Goal: Task Accomplishment & Management: Use online tool/utility

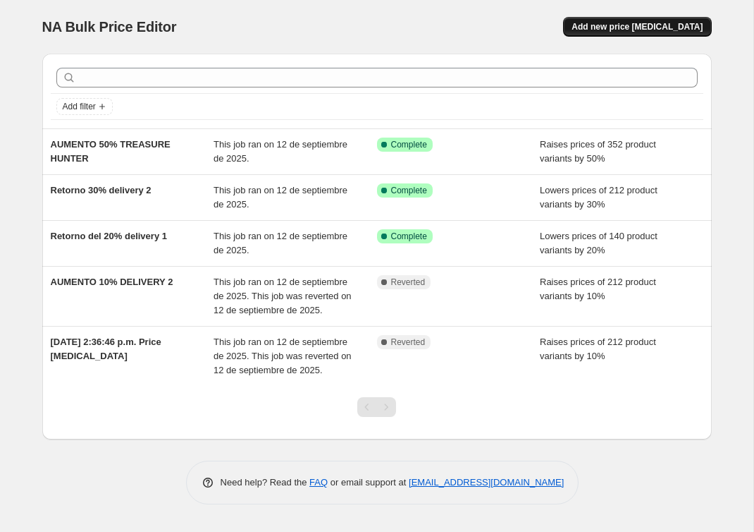
click at [627, 22] on span "Add new price [MEDICAL_DATA]" at bounding box center [637, 26] width 131 height 11
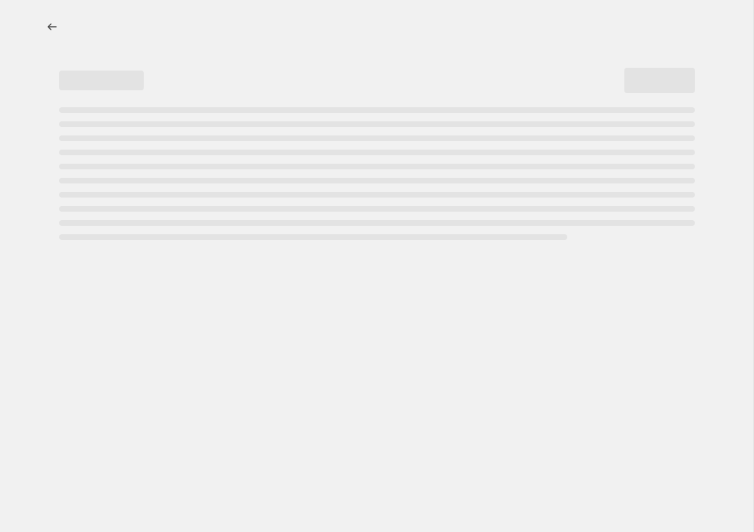
select select "percentage"
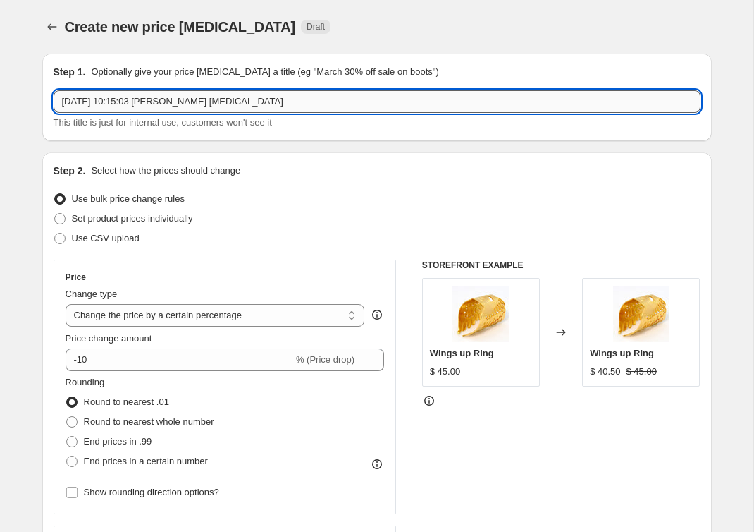
drag, startPoint x: 334, startPoint y: 92, endPoint x: 318, endPoint y: 97, distance: 16.9
click at [325, 95] on input "[DATE] 10:15:03 [PERSON_NAME] [MEDICAL_DATA]" at bounding box center [377, 101] width 647 height 23
drag, startPoint x: 306, startPoint y: 104, endPoint x: 278, endPoint y: 106, distance: 28.3
click at [278, 106] on input "[DATE] 10:15:03 [PERSON_NAME] [MEDICAL_DATA]" at bounding box center [377, 101] width 647 height 23
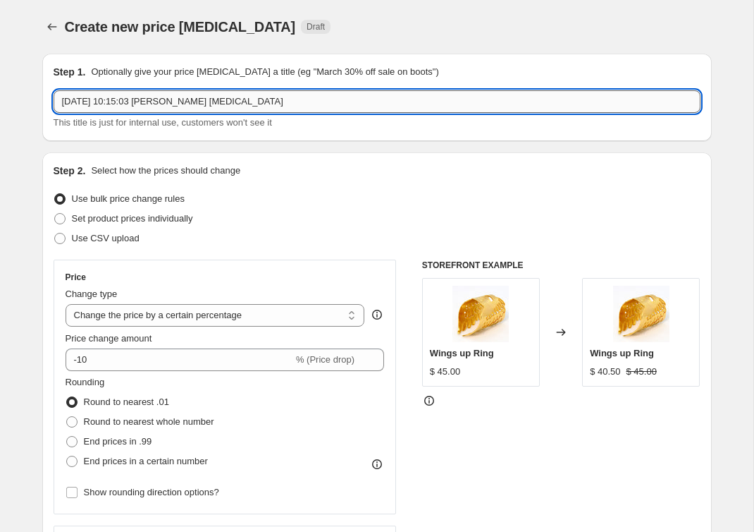
click at [278, 106] on input "[DATE] 10:15:03 [PERSON_NAME] [MEDICAL_DATA]" at bounding box center [377, 101] width 647 height 23
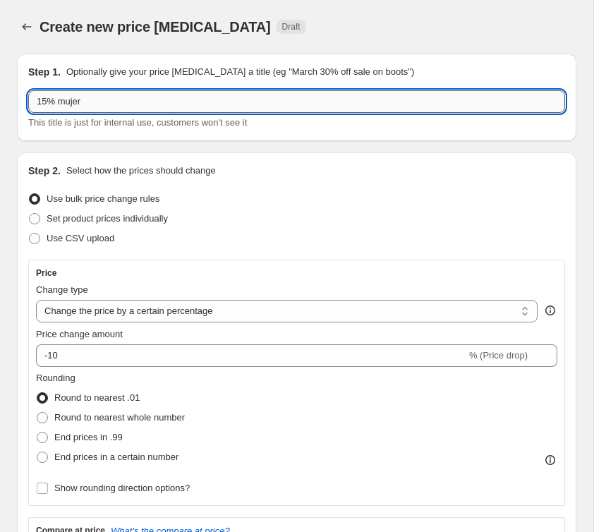
click at [153, 105] on input "15% mujer" at bounding box center [296, 101] width 536 height 23
type input "15% mujer Riviera Radiance R25"
click at [371, 54] on div "Step 1. Optionally give your price [MEDICAL_DATA] a title (eg "March 30% off sa…" at bounding box center [296, 97] width 559 height 87
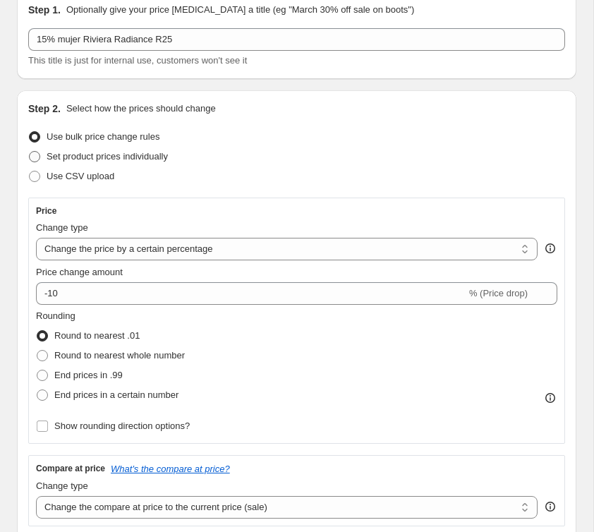
scroll to position [65, 0]
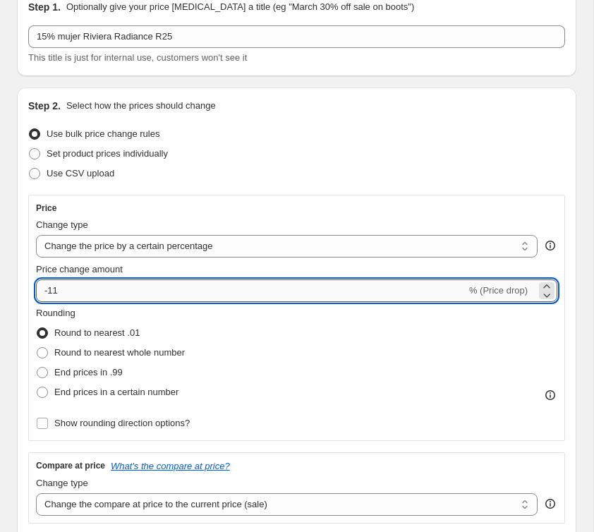
drag, startPoint x: 90, startPoint y: 289, endPoint x: 57, endPoint y: 292, distance: 33.3
click at [57, 292] on input "-11" at bounding box center [251, 290] width 430 height 23
type input "-1"
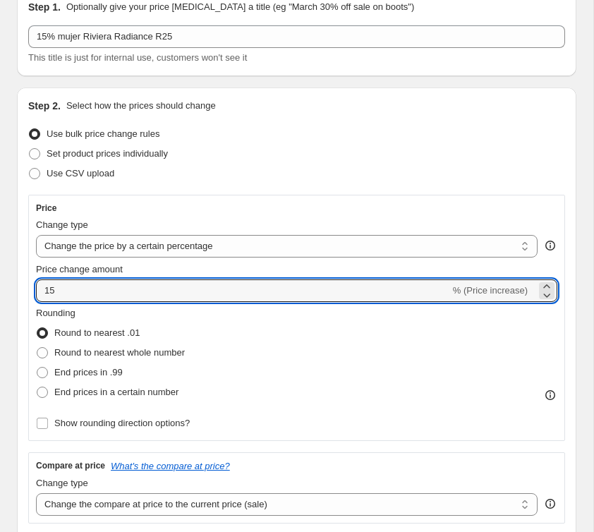
type input "15"
click at [30, 285] on div "Price Change type Change the price to a certain amount Change the price by a ce…" at bounding box center [296, 318] width 536 height 246
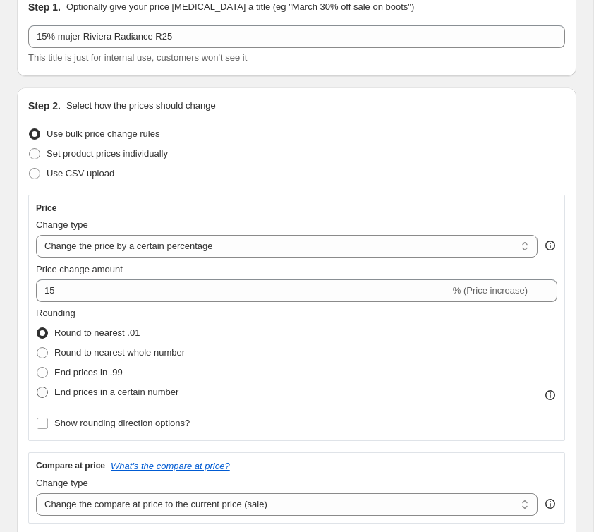
click at [48, 393] on span at bounding box center [42, 392] width 13 height 13
click at [37, 387] on input "End prices in a certain number" at bounding box center [37, 386] width 1 height 1
radio input "true"
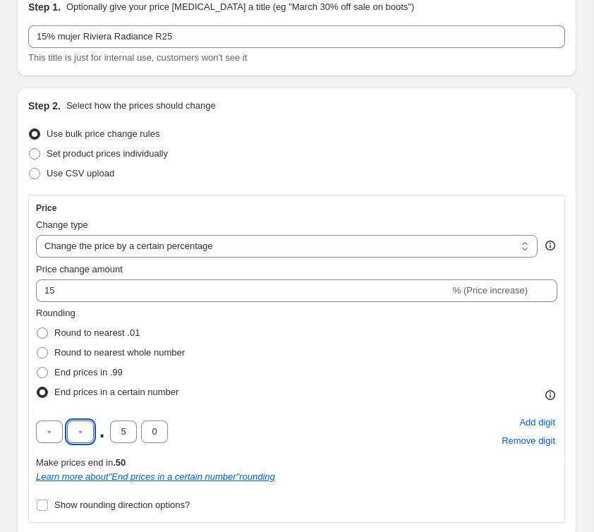
click at [70, 434] on input "text" at bounding box center [80, 431] width 27 height 23
type input "0"
drag, startPoint x: 125, startPoint y: 430, endPoint x: 118, endPoint y: 434, distance: 7.9
click at [118, 434] on input "5" at bounding box center [123, 431] width 27 height 23
type input "0"
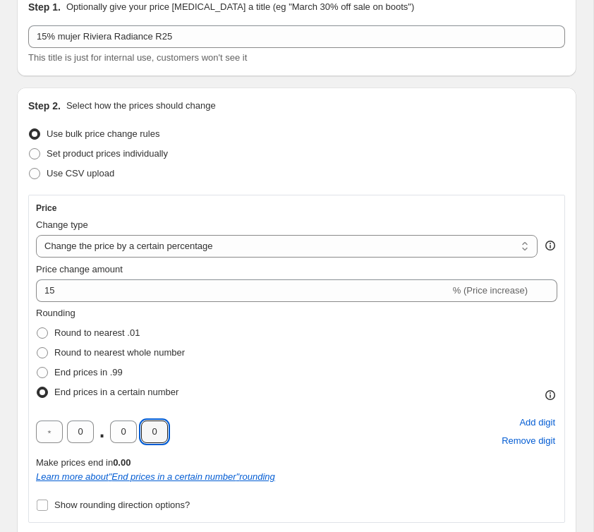
click at [178, 404] on div "Rounding Round to nearest .01 Round to nearest whole number End prices in .99 E…" at bounding box center [296, 410] width 521 height 209
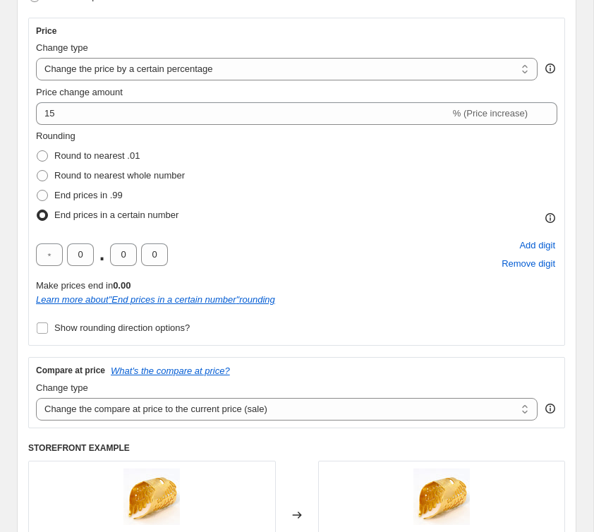
scroll to position [260, 0]
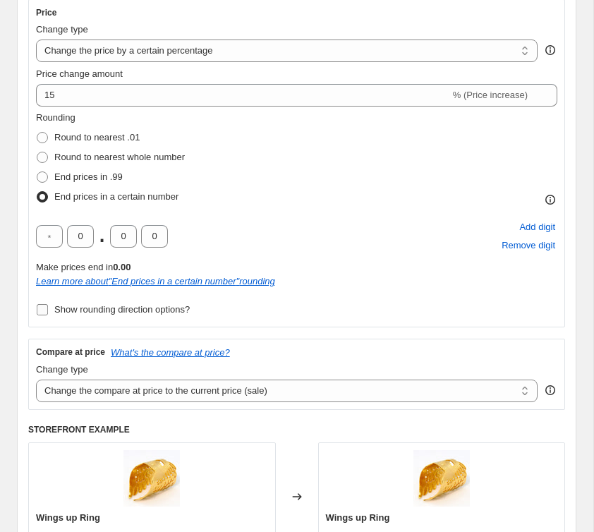
click at [127, 312] on span "Show rounding direction options?" at bounding box center [121, 309] width 135 height 11
click at [48, 312] on input "Show rounding direction options?" at bounding box center [42, 309] width 11 height 11
checkbox input "true"
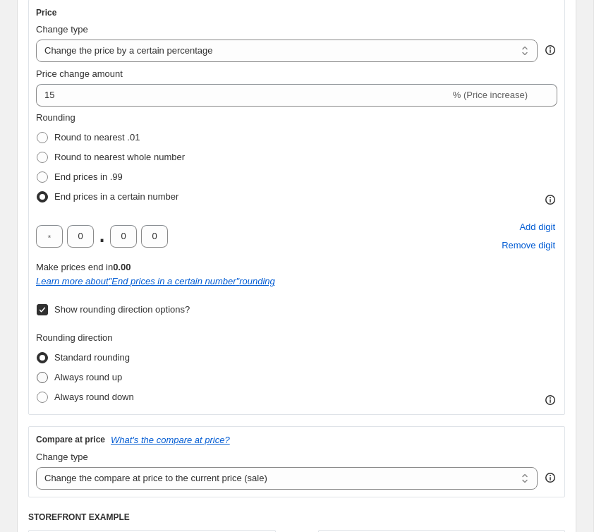
click at [98, 379] on span "Always round up" at bounding box center [88, 377] width 68 height 11
click at [37, 372] on input "Always round up" at bounding box center [37, 372] width 1 height 1
radio input "true"
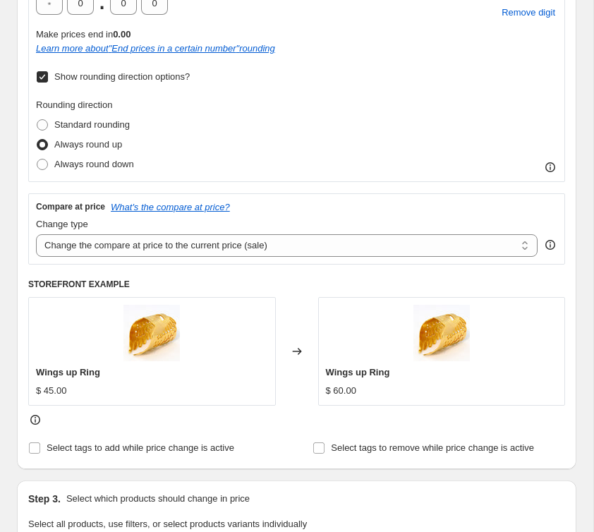
scroll to position [510, 0]
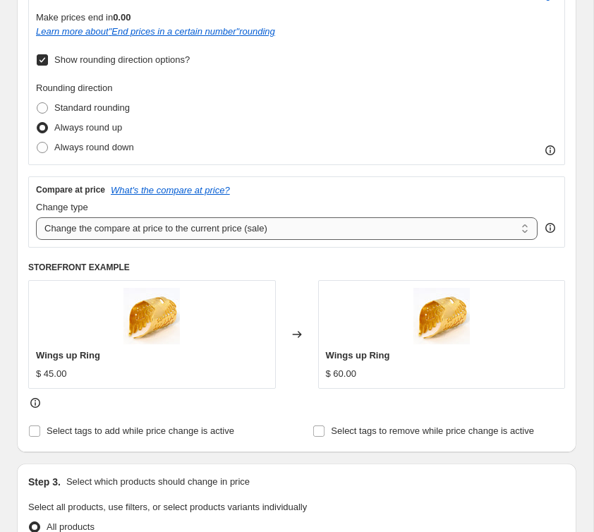
click at [164, 239] on select "Change the compare at price to the current price (sale) Change the compare at p…" at bounding box center [286, 228] width 501 height 23
select select "no_change"
click at [36, 217] on select "Change the compare at price to the current price (sale) Change the compare at p…" at bounding box center [286, 228] width 501 height 23
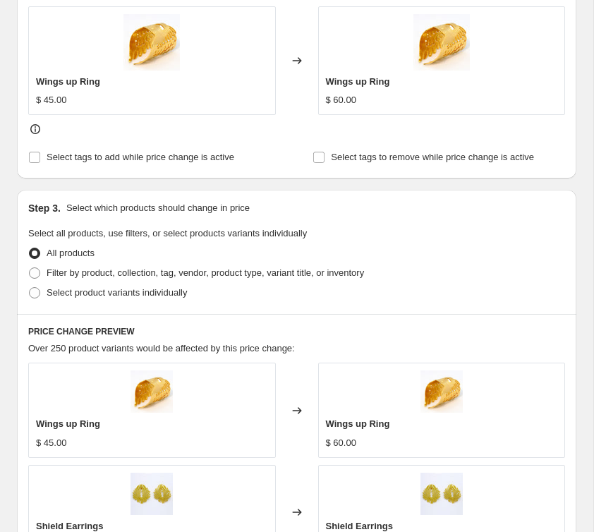
scroll to position [790, 0]
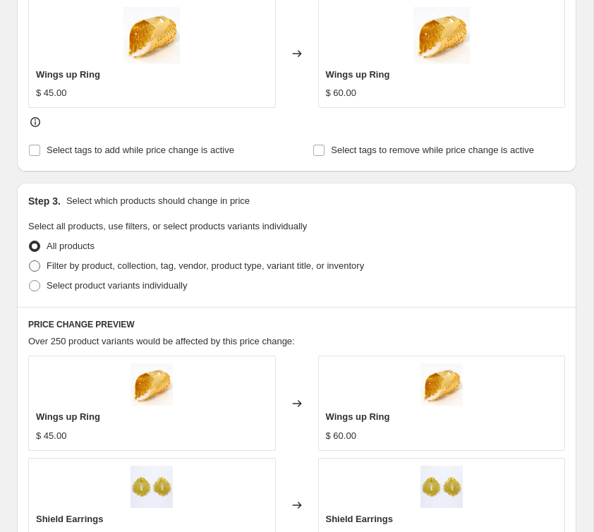
click at [74, 267] on span "Filter by product, collection, tag, vendor, product type, variant title, or inv…" at bounding box center [205, 265] width 317 height 11
click at [30, 261] on input "Filter by product, collection, tag, vendor, product type, variant title, or inv…" at bounding box center [29, 260] width 1 height 1
radio input "true"
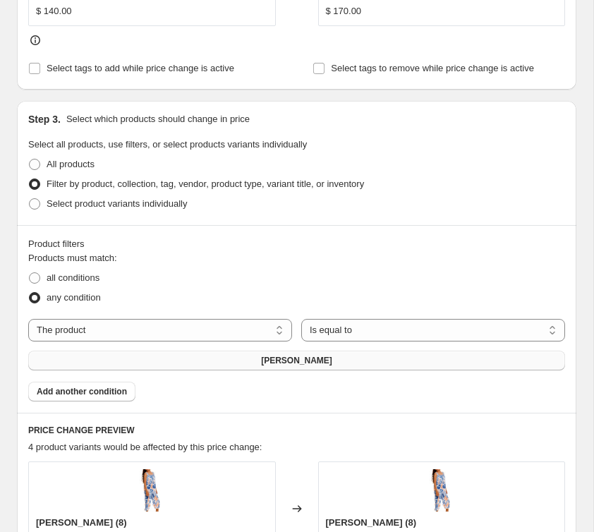
scroll to position [874, 0]
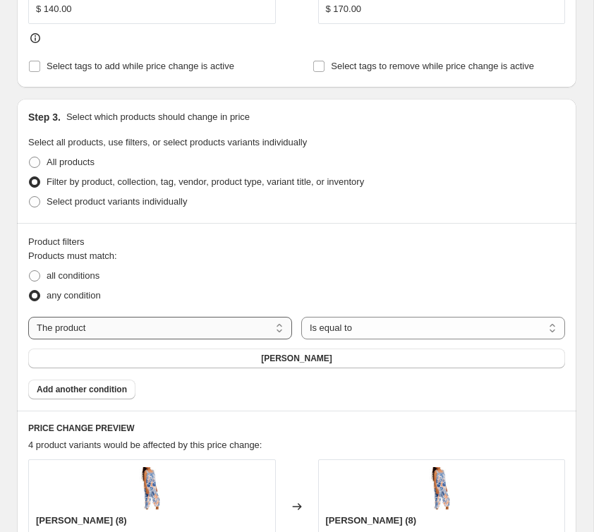
click at [184, 326] on select "The product The product's collection The product's tag The product's vendor The…" at bounding box center [160, 328] width 264 height 23
select select "collection"
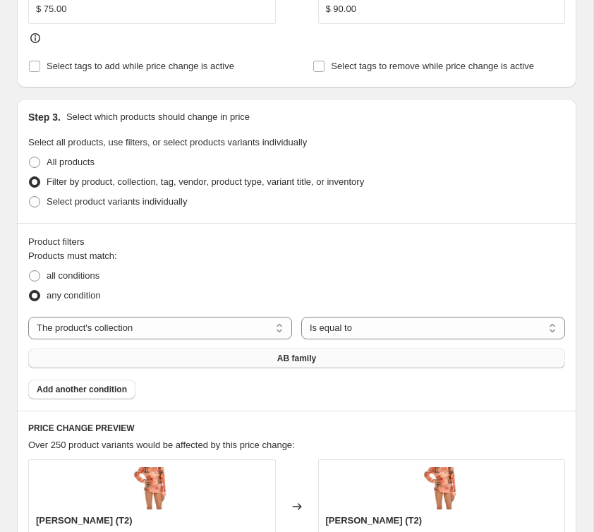
click at [270, 358] on button "AB family" at bounding box center [296, 358] width 536 height 20
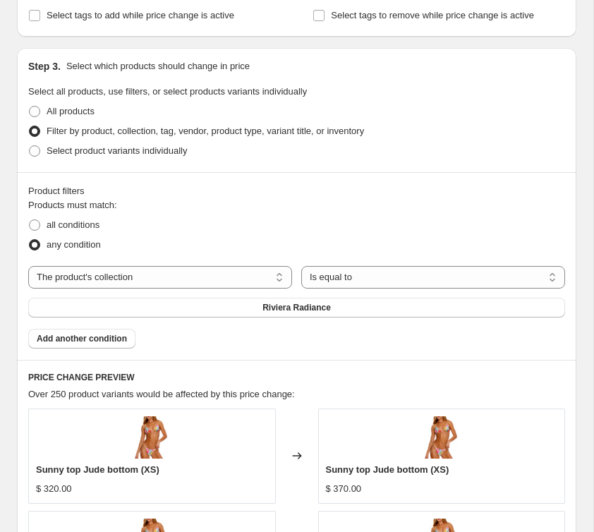
scroll to position [929, 0]
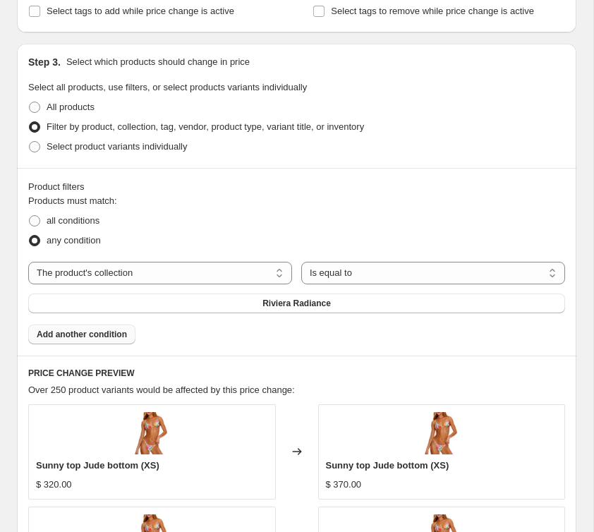
click at [117, 328] on button "Add another condition" at bounding box center [81, 334] width 107 height 20
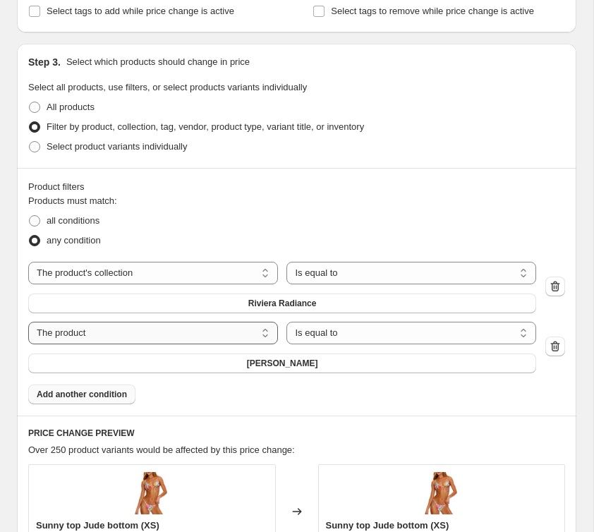
click at [125, 338] on select "The product The product's collection The product's tag The product's vendor The…" at bounding box center [153, 332] width 250 height 23
select select "tag"
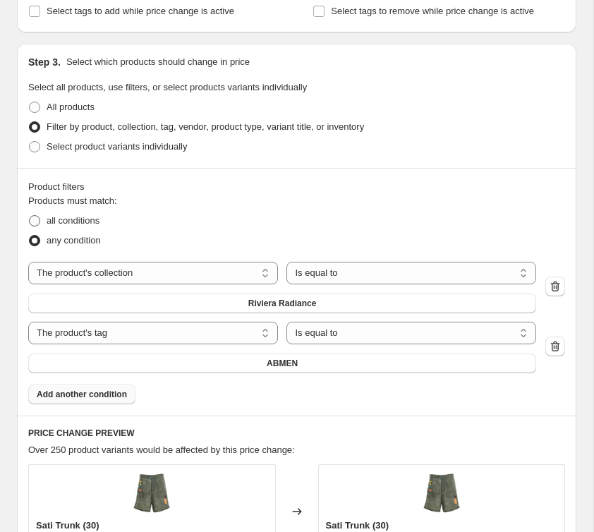
click at [88, 225] on span "all conditions" at bounding box center [73, 220] width 53 height 11
click at [30, 216] on input "all conditions" at bounding box center [29, 215] width 1 height 1
radio input "true"
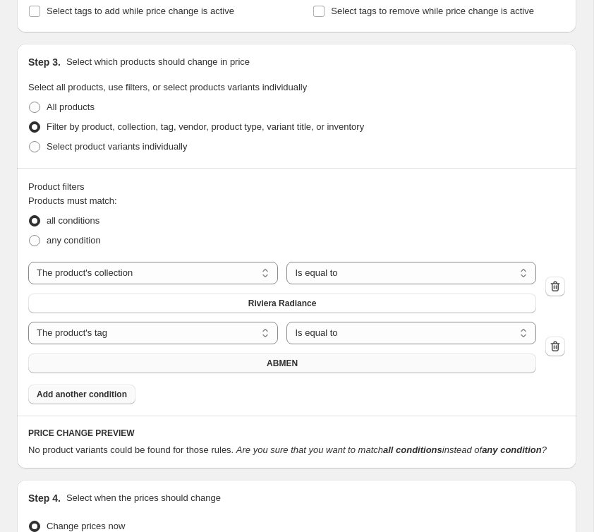
click at [264, 358] on button "ABMEN" at bounding box center [282, 363] width 508 height 20
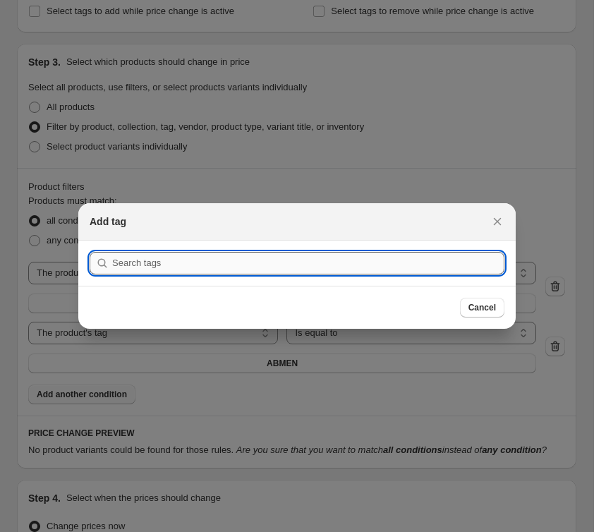
click at [184, 267] on input ":r2p:" at bounding box center [308, 263] width 392 height 23
type input "m"
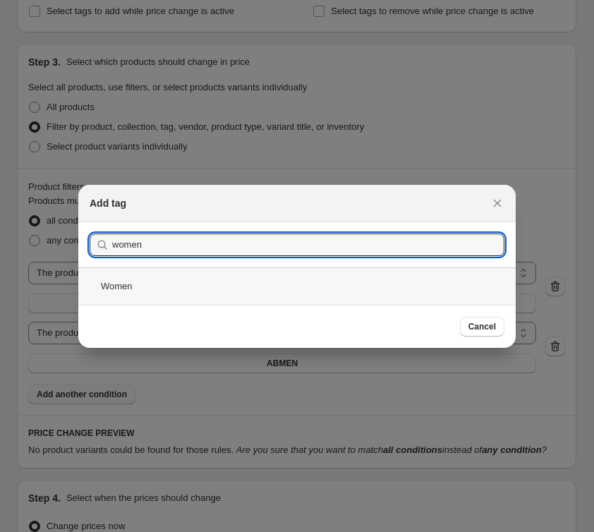
type input "women"
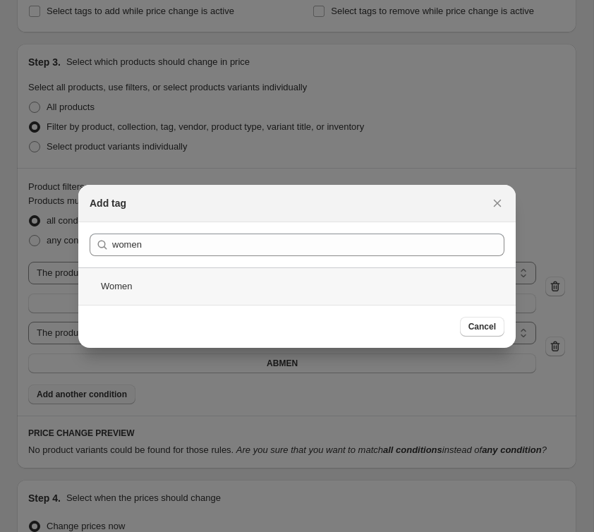
click at [190, 286] on div "Women" at bounding box center [296, 285] width 437 height 37
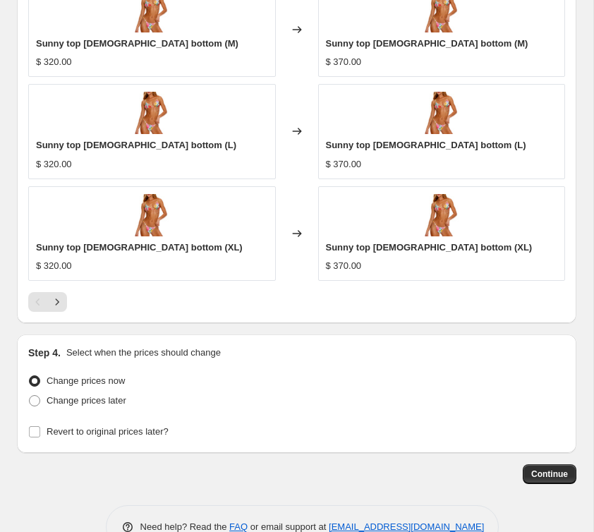
scroll to position [1652, 0]
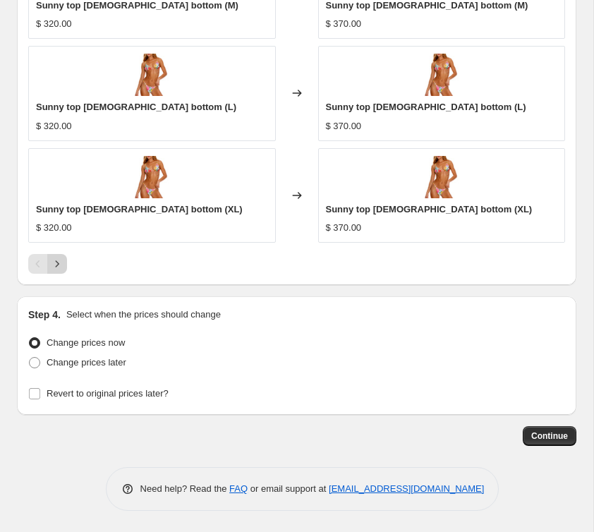
click at [64, 265] on button "Next" at bounding box center [57, 264] width 20 height 20
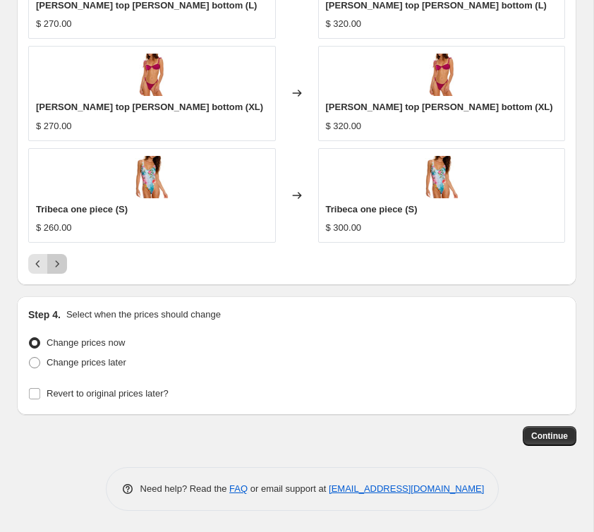
click at [64, 265] on button "Next" at bounding box center [57, 264] width 20 height 20
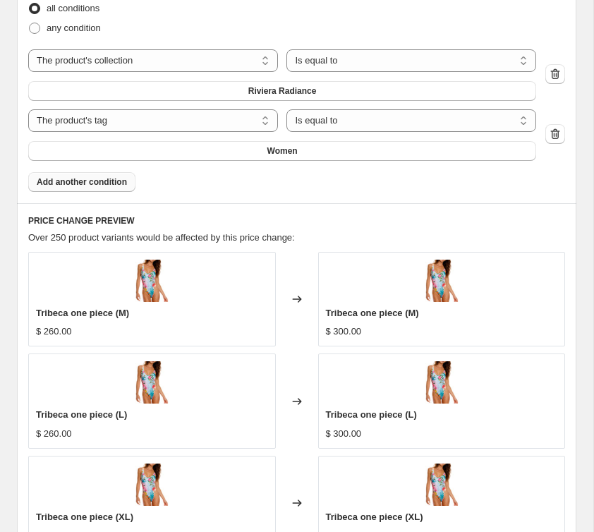
scroll to position [1483, 0]
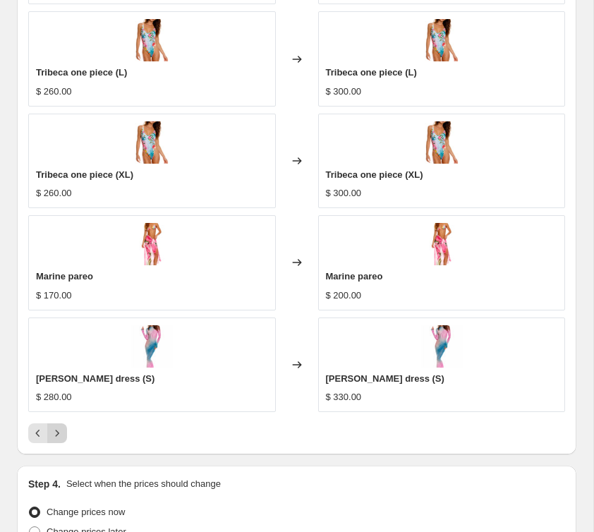
click at [53, 440] on button "Next" at bounding box center [57, 433] width 20 height 20
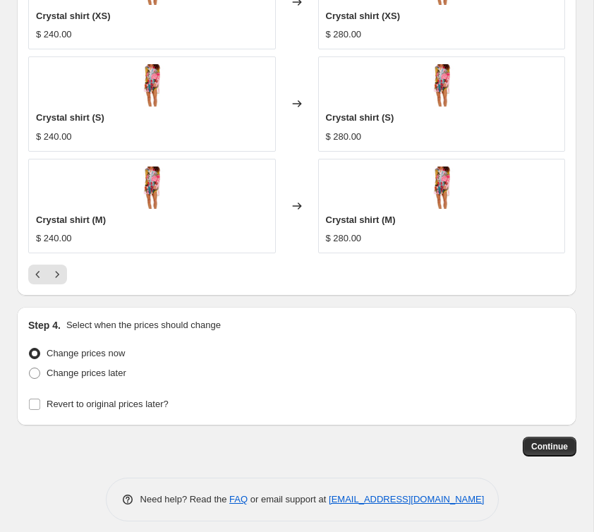
scroll to position [1647, 0]
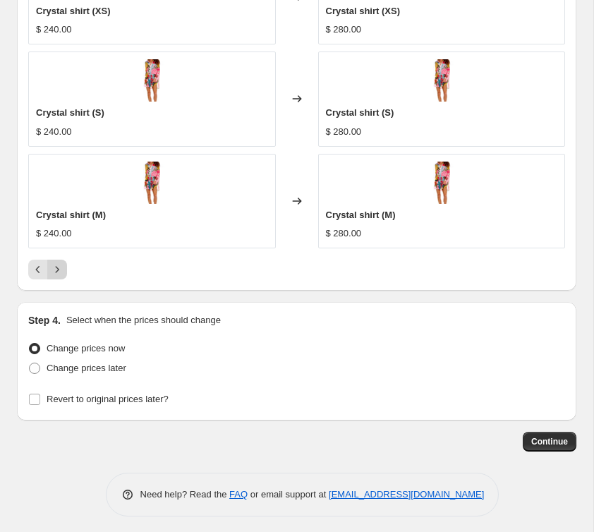
click at [53, 271] on icon "Next" at bounding box center [57, 269] width 14 height 14
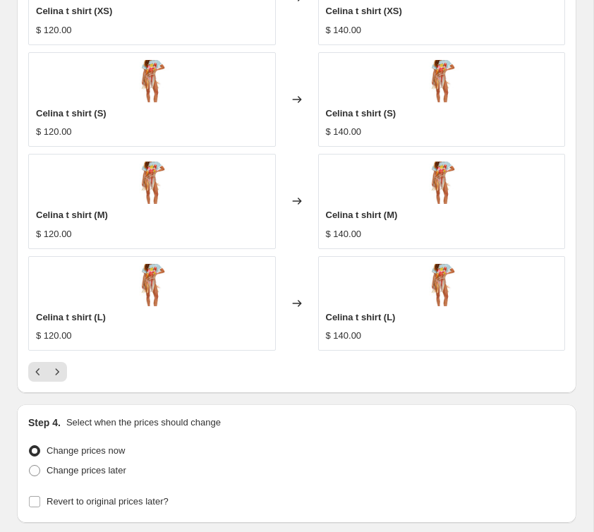
scroll to position [1540, 0]
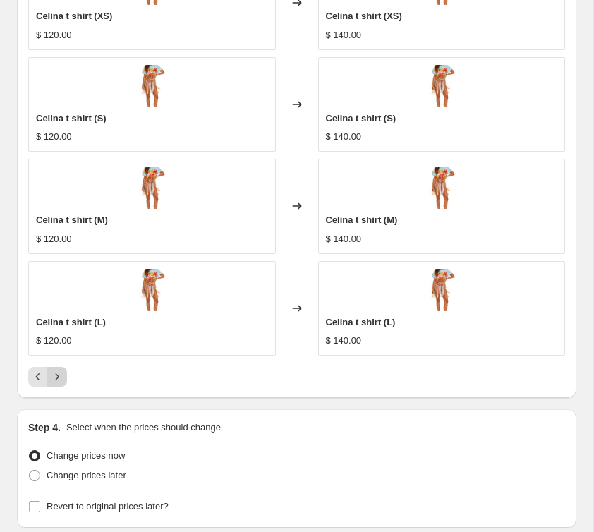
click at [56, 372] on icon "Next" at bounding box center [57, 376] width 14 height 14
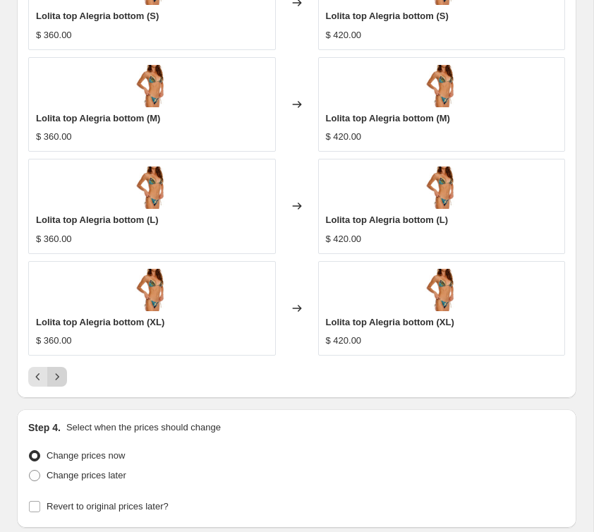
click at [61, 380] on icon "Next" at bounding box center [57, 376] width 14 height 14
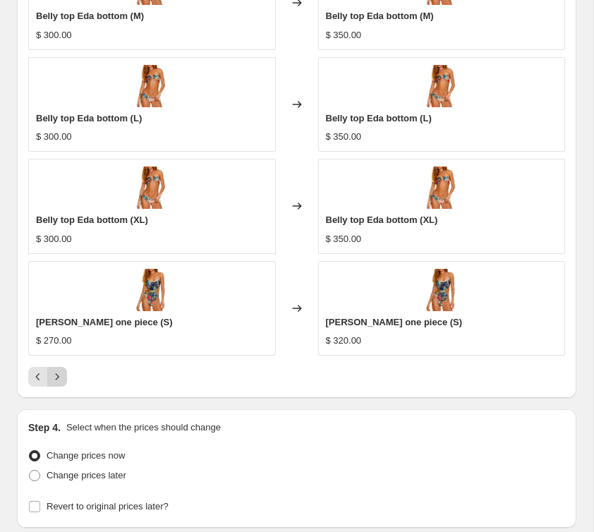
click at [61, 380] on icon "Next" at bounding box center [57, 376] width 14 height 14
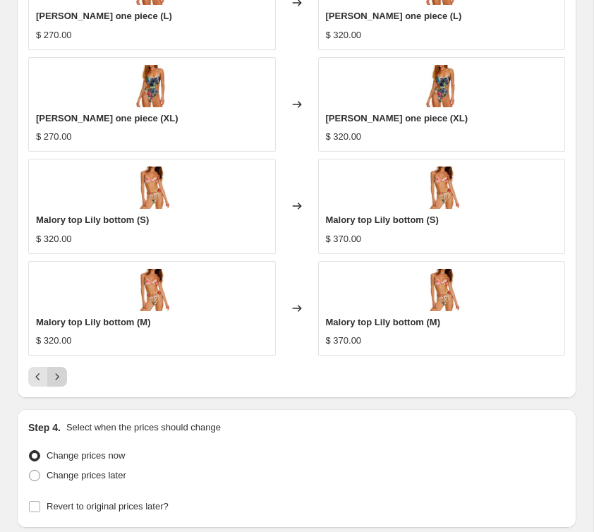
click at [61, 380] on icon "Next" at bounding box center [57, 376] width 14 height 14
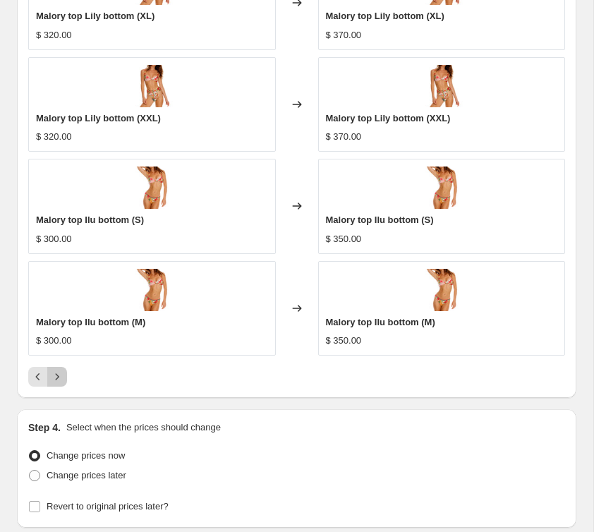
click at [61, 380] on icon "Next" at bounding box center [57, 376] width 14 height 14
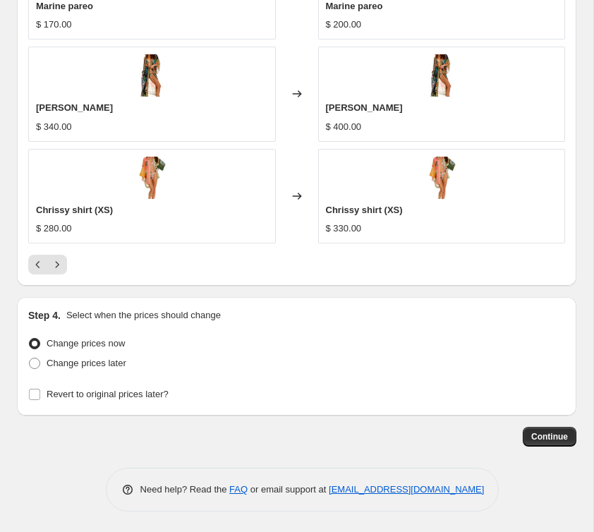
scroll to position [1652, 0]
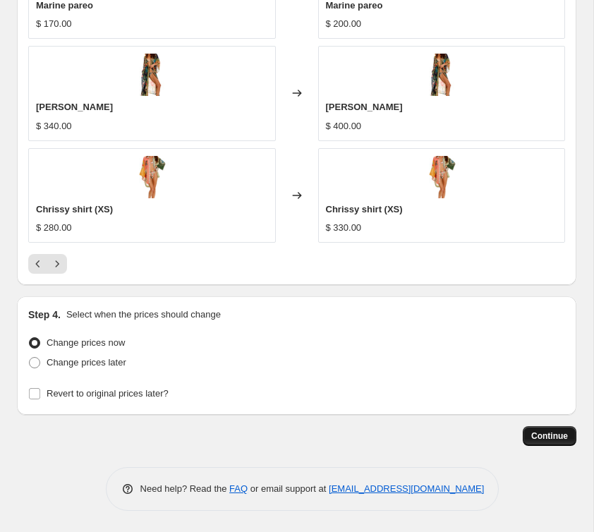
click at [575, 433] on button "Continue" at bounding box center [549, 436] width 54 height 20
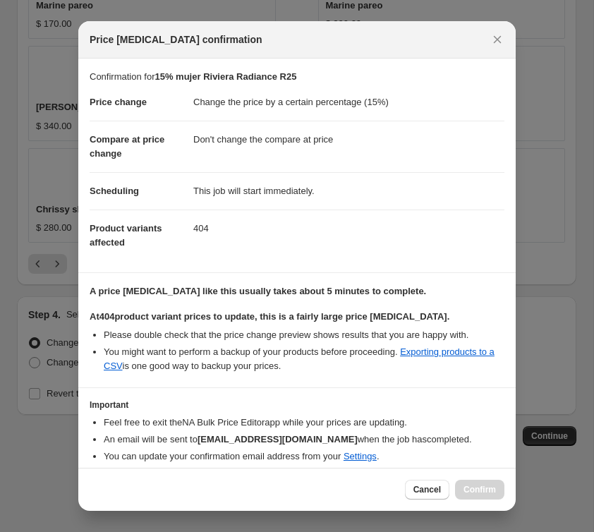
scroll to position [53, 0]
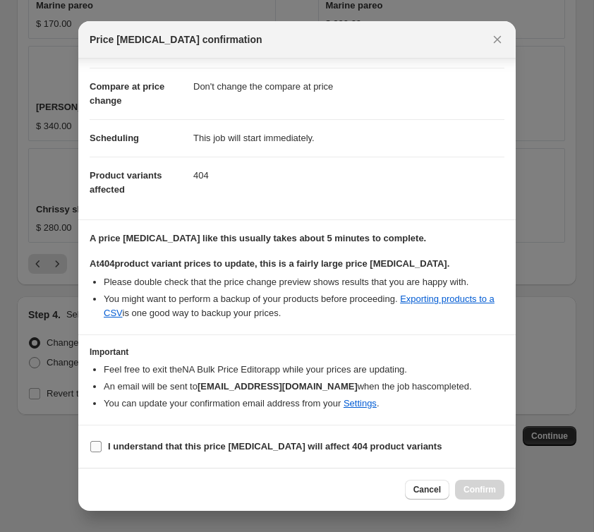
click at [281, 441] on b "I understand that this price [MEDICAL_DATA] will affect 404 product variants" at bounding box center [274, 446] width 333 height 11
click at [102, 441] on input "I understand that this price [MEDICAL_DATA] will affect 404 product variants" at bounding box center [95, 446] width 11 height 11
checkbox input "true"
click at [486, 488] on span "Confirm" at bounding box center [479, 489] width 32 height 11
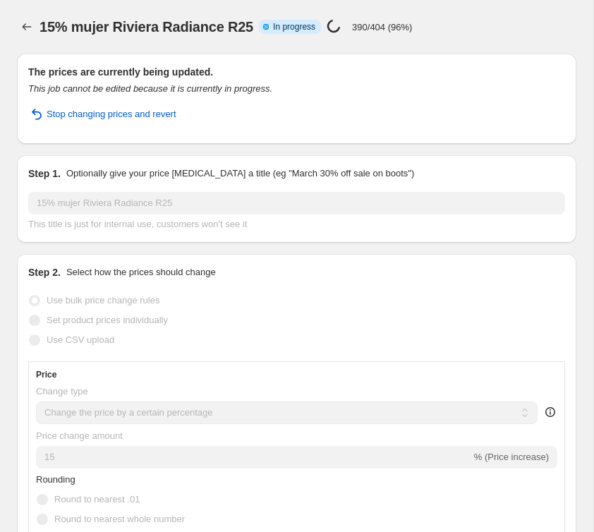
select select "percentage"
select select "no_change"
select select "collection"
select select "tag"
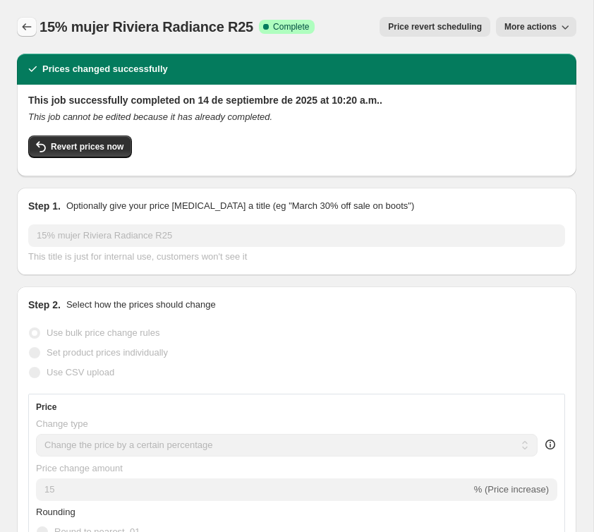
click at [23, 26] on icon "Price change jobs" at bounding box center [27, 26] width 9 height 7
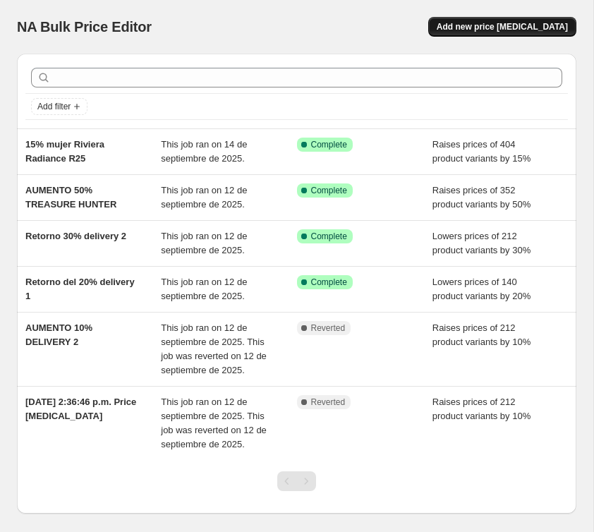
click at [483, 31] on span "Add new price [MEDICAL_DATA]" at bounding box center [501, 26] width 131 height 11
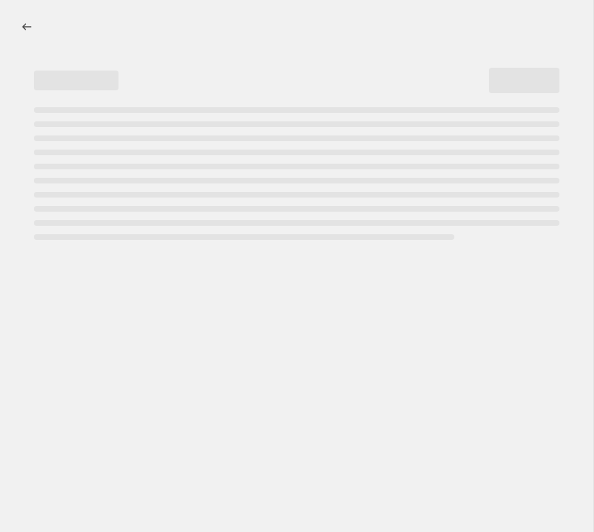
select select "percentage"
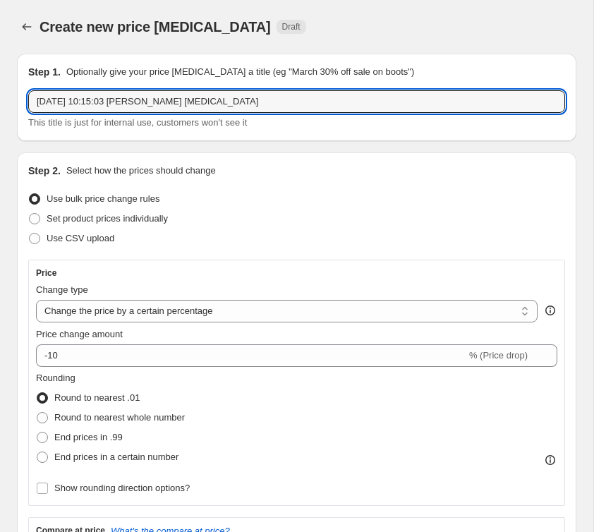
drag, startPoint x: 283, startPoint y: 104, endPoint x: 23, endPoint y: 99, distance: 260.9
click at [23, 99] on div "Step 1. Optionally give your price [MEDICAL_DATA] a title (eg "March 30% off sa…" at bounding box center [296, 97] width 559 height 87
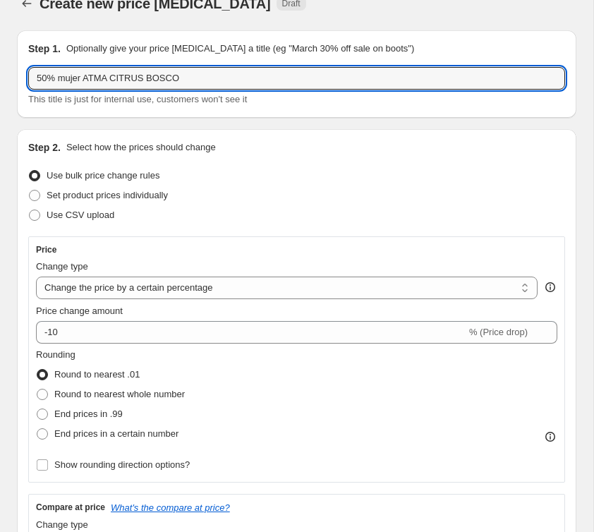
type input "50% mujer ATMA CITRUS BOSCO"
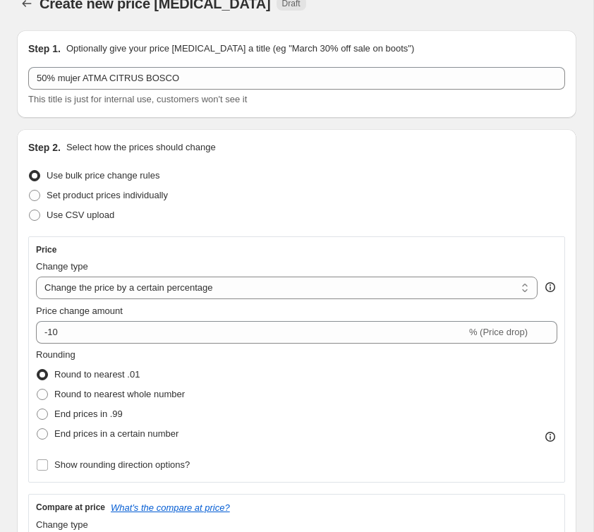
click at [103, 43] on p "Optionally give your price [MEDICAL_DATA] a title (eg "March 30% off sale on bo…" at bounding box center [240, 49] width 348 height 14
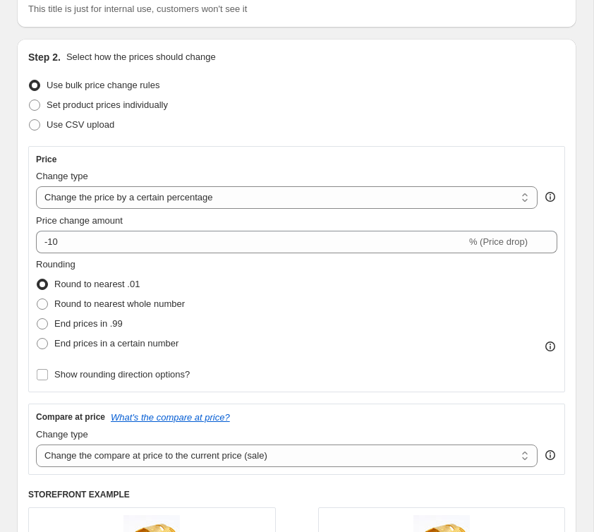
scroll to position [123, 0]
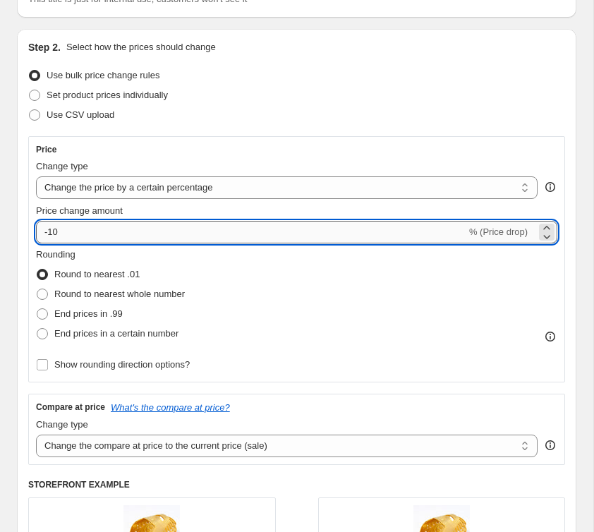
click at [59, 233] on input "-10" at bounding box center [251, 232] width 430 height 23
drag, startPoint x: 59, startPoint y: 233, endPoint x: 35, endPoint y: 233, distance: 24.7
click at [35, 233] on div "Price Change type Change the price to a certain amount Change the price by a ce…" at bounding box center [296, 259] width 536 height 246
type input "50"
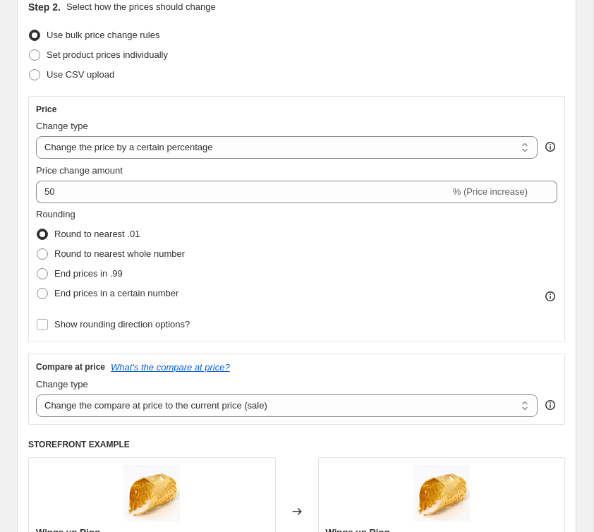
scroll to position [172, 0]
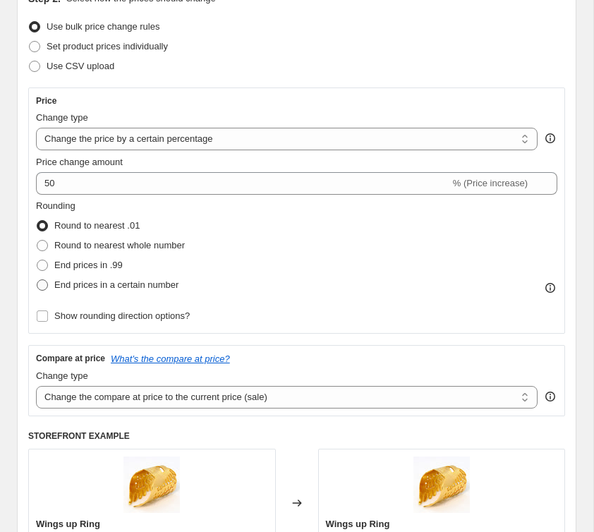
click at [49, 283] on label "End prices in a certain number" at bounding box center [107, 285] width 142 height 20
click at [37, 280] on input "End prices in a certain number" at bounding box center [37, 279] width 1 height 1
radio input "true"
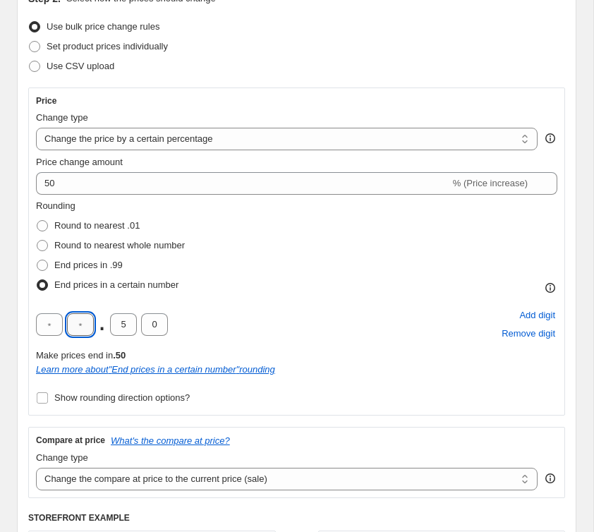
click at [78, 321] on input "text" at bounding box center [80, 324] width 27 height 23
type input "0"
click at [118, 324] on input "5" at bounding box center [123, 324] width 27 height 23
drag, startPoint x: 130, startPoint y: 329, endPoint x: 113, endPoint y: 325, distance: 18.0
click at [113, 325] on input "5" at bounding box center [123, 324] width 27 height 23
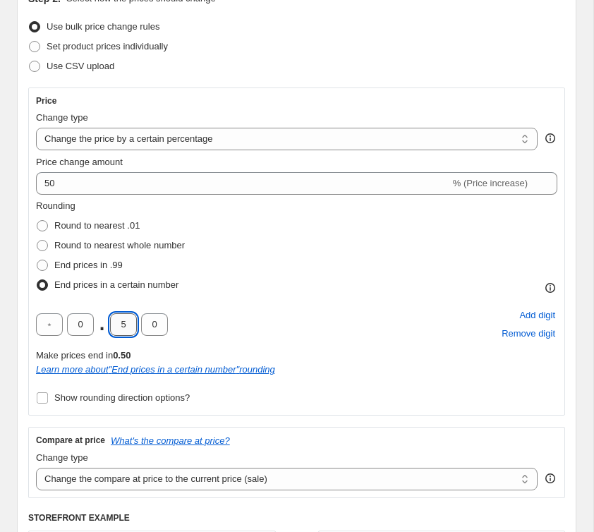
type input "0"
click at [23, 312] on div "Step 2. Select how the prices should change Use bulk price change rules Set pro…" at bounding box center [296, 341] width 559 height 722
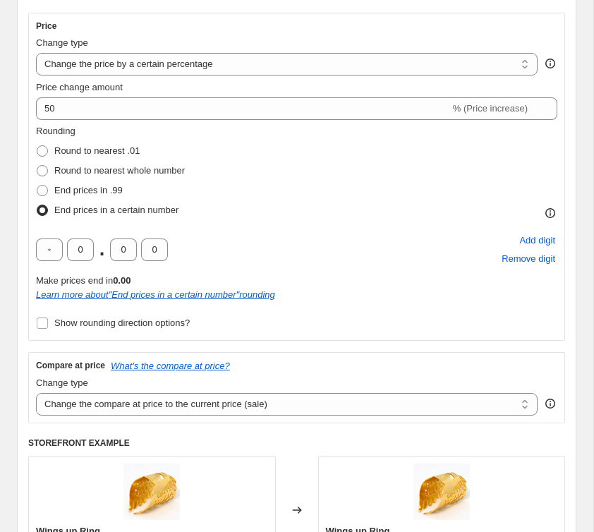
scroll to position [259, 0]
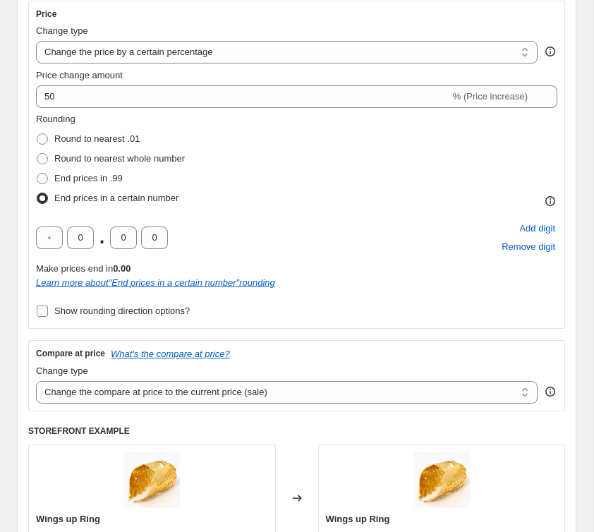
click at [61, 308] on span "Show rounding direction options?" at bounding box center [121, 310] width 135 height 11
click at [48, 308] on input "Show rounding direction options?" at bounding box center [42, 310] width 11 height 11
checkbox input "true"
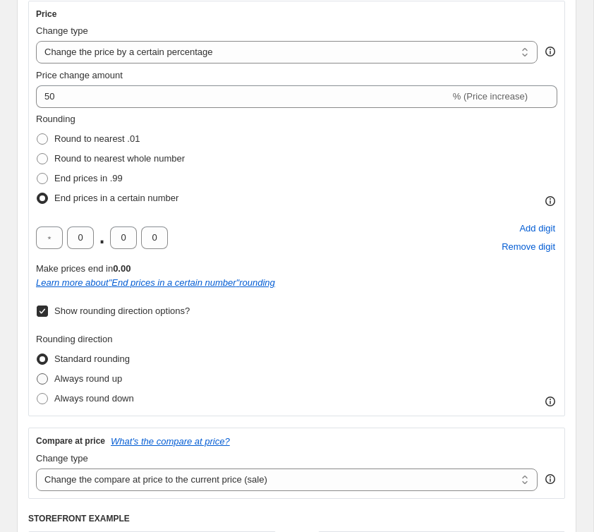
click at [57, 379] on span "Always round up" at bounding box center [88, 378] width 68 height 11
click at [37, 374] on input "Always round up" at bounding box center [37, 373] width 1 height 1
radio input "true"
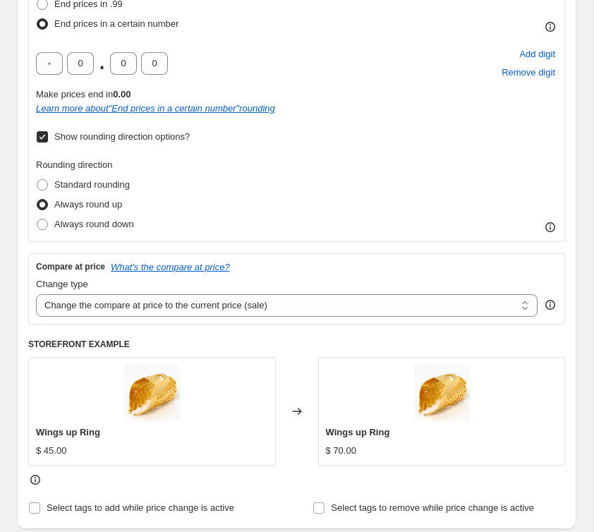
scroll to position [484, 0]
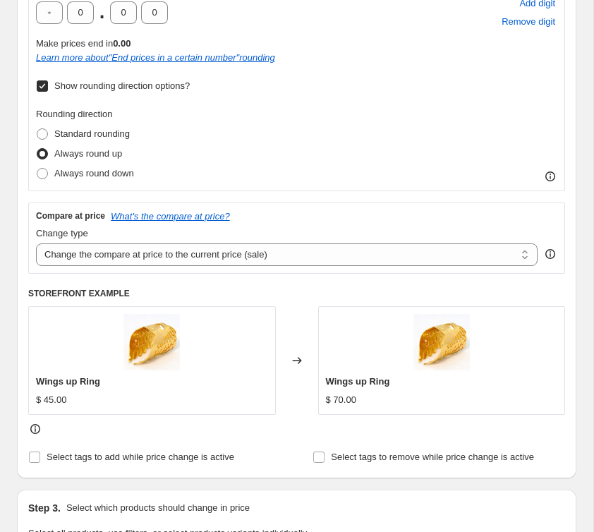
click at [179, 272] on div "Price Change type Change the price to a certain amount Change the price by a ce…" at bounding box center [296, 106] width 536 height 660
click at [180, 255] on select "Change the compare at price to the current price (sale) Change the compare at p…" at bounding box center [286, 254] width 501 height 23
select select "no_change"
click at [36, 243] on select "Change the compare at price to the current price (sale) Change the compare at p…" at bounding box center [286, 254] width 501 height 23
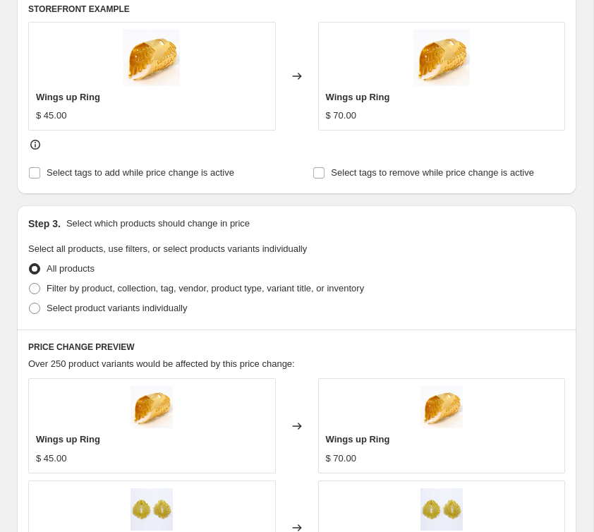
scroll to position [777, 0]
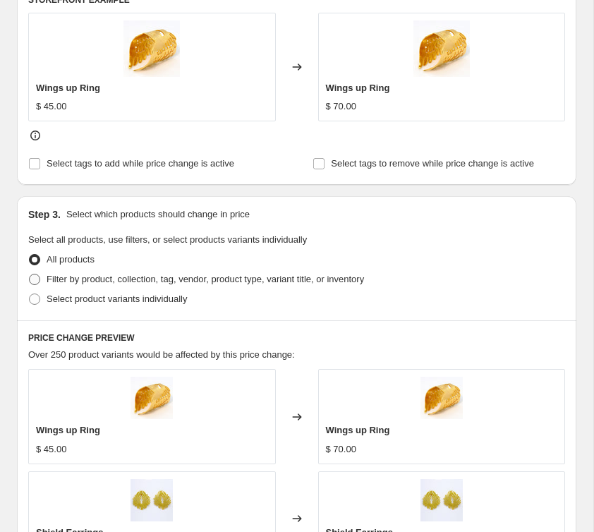
click at [105, 279] on span "Filter by product, collection, tag, vendor, product type, variant title, or inv…" at bounding box center [205, 279] width 317 height 11
click at [30, 274] on input "Filter by product, collection, tag, vendor, product type, variant title, or inv…" at bounding box center [29, 274] width 1 height 1
radio input "true"
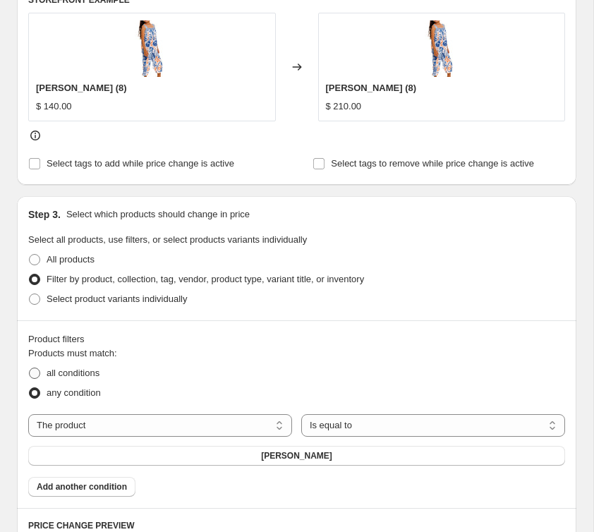
click at [68, 370] on span "all conditions" at bounding box center [73, 372] width 53 height 11
click at [30, 368] on input "all conditions" at bounding box center [29, 367] width 1 height 1
radio input "true"
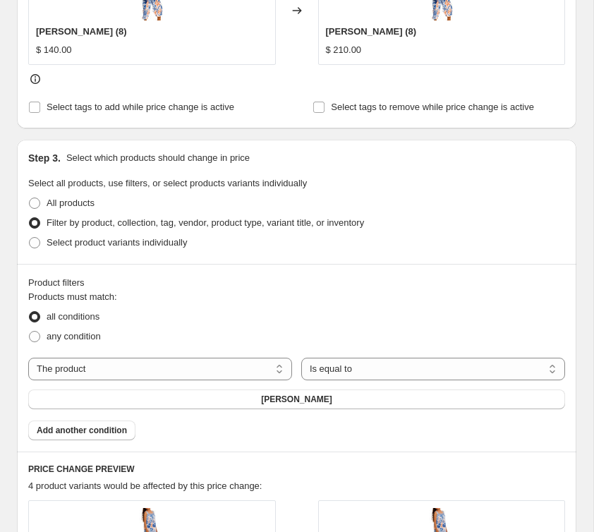
scroll to position [845, 0]
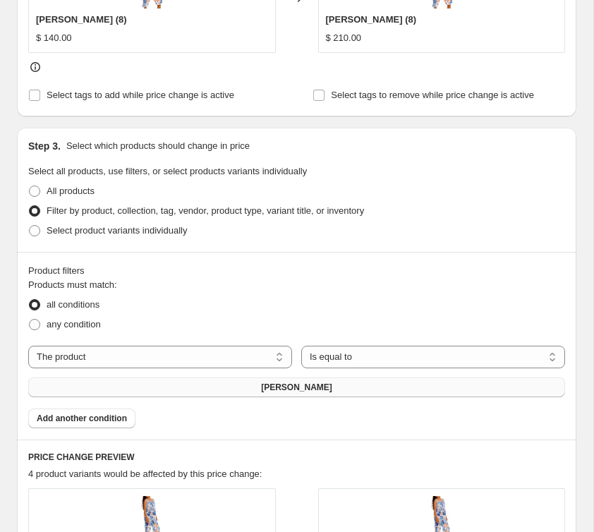
click at [332, 394] on button "[PERSON_NAME]" at bounding box center [296, 387] width 536 height 20
click at [149, 355] on select "The product The product's collection The product's tag The product's vendor The…" at bounding box center [160, 356] width 264 height 23
select select "tag"
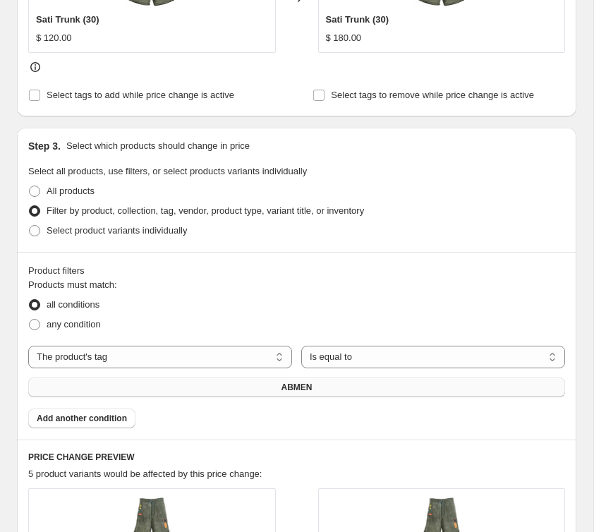
click at [339, 382] on button "ABMEN" at bounding box center [296, 387] width 536 height 20
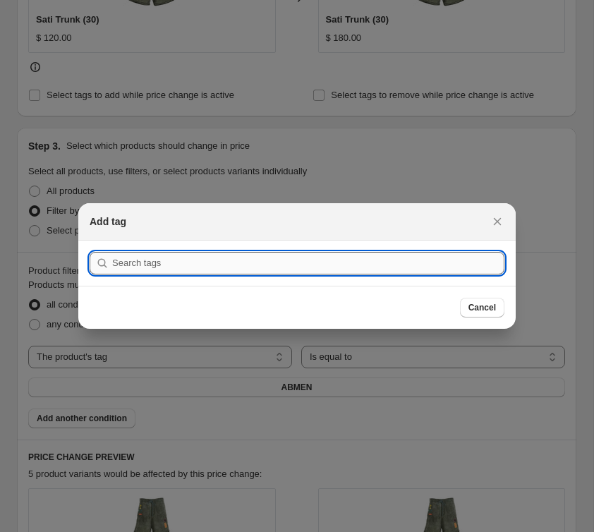
click at [211, 262] on input ":r7j:" at bounding box center [308, 263] width 392 height 23
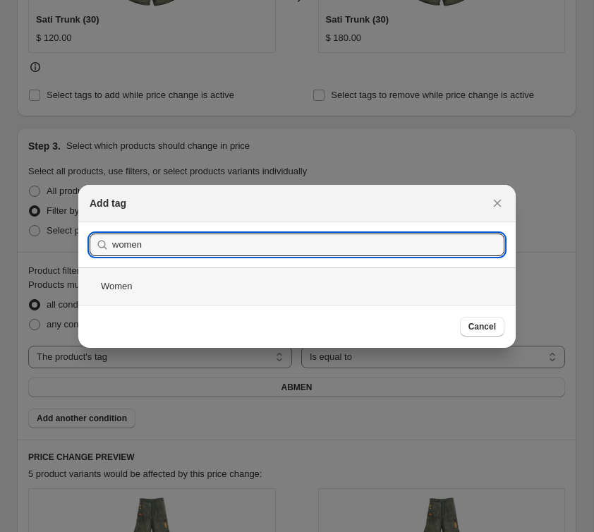
type input "women"
click at [163, 273] on div "Women" at bounding box center [296, 285] width 437 height 37
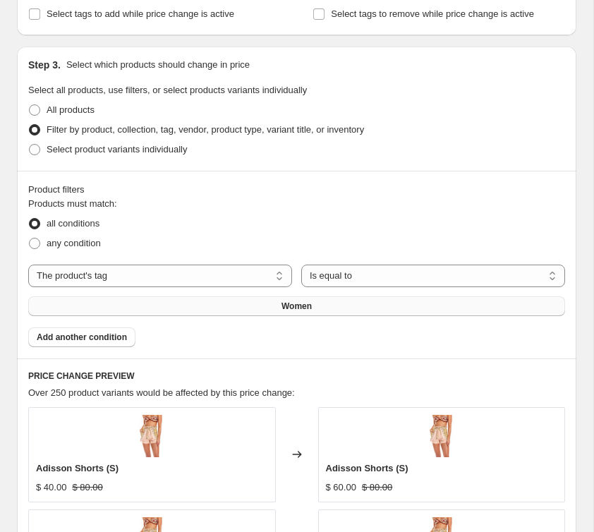
scroll to position [929, 0]
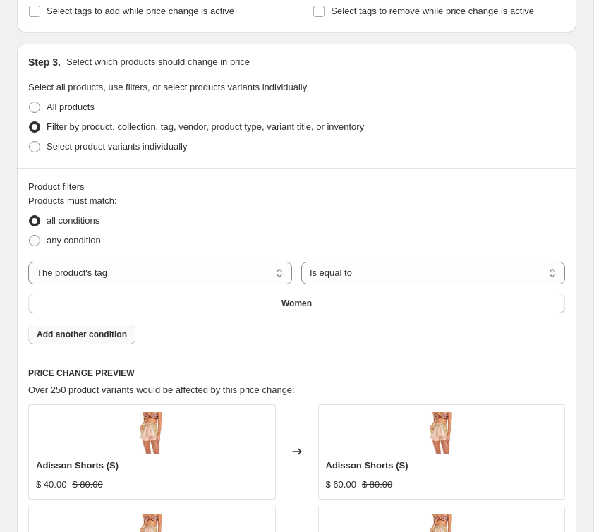
click at [111, 330] on span "Add another condition" at bounding box center [82, 334] width 90 height 11
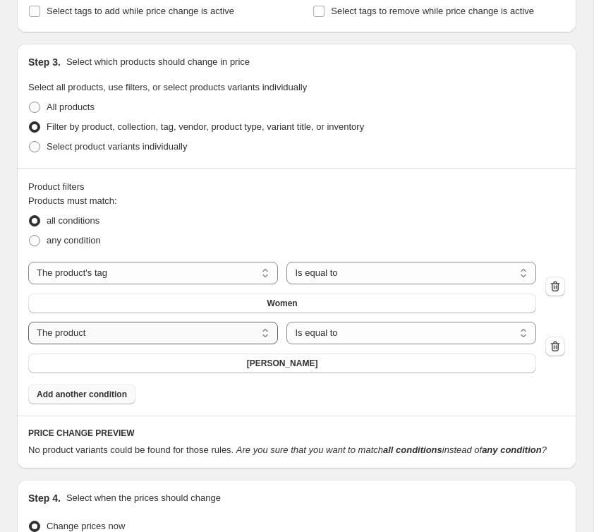
click at [239, 334] on select "The product The product's collection The product's tag The product's vendor The…" at bounding box center [153, 332] width 250 height 23
select select "tag"
click at [360, 335] on select "Is equal to Is not equal to" at bounding box center [411, 332] width 250 height 23
select select "not_equal"
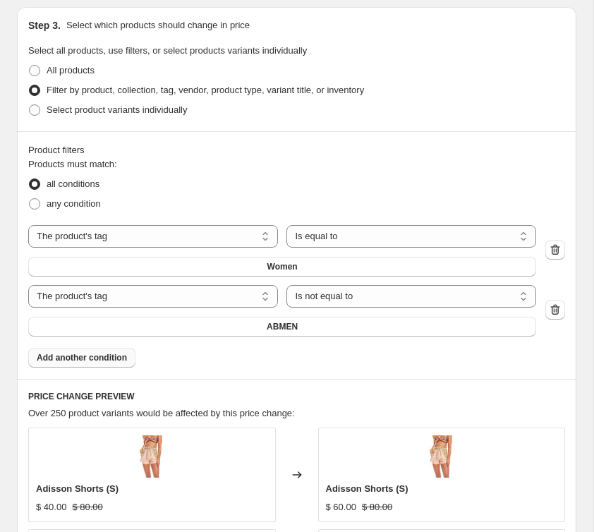
scroll to position [967, 0]
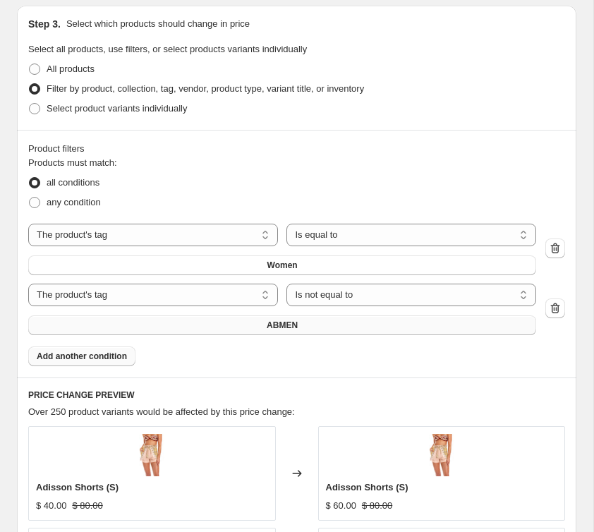
click at [306, 321] on button "ABMEN" at bounding box center [282, 325] width 508 height 20
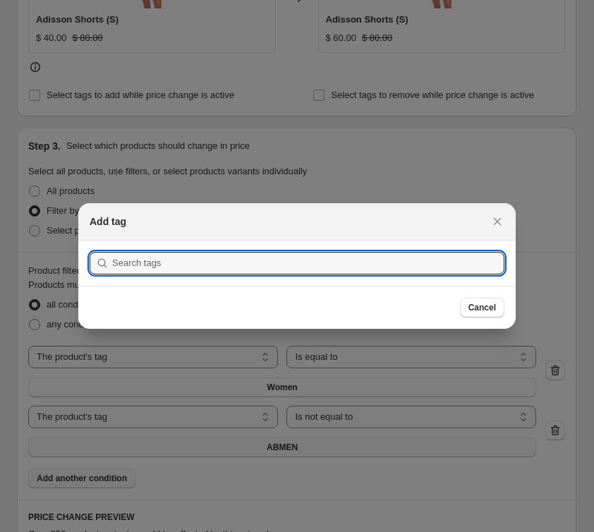
scroll to position [0, 0]
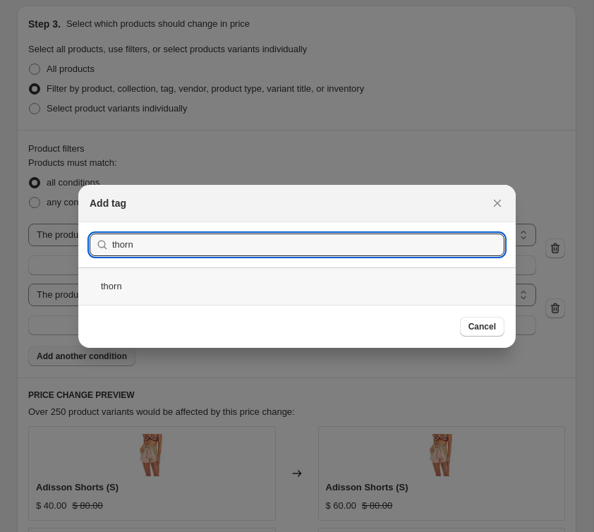
type input "thorn"
click at [281, 280] on div "thorn" at bounding box center [296, 285] width 437 height 37
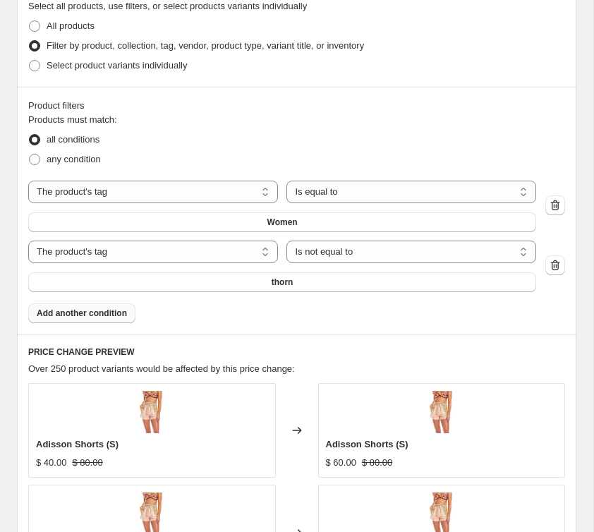
scroll to position [1016, 0]
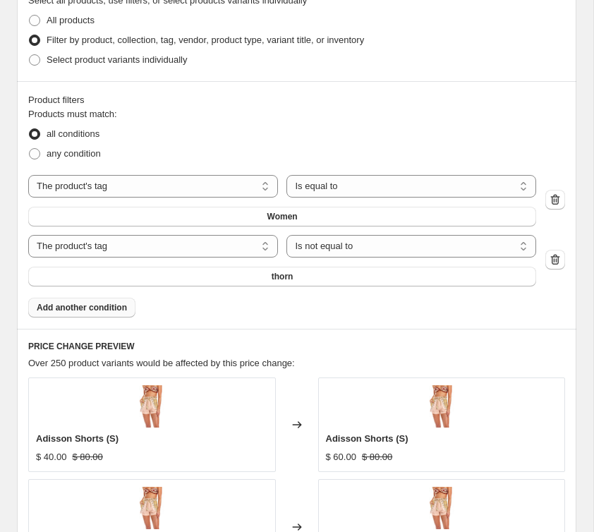
click at [117, 304] on span "Add another condition" at bounding box center [82, 307] width 90 height 11
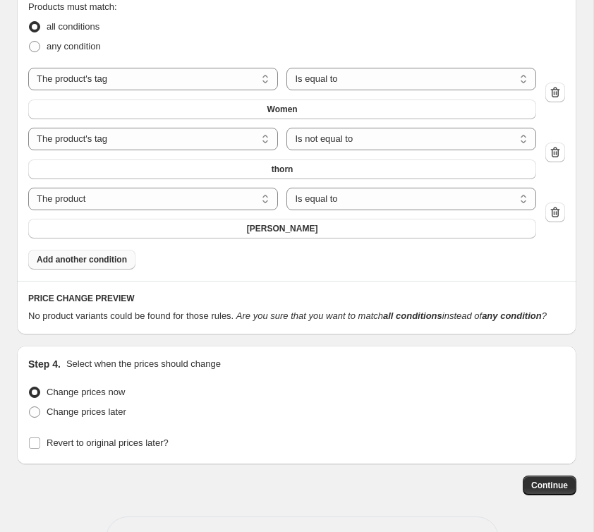
scroll to position [1125, 0]
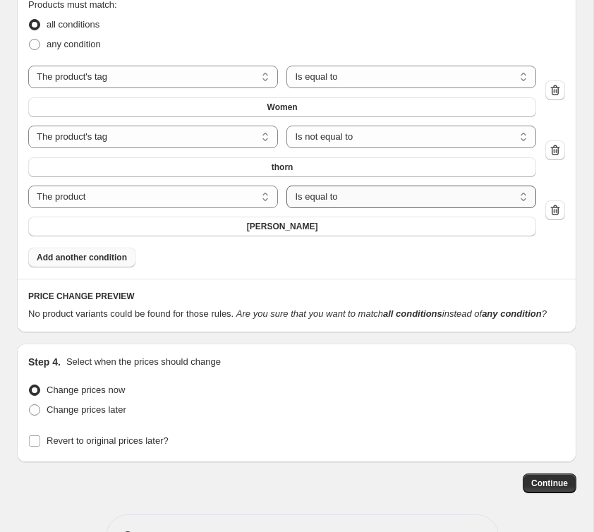
click at [340, 202] on select "Is equal to Is not equal to" at bounding box center [411, 196] width 250 height 23
select select "not_equal"
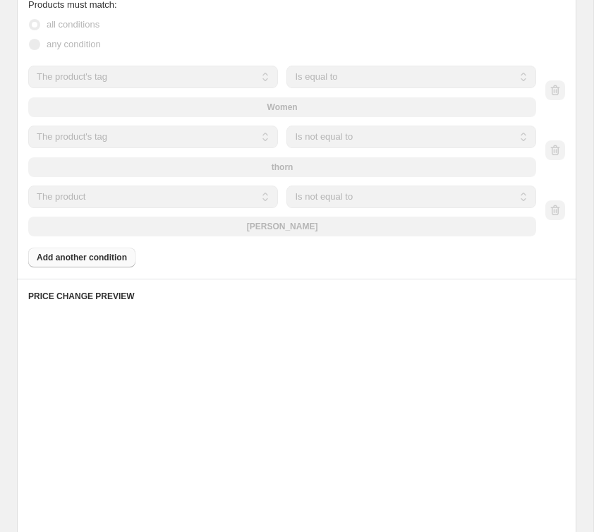
click at [164, 199] on select "The product The product's collection The product's tag The product's vendor The…" at bounding box center [153, 196] width 250 height 23
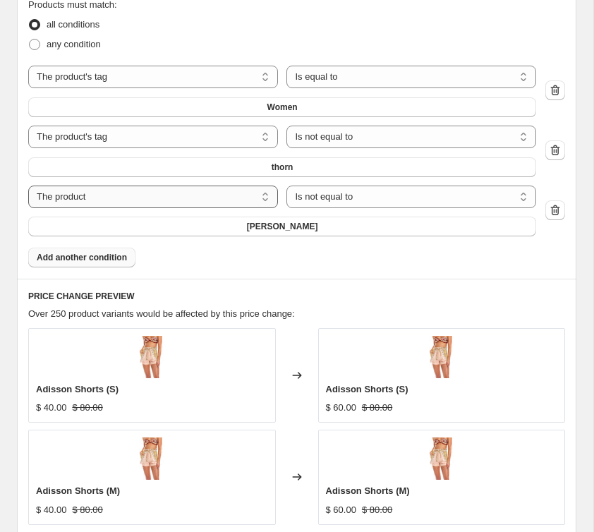
select select "tag"
click at [275, 227] on span "ABMEN" at bounding box center [281, 226] width 31 height 11
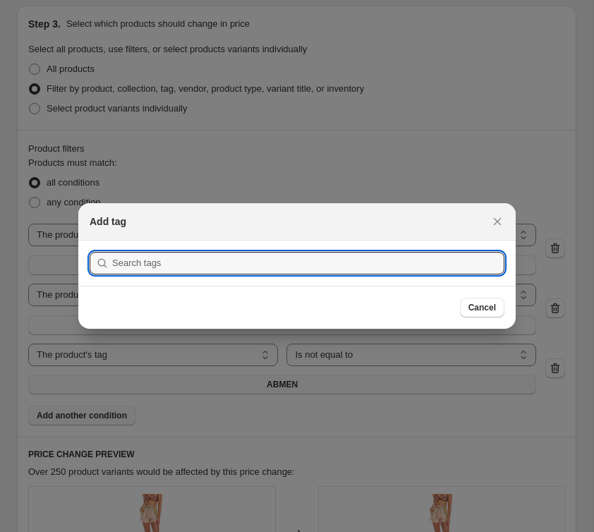
scroll to position [0, 0]
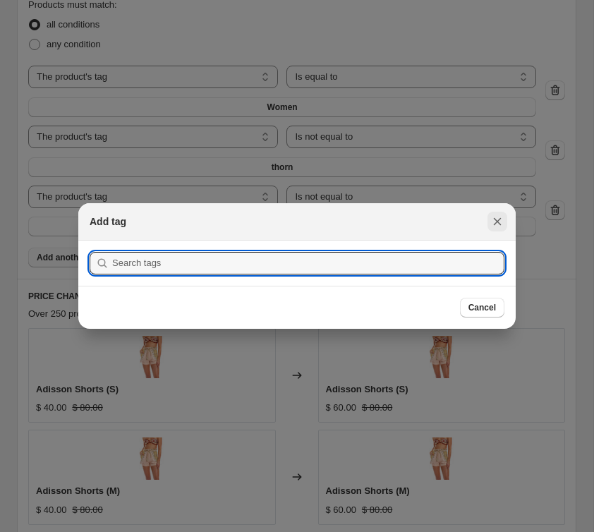
click at [493, 219] on icon "Close" at bounding box center [497, 221] width 14 height 14
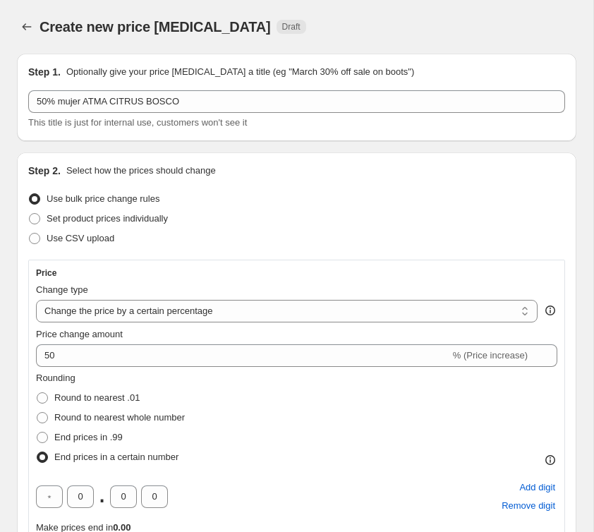
scroll to position [1125, 0]
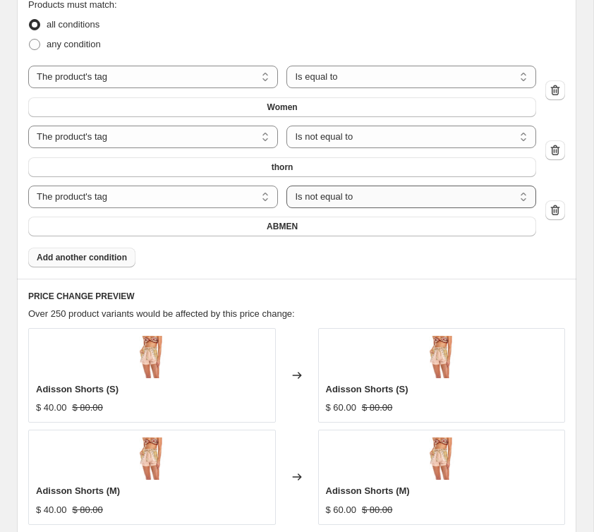
click at [300, 206] on select "Is equal to Is not equal to" at bounding box center [411, 196] width 250 height 23
select select "equal"
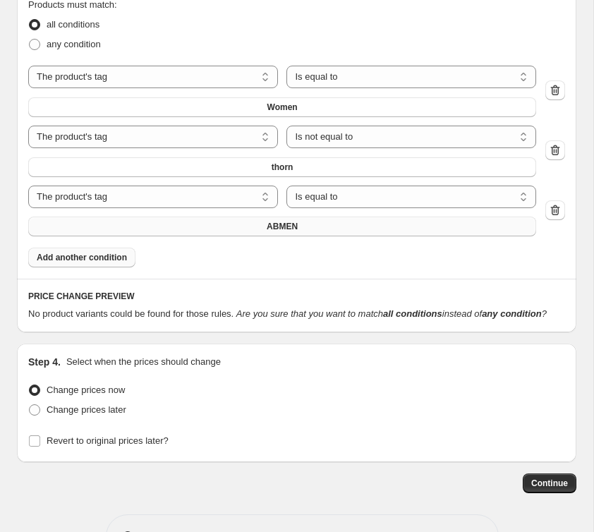
click at [278, 230] on span "ABMEN" at bounding box center [281, 226] width 31 height 11
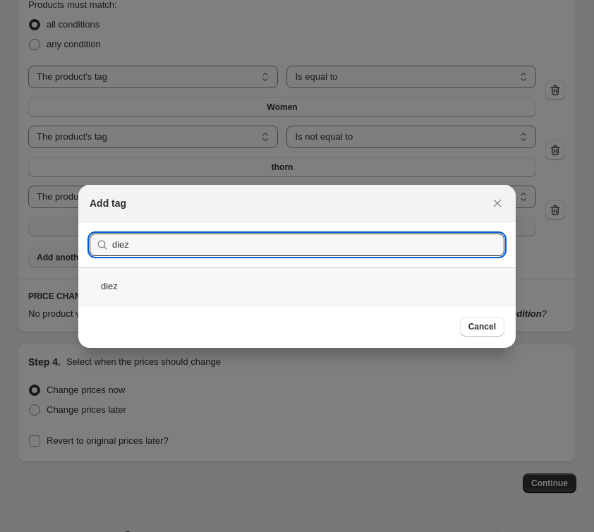
type input "diez"
click at [153, 279] on div "diez" at bounding box center [296, 285] width 437 height 37
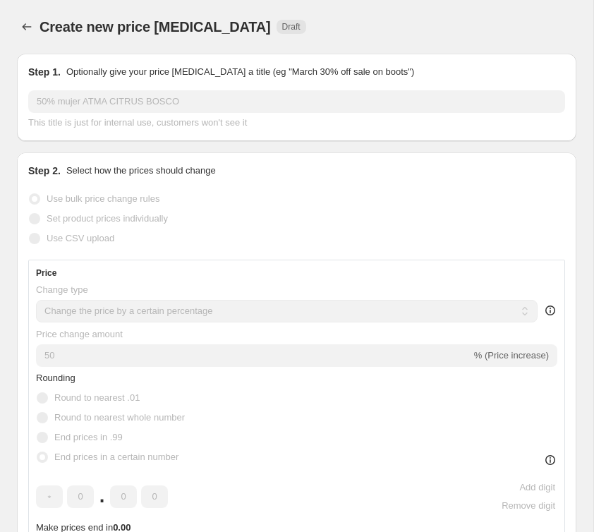
scroll to position [1125, 0]
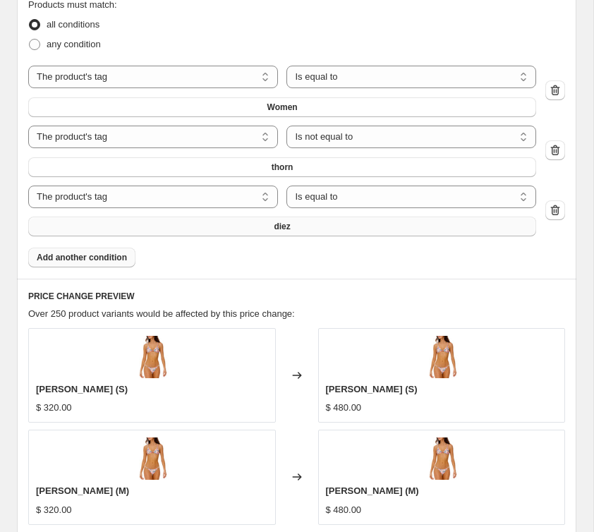
click at [94, 258] on span "Add another condition" at bounding box center [82, 257] width 90 height 11
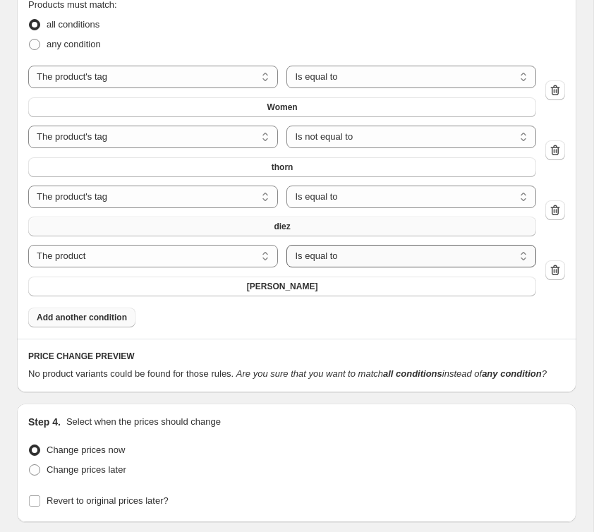
click at [321, 254] on select "Is equal to Is not equal to" at bounding box center [411, 256] width 250 height 23
select select "not_equal"
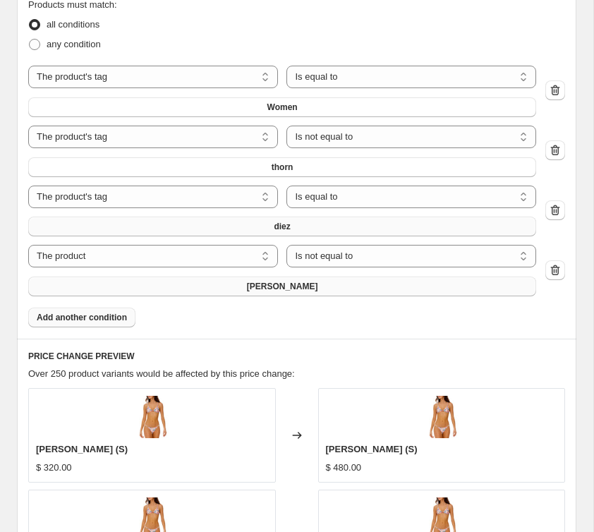
click at [269, 286] on span "[PERSON_NAME]" at bounding box center [282, 286] width 71 height 11
click at [258, 262] on select "The product The product's collection The product's tag The product's vendor The…" at bounding box center [153, 256] width 250 height 23
select select "tag"
click at [338, 257] on select "Is equal to Is not equal to" at bounding box center [411, 256] width 250 height 23
click at [286, 245] on select "Is equal to Is not equal to" at bounding box center [411, 256] width 250 height 23
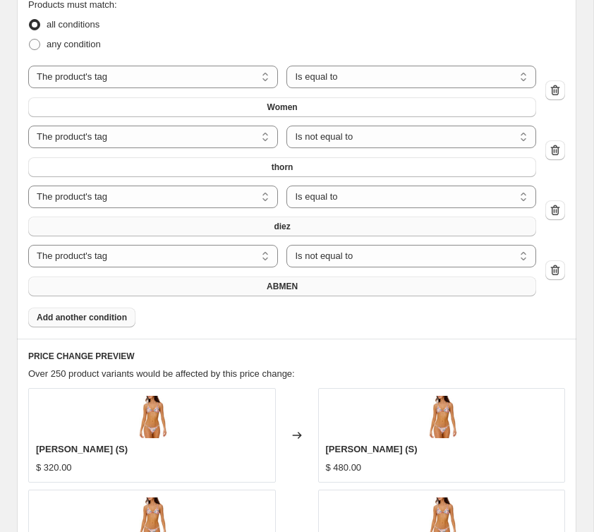
click at [249, 286] on button "ABMEN" at bounding box center [282, 286] width 508 height 20
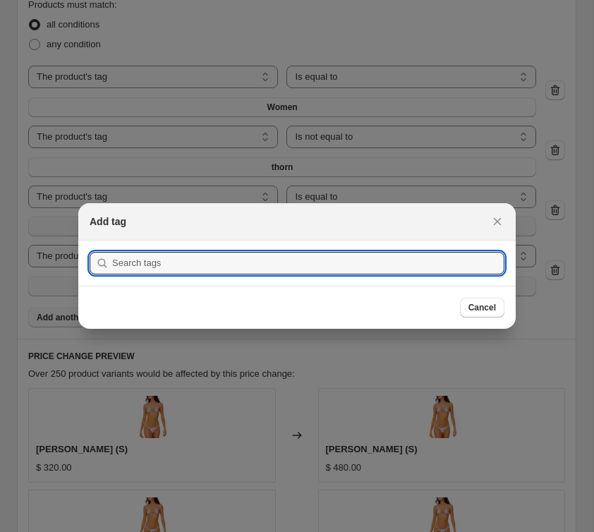
scroll to position [0, 0]
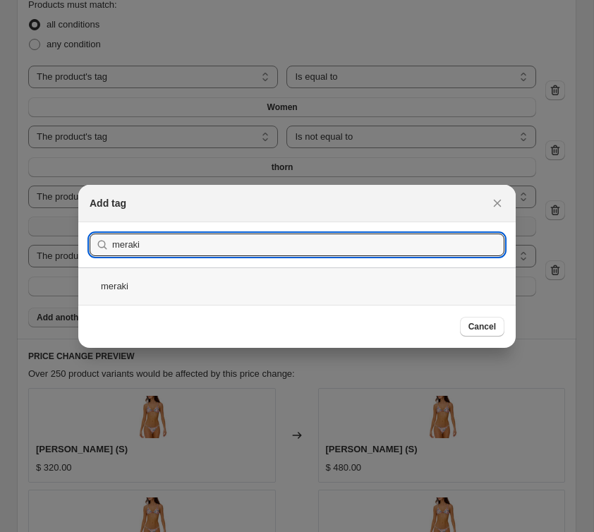
type input "meraki"
click at [165, 280] on div "meraki" at bounding box center [296, 285] width 437 height 37
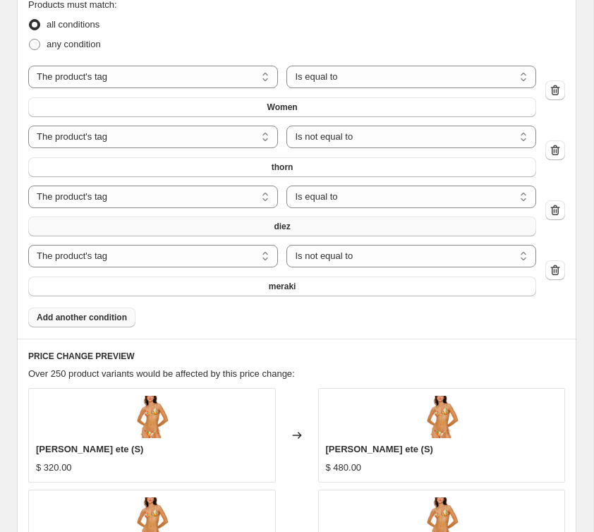
scroll to position [1133, 0]
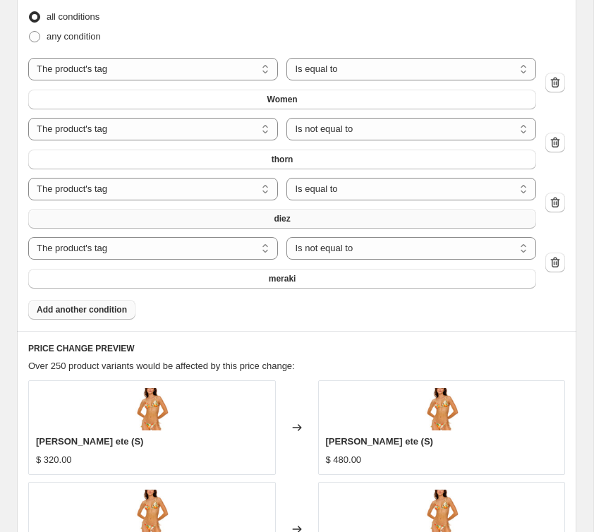
click at [67, 311] on span "Add another condition" at bounding box center [82, 309] width 90 height 11
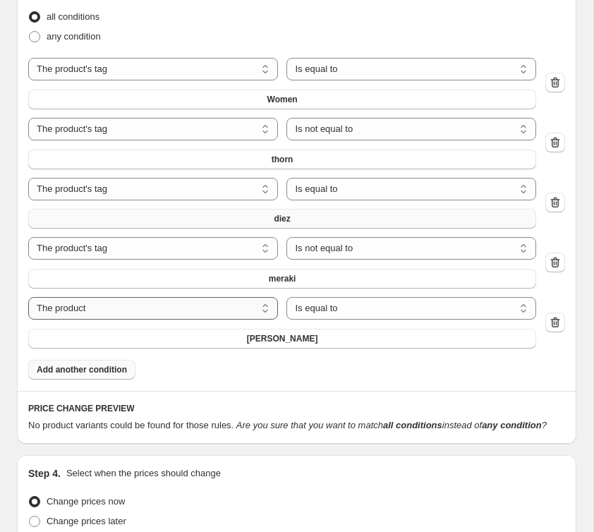
click at [191, 305] on select "The product The product's collection The product's tag The product's vendor The…" at bounding box center [153, 308] width 250 height 23
select select "tag"
click at [355, 310] on select "Is equal to Is not equal to" at bounding box center [411, 308] width 250 height 23
select select "not_equal"
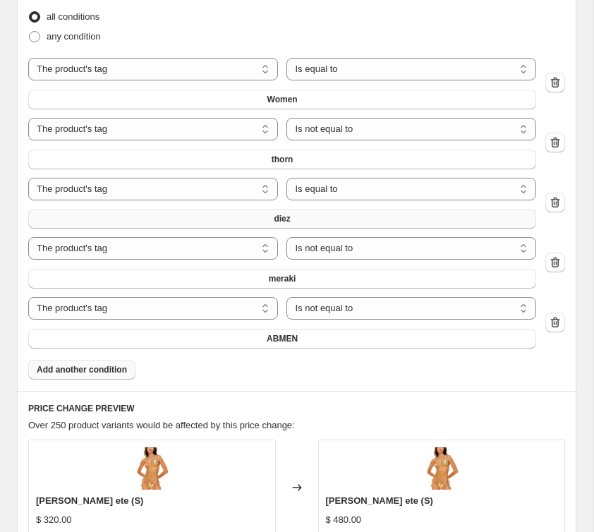
click at [278, 339] on span "ABMEN" at bounding box center [281, 338] width 31 height 11
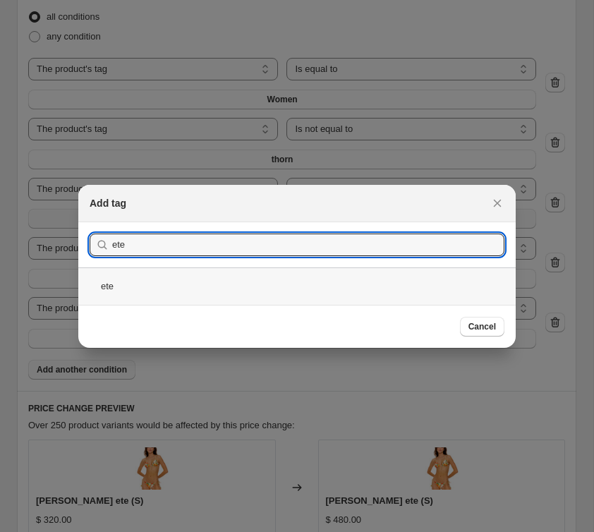
type input "ete"
click at [178, 280] on div "ete" at bounding box center [296, 285] width 437 height 37
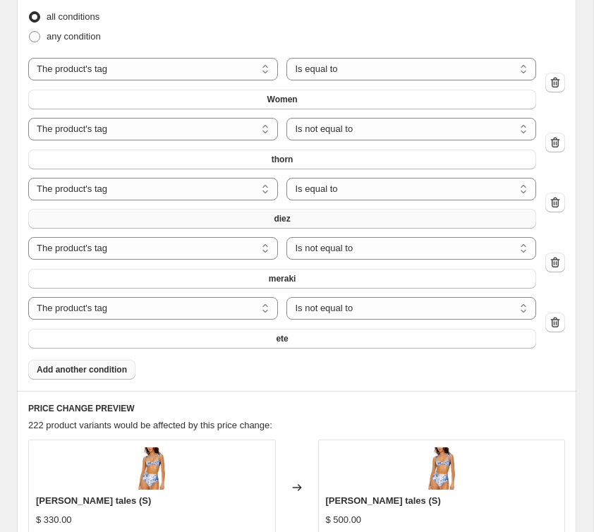
click at [117, 364] on span "Add another condition" at bounding box center [82, 369] width 90 height 11
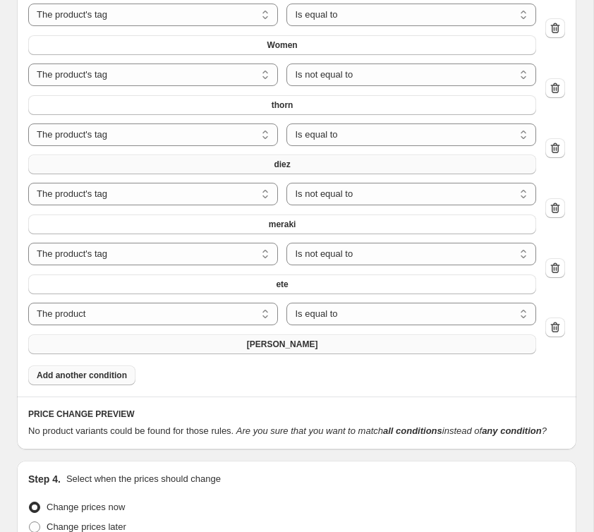
scroll to position [1213, 0]
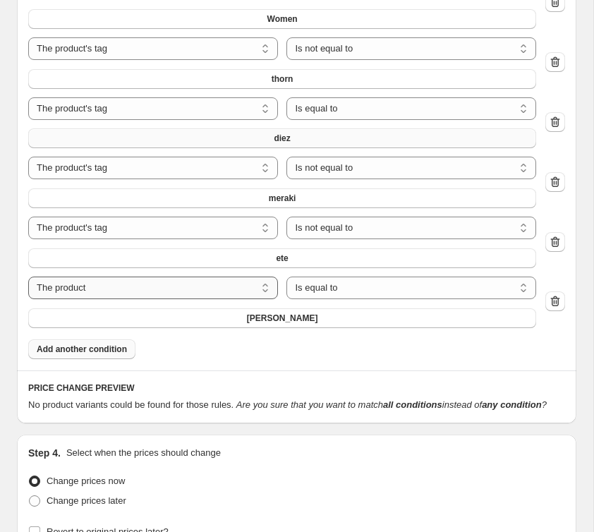
click at [149, 278] on select "The product The product's collection The product's tag The product's vendor The…" at bounding box center [153, 287] width 250 height 23
select select "tag"
click at [307, 286] on select "Is equal to Is not equal to" at bounding box center [411, 287] width 250 height 23
select select "not_equal"
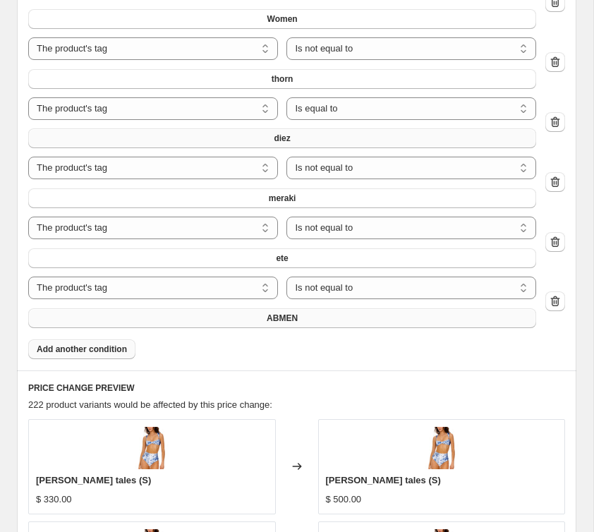
click at [263, 314] on button "ABMEN" at bounding box center [282, 318] width 508 height 20
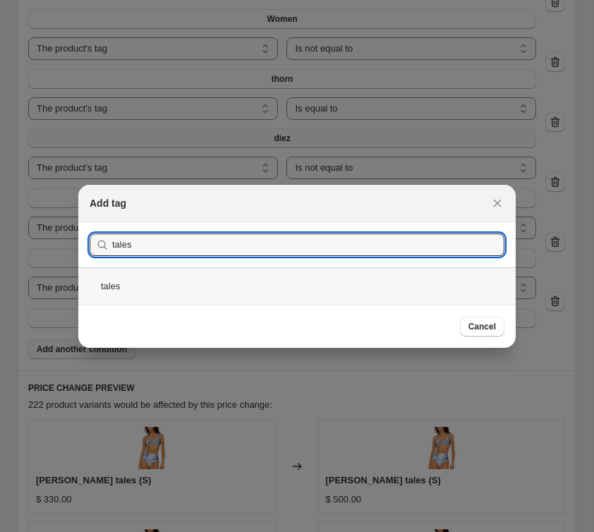
type input "tales"
click at [432, 288] on div "tales" at bounding box center [296, 285] width 437 height 37
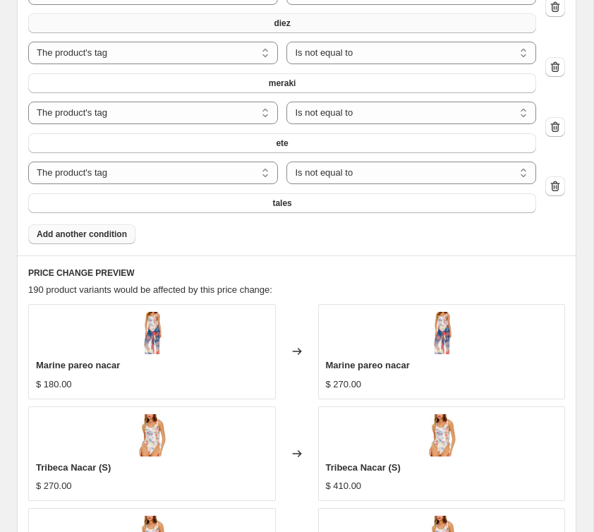
scroll to position [1330, 0]
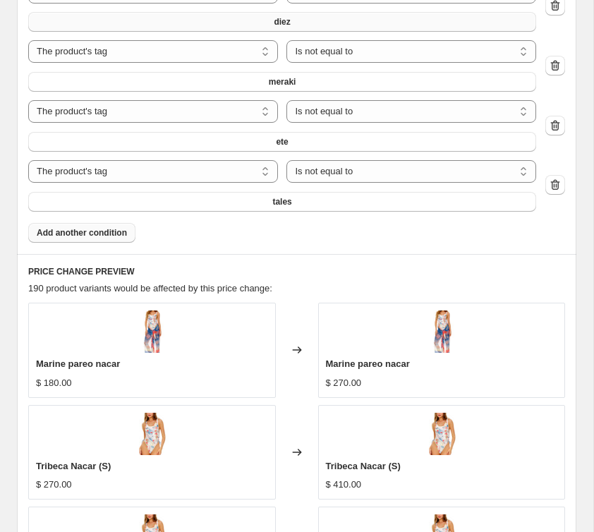
click at [60, 234] on span "Add another condition" at bounding box center [82, 232] width 90 height 11
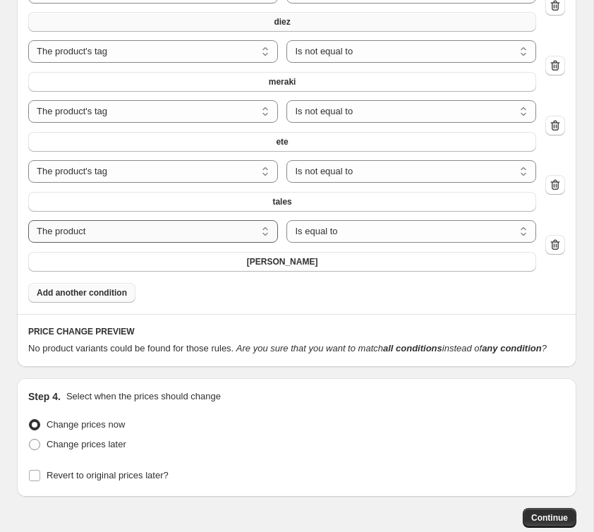
click at [208, 237] on select "The product The product's collection The product's tag The product's vendor The…" at bounding box center [153, 231] width 250 height 23
select select "tag"
click at [329, 229] on select "Is equal to Is not equal to" at bounding box center [411, 231] width 250 height 23
select select "not_equal"
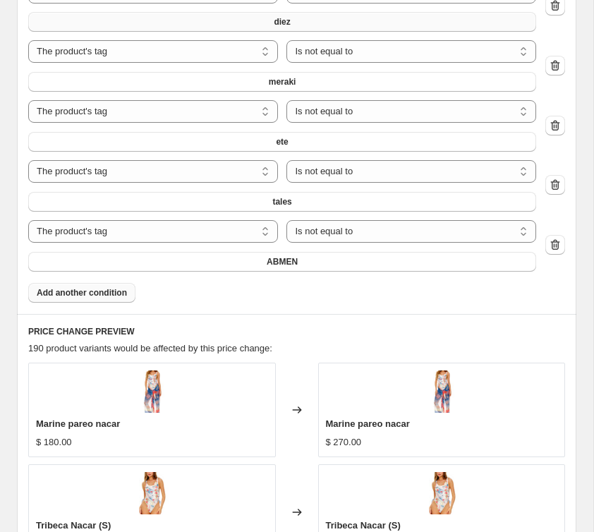
click at [272, 259] on span "ABMEN" at bounding box center [281, 261] width 31 height 11
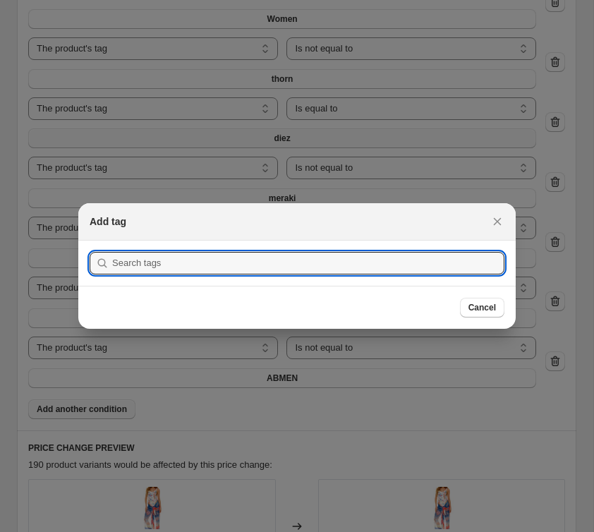
scroll to position [0, 0]
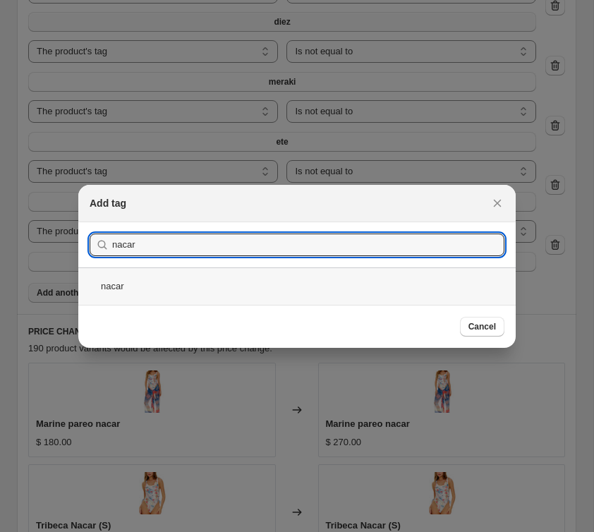
type input "nacar"
click at [145, 281] on div "nacar" at bounding box center [296, 285] width 437 height 37
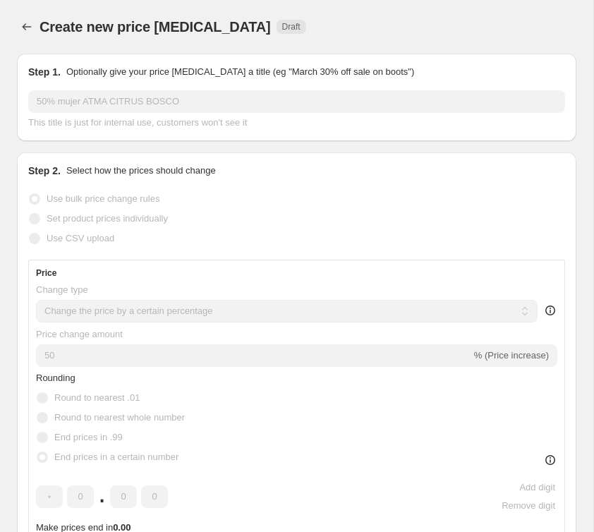
scroll to position [1330, 0]
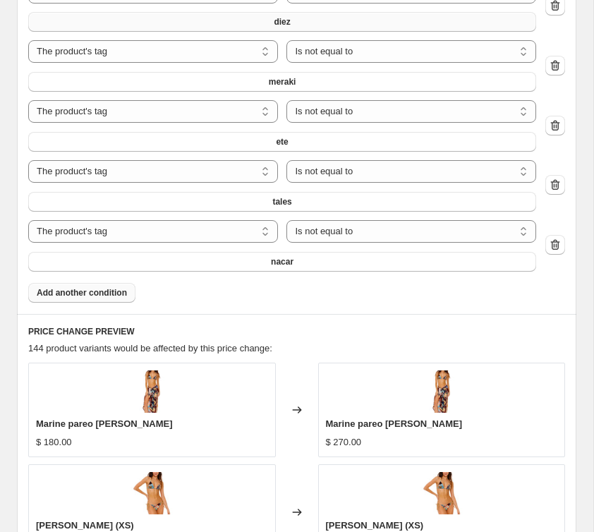
click at [107, 287] on span "Add another condition" at bounding box center [82, 292] width 90 height 11
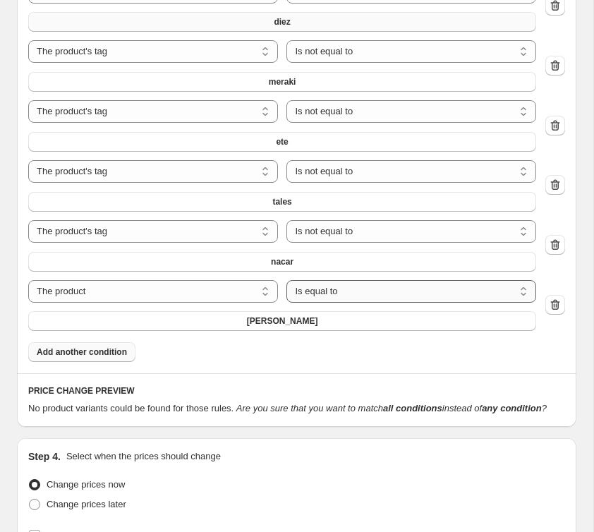
click at [350, 295] on select "Is equal to Is not equal to" at bounding box center [411, 291] width 250 height 23
select select "not_equal"
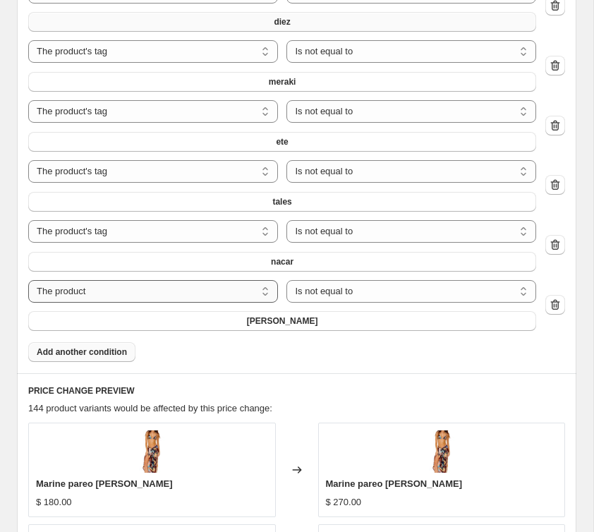
click at [220, 287] on select "The product The product's collection The product's tag The product's vendor The…" at bounding box center [153, 291] width 250 height 23
select select "tag"
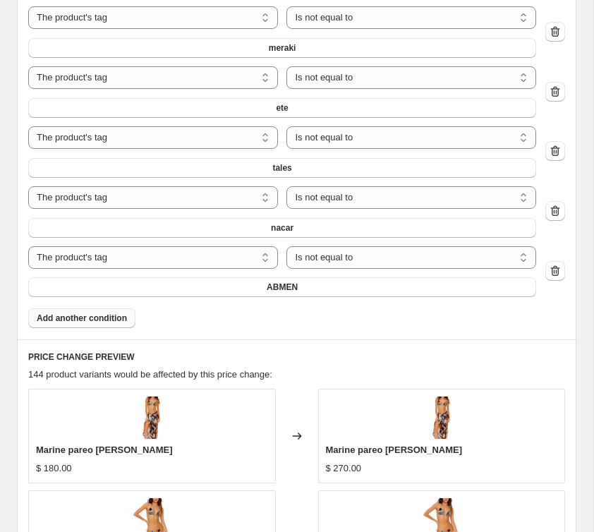
scroll to position [1370, 0]
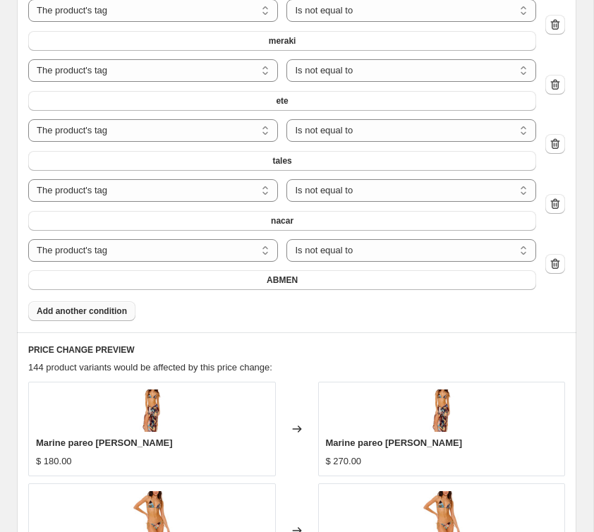
click at [276, 293] on div "Products must match: all conditions any condition The product The product's col…" at bounding box center [296, 37] width 536 height 568
click at [280, 285] on span "ABMEN" at bounding box center [281, 279] width 31 height 11
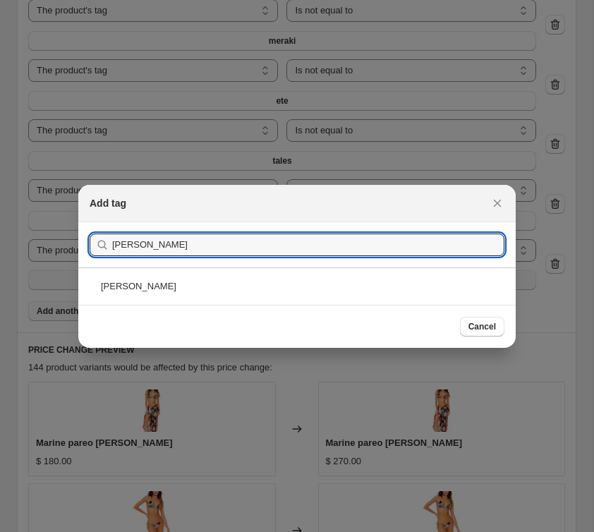
type input "[PERSON_NAME]"
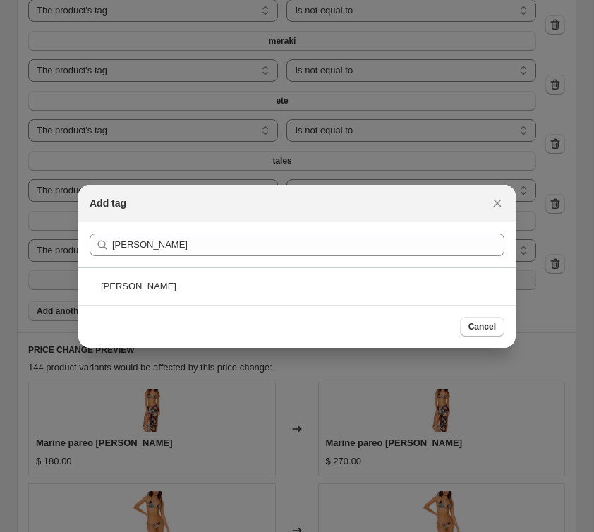
click at [165, 283] on div "[PERSON_NAME]" at bounding box center [296, 285] width 437 height 37
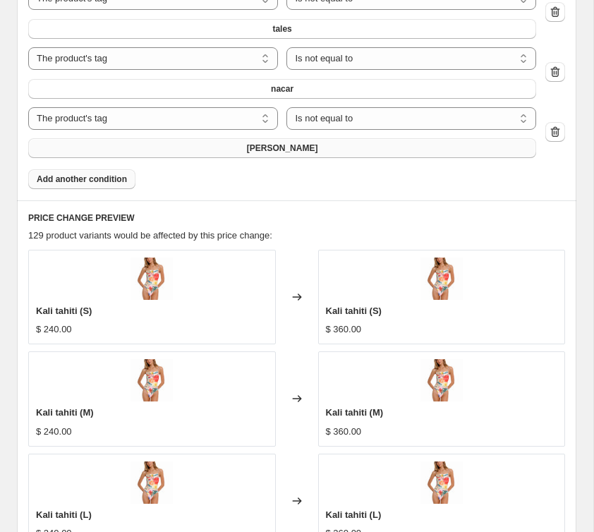
scroll to position [1500, 0]
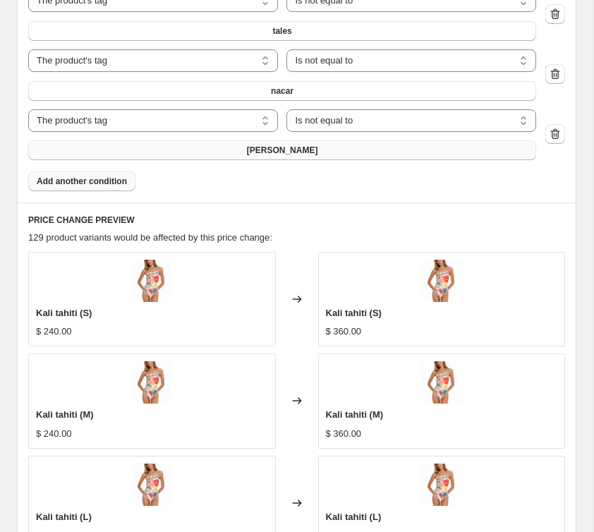
click at [307, 145] on button "[PERSON_NAME]" at bounding box center [282, 150] width 508 height 20
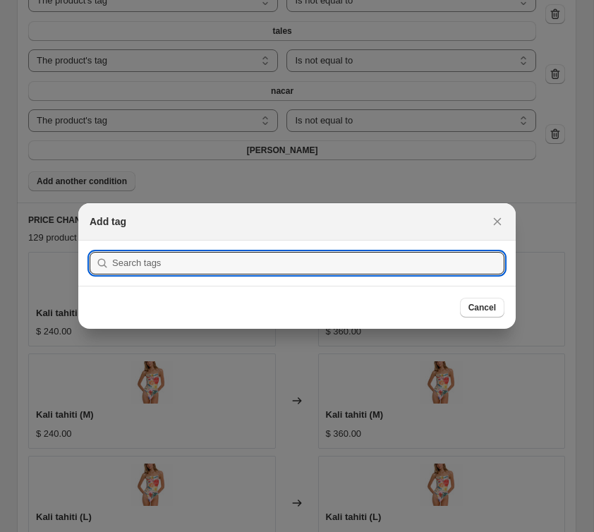
click at [229, 174] on div at bounding box center [297, 266] width 594 height 532
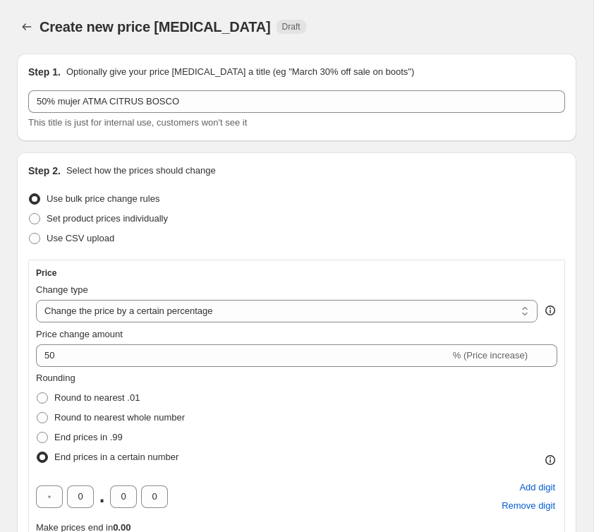
scroll to position [1500, 0]
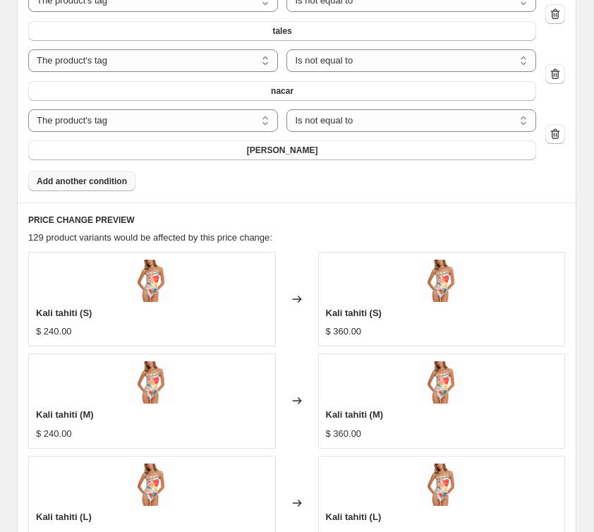
click at [113, 180] on span "Add another condition" at bounding box center [82, 181] width 90 height 11
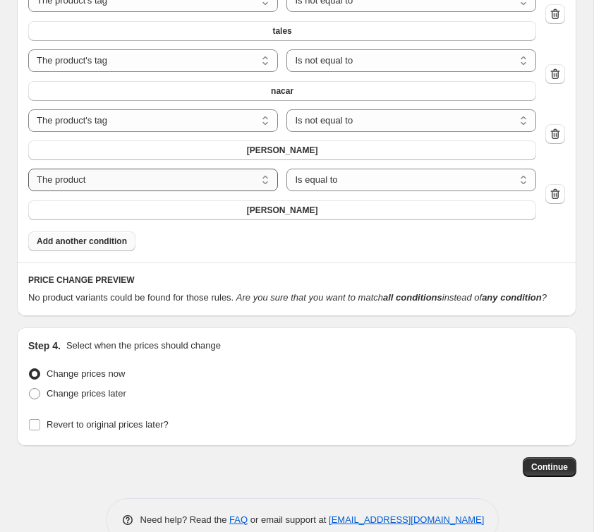
click at [250, 171] on select "The product The product's collection The product's tag The product's vendor The…" at bounding box center [153, 179] width 250 height 23
select select "tag"
click at [352, 180] on select "Is equal to Is not equal to" at bounding box center [411, 179] width 250 height 23
select select "not_equal"
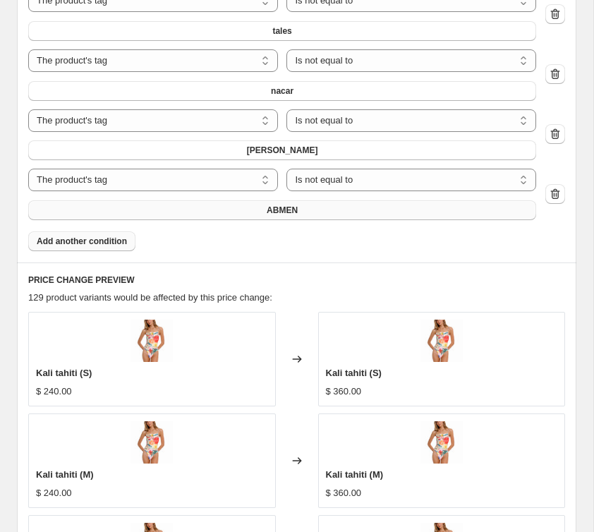
click at [276, 210] on span "ABMEN" at bounding box center [281, 209] width 31 height 11
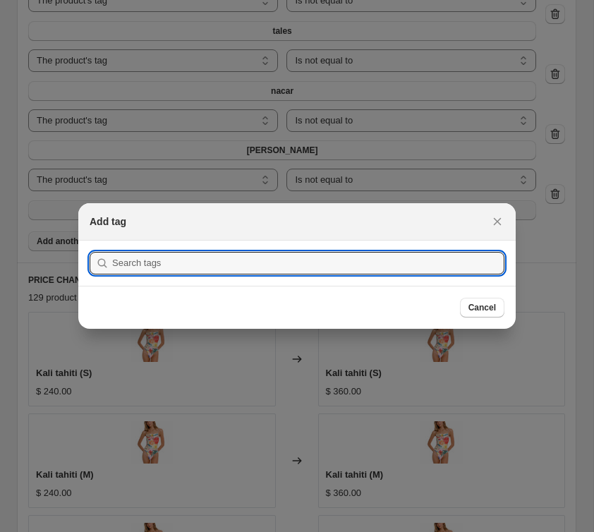
scroll to position [0, 0]
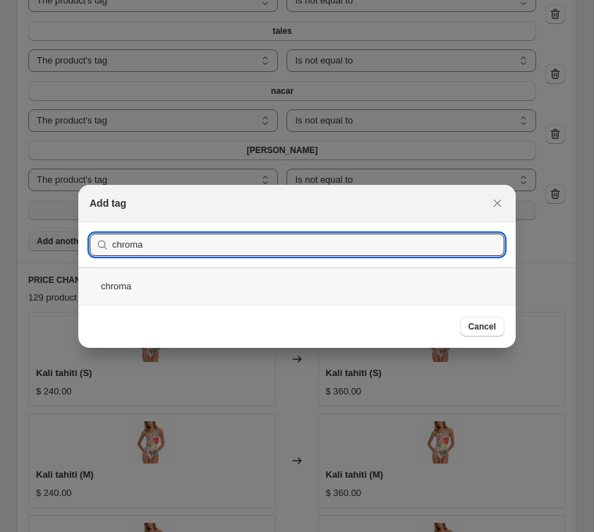
type input "chroma"
drag, startPoint x: 146, startPoint y: 282, endPoint x: 179, endPoint y: 292, distance: 34.6
click at [146, 282] on div "chroma" at bounding box center [296, 285] width 437 height 37
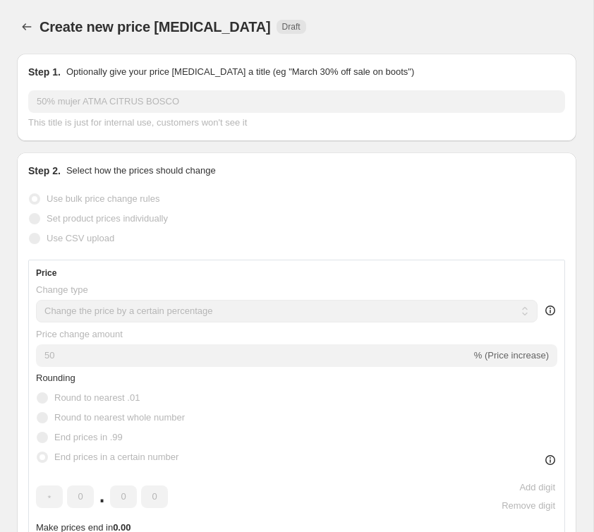
scroll to position [1500, 0]
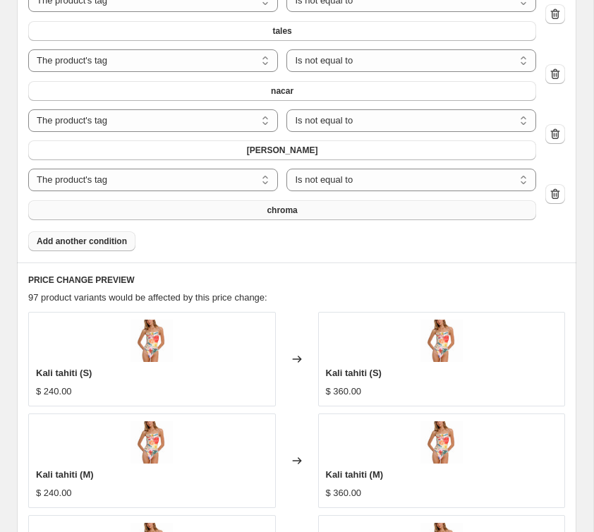
click at [92, 245] on span "Add another condition" at bounding box center [82, 240] width 90 height 11
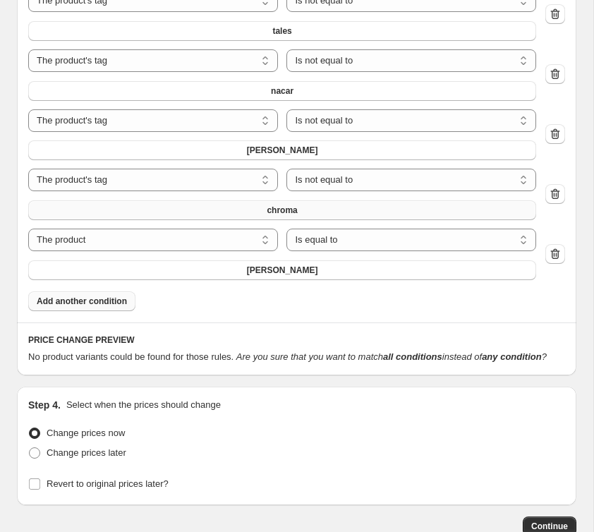
click at [218, 251] on div "The product The product's collection The product's tag The product's vendor The…" at bounding box center [282, 253] width 508 height 51
click at [223, 243] on select "The product The product's collection The product's tag The product's vendor The…" at bounding box center [153, 239] width 250 height 23
select select "tag"
click at [331, 246] on select "Is equal to Is not equal to" at bounding box center [411, 239] width 250 height 23
select select "not_equal"
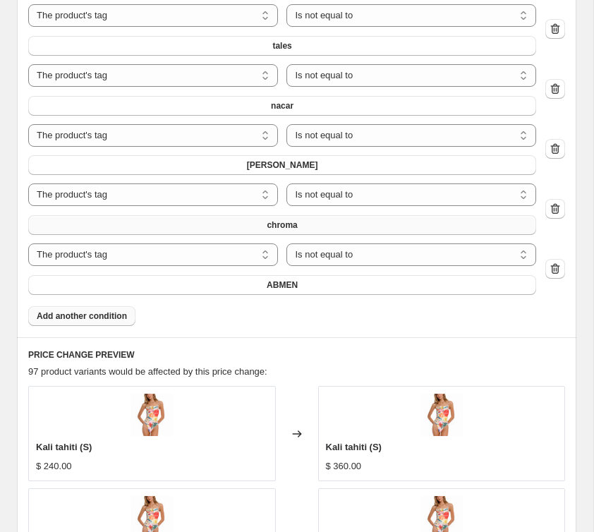
scroll to position [1495, 0]
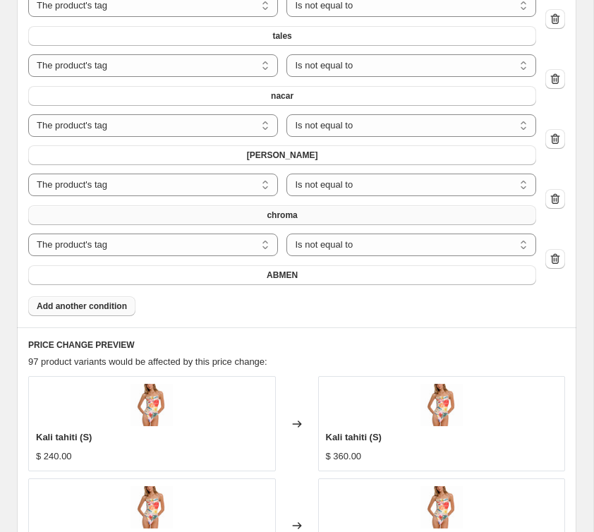
click at [97, 306] on span "Add another condition" at bounding box center [82, 305] width 90 height 11
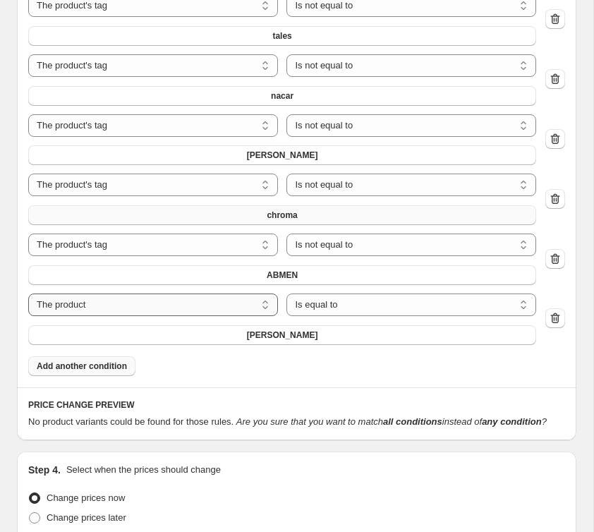
click at [238, 293] on select "The product The product's collection The product's tag The product's vendor The…" at bounding box center [153, 304] width 250 height 23
select select "tag"
click at [354, 309] on select "Is equal to Is not equal to" at bounding box center [411, 304] width 250 height 23
select select "not_equal"
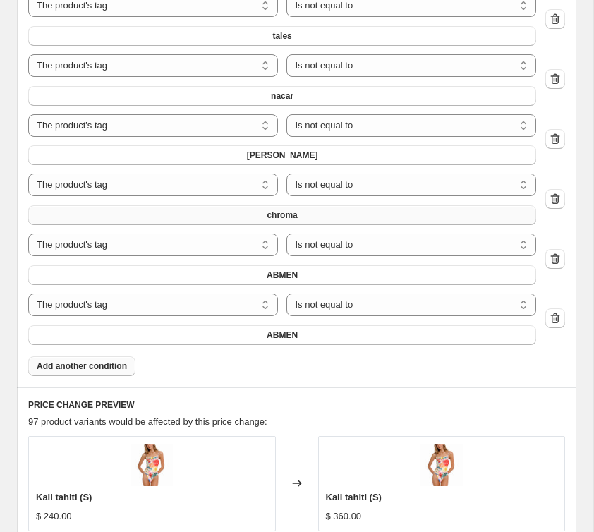
click at [404, 318] on div "The product The product's collection The product's tag The product's vendor The…" at bounding box center [282, 318] width 508 height 51
click at [403, 310] on select "Is equal to Is not equal to" at bounding box center [411, 304] width 250 height 23
click at [286, 293] on select "Is equal to Is not equal to" at bounding box center [411, 304] width 250 height 23
click at [319, 343] on button "ABMEN" at bounding box center [282, 335] width 508 height 20
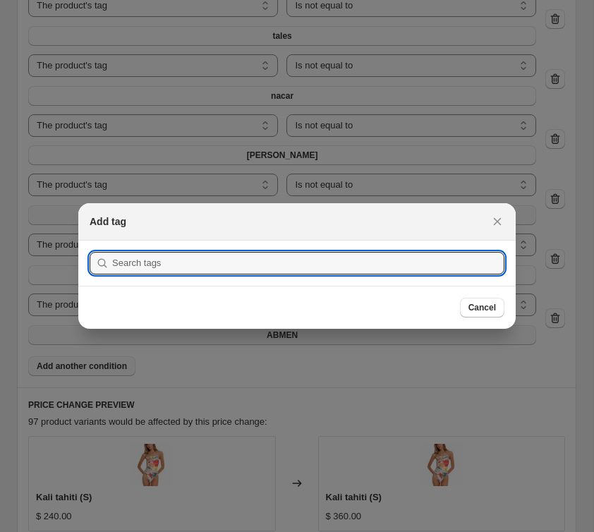
scroll to position [0, 0]
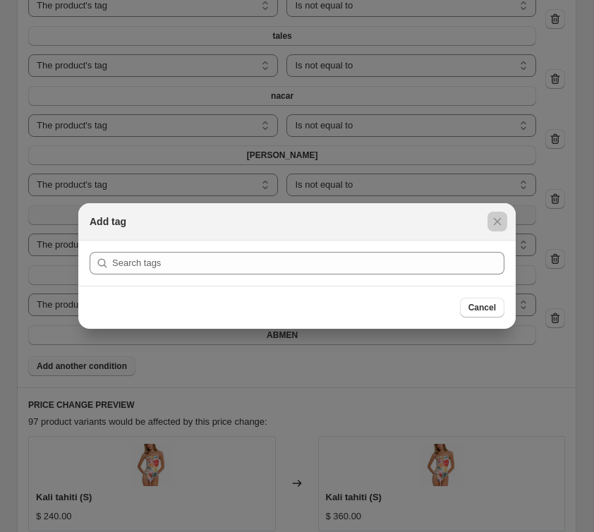
click at [312, 338] on div at bounding box center [297, 266] width 594 height 532
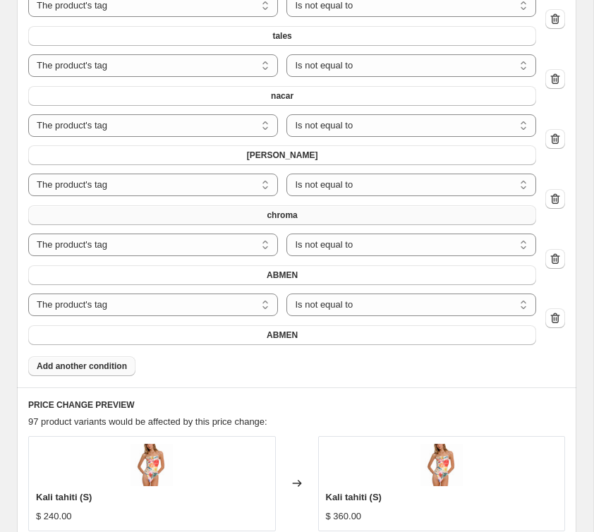
click at [312, 338] on button "ABMEN" at bounding box center [282, 335] width 508 height 20
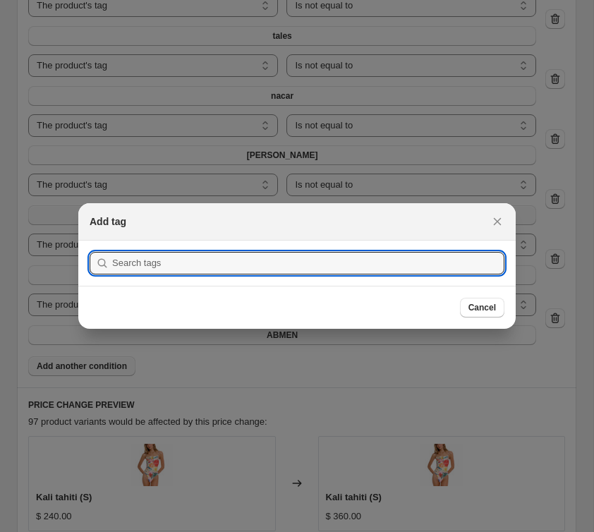
scroll to position [0, 0]
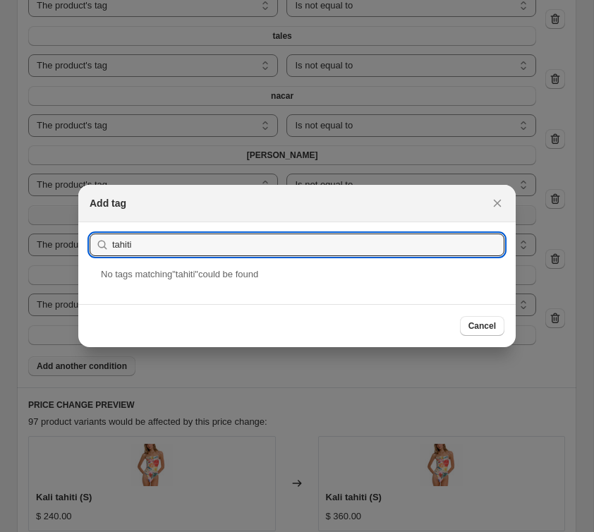
drag, startPoint x: 151, startPoint y: 245, endPoint x: 88, endPoint y: 238, distance: 63.1
click at [85, 239] on section "Submit [GEOGRAPHIC_DATA]" at bounding box center [296, 244] width 437 height 45
type input "hawaiian"
click at [196, 283] on div "hawaiian" at bounding box center [296, 285] width 437 height 37
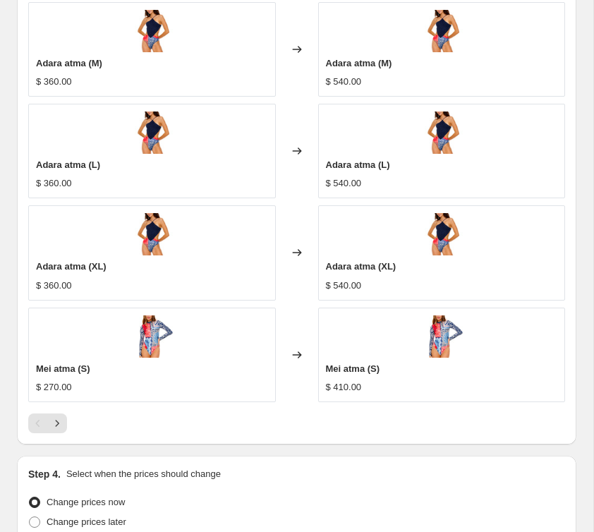
scroll to position [2035, 0]
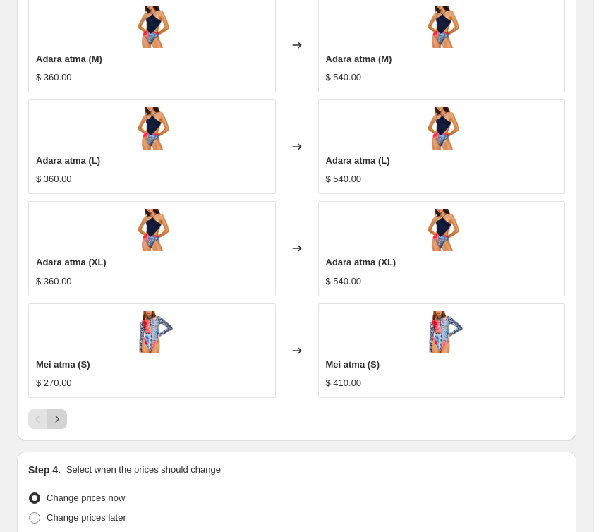
click at [59, 425] on icon "Next" at bounding box center [57, 419] width 14 height 14
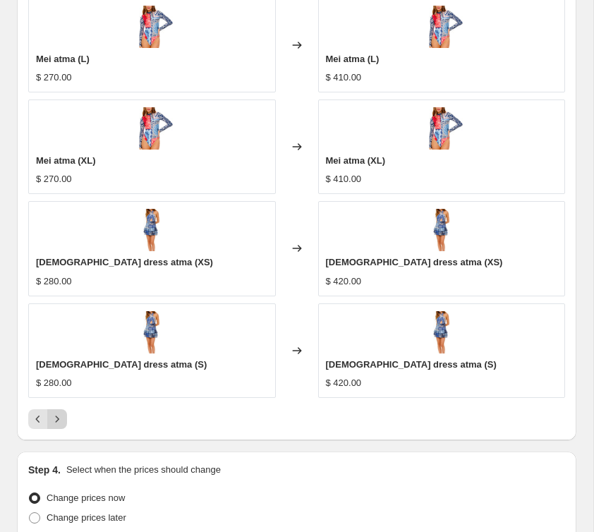
click at [59, 425] on icon "Next" at bounding box center [57, 419] width 14 height 14
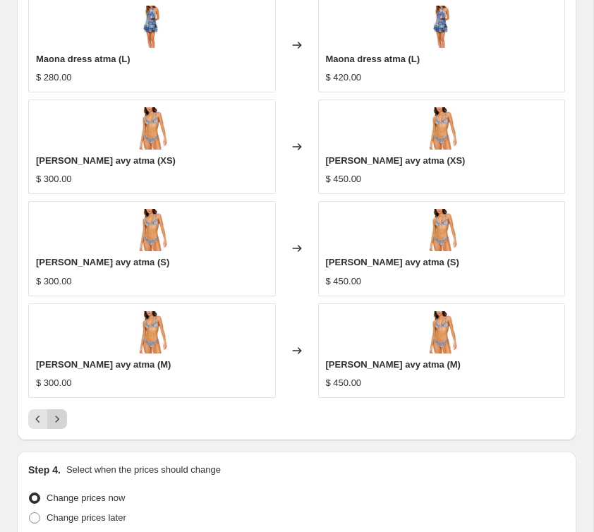
click at [64, 422] on button "Next" at bounding box center [57, 419] width 20 height 20
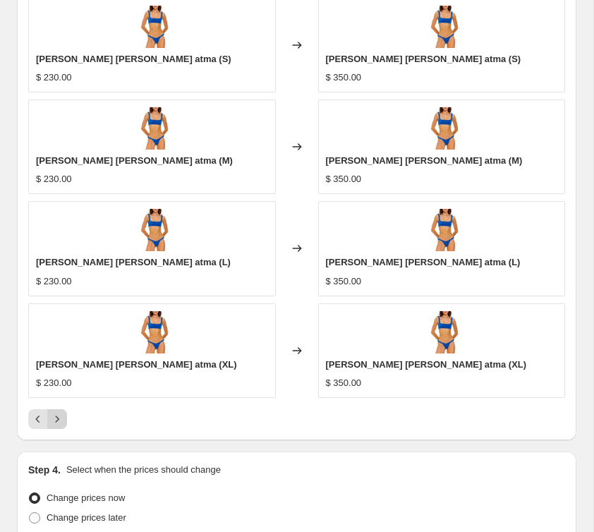
click at [64, 422] on button "Next" at bounding box center [57, 419] width 20 height 20
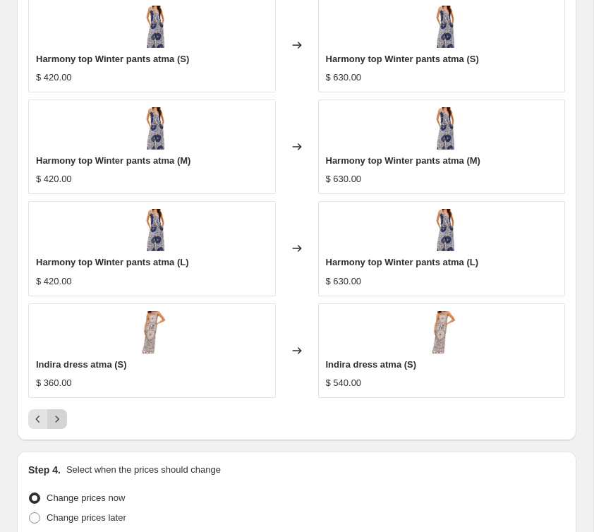
click at [64, 422] on button "Next" at bounding box center [57, 419] width 20 height 20
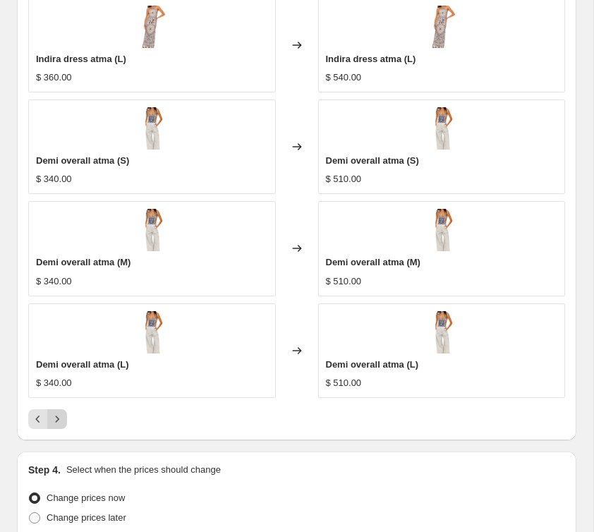
click at [63, 422] on icon "Next" at bounding box center [57, 419] width 14 height 14
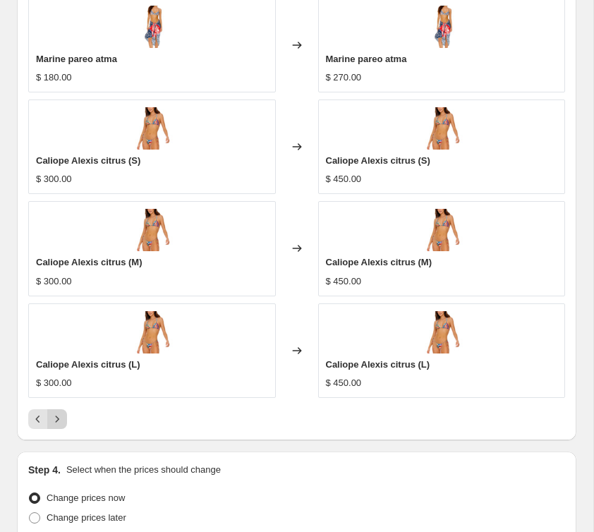
click at [63, 421] on icon "Next" at bounding box center [57, 419] width 14 height 14
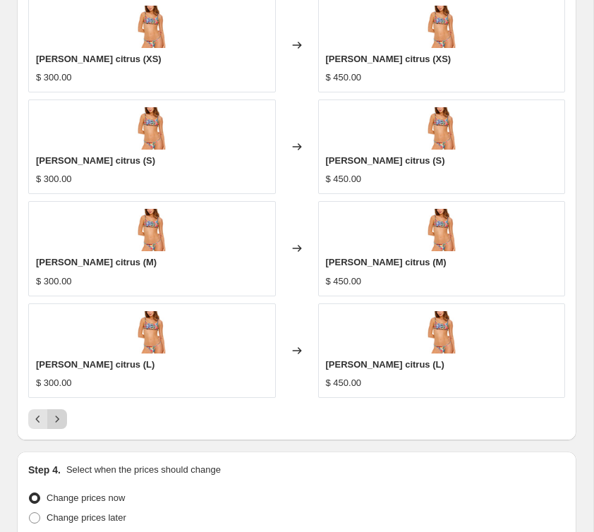
click at [63, 421] on icon "Next" at bounding box center [57, 419] width 14 height 14
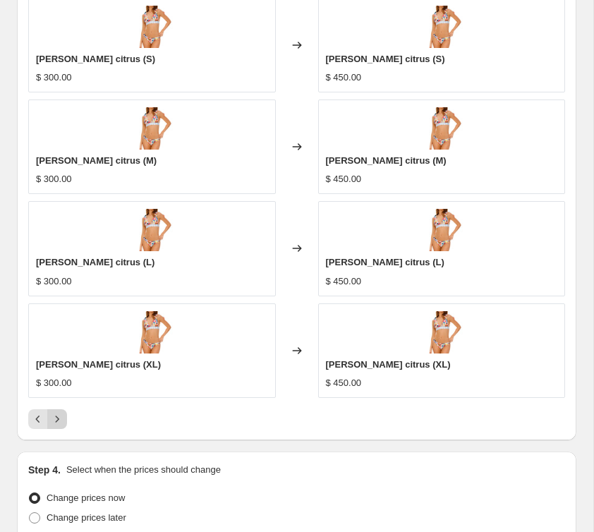
click at [63, 421] on icon "Next" at bounding box center [57, 419] width 14 height 14
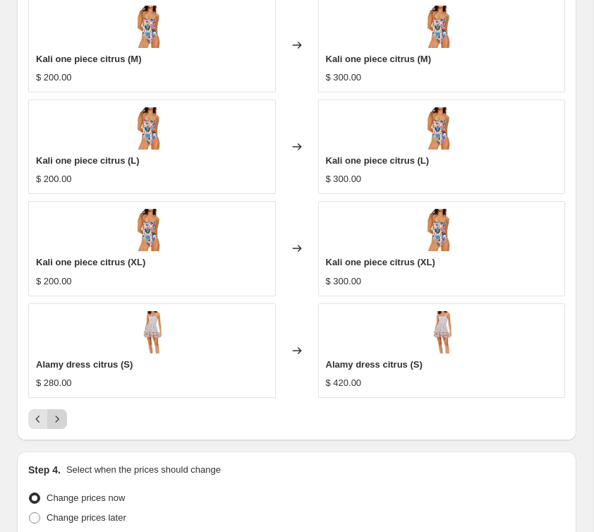
click at [63, 421] on icon "Next" at bounding box center [57, 419] width 14 height 14
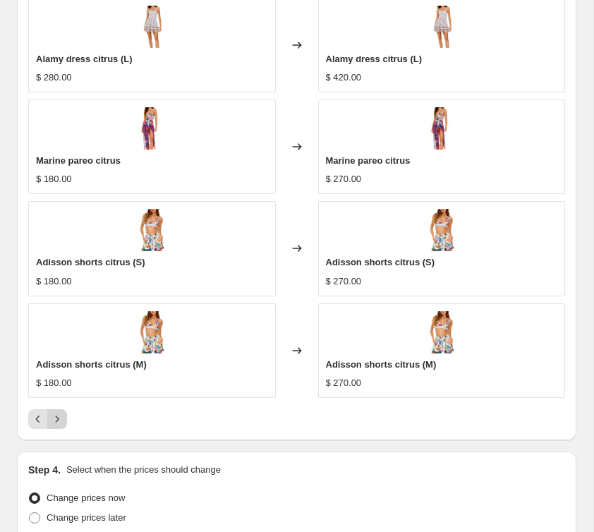
click at [63, 421] on icon "Next" at bounding box center [57, 419] width 14 height 14
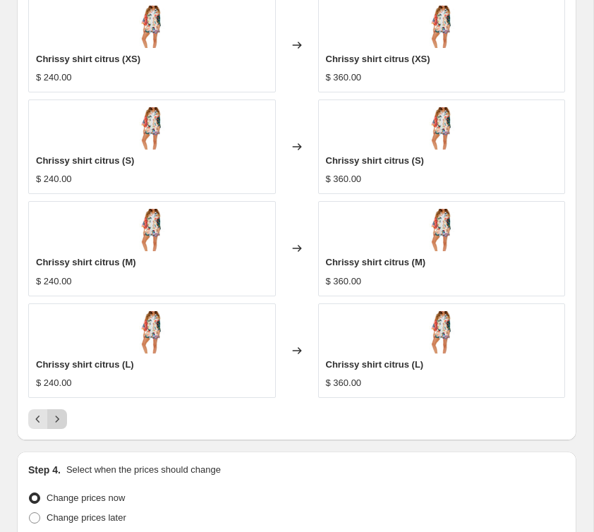
click at [63, 421] on icon "Next" at bounding box center [57, 419] width 14 height 14
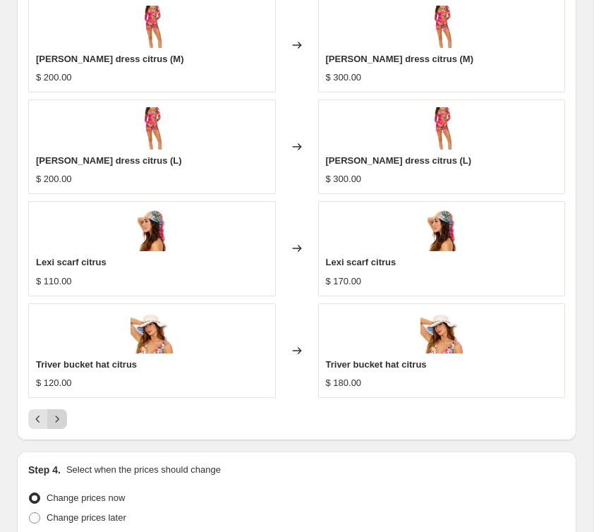
click at [63, 421] on icon "Next" at bounding box center [57, 419] width 14 height 14
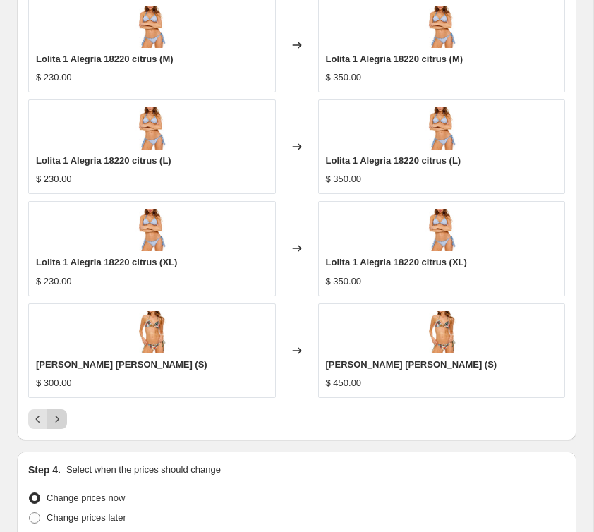
click at [63, 421] on icon "Next" at bounding box center [57, 419] width 14 height 14
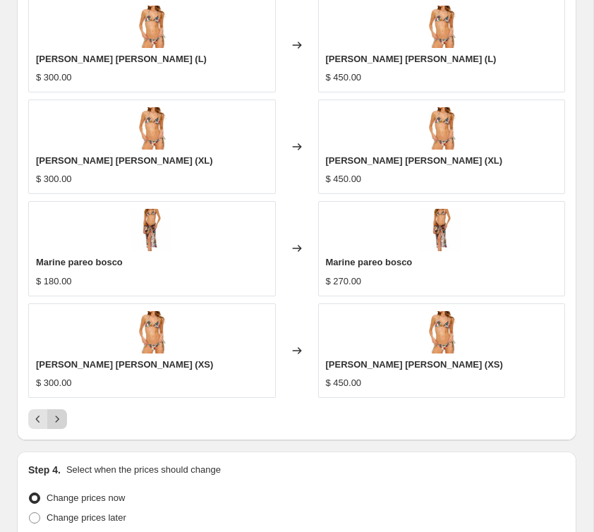
click at [63, 421] on icon "Next" at bounding box center [57, 419] width 14 height 14
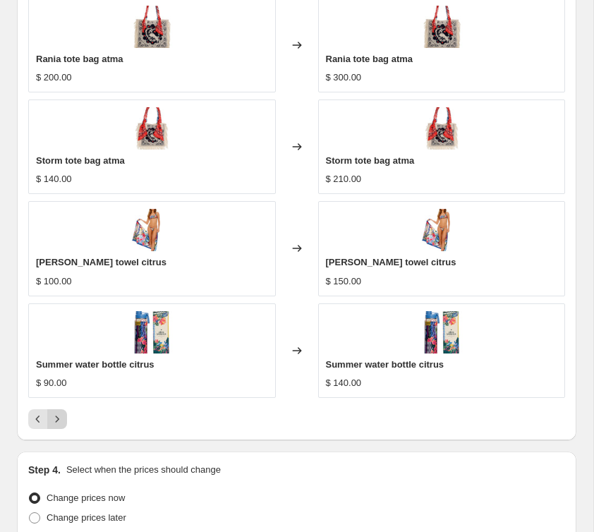
click at [63, 421] on icon "Next" at bounding box center [57, 419] width 14 height 14
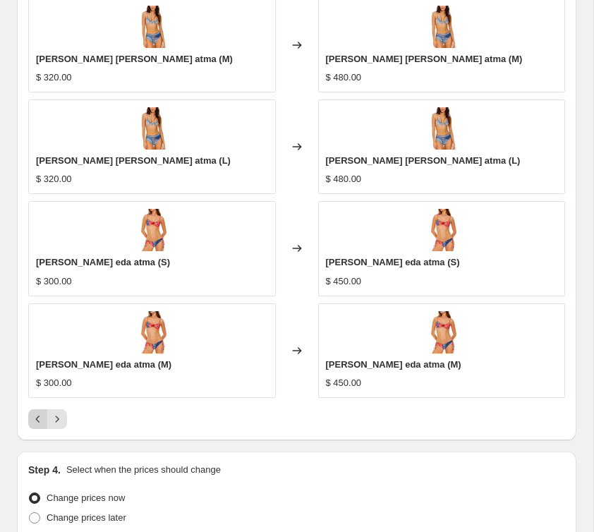
click at [37, 421] on icon "Previous" at bounding box center [38, 419] width 14 height 14
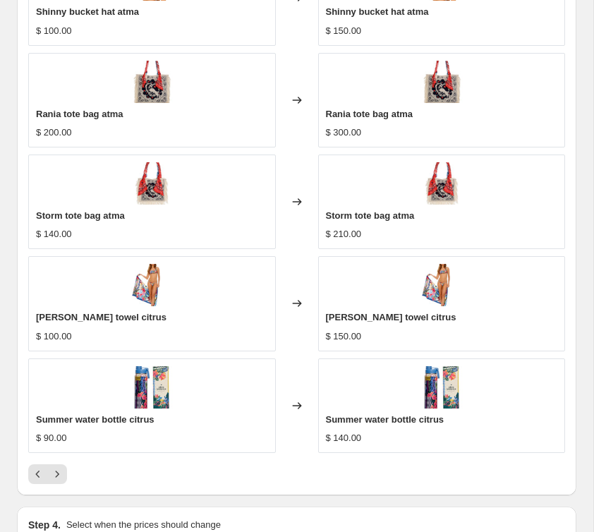
scroll to position [1991, 0]
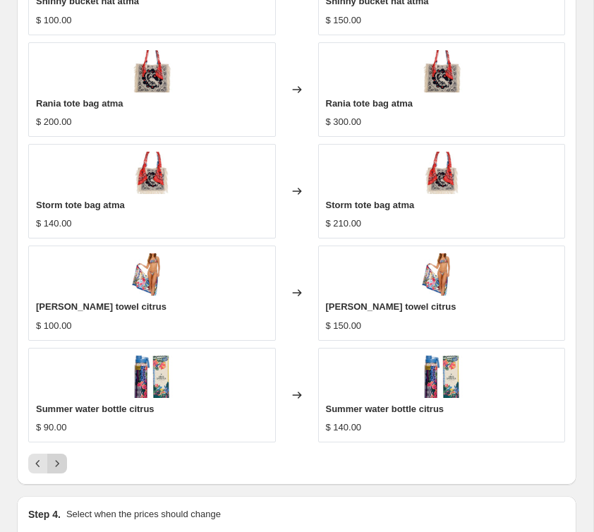
click at [63, 464] on icon "Next" at bounding box center [57, 463] width 14 height 14
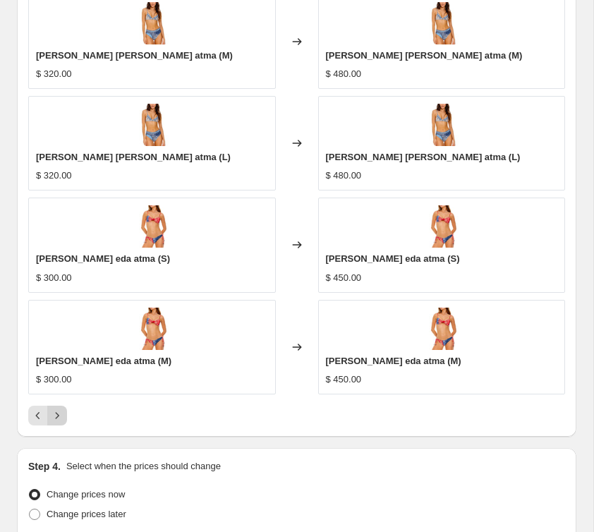
scroll to position [2052, 0]
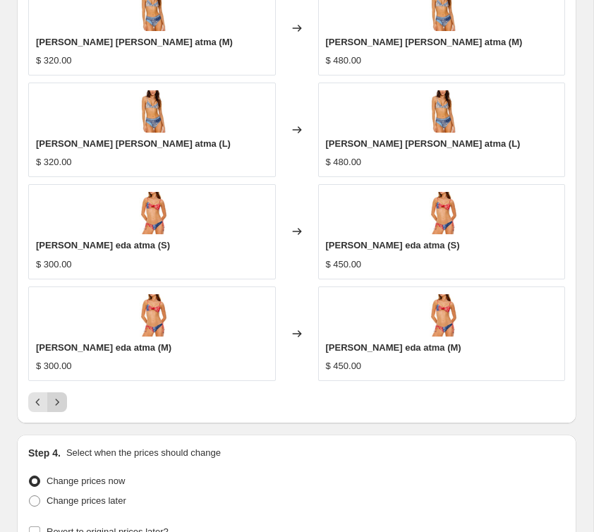
click at [54, 403] on icon "Next" at bounding box center [57, 402] width 14 height 14
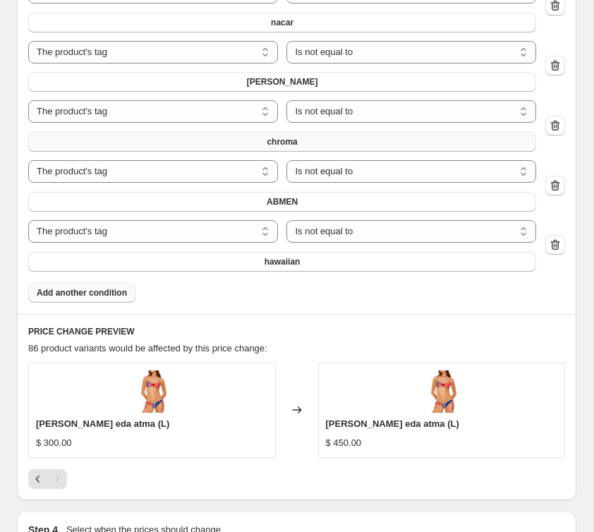
scroll to position [1784, 0]
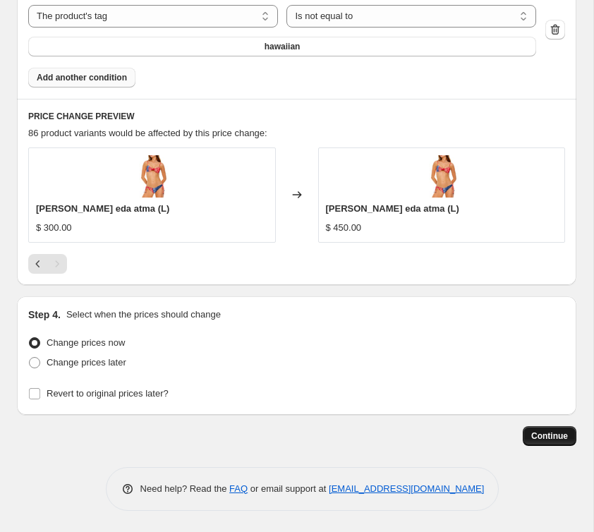
click at [557, 438] on span "Continue" at bounding box center [549, 435] width 37 height 11
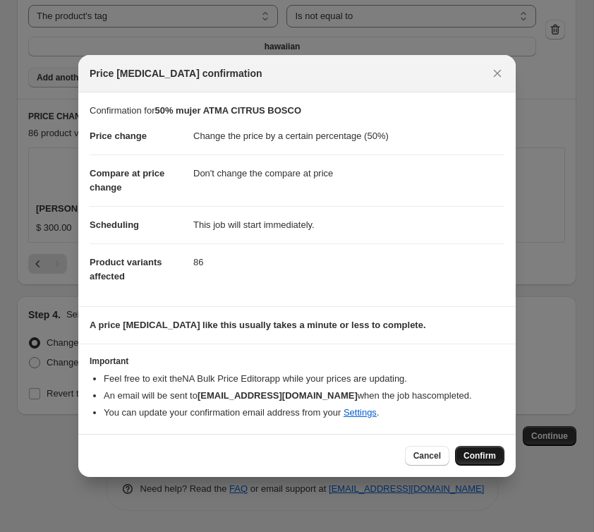
click at [479, 453] on span "Confirm" at bounding box center [479, 455] width 32 height 11
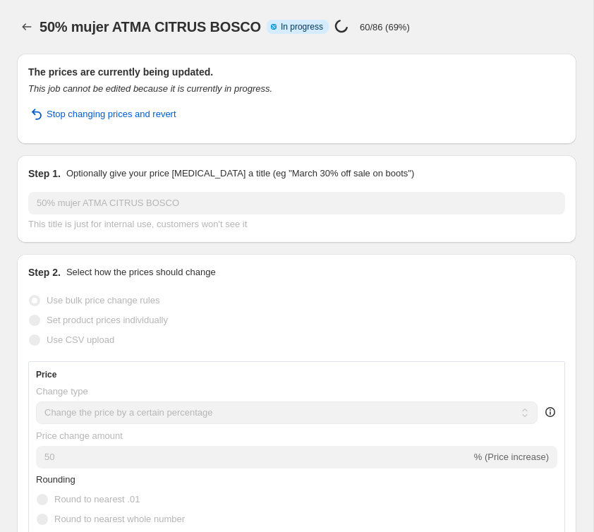
select select "percentage"
select select "no_change"
select select "tag"
select select "not_equal"
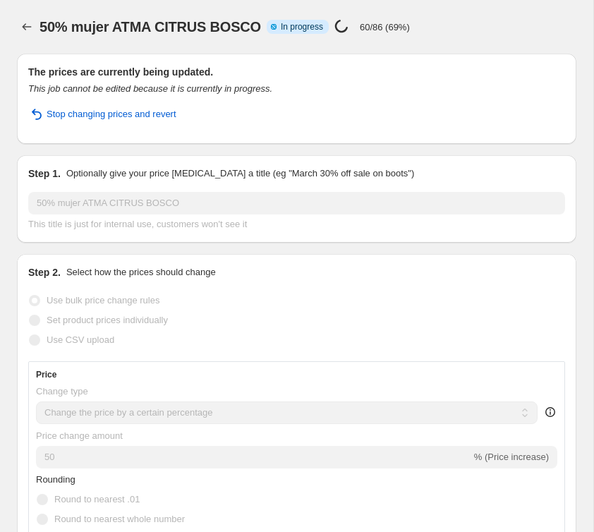
select select "tag"
select select "not_equal"
select select "tag"
select select "not_equal"
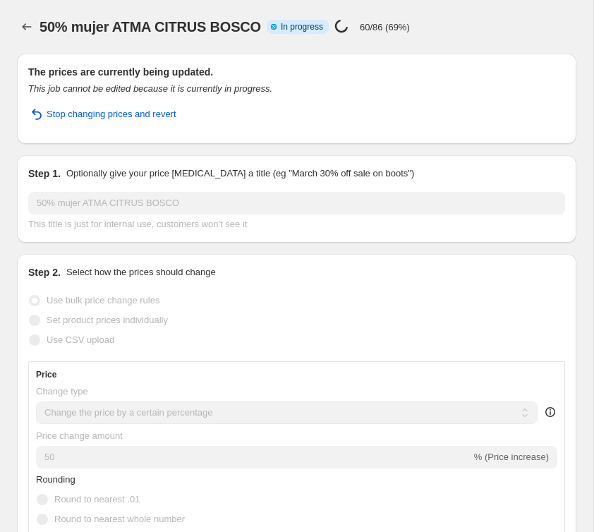
select select "tag"
select select "not_equal"
select select "tag"
select select "not_equal"
select select "tag"
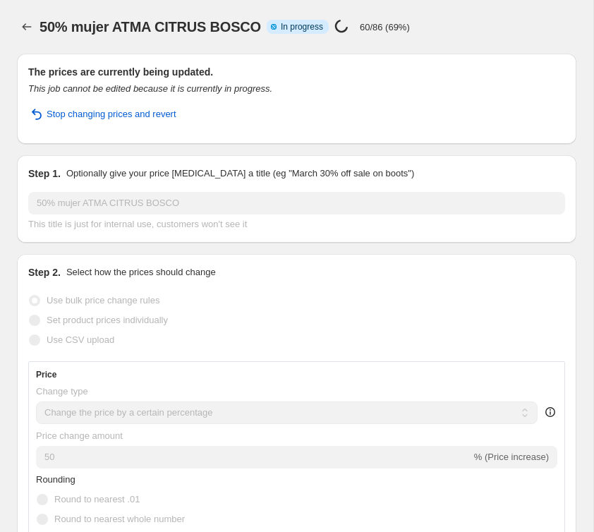
select select "not_equal"
select select "tag"
select select "not_equal"
select select "tag"
select select "not_equal"
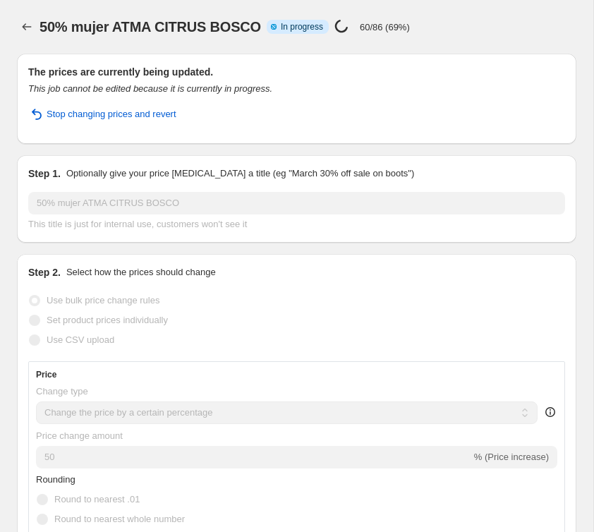
select select "tag"
select select "not_equal"
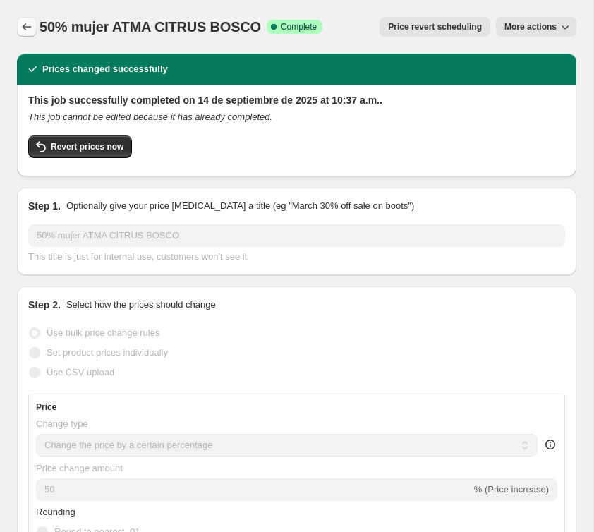
click at [30, 22] on icon "Price change jobs" at bounding box center [27, 27] width 14 height 14
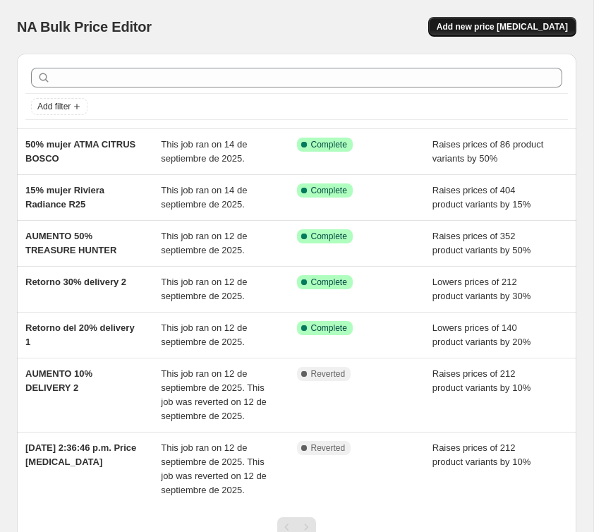
click at [495, 33] on button "Add new price [MEDICAL_DATA]" at bounding box center [502, 27] width 148 height 20
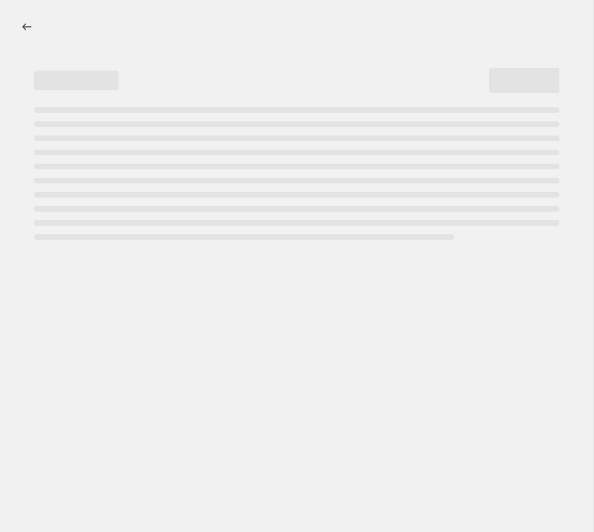
select select "percentage"
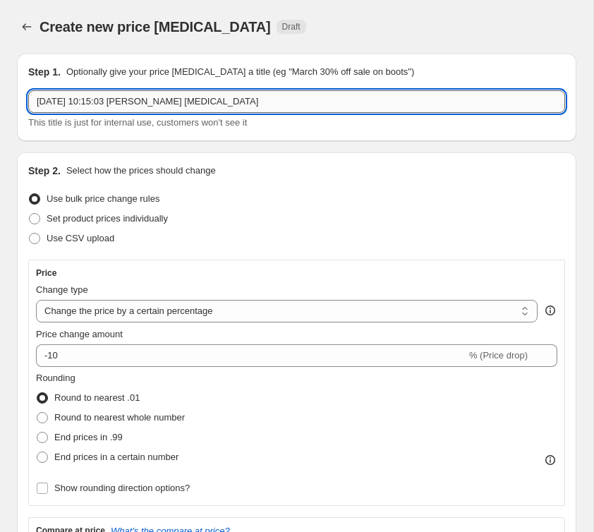
click at [92, 101] on input "[DATE] 10:15:03 [PERSON_NAME] [MEDICAL_DATA]" at bounding box center [296, 101] width 536 height 23
drag, startPoint x: 287, startPoint y: 104, endPoint x: 47, endPoint y: 69, distance: 242.9
click at [41, 85] on div "Step 1. Optionally give your price [MEDICAL_DATA] a title (eg "March 30% off sa…" at bounding box center [296, 97] width 536 height 65
drag, startPoint x: 82, startPoint y: 100, endPoint x: 171, endPoint y: 101, distance: 88.1
click at [171, 102] on input "Kids 50% Riviera" at bounding box center [296, 101] width 536 height 23
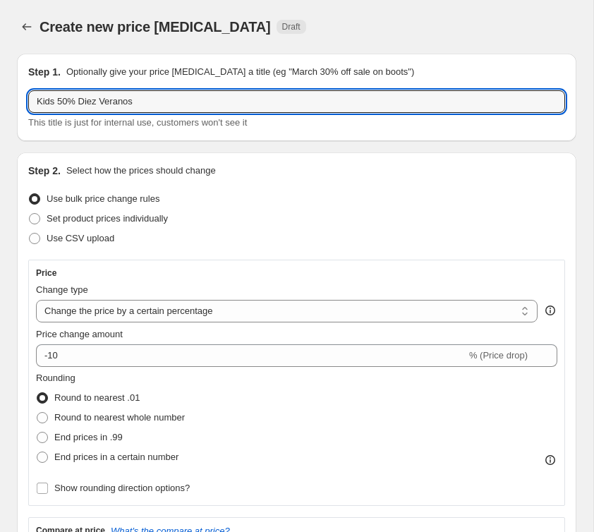
type input "Kids 50% Diez Veranos"
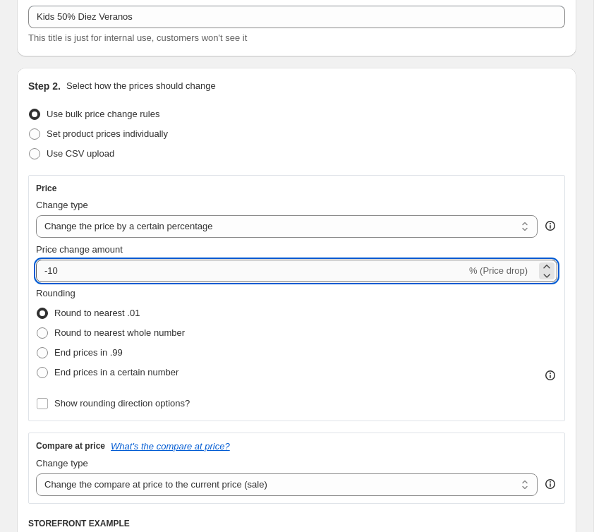
click at [97, 274] on input "-10" at bounding box center [251, 270] width 430 height 23
drag, startPoint x: 97, startPoint y: 274, endPoint x: 16, endPoint y: 267, distance: 81.3
type input "50"
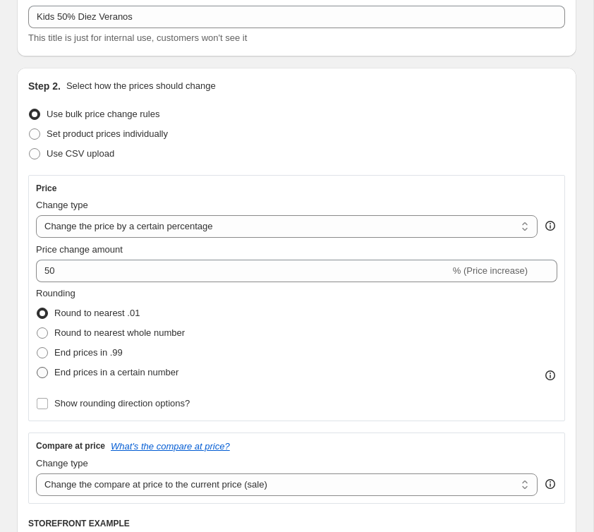
click at [85, 369] on span "End prices in a certain number" at bounding box center [116, 372] width 124 height 11
click at [37, 367] on input "End prices in a certain number" at bounding box center [37, 367] width 1 height 1
radio input "true"
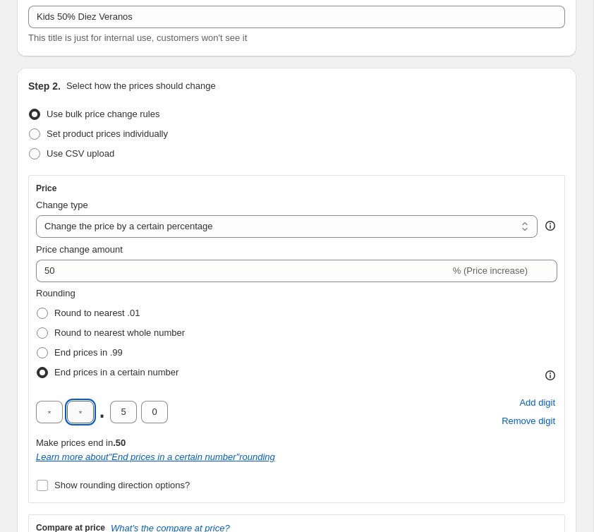
click at [86, 414] on input "text" at bounding box center [80, 411] width 27 height 23
type input "0"
drag, startPoint x: 125, startPoint y: 415, endPoint x: 117, endPoint y: 414, distance: 7.8
click at [117, 414] on input "5" at bounding box center [123, 411] width 27 height 23
type input "0"
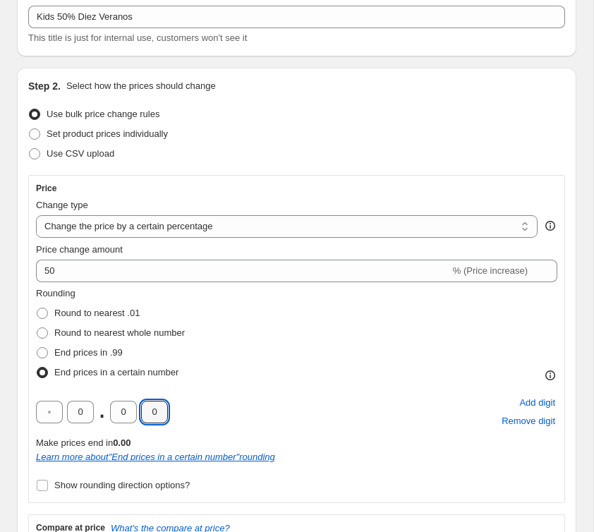
click at [25, 396] on div "Step 2. Select how the prices should change Use bulk price change rules Set pro…" at bounding box center [296, 429] width 559 height 722
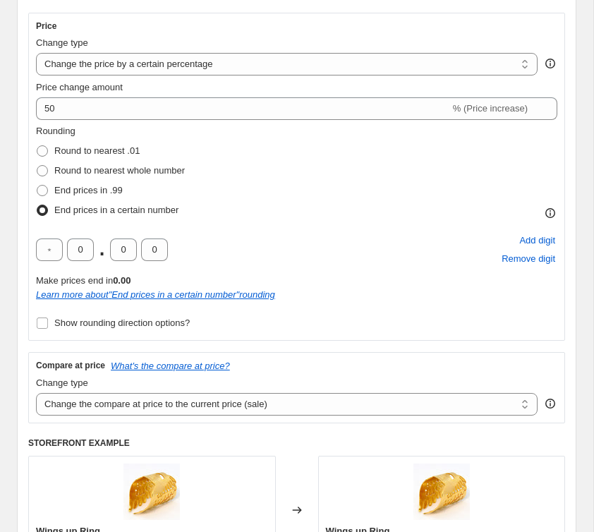
scroll to position [391, 0]
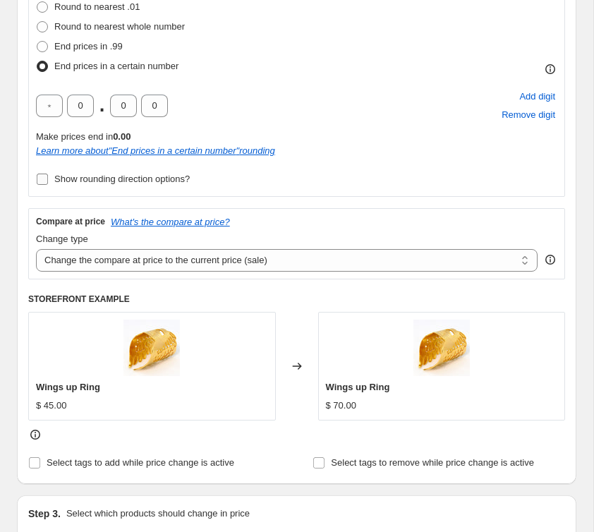
click at [47, 180] on input "Show rounding direction options?" at bounding box center [42, 178] width 11 height 11
checkbox input "true"
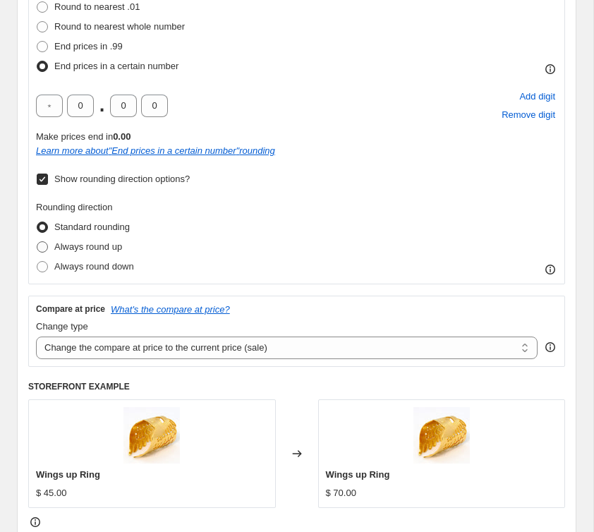
click at [47, 247] on span at bounding box center [42, 246] width 11 height 11
click at [37, 242] on input "Always round up" at bounding box center [37, 241] width 1 height 1
radio input "true"
click at [20, 251] on div "Step 2. Select how the prices should change Use bulk price change rules Set pro…" at bounding box center [296, 166] width 559 height 809
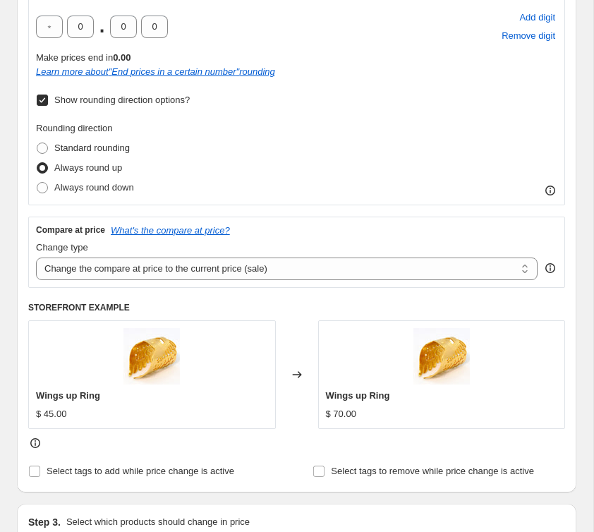
scroll to position [505, 0]
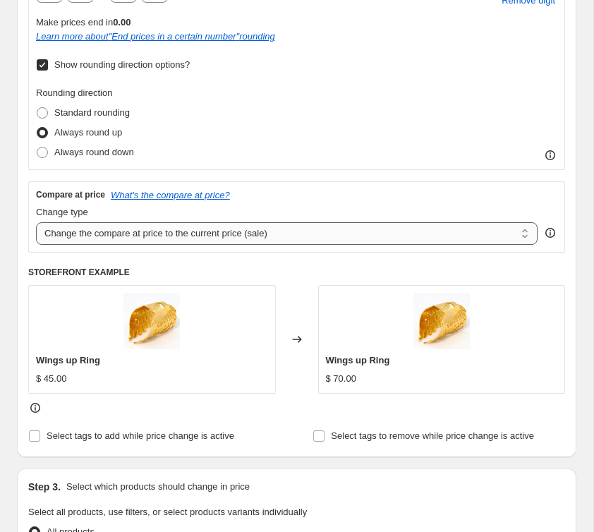
click at [48, 231] on select "Change the compare at price to the current price (sale) Change the compare at p…" at bounding box center [286, 233] width 501 height 23
select select "no_change"
click at [36, 222] on select "Change the compare at price to the current price (sale) Change the compare at p…" at bounding box center [286, 233] width 501 height 23
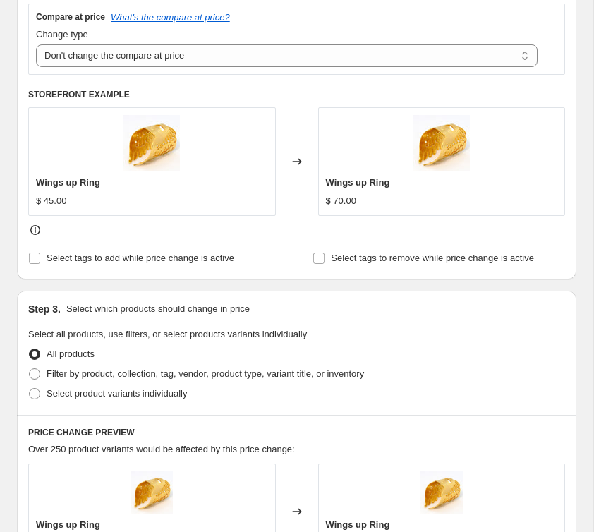
scroll to position [686, 0]
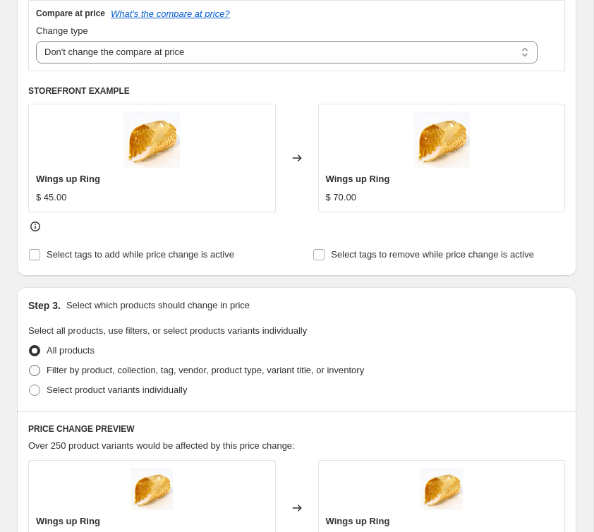
click at [62, 370] on span "Filter by product, collection, tag, vendor, product type, variant title, or inv…" at bounding box center [205, 369] width 317 height 11
click at [30, 365] on input "Filter by product, collection, tag, vendor, product type, variant title, or inv…" at bounding box center [29, 364] width 1 height 1
radio input "true"
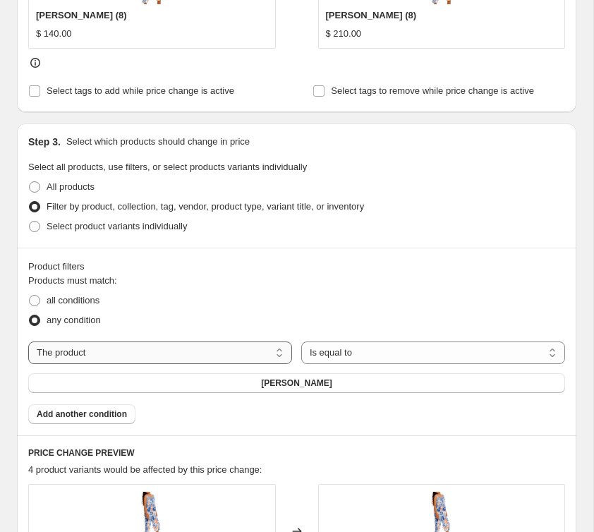
scroll to position [852, 0]
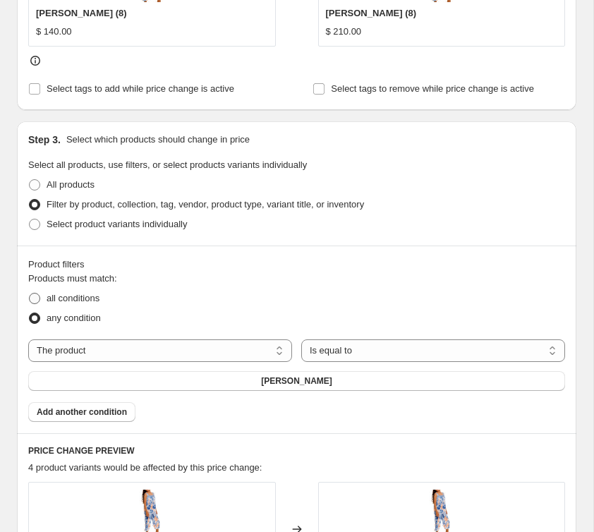
click at [63, 298] on span "all conditions" at bounding box center [73, 298] width 53 height 11
click at [30, 293] on input "all conditions" at bounding box center [29, 293] width 1 height 1
radio input "true"
click at [226, 354] on select "The product The product's collection The product's tag The product's vendor The…" at bounding box center [160, 350] width 264 height 23
select select "tag"
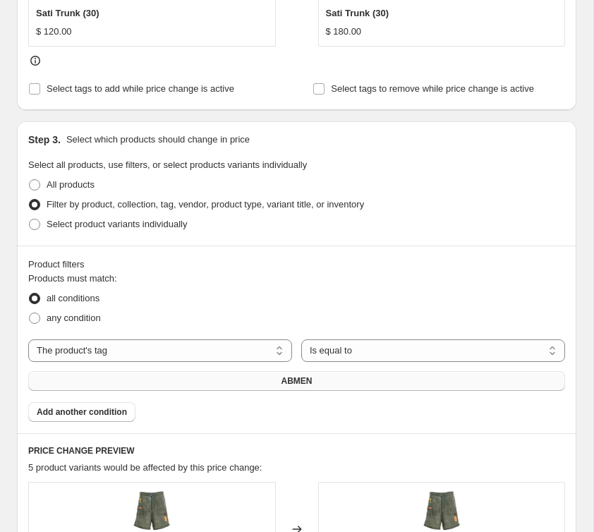
click at [289, 380] on span "ABMEN" at bounding box center [296, 380] width 31 height 11
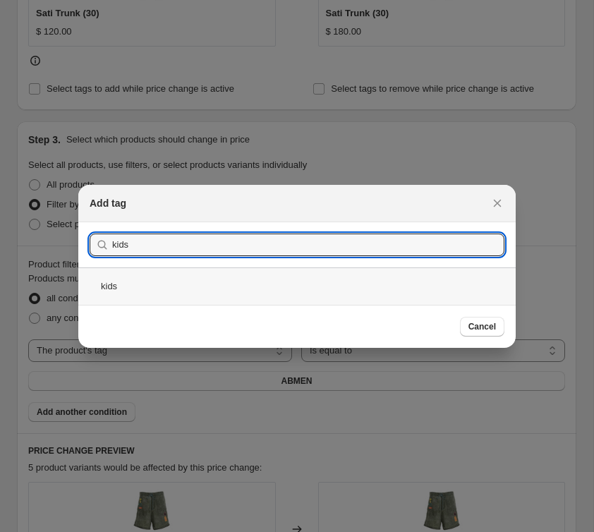
type input "kids"
drag, startPoint x: 171, startPoint y: 276, endPoint x: 228, endPoint y: 288, distance: 58.5
click at [171, 276] on div "kids" at bounding box center [296, 285] width 437 height 37
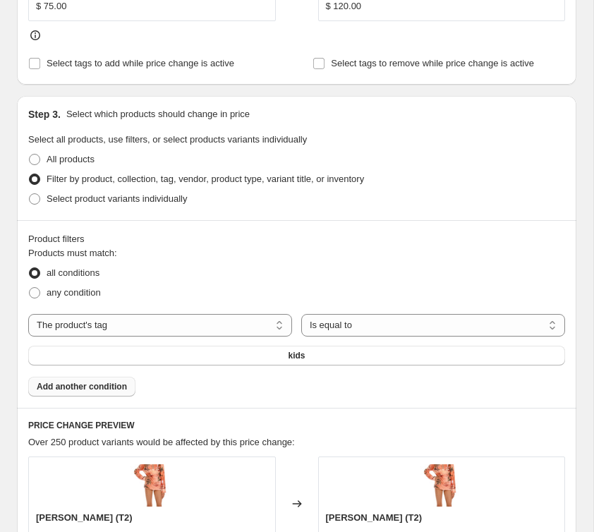
scroll to position [878, 0]
click at [125, 387] on span "Add another condition" at bounding box center [82, 385] width 90 height 11
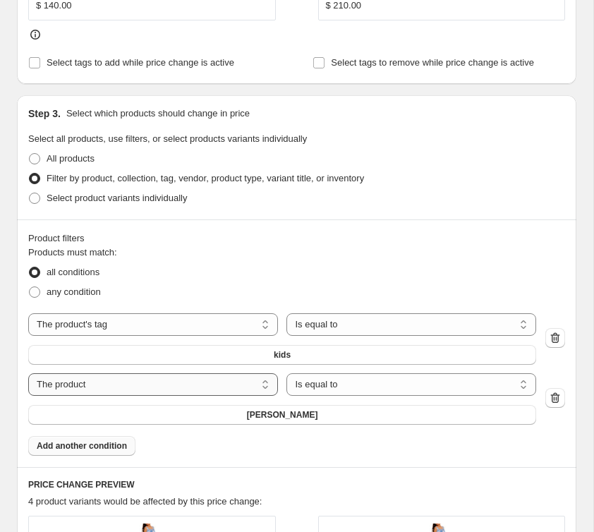
click at [137, 384] on select "The product The product's collection The product's tag The product's vendor The…" at bounding box center [153, 384] width 250 height 23
select select "tag"
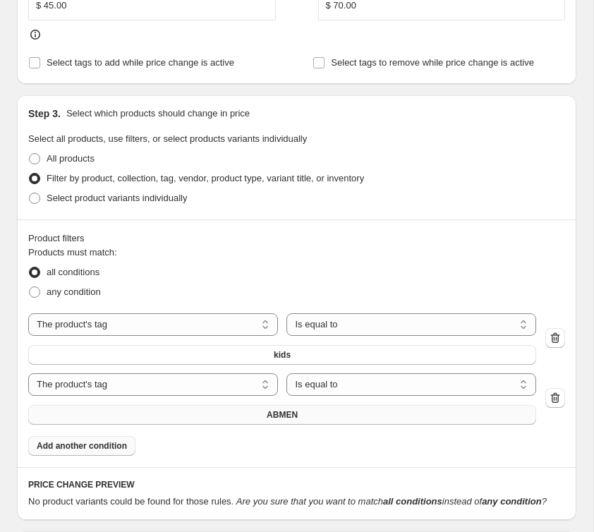
click at [281, 420] on button "ABMEN" at bounding box center [282, 415] width 508 height 20
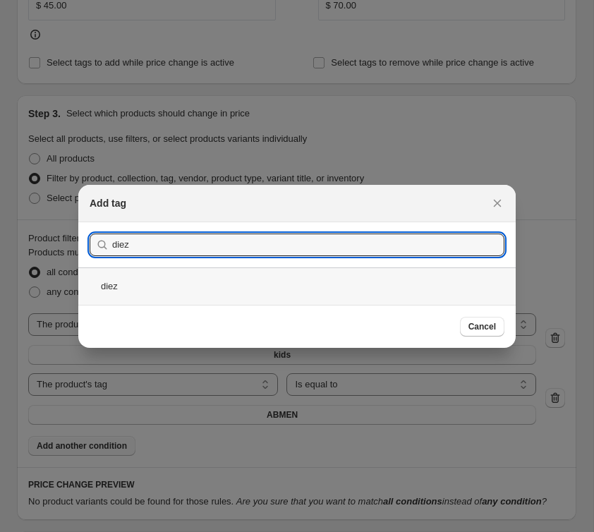
type input "diez"
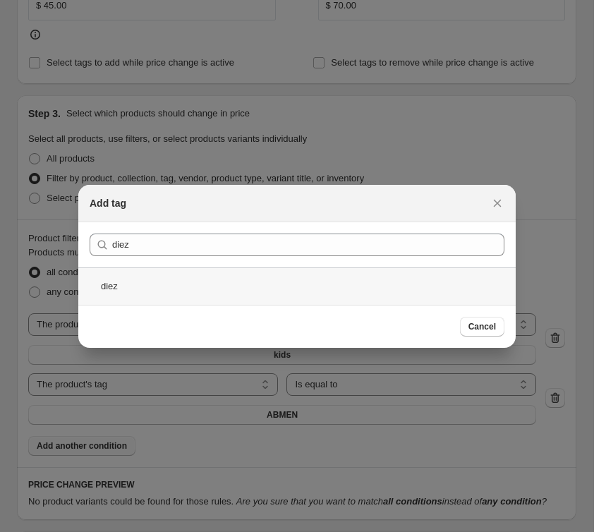
click at [145, 282] on div "diez" at bounding box center [296, 285] width 437 height 37
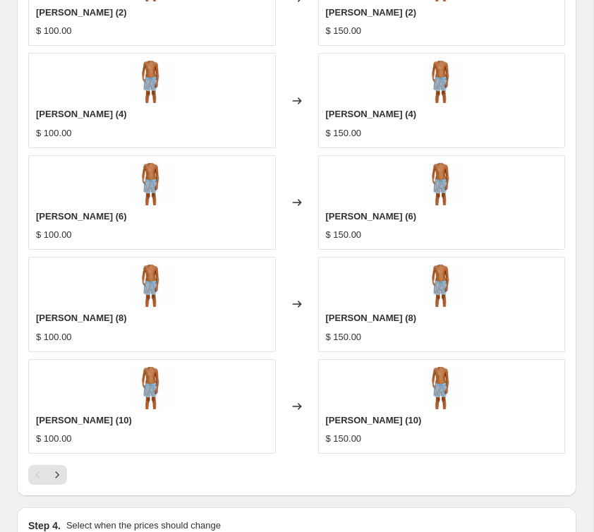
scroll to position [1444, 0]
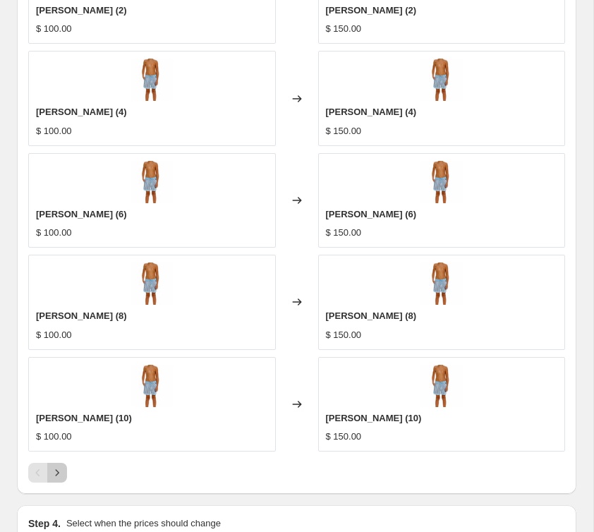
click at [61, 473] on icon "Next" at bounding box center [57, 472] width 14 height 14
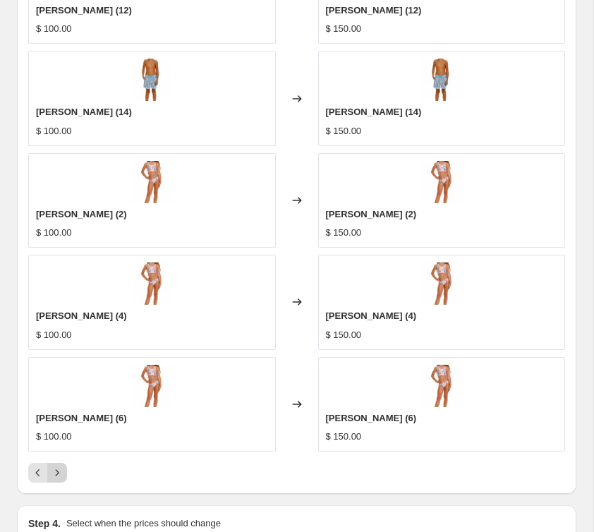
click at [56, 467] on icon "Next" at bounding box center [57, 472] width 14 height 14
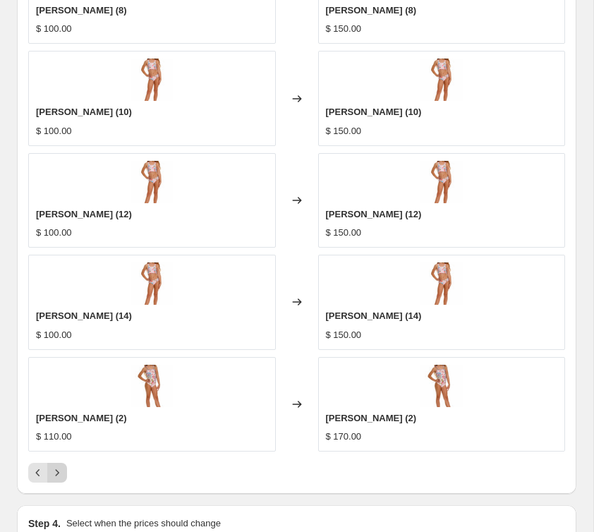
click at [59, 469] on icon "Next" at bounding box center [57, 472] width 14 height 14
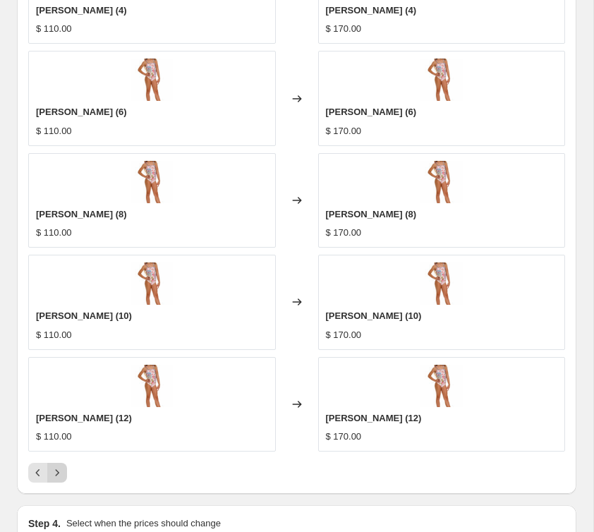
click at [59, 469] on icon "Next" at bounding box center [57, 472] width 14 height 14
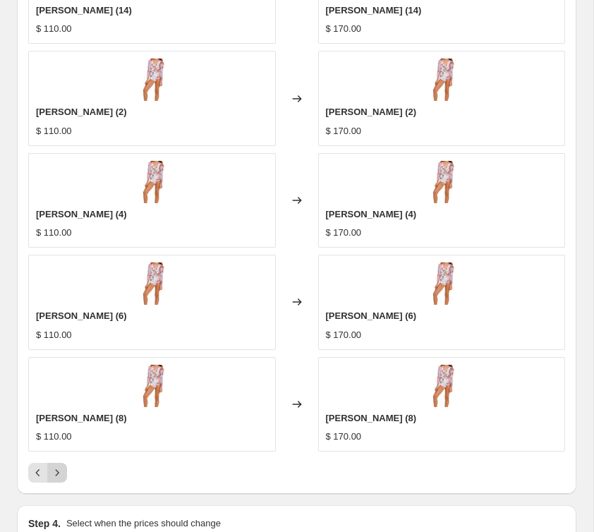
click at [61, 469] on icon "Next" at bounding box center [57, 472] width 14 height 14
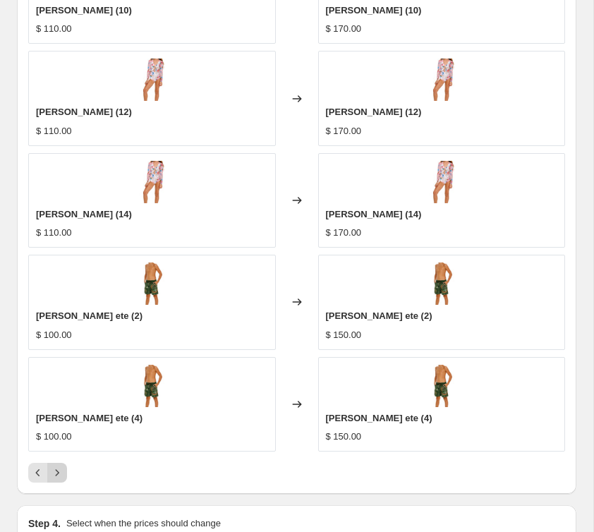
click at [59, 471] on icon "Next" at bounding box center [57, 472] width 14 height 14
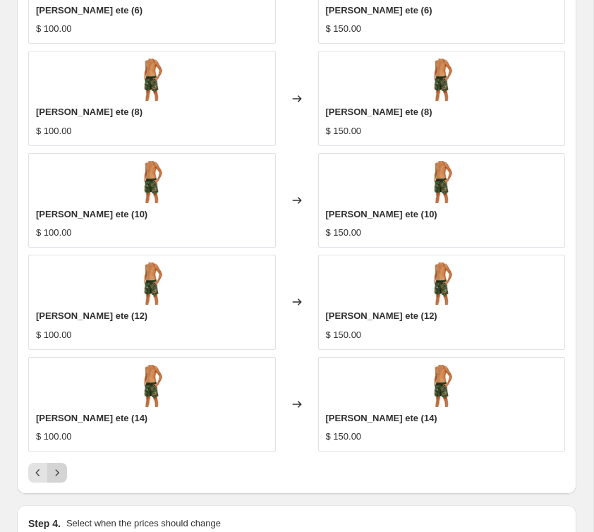
click at [59, 471] on icon "Next" at bounding box center [57, 472] width 14 height 14
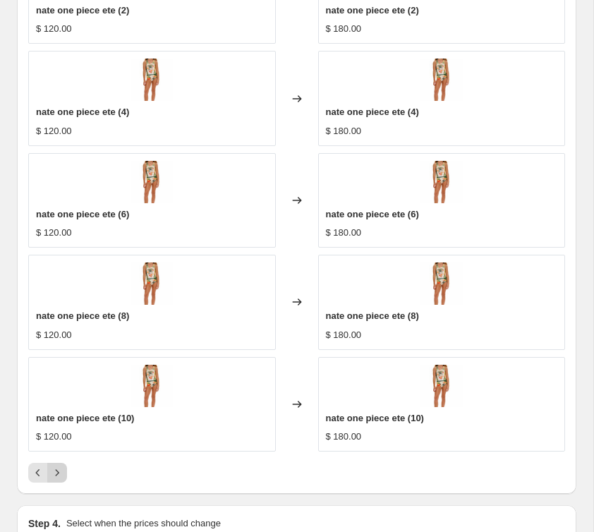
click at [59, 471] on icon "Next" at bounding box center [57, 472] width 14 height 14
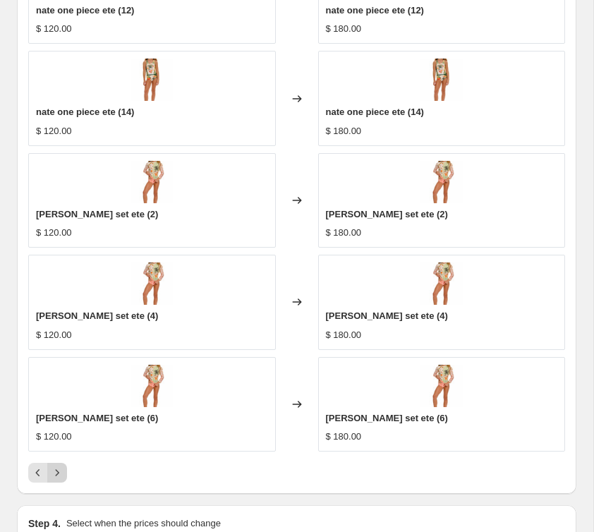
click at [59, 471] on icon "Next" at bounding box center [57, 472] width 14 height 14
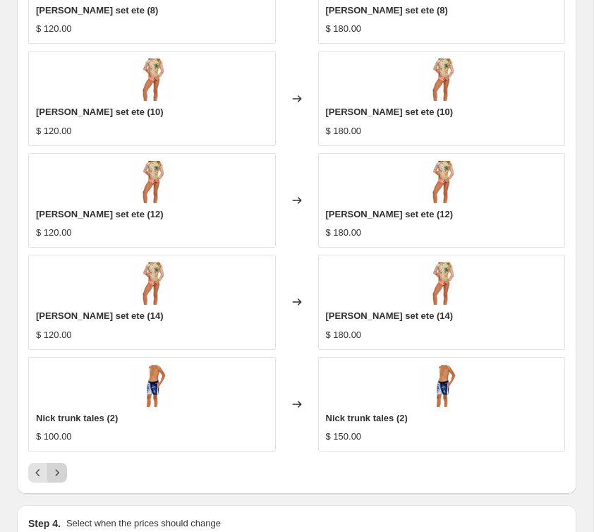
click at [59, 471] on icon "Next" at bounding box center [57, 472] width 14 height 14
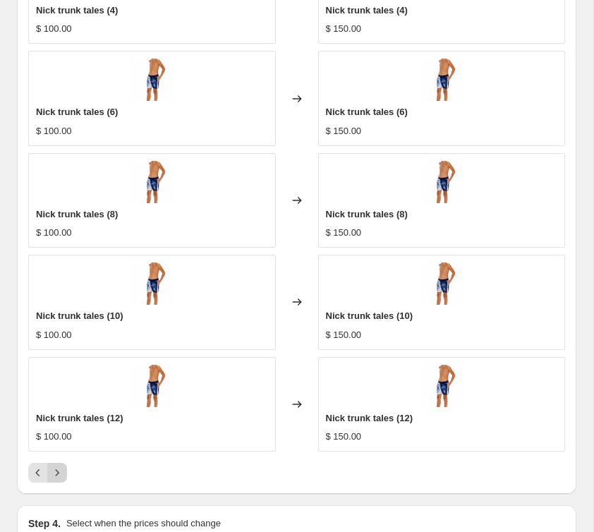
click at [59, 471] on icon "Next" at bounding box center [57, 472] width 14 height 14
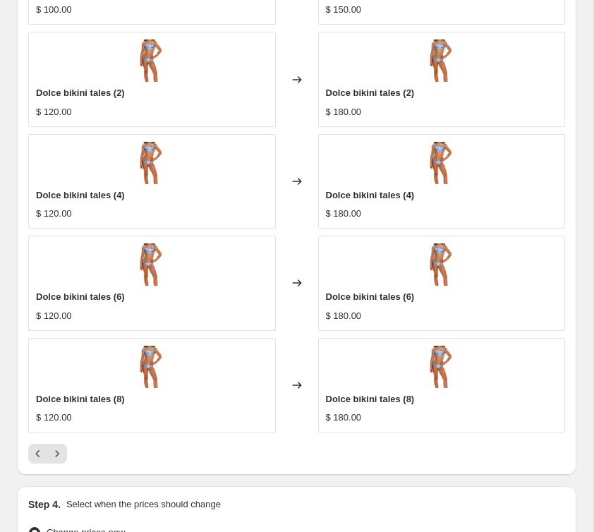
scroll to position [1652, 0]
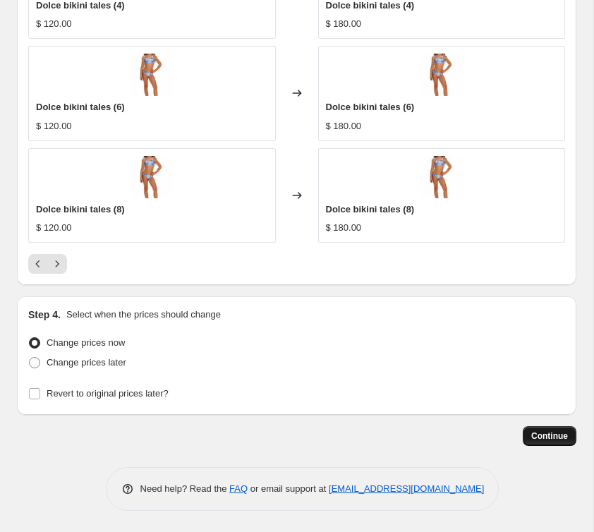
click at [541, 434] on span "Continue" at bounding box center [549, 435] width 37 height 11
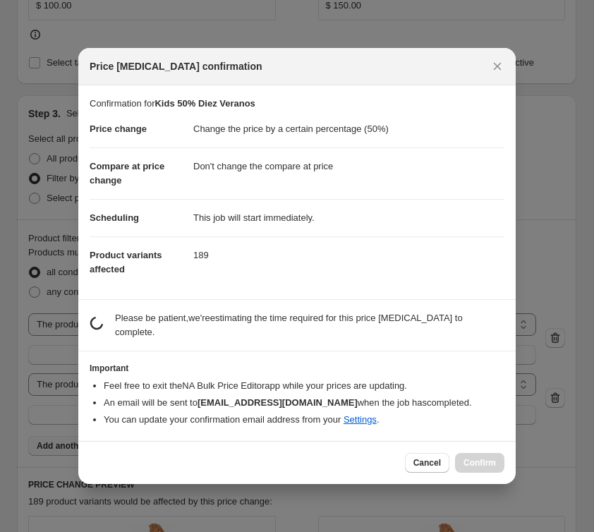
scroll to position [0, 0]
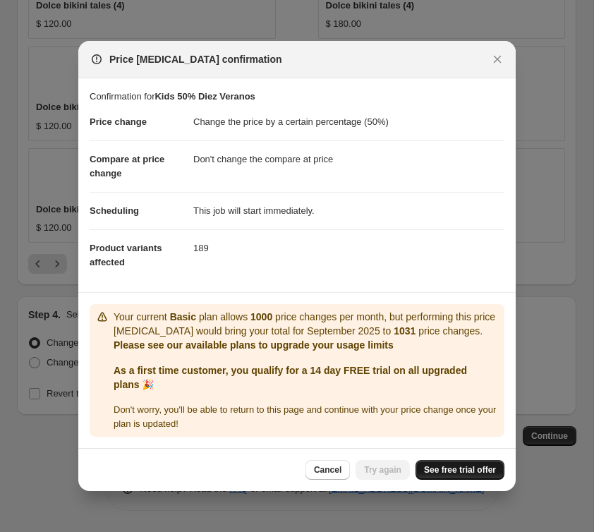
click at [465, 468] on span "See free trial offer" at bounding box center [460, 469] width 72 height 11
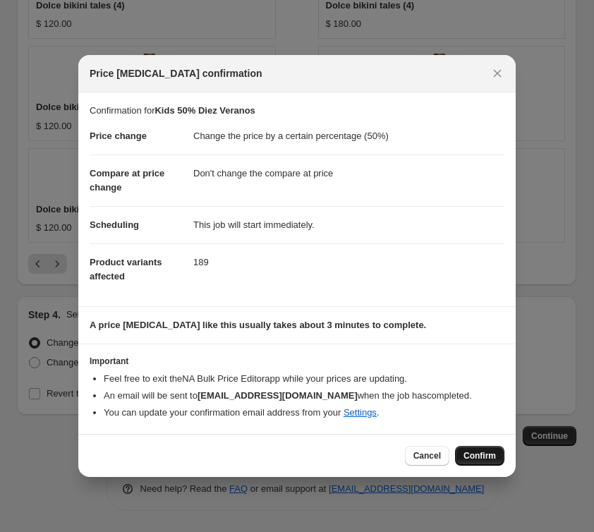
click at [481, 462] on button "Confirm" at bounding box center [479, 456] width 49 height 20
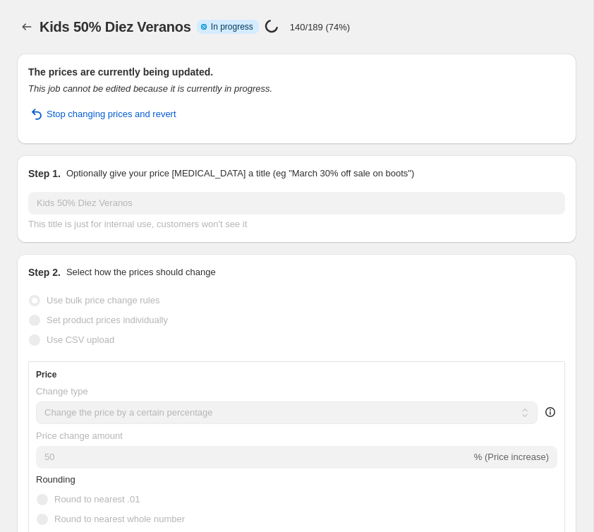
select select "percentage"
select select "no_change"
select select "tag"
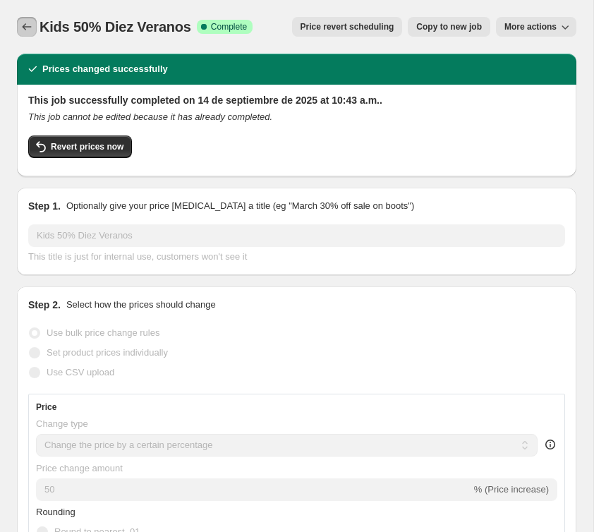
click at [32, 20] on icon "Price change jobs" at bounding box center [27, 27] width 14 height 14
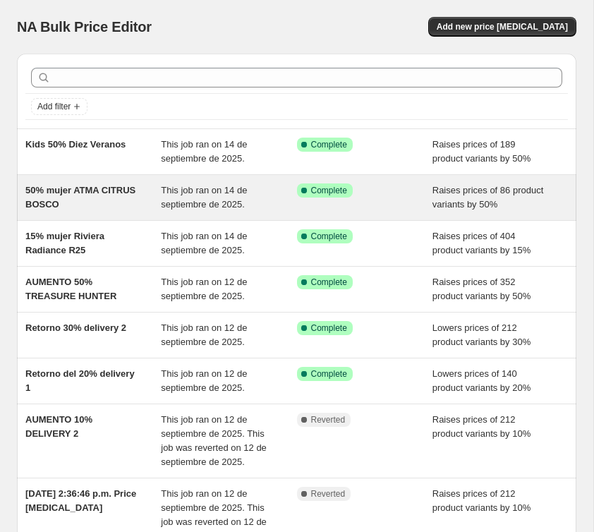
click at [51, 205] on span "50% mujer ATMA CITRUS BOSCO" at bounding box center [80, 197] width 110 height 25
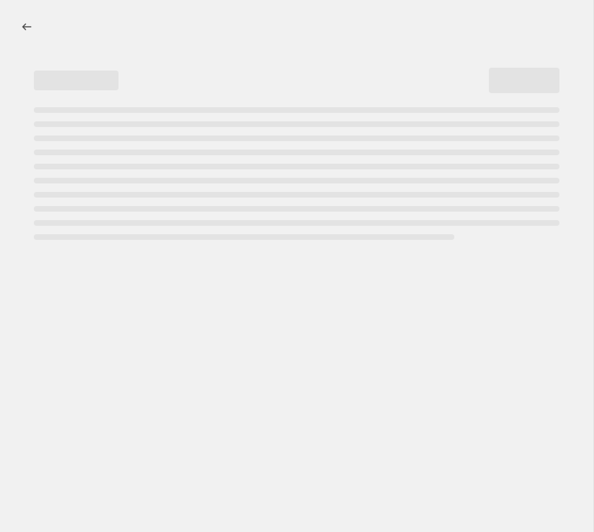
select select "percentage"
select select "no_change"
select select "tag"
select select "not_equal"
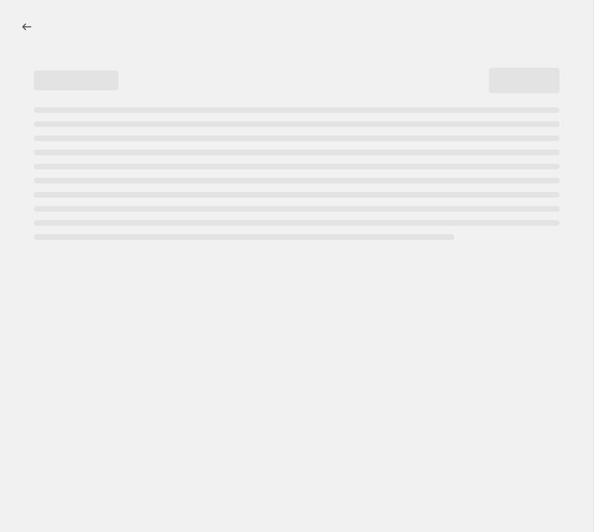
select select "tag"
select select "not_equal"
select select "tag"
select select "not_equal"
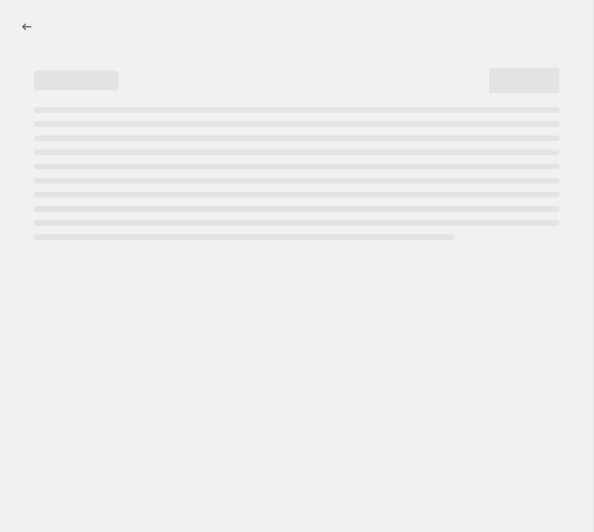
select select "tag"
select select "not_equal"
select select "tag"
select select "not_equal"
select select "tag"
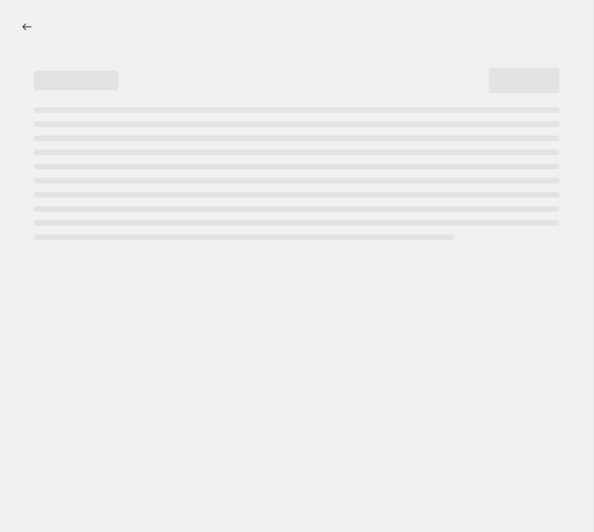
select select "not_equal"
select select "tag"
select select "not_equal"
select select "tag"
select select "not_equal"
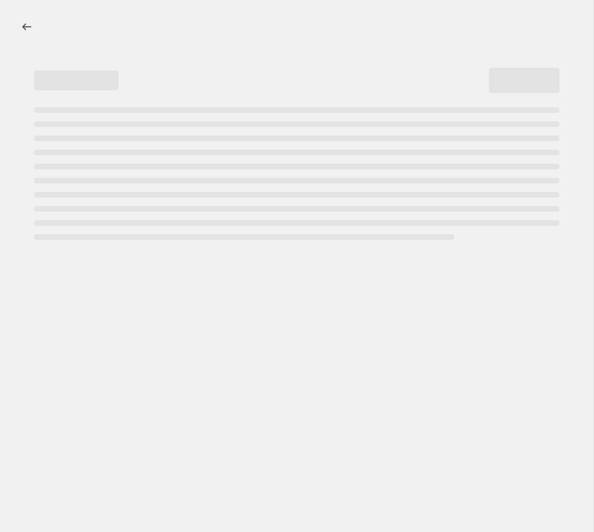
select select "tag"
select select "not_equal"
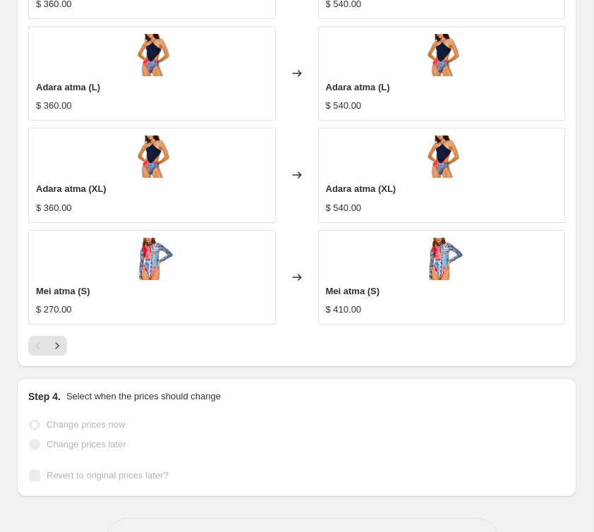
scroll to position [2206, 0]
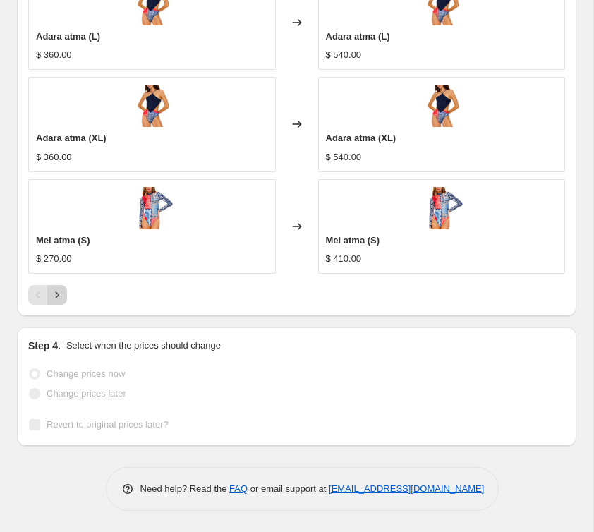
click at [52, 293] on icon "Next" at bounding box center [57, 295] width 14 height 14
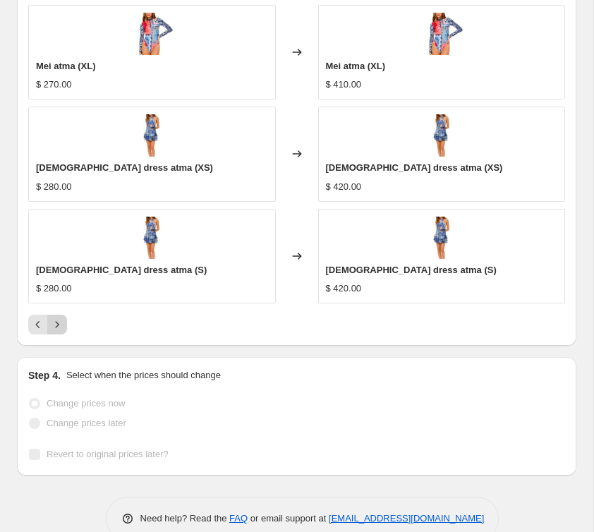
scroll to position [2167, 0]
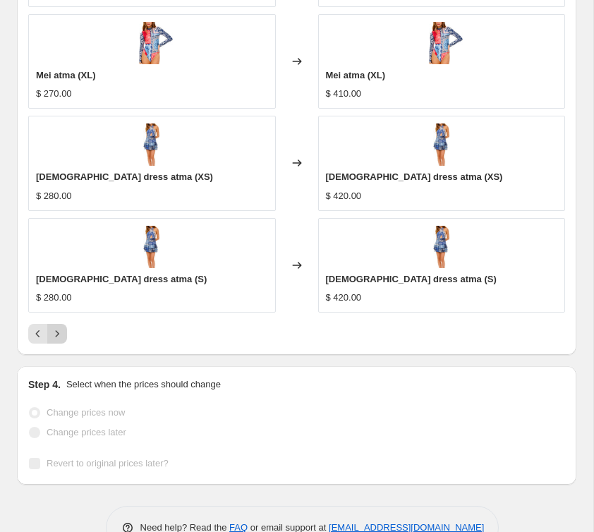
click at [64, 329] on button "Next" at bounding box center [57, 334] width 20 height 20
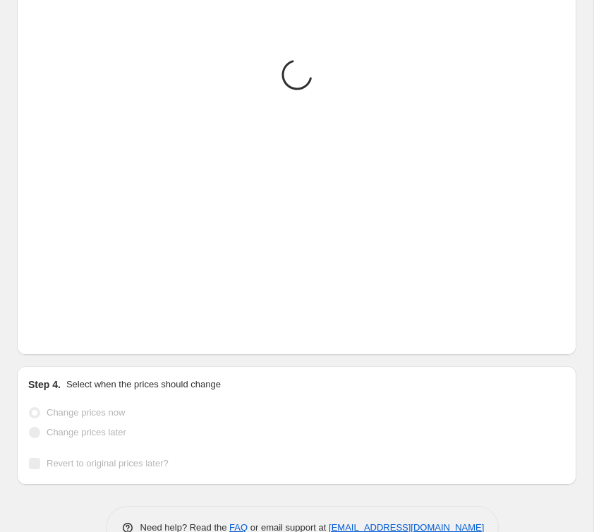
click at [64, 326] on button "Next" at bounding box center [57, 334] width 20 height 20
click at [64, 325] on button "Next" at bounding box center [57, 334] width 20 height 20
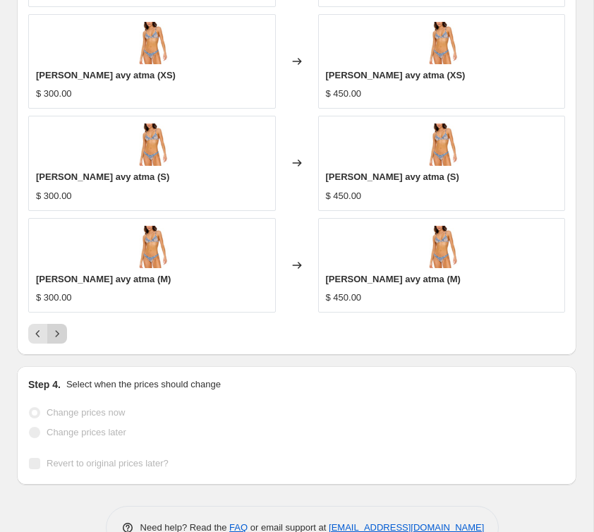
click at [61, 334] on icon "Next" at bounding box center [57, 333] width 14 height 14
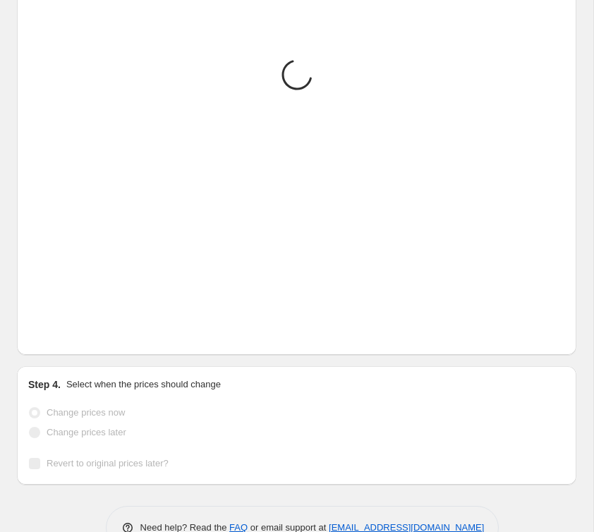
click at [61, 334] on icon "Next" at bounding box center [57, 333] width 14 height 14
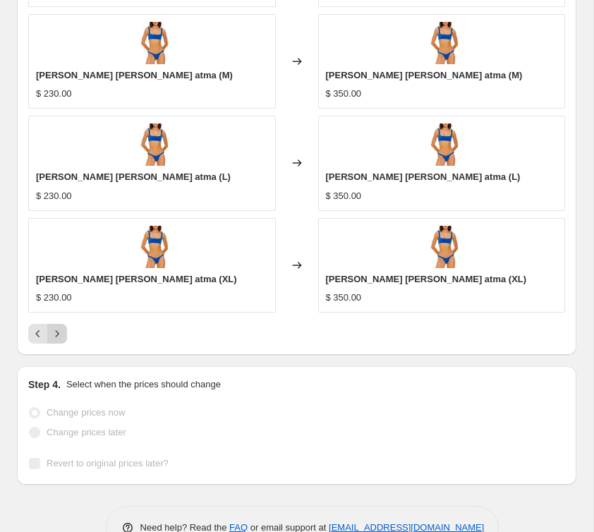
click at [61, 334] on icon "Next" at bounding box center [57, 333] width 14 height 14
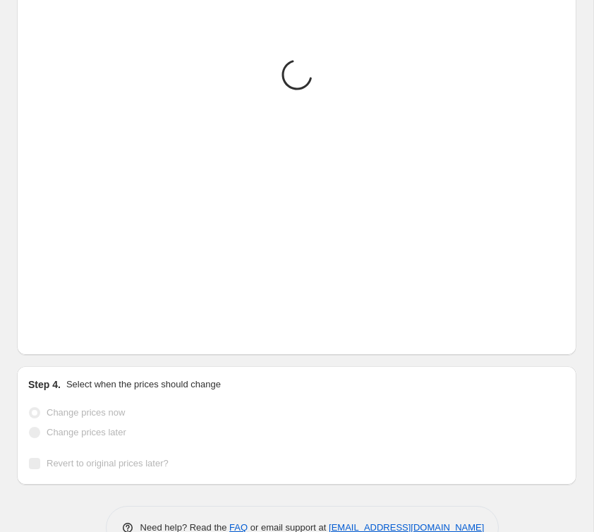
click at [61, 334] on icon "Next" at bounding box center [57, 333] width 14 height 14
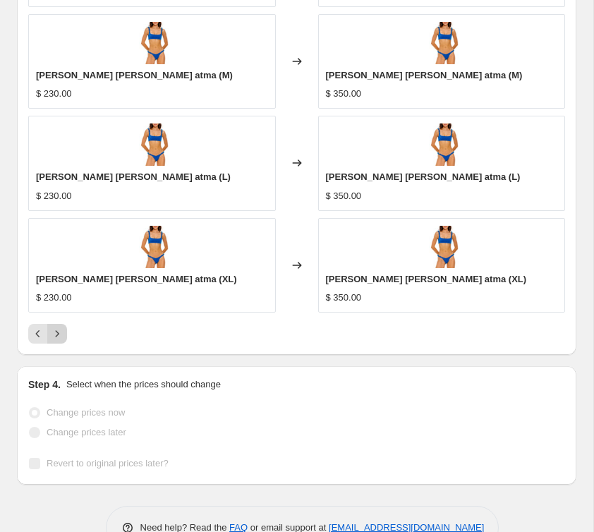
click at [61, 334] on icon "Next" at bounding box center [57, 333] width 14 height 14
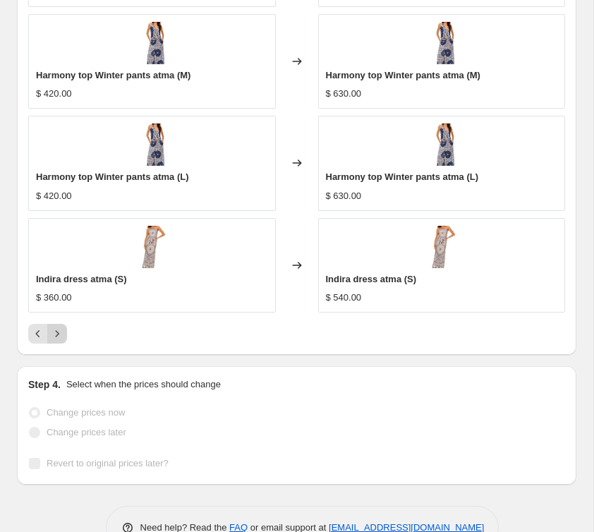
click at [61, 334] on icon "Next" at bounding box center [57, 333] width 14 height 14
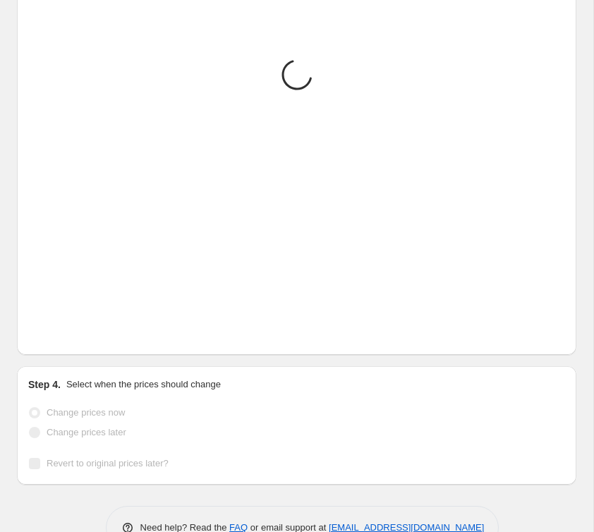
click at [61, 334] on icon "Next" at bounding box center [57, 333] width 14 height 14
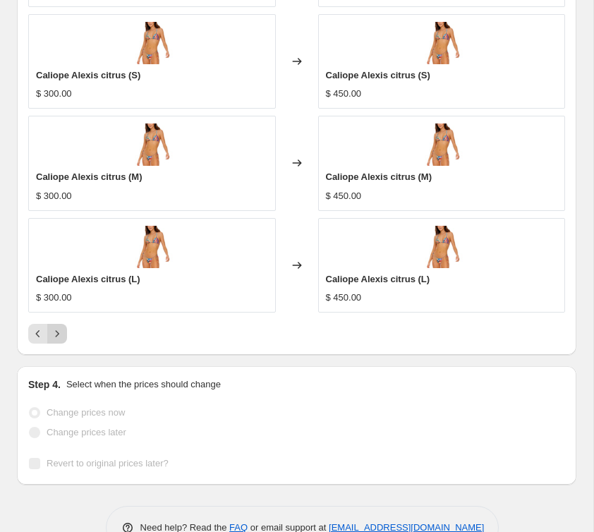
click at [61, 334] on icon "Next" at bounding box center [57, 333] width 14 height 14
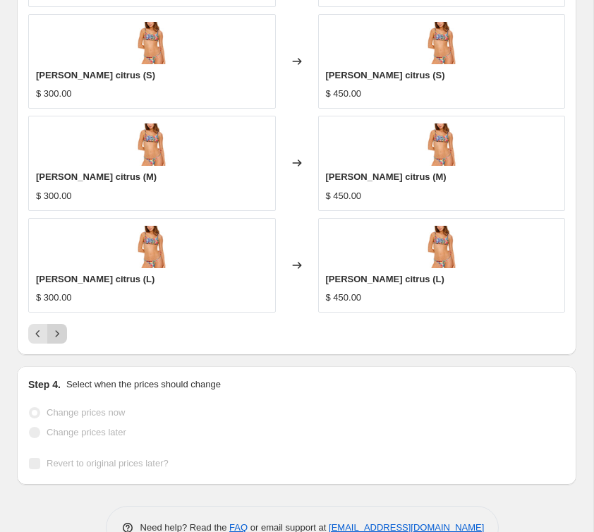
click at [61, 334] on icon "Next" at bounding box center [57, 333] width 14 height 14
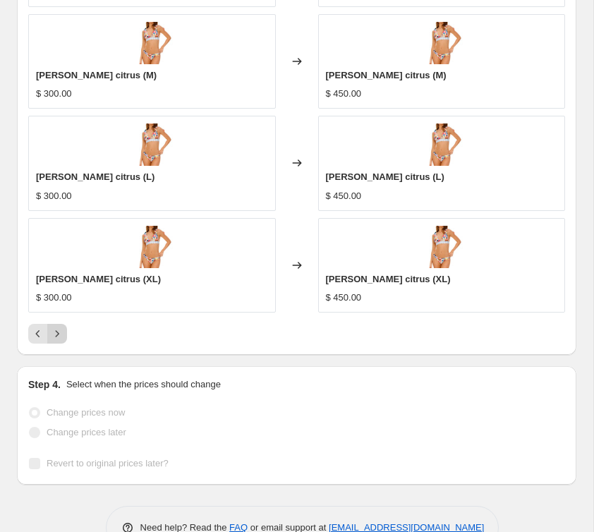
click at [61, 334] on icon "Next" at bounding box center [57, 333] width 14 height 14
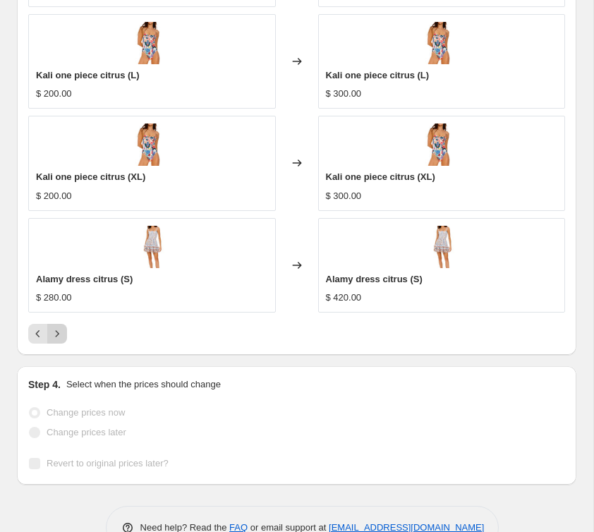
click at [61, 334] on icon "Next" at bounding box center [57, 333] width 14 height 14
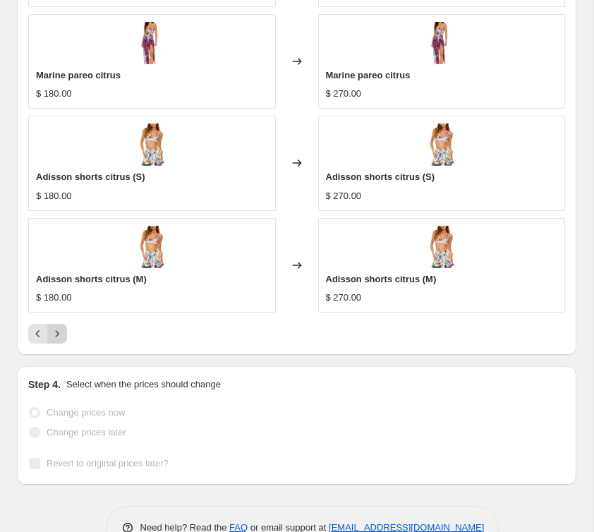
click at [61, 334] on icon "Next" at bounding box center [57, 333] width 14 height 14
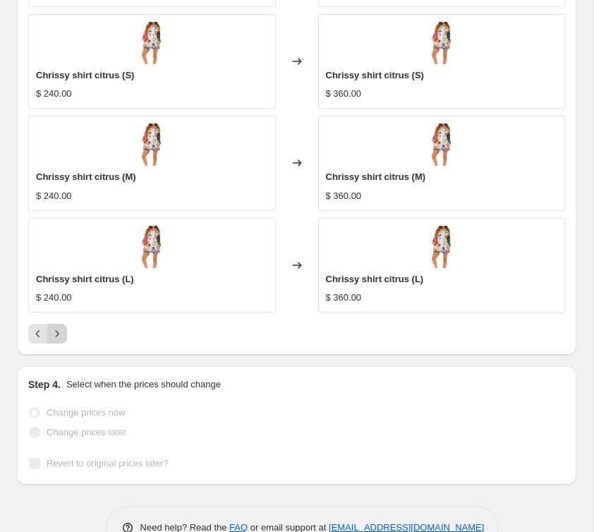
click at [61, 334] on icon "Next" at bounding box center [57, 333] width 14 height 14
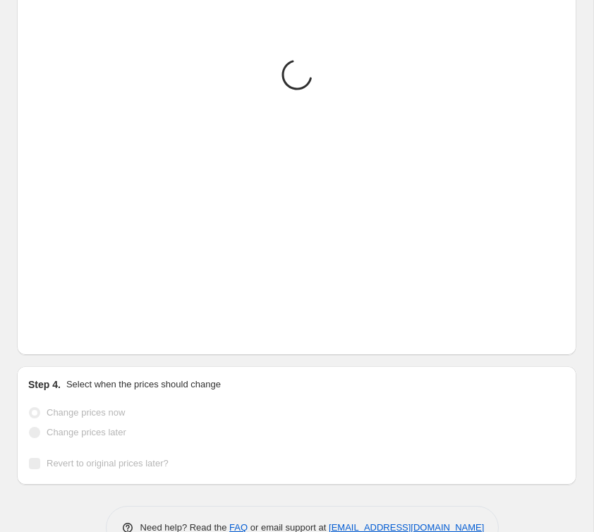
click at [61, 334] on icon "Next" at bounding box center [57, 333] width 14 height 14
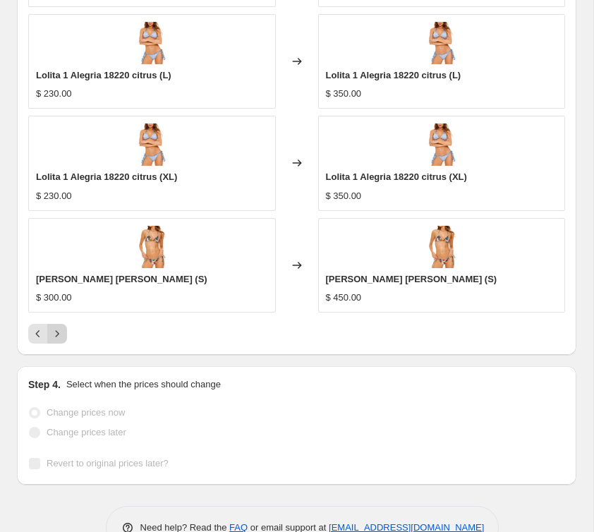
click at [61, 334] on icon "Next" at bounding box center [57, 333] width 14 height 14
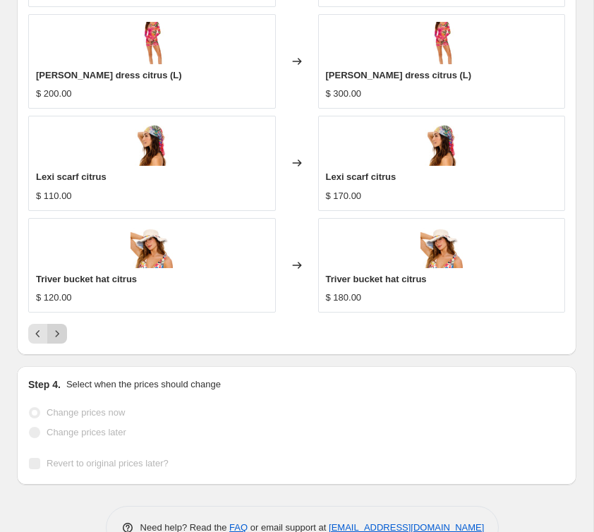
click at [61, 334] on icon "Next" at bounding box center [57, 333] width 14 height 14
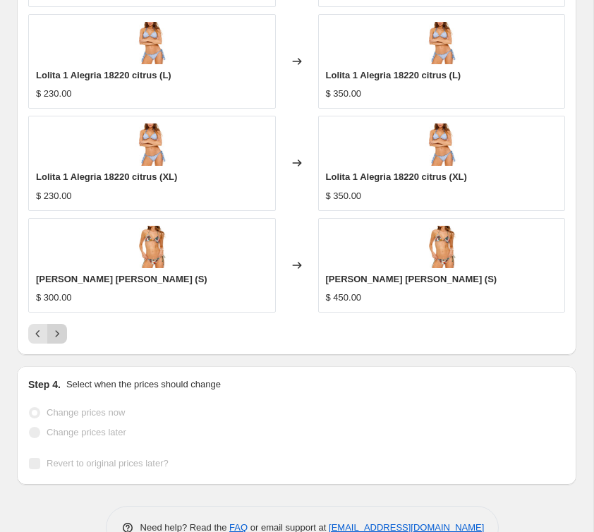
click at [61, 334] on icon "Next" at bounding box center [57, 333] width 14 height 14
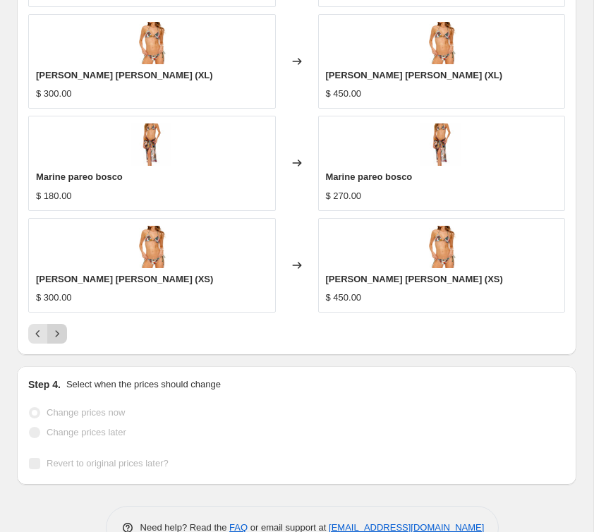
click at [61, 334] on icon "Next" at bounding box center [57, 333] width 14 height 14
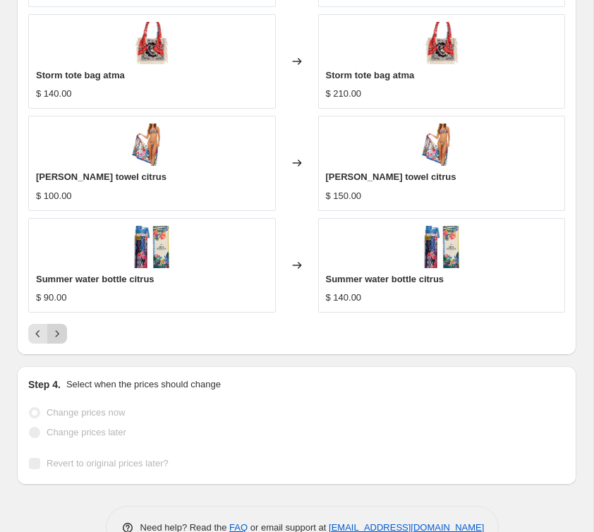
click at [61, 334] on icon "Next" at bounding box center [57, 333] width 14 height 14
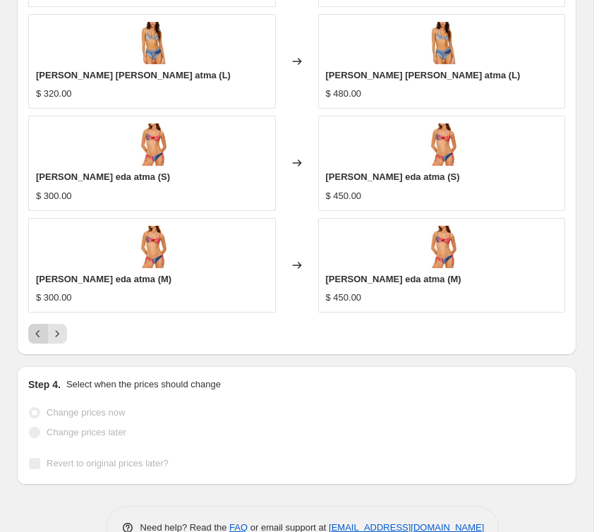
click at [38, 331] on icon "Previous" at bounding box center [38, 333] width 4 height 7
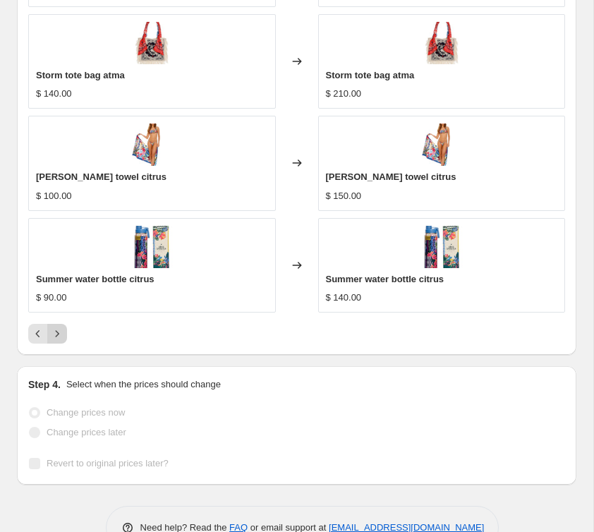
click at [61, 336] on icon "Next" at bounding box center [57, 333] width 14 height 14
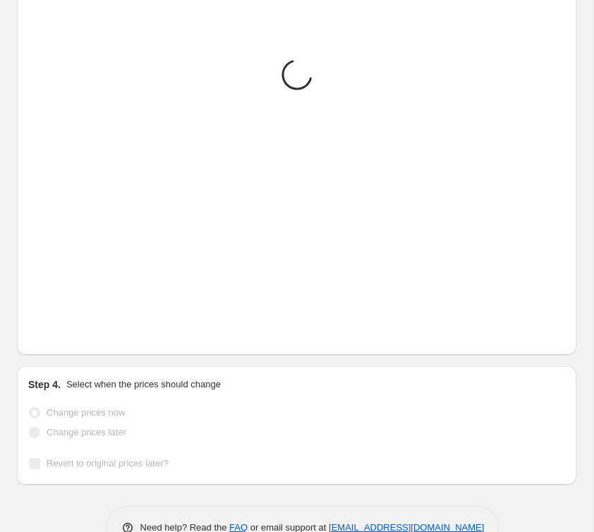
click at [61, 336] on icon "Next" at bounding box center [57, 333] width 14 height 14
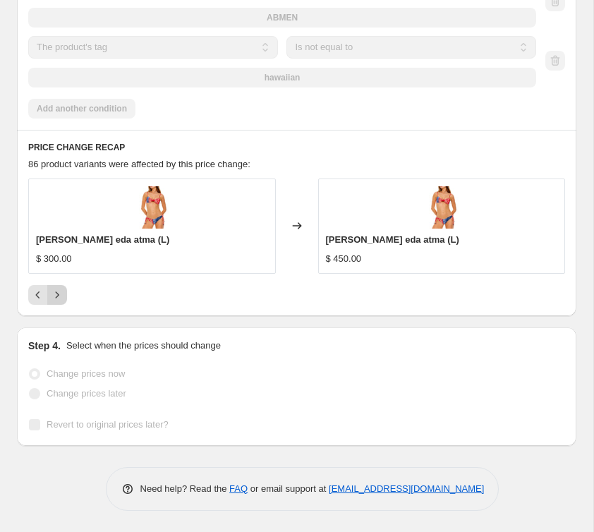
scroll to position [1799, 0]
click at [61, 336] on div "Step 4. Select when the prices should change Change prices now Change prices la…" at bounding box center [296, 386] width 559 height 118
click at [39, 286] on button "Previous" at bounding box center [38, 295] width 20 height 20
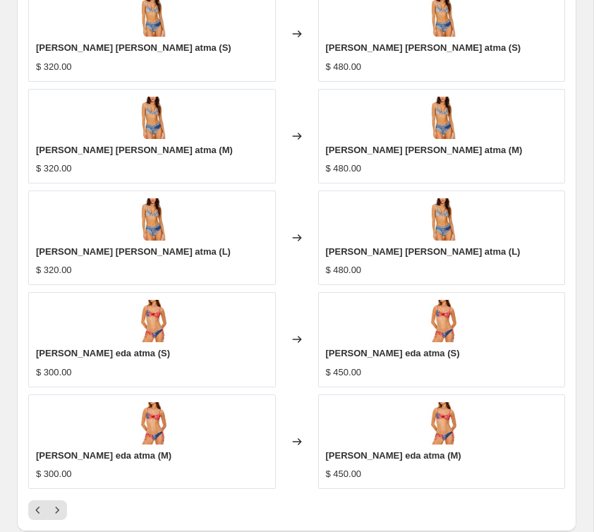
scroll to position [2206, 0]
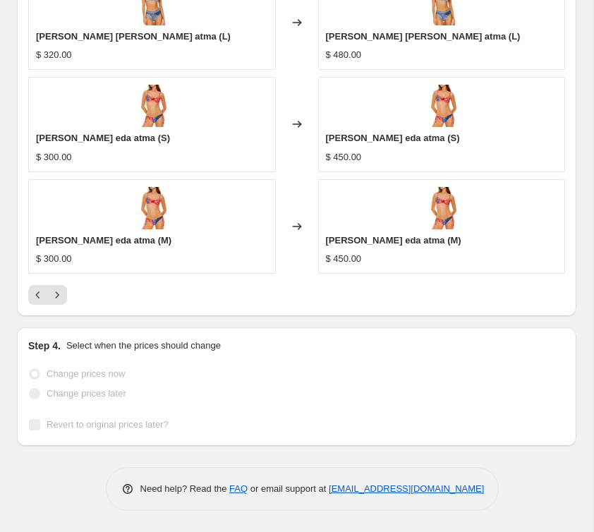
click at [35, 293] on icon "Previous" at bounding box center [38, 295] width 14 height 14
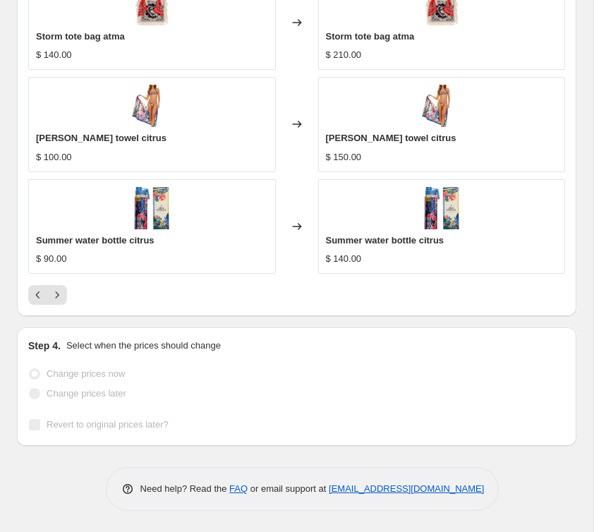
click at [35, 293] on icon "Previous" at bounding box center [38, 295] width 14 height 14
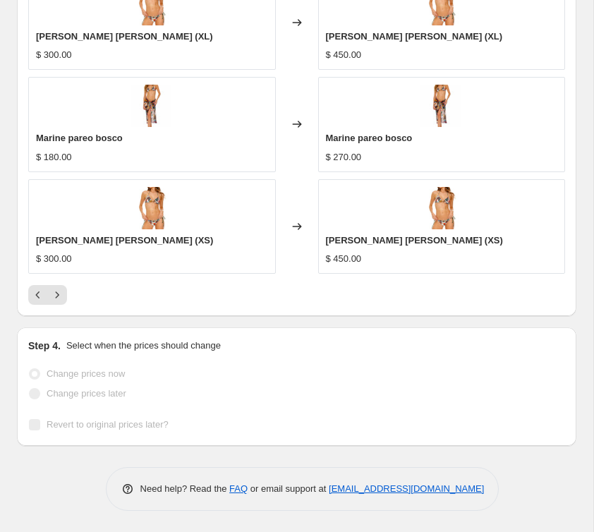
click at [35, 293] on icon "Previous" at bounding box center [38, 295] width 14 height 14
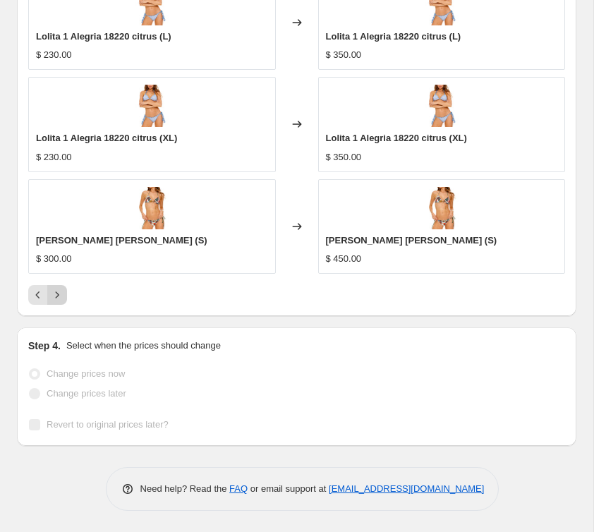
click at [65, 297] on button "Next" at bounding box center [57, 295] width 20 height 20
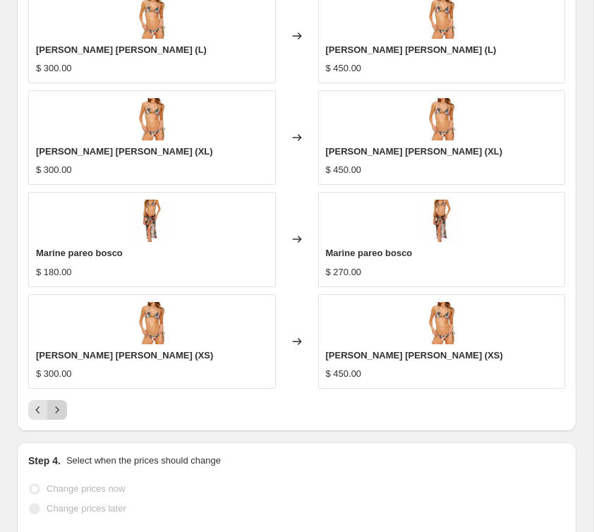
scroll to position [2106, 0]
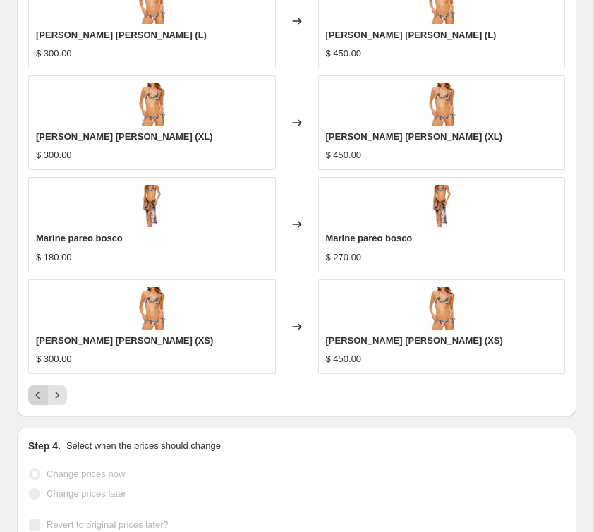
click at [37, 386] on button "Previous" at bounding box center [38, 395] width 20 height 20
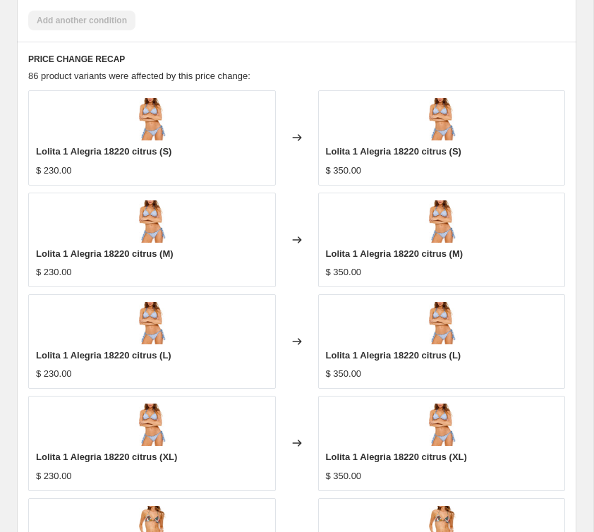
scroll to position [2166, 0]
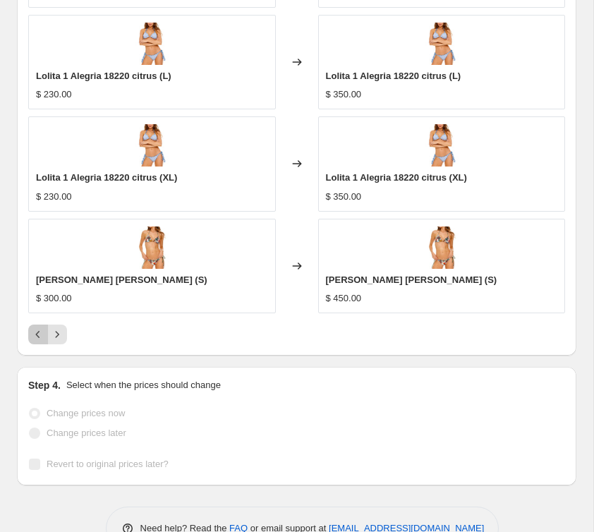
click at [40, 339] on icon "Previous" at bounding box center [38, 334] width 14 height 14
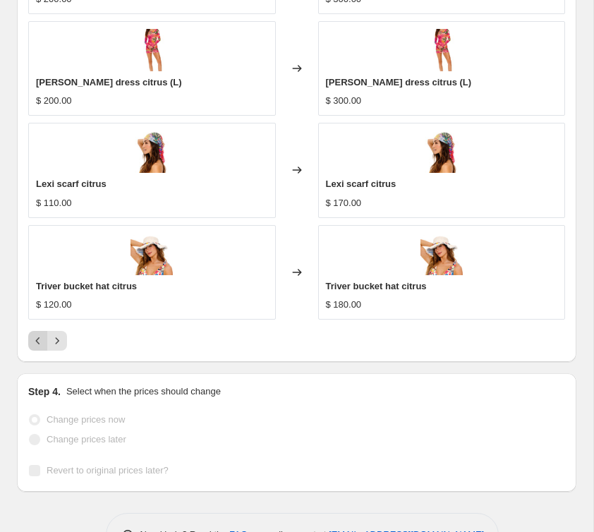
click at [40, 339] on icon "Previous" at bounding box center [38, 340] width 14 height 14
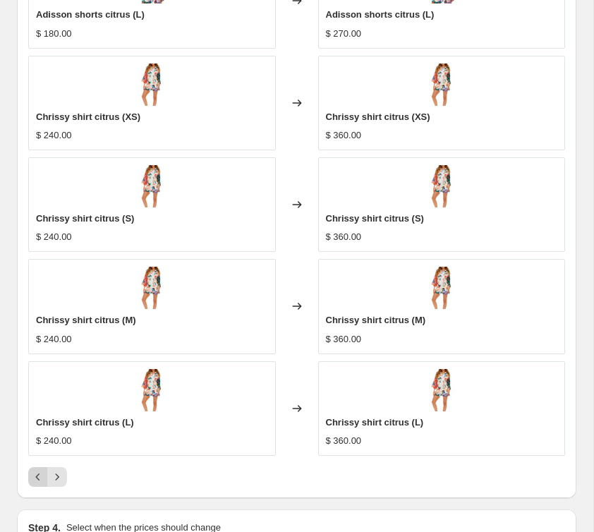
scroll to position [2070, 0]
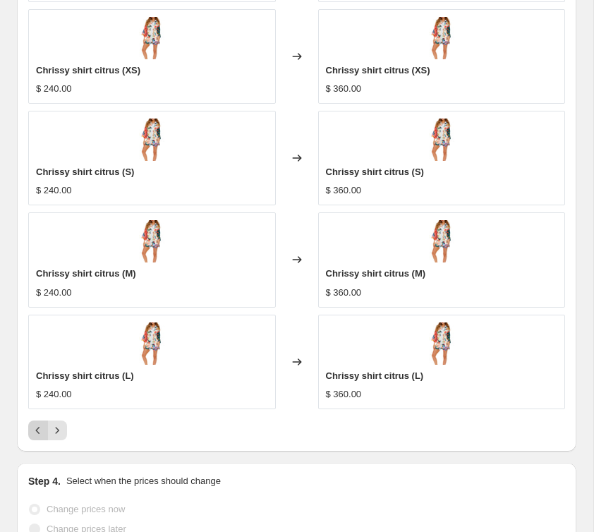
click at [42, 429] on icon "Previous" at bounding box center [38, 430] width 14 height 14
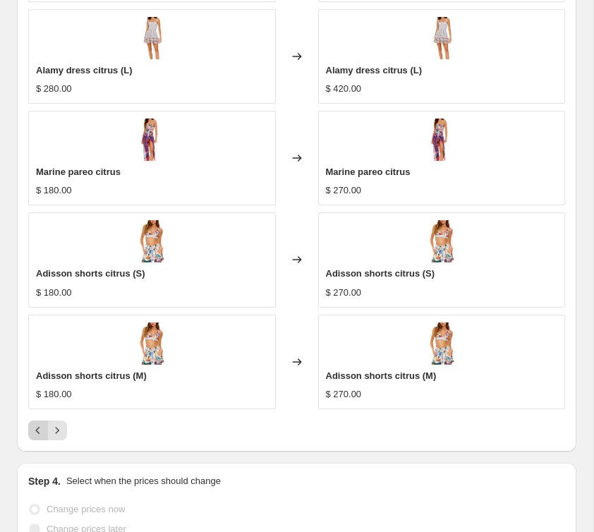
click at [39, 431] on icon "Previous" at bounding box center [38, 430] width 14 height 14
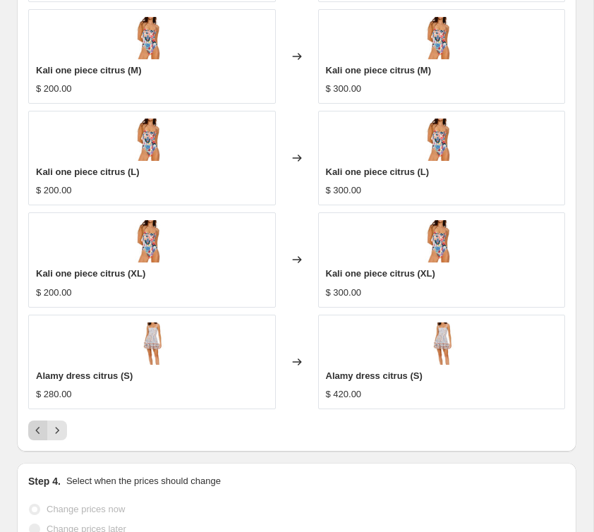
click at [39, 431] on icon "Previous" at bounding box center [38, 430] width 14 height 14
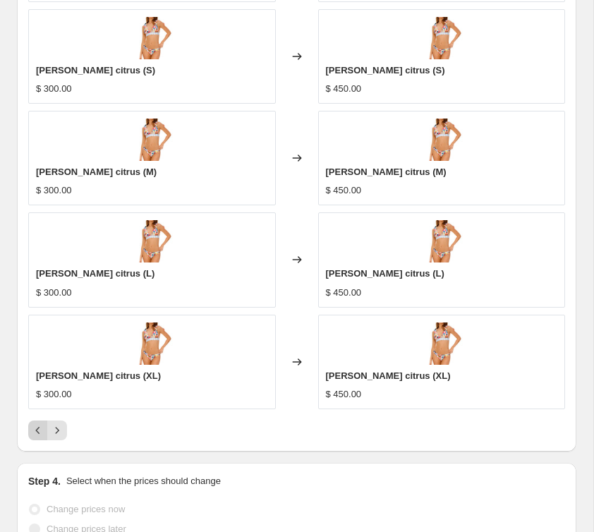
click at [39, 431] on icon "Previous" at bounding box center [38, 430] width 14 height 14
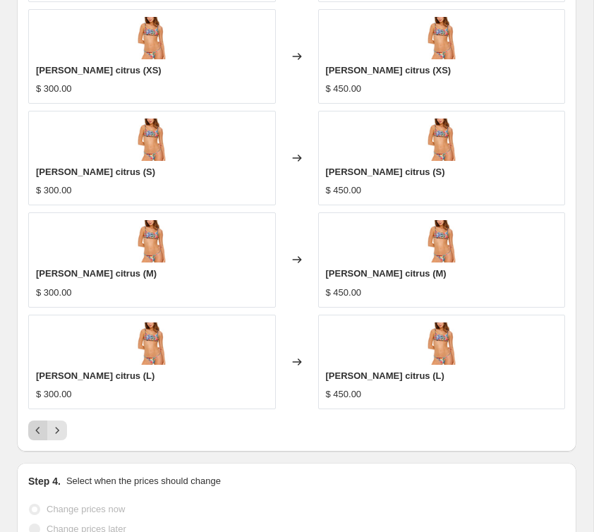
click at [39, 431] on icon "Previous" at bounding box center [38, 430] width 14 height 14
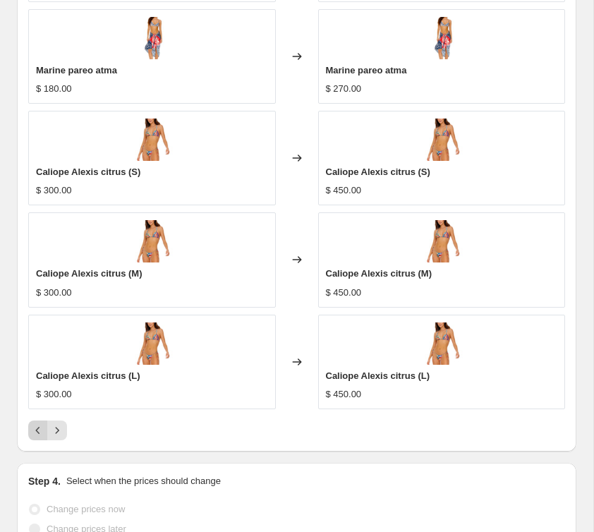
click at [39, 430] on icon "Previous" at bounding box center [38, 430] width 14 height 14
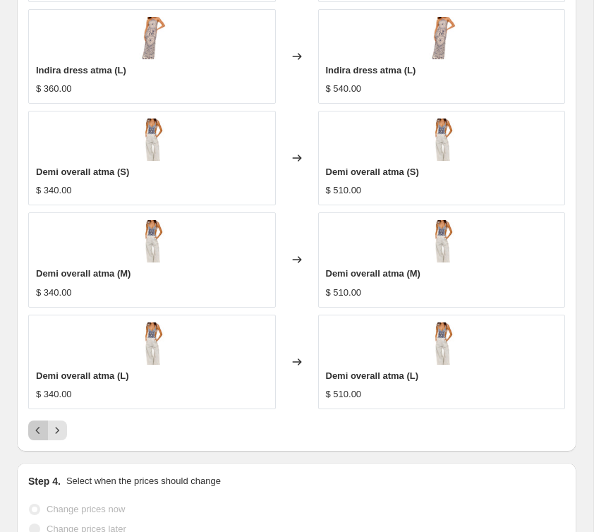
click at [39, 430] on icon "Previous" at bounding box center [38, 430] width 14 height 14
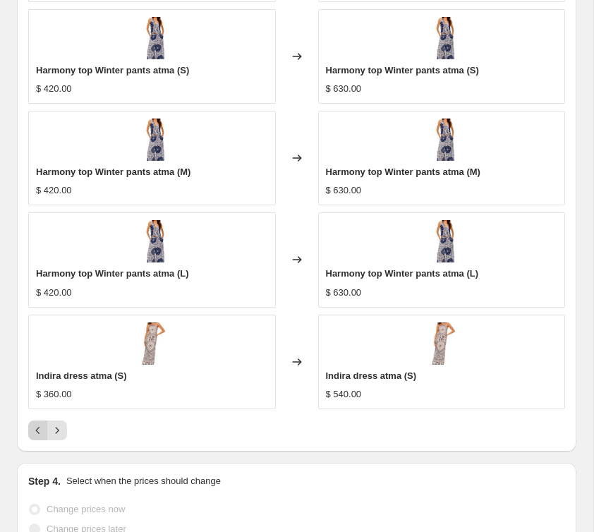
click at [39, 430] on icon "Previous" at bounding box center [38, 430] width 14 height 14
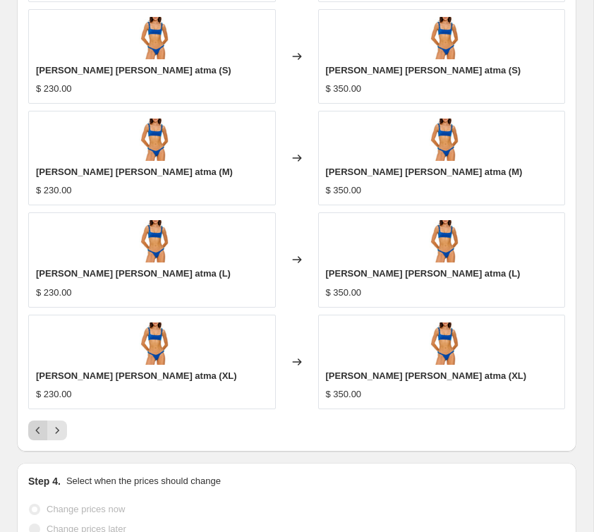
click at [39, 430] on icon "Previous" at bounding box center [38, 430] width 14 height 14
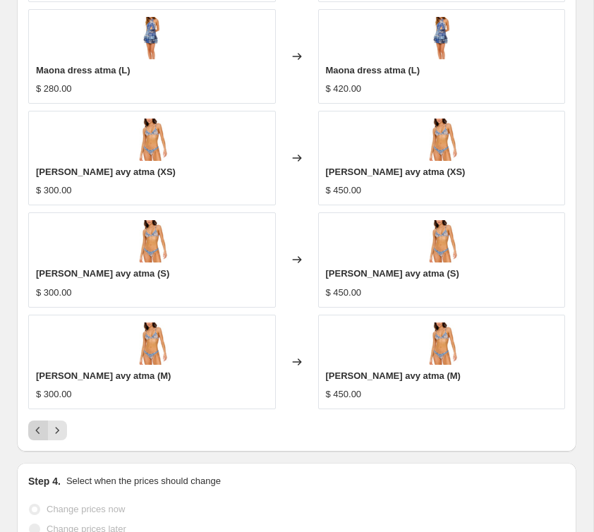
click at [39, 430] on icon "Previous" at bounding box center [38, 430] width 14 height 14
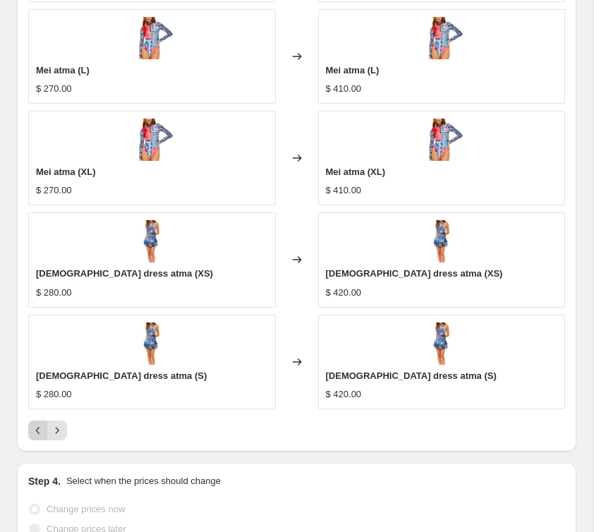
click at [39, 430] on icon "Previous" at bounding box center [38, 430] width 14 height 14
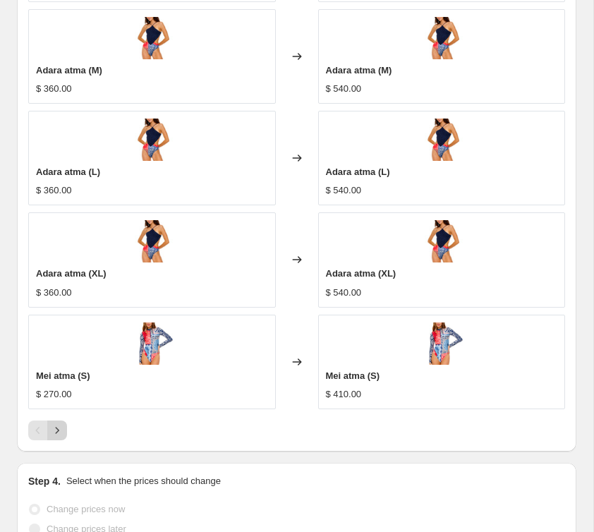
click at [52, 430] on icon "Next" at bounding box center [57, 430] width 14 height 14
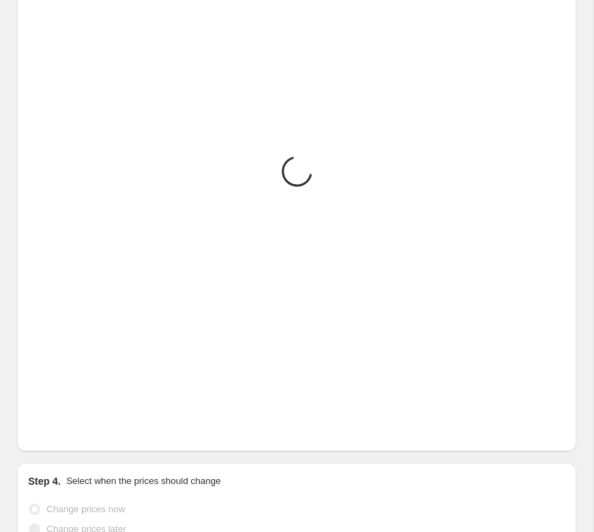
click at [52, 430] on icon "Next" at bounding box center [57, 430] width 14 height 14
click at [53, 429] on icon "Next" at bounding box center [57, 430] width 14 height 14
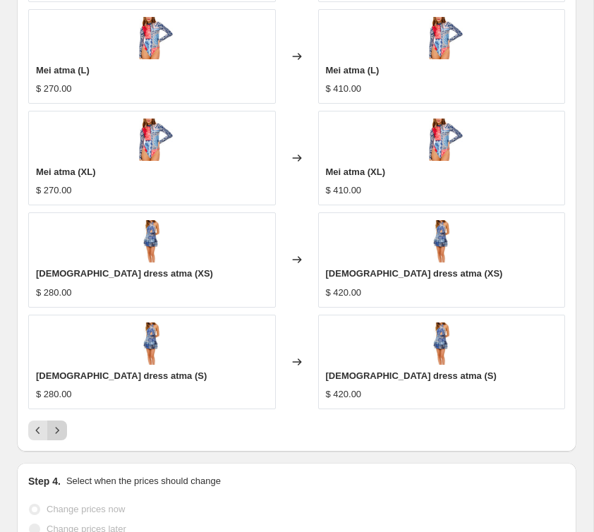
click at [56, 429] on icon "Next" at bounding box center [57, 430] width 14 height 14
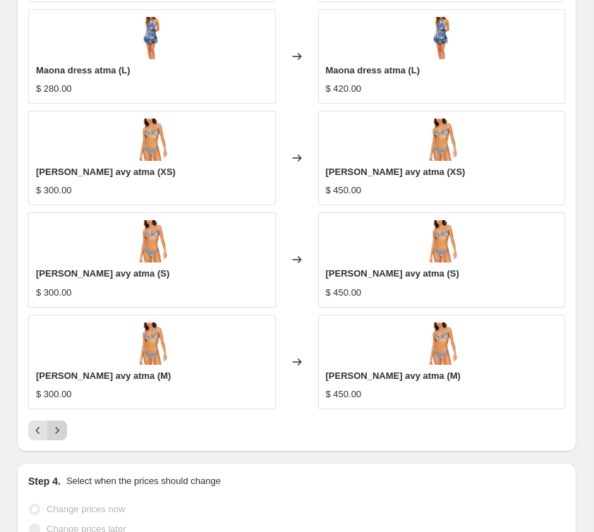
click at [56, 429] on icon "Next" at bounding box center [57, 430] width 14 height 14
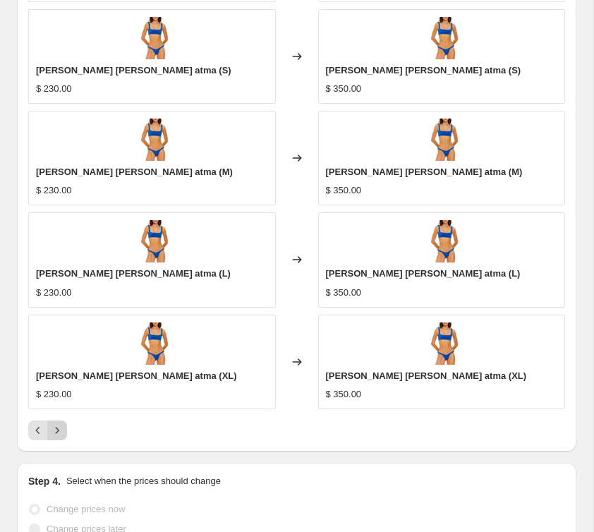
click at [56, 429] on icon "Next" at bounding box center [57, 430] width 14 height 14
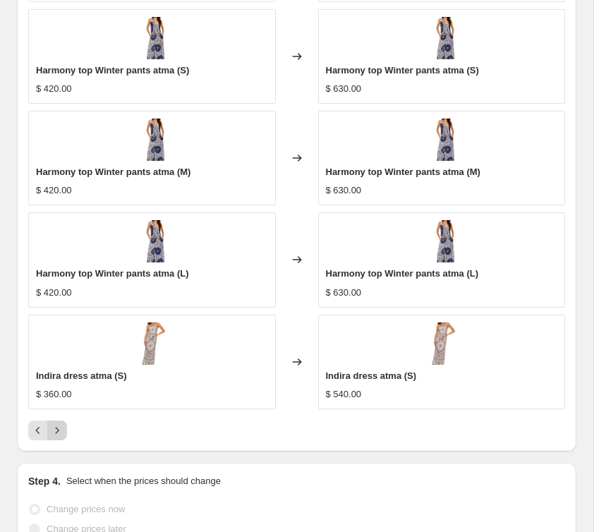
click at [56, 425] on icon "Next" at bounding box center [57, 430] width 14 height 14
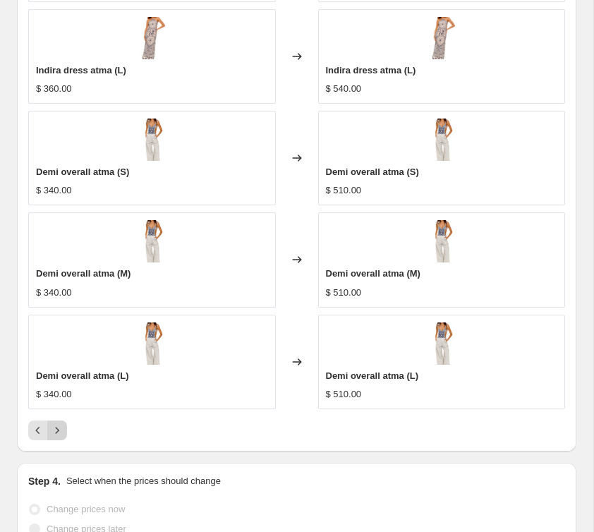
click at [56, 427] on icon "Next" at bounding box center [58, 430] width 4 height 6
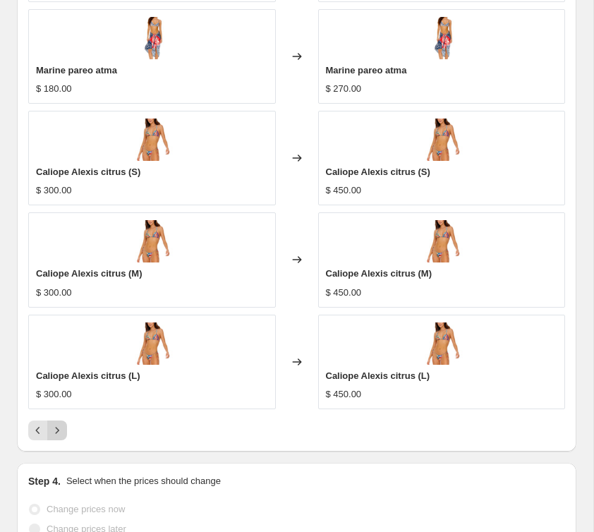
click at [56, 427] on icon "Next" at bounding box center [57, 430] width 14 height 14
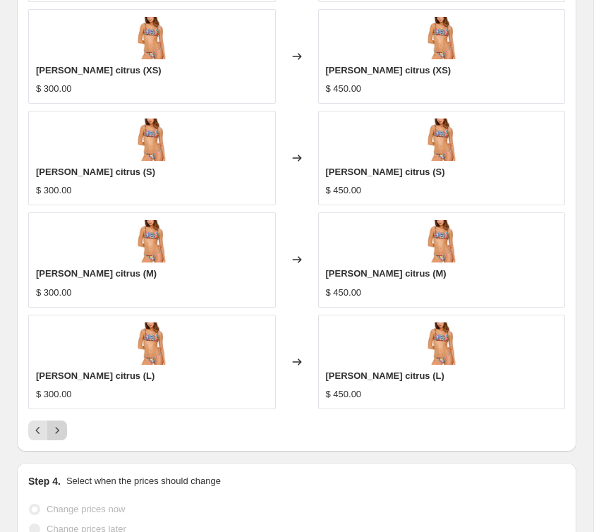
click at [56, 427] on icon "Next" at bounding box center [57, 430] width 14 height 14
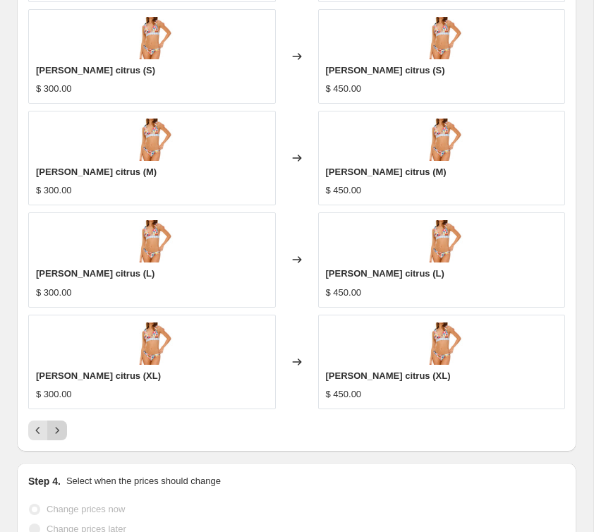
click at [56, 427] on icon "Next" at bounding box center [57, 430] width 14 height 14
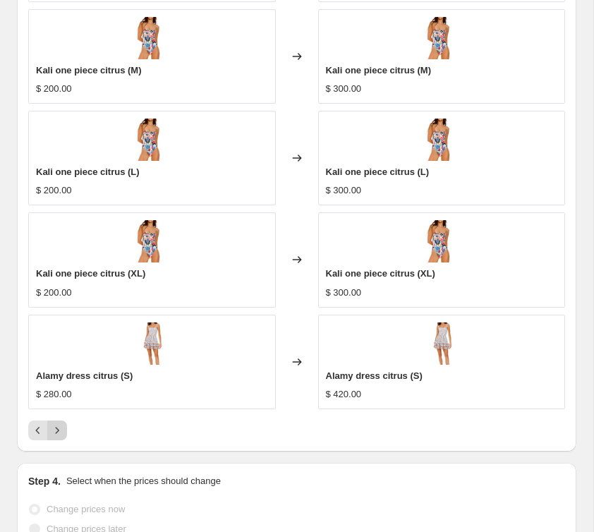
click at [56, 427] on icon "Next" at bounding box center [57, 430] width 14 height 14
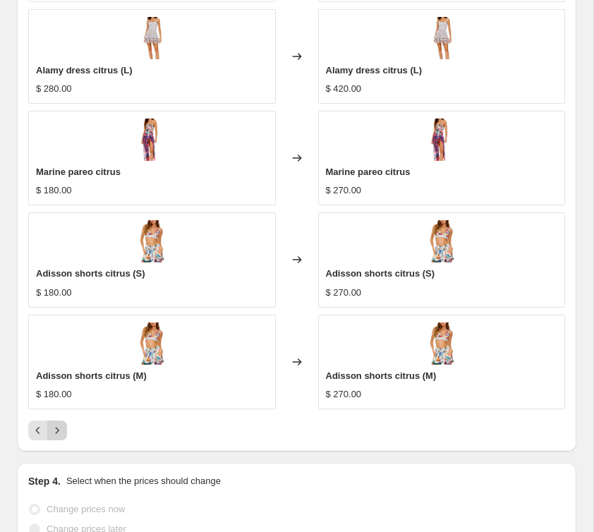
click at [56, 427] on icon "Next" at bounding box center [57, 430] width 14 height 14
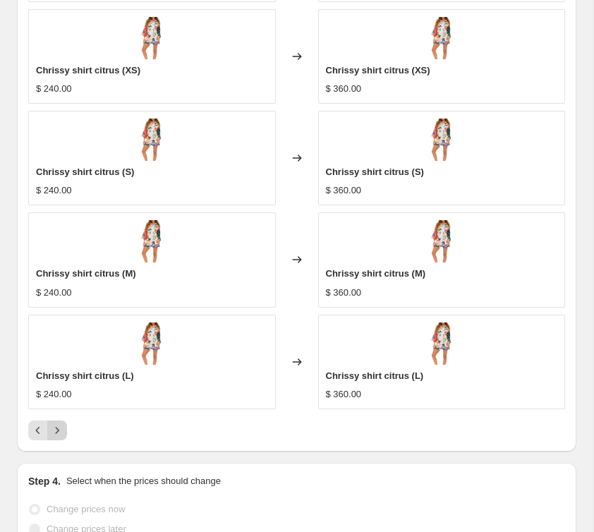
click at [58, 427] on icon "Next" at bounding box center [57, 430] width 14 height 14
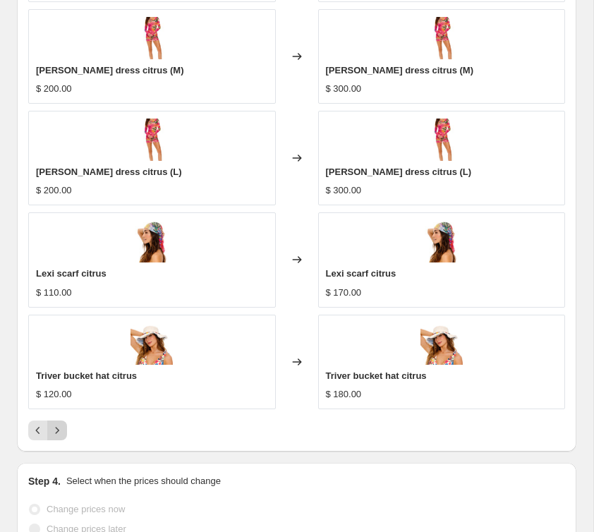
click at [58, 427] on icon "Next" at bounding box center [57, 430] width 14 height 14
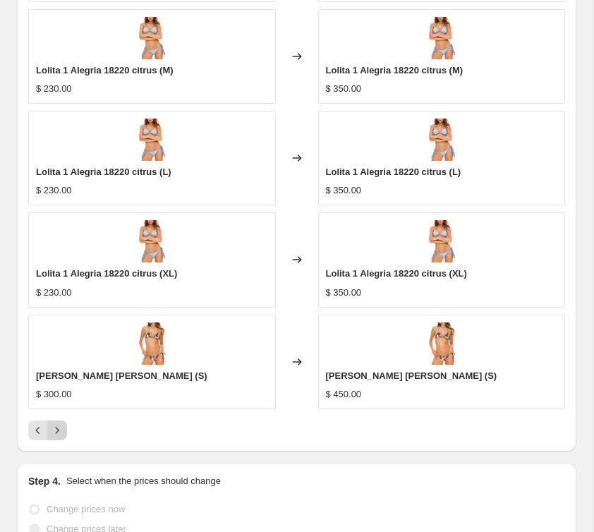
click at [58, 427] on icon "Next" at bounding box center [57, 430] width 14 height 14
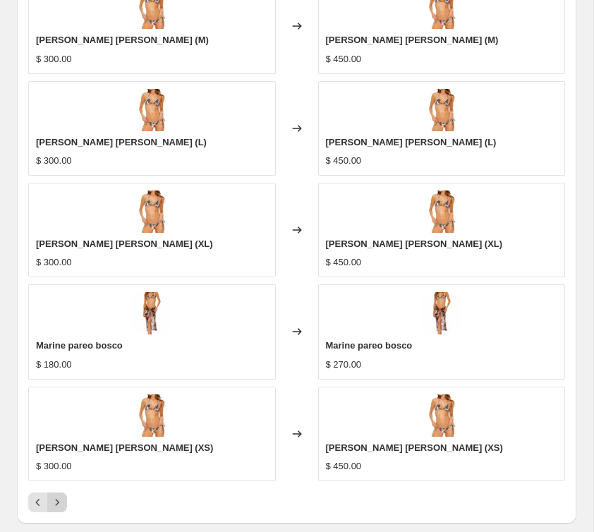
click at [66, 505] on button "Next" at bounding box center [57, 502] width 20 height 20
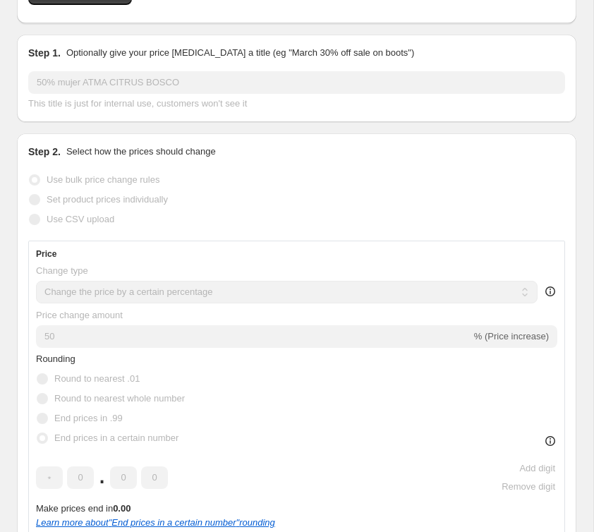
scroll to position [0, 0]
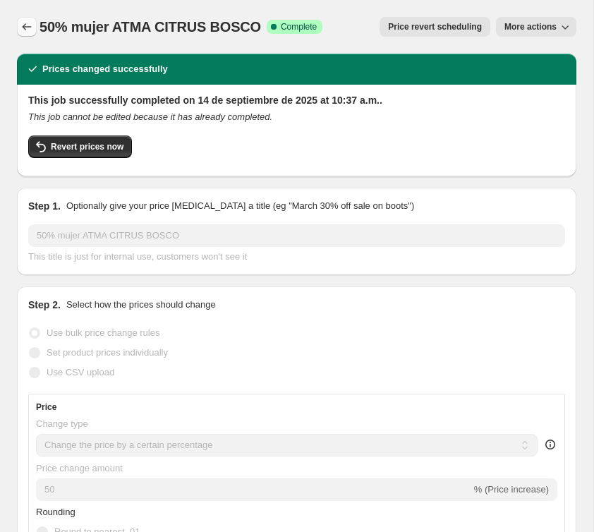
click at [27, 23] on icon "Price change jobs" at bounding box center [27, 27] width 14 height 14
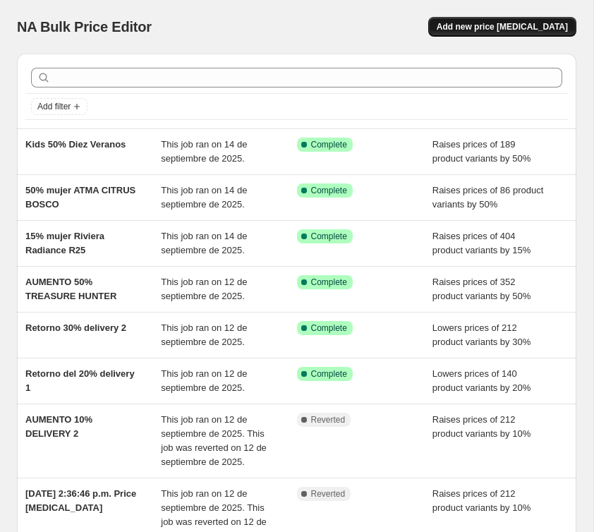
click at [497, 32] on button "Add new price [MEDICAL_DATA]" at bounding box center [502, 27] width 148 height 20
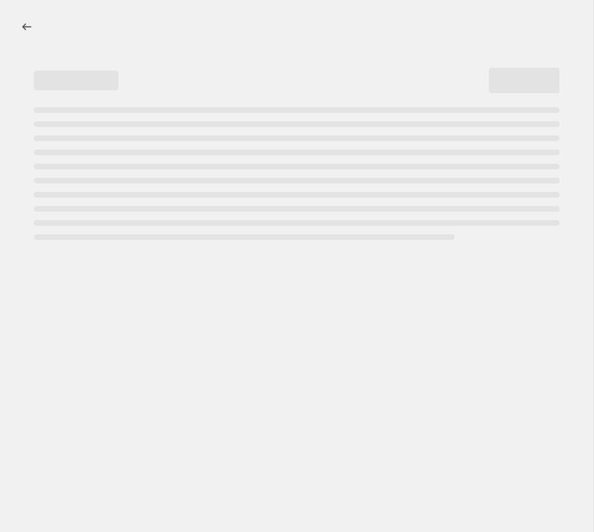
select select "percentage"
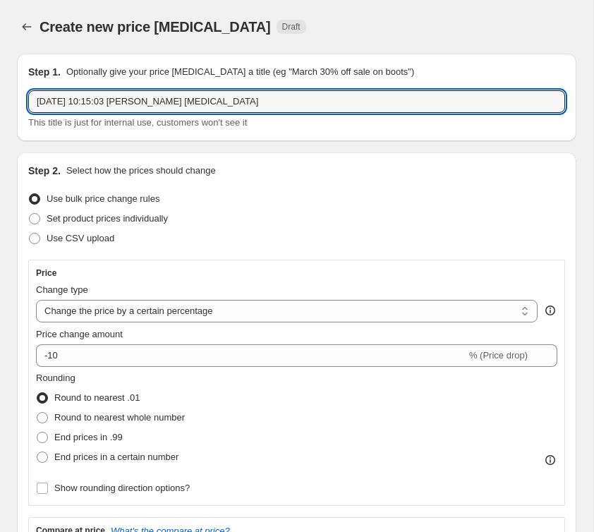
drag, startPoint x: 274, startPoint y: 108, endPoint x: 12, endPoint y: 102, distance: 261.6
type input "50% pareos diez veranos"
click at [46, 132] on div "Step 1. Optionally give your price [MEDICAL_DATA] a title (eg "March 30% off sa…" at bounding box center [296, 97] width 559 height 87
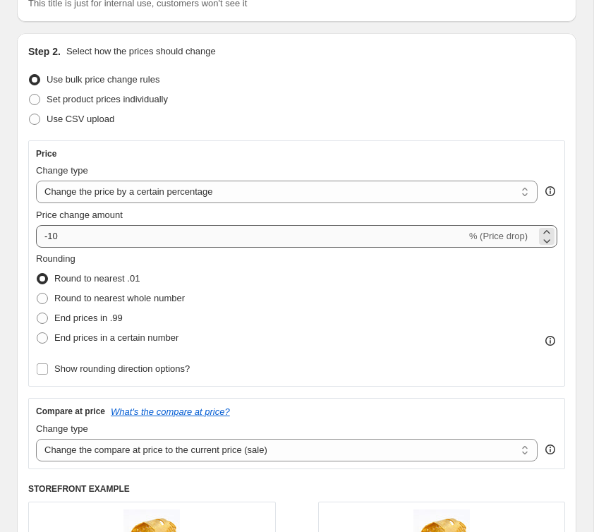
scroll to position [123, 0]
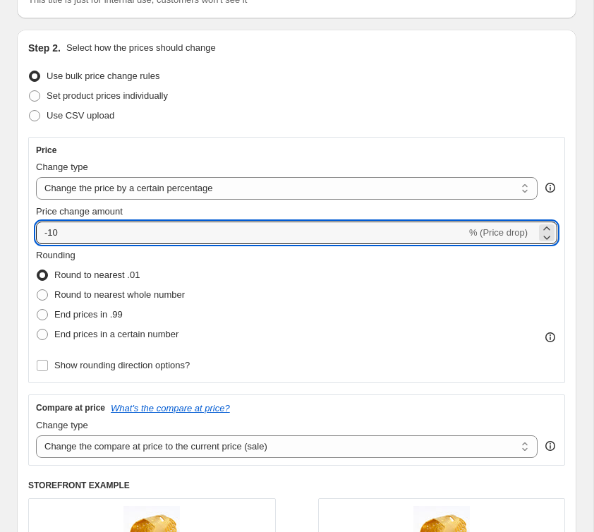
drag, startPoint x: 87, startPoint y: 236, endPoint x: 6, endPoint y: 221, distance: 83.2
type input "50"
click at [23, 226] on div "Step 2. Select how the prices should change Use bulk price change rules Set pro…" at bounding box center [296, 350] width 559 height 640
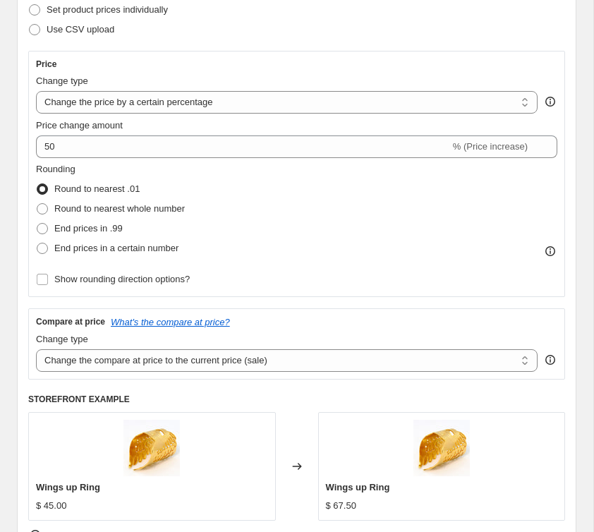
scroll to position [219, 0]
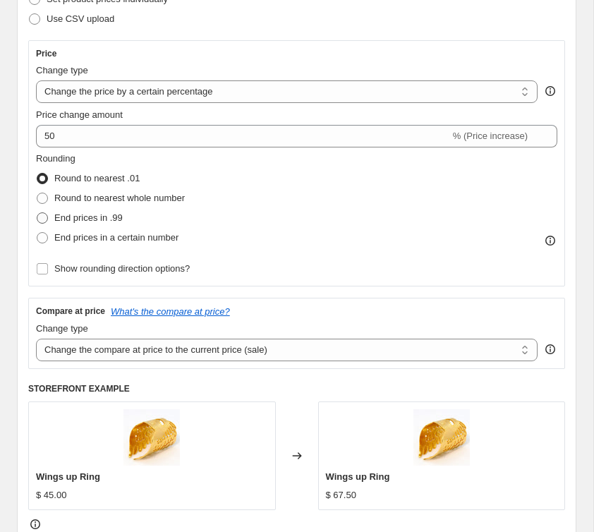
click at [53, 216] on label "End prices in .99" at bounding box center [79, 218] width 87 height 20
click at [37, 213] on input "End prices in .99" at bounding box center [37, 212] width 1 height 1
radio input "true"
click at [60, 236] on span "End prices in a certain number" at bounding box center [116, 237] width 124 height 11
click at [37, 233] on input "End prices in a certain number" at bounding box center [37, 232] width 1 height 1
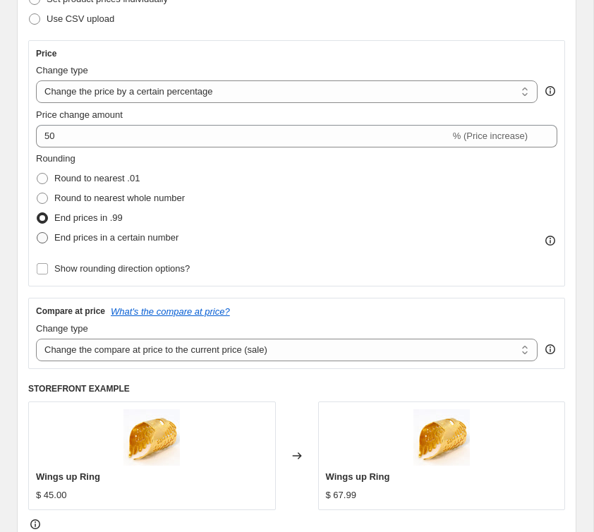
radio input "true"
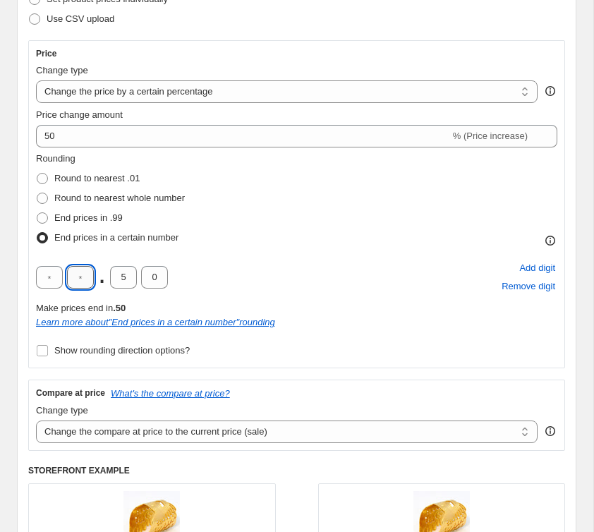
click at [76, 276] on input "text" at bounding box center [80, 277] width 27 height 23
type input "0"
click at [102, 271] on div "0 . 5 0" at bounding box center [102, 277] width 132 height 23
drag, startPoint x: 125, startPoint y: 276, endPoint x: 103, endPoint y: 275, distance: 21.9
click at [103, 275] on div "0 . 5 0" at bounding box center [102, 277] width 132 height 23
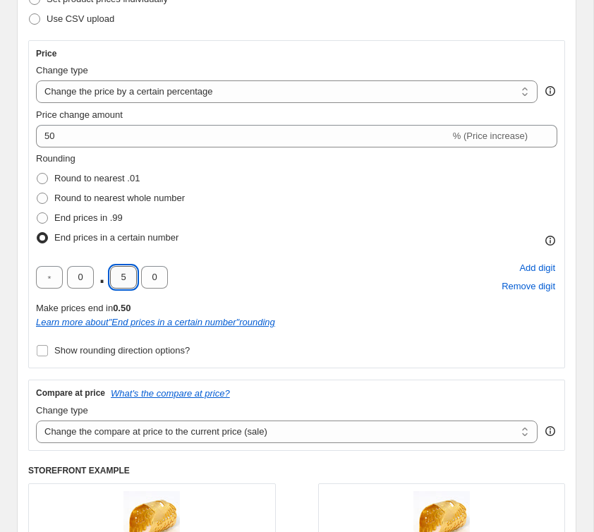
type input "0"
click at [216, 274] on div "0 . 0 0 Add digit Remove digit" at bounding box center [296, 277] width 521 height 37
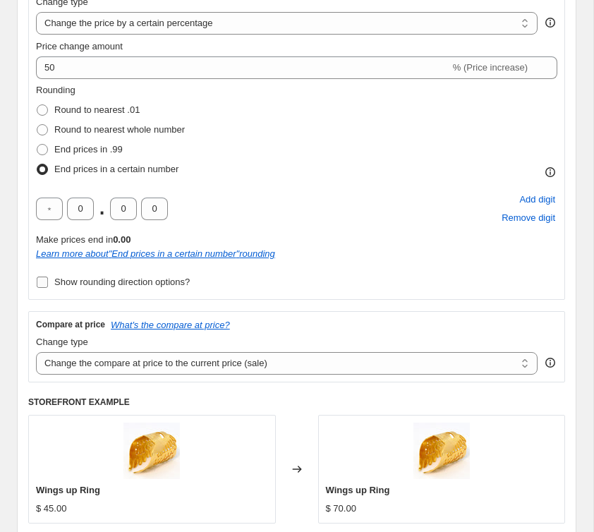
click at [184, 279] on span "Show rounding direction options?" at bounding box center [121, 281] width 135 height 11
click at [48, 279] on input "Show rounding direction options?" at bounding box center [42, 281] width 11 height 11
checkbox input "true"
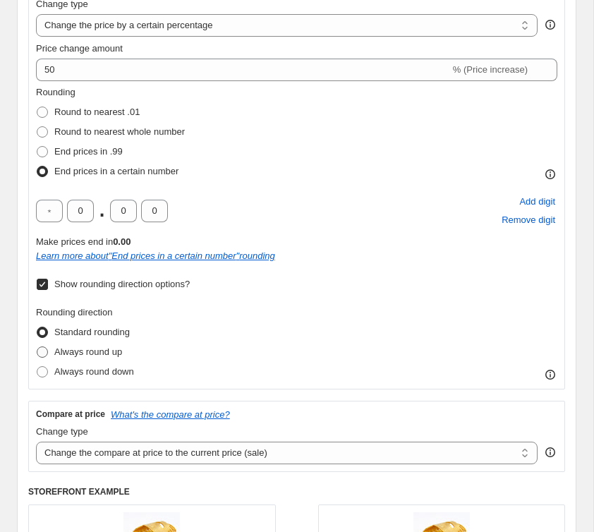
click at [110, 355] on span "Always round up" at bounding box center [88, 351] width 68 height 11
click at [37, 347] on input "Always round up" at bounding box center [37, 346] width 1 height 1
radio input "true"
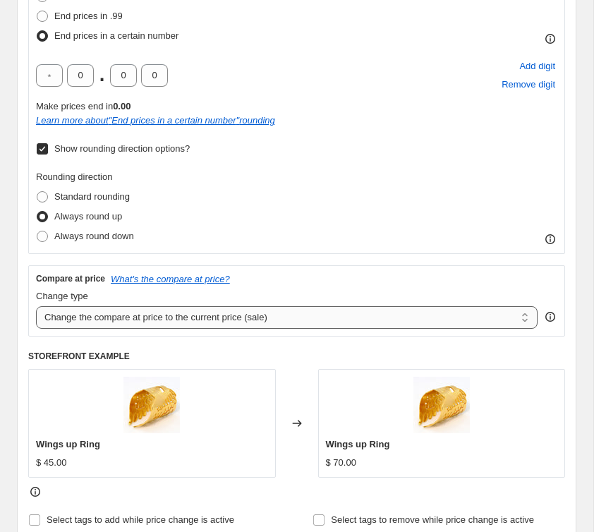
click at [85, 317] on select "Change the compare at price to the current price (sale) Change the compare at p…" at bounding box center [286, 317] width 501 height 23
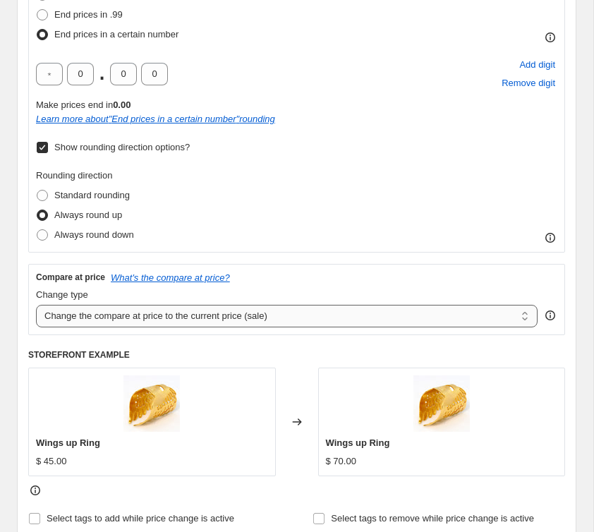
select select "no_change"
click at [36, 305] on select "Change the compare at price to the current price (sale) Change the compare at p…" at bounding box center [286, 316] width 501 height 23
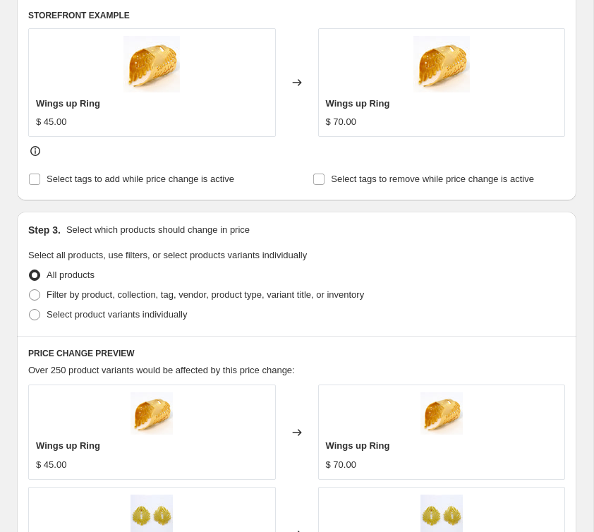
scroll to position [720, 0]
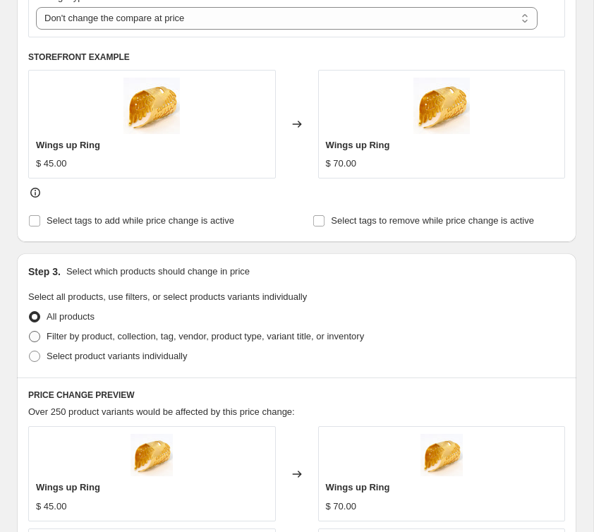
click at [102, 335] on span "Filter by product, collection, tag, vendor, product type, variant title, or inv…" at bounding box center [205, 336] width 317 height 11
click at [30, 331] on input "Filter by product, collection, tag, vendor, product type, variant title, or inv…" at bounding box center [29, 331] width 1 height 1
radio input "true"
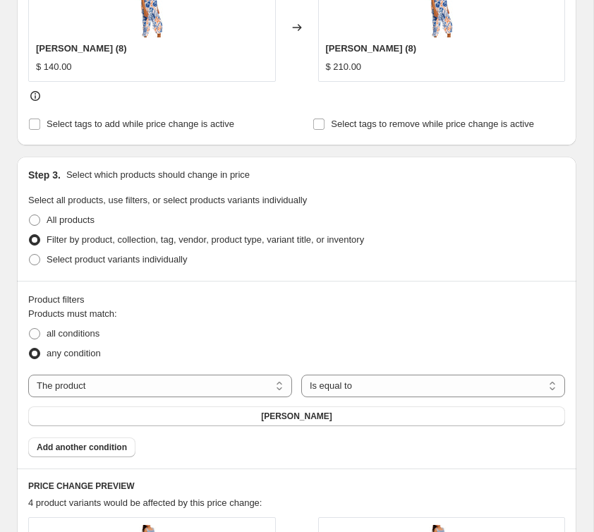
scroll to position [818, 0]
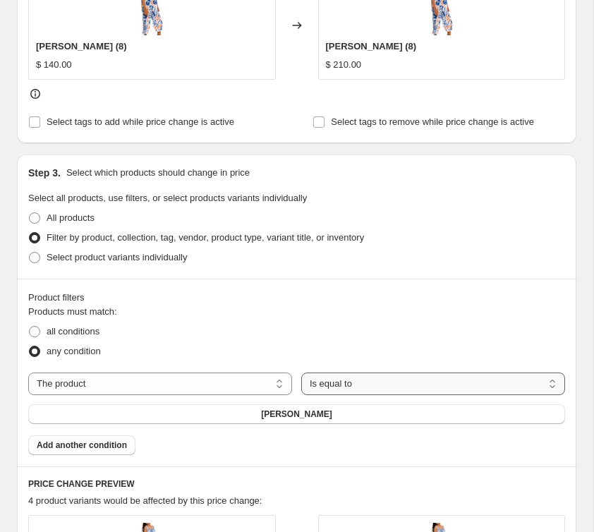
click at [340, 387] on select "Is equal to Is not equal to" at bounding box center [433, 383] width 264 height 23
click at [173, 386] on select "The product The product's collection The product's tag The product's vendor The…" at bounding box center [160, 383] width 264 height 23
select select "tag"
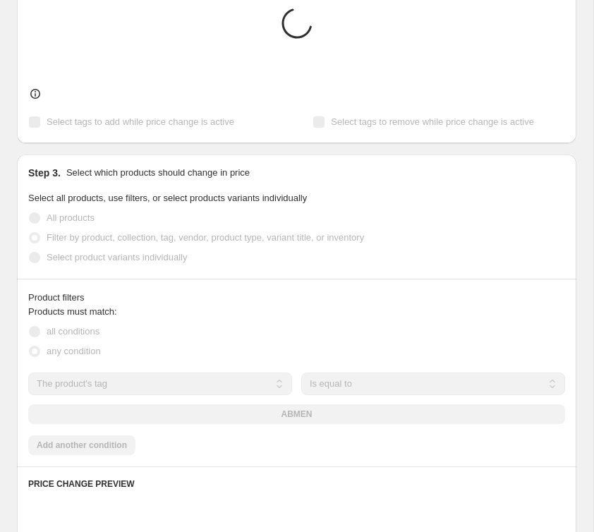
scroll to position [818, 0]
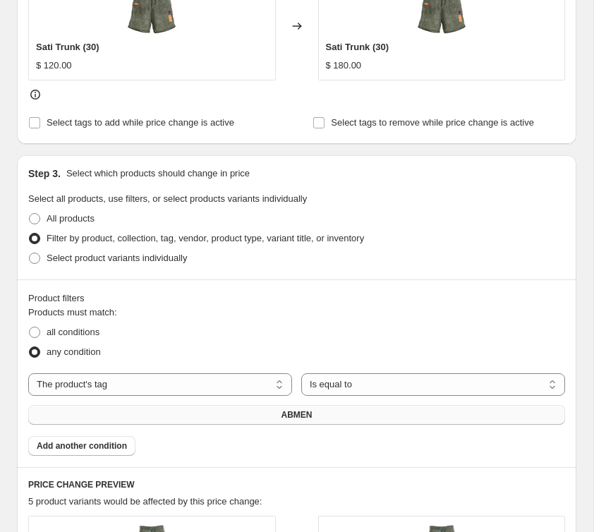
click at [288, 417] on span "ABMEN" at bounding box center [296, 414] width 31 height 11
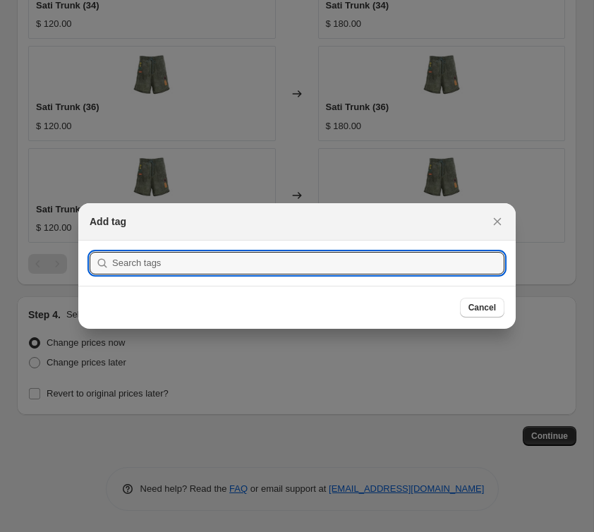
scroll to position [818, 0]
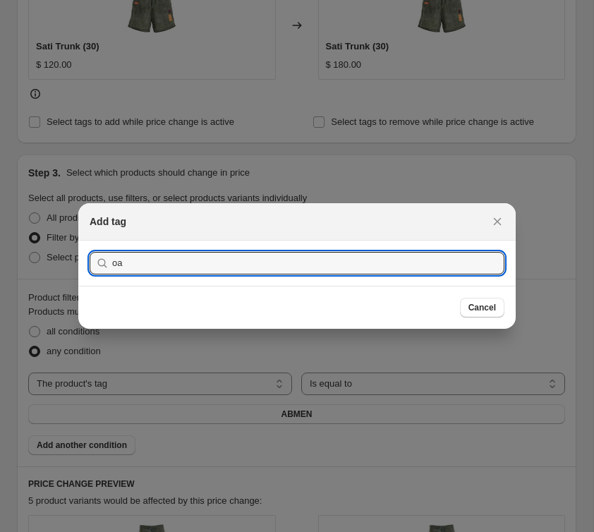
type input "o"
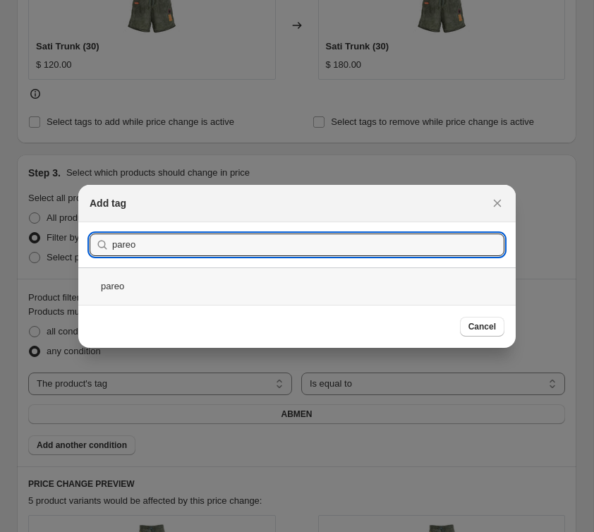
type input "pareo"
click at [164, 281] on div "pareo" at bounding box center [296, 285] width 437 height 37
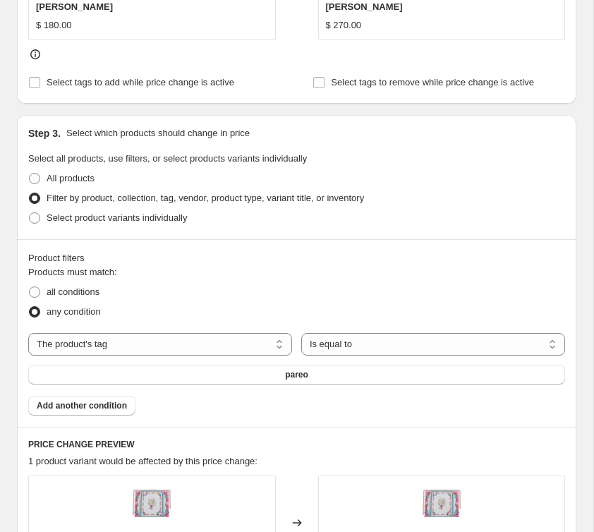
scroll to position [865, 0]
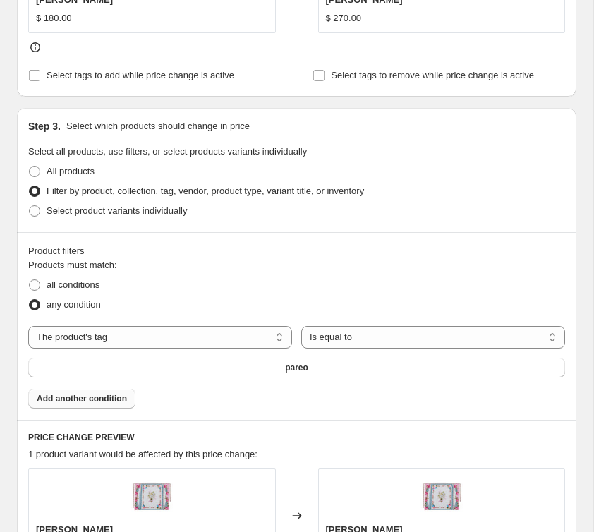
click at [109, 400] on span "Add another condition" at bounding box center [82, 398] width 90 height 11
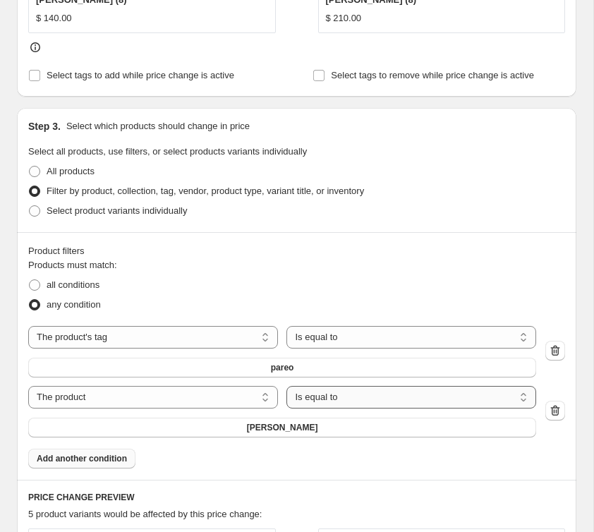
click at [376, 396] on select "Is equal to Is not equal to" at bounding box center [411, 397] width 250 height 23
click at [155, 395] on select "The product The product's collection The product's tag The product's vendor The…" at bounding box center [153, 397] width 250 height 23
select select "tag"
click at [296, 434] on button "ABMEN" at bounding box center [282, 427] width 508 height 20
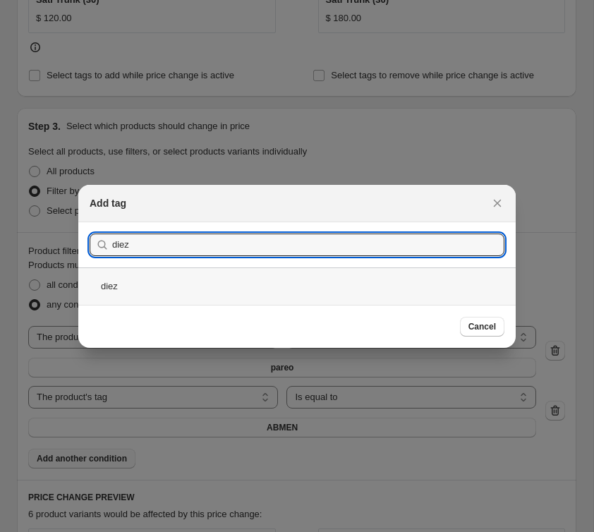
type input "diez"
click at [197, 292] on div "diez" at bounding box center [296, 285] width 437 height 37
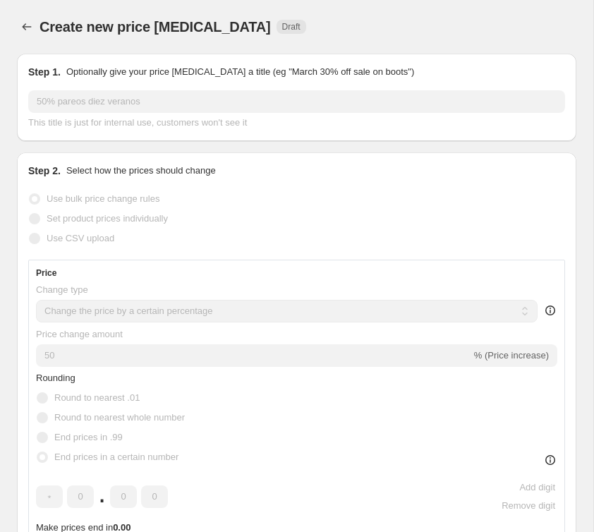
scroll to position [865, 0]
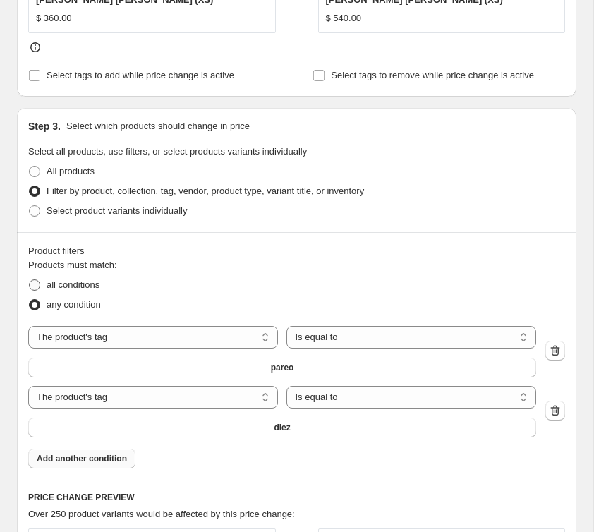
click at [65, 285] on span "all conditions" at bounding box center [73, 284] width 53 height 11
click at [30, 280] on input "all conditions" at bounding box center [29, 279] width 1 height 1
radio input "true"
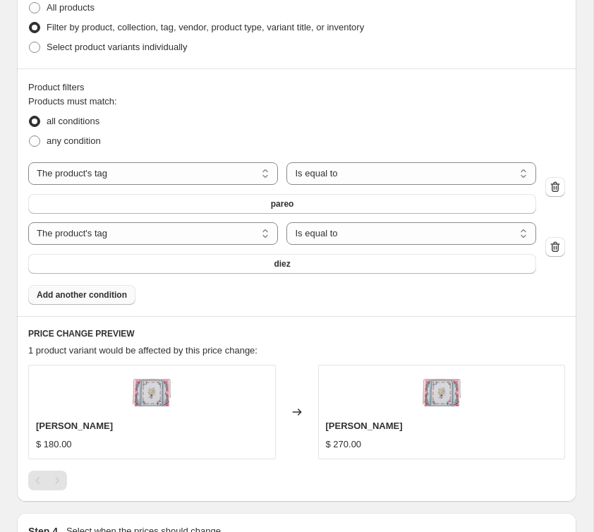
scroll to position [1020, 0]
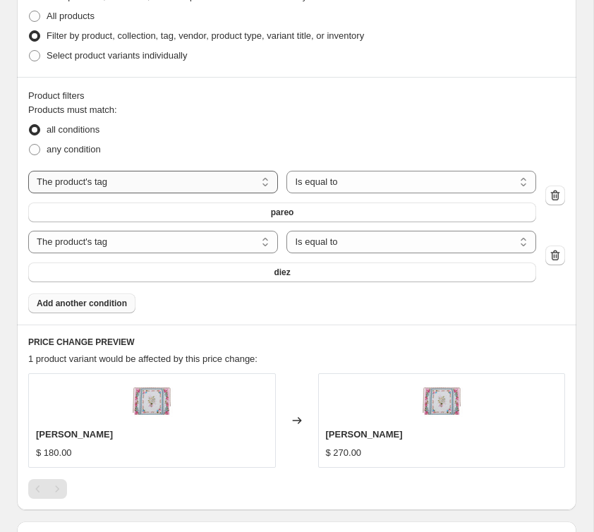
click at [198, 183] on select "The product The product's collection The product's tag The product's vendor The…" at bounding box center [153, 182] width 250 height 23
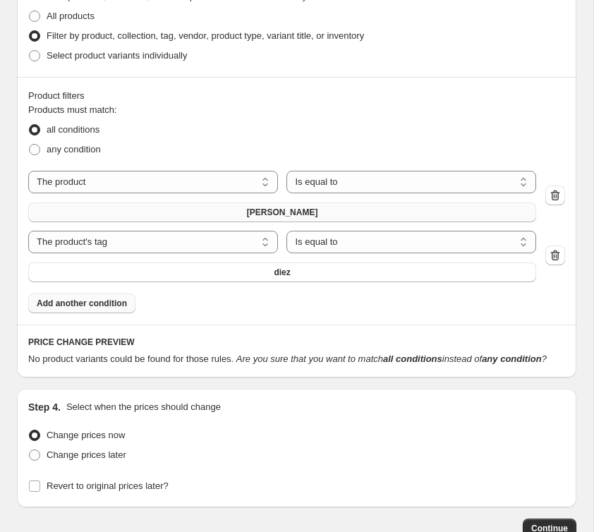
click at [309, 211] on span "[PERSON_NAME]" at bounding box center [282, 212] width 71 height 11
click at [147, 185] on select "The product The product's collection The product's tag The product's vendor The…" at bounding box center [153, 182] width 250 height 23
select select "title"
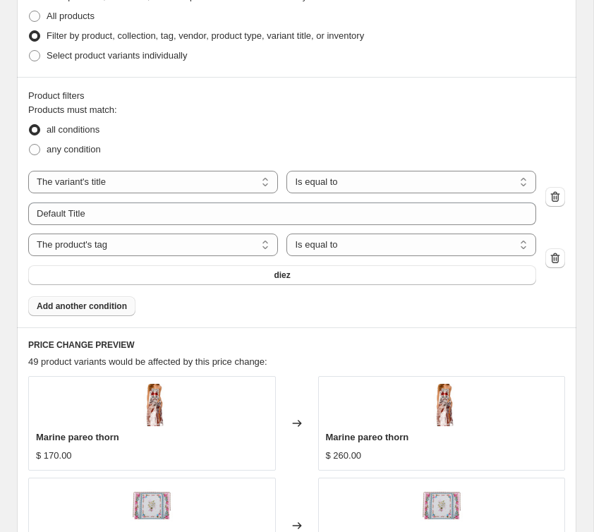
click at [243, 226] on div "The product The product's collection The product's tag The product's vendor The…" at bounding box center [296, 228] width 536 height 114
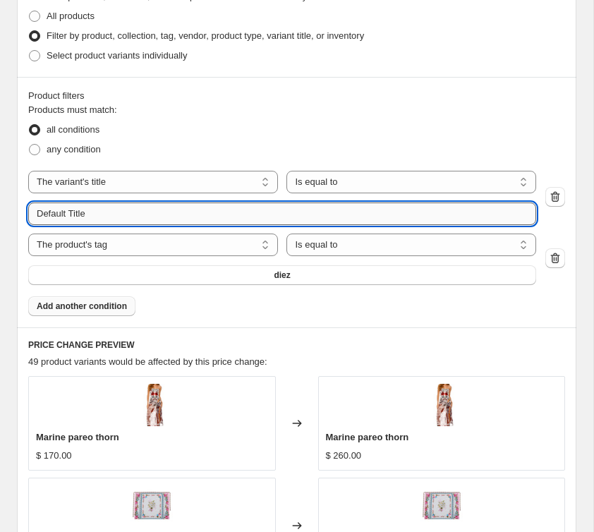
click at [247, 220] on input "Default Title" at bounding box center [282, 213] width 508 height 23
drag, startPoint x: 247, startPoint y: 218, endPoint x: 35, endPoint y: 200, distance: 212.9
click at [35, 205] on input "Default Title" at bounding box center [282, 213] width 508 height 23
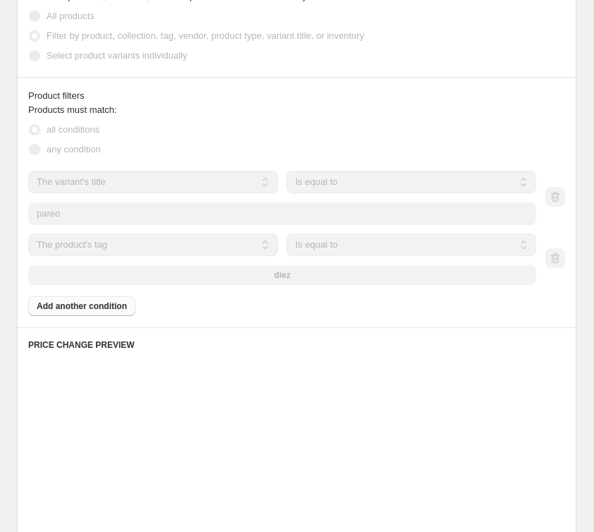
click at [17, 222] on div "Product filters Products must match: all conditions any condition The product T…" at bounding box center [296, 202] width 559 height 250
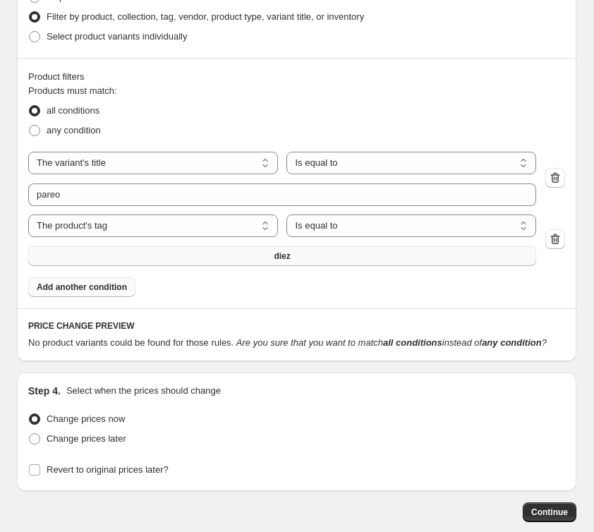
scroll to position [1043, 0]
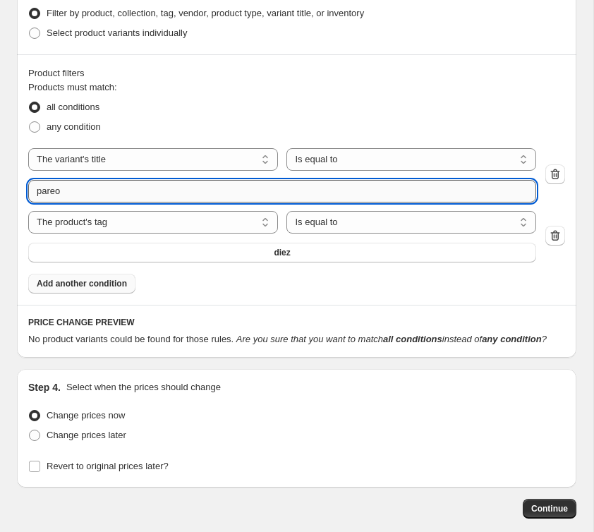
drag, startPoint x: 89, startPoint y: 189, endPoint x: 42, endPoint y: 188, distance: 47.3
click at [42, 188] on input "pareo" at bounding box center [282, 191] width 508 height 23
type input "p"
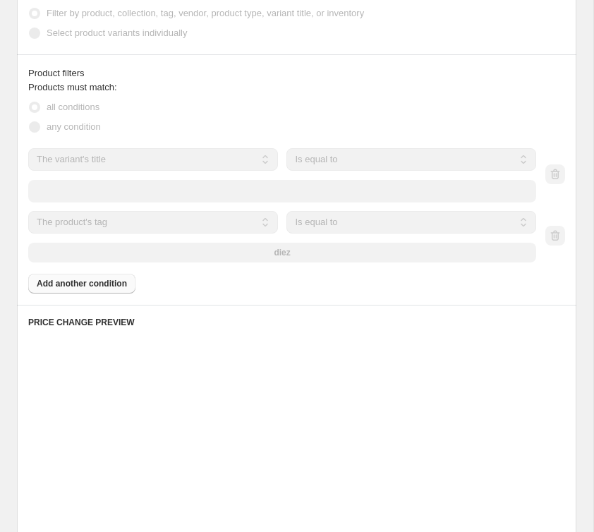
click at [17, 209] on div "Product filters Products must match: all conditions any condition The product T…" at bounding box center [296, 179] width 559 height 250
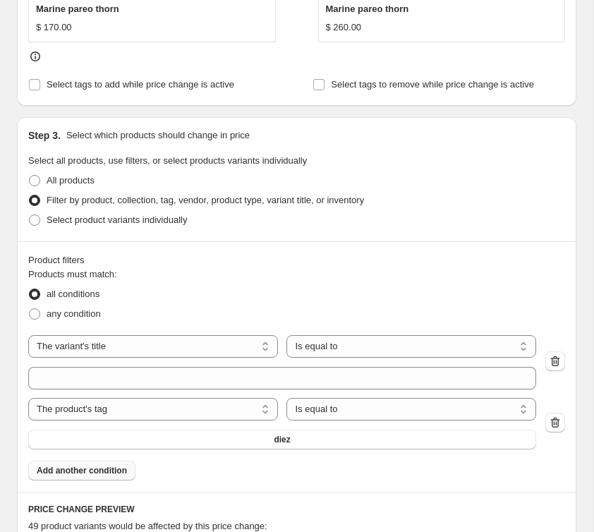
scroll to position [865, 0]
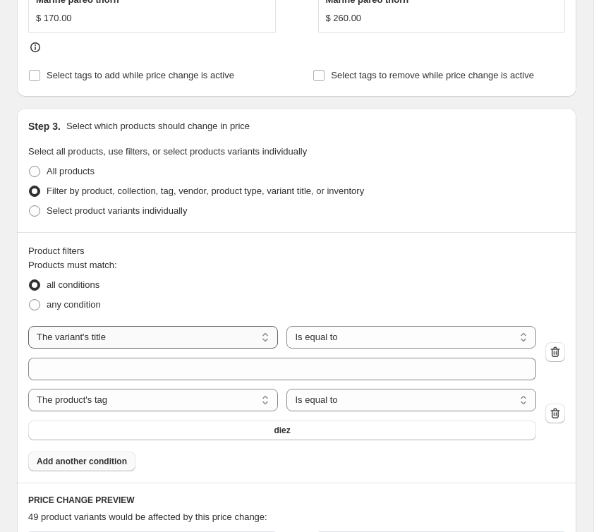
click at [162, 332] on select "The product The product's collection The product's tag The product's vendor The…" at bounding box center [153, 337] width 250 height 23
drag, startPoint x: 133, startPoint y: 352, endPoint x: 140, endPoint y: 324, distance: 28.6
click at [133, 352] on div "The product The product's collection The product's tag The product's vendor The…" at bounding box center [282, 353] width 508 height 54
click at [140, 323] on div "Products must match: all conditions any condition The product The product's col…" at bounding box center [296, 364] width 536 height 213
click at [137, 330] on select "The product The product's collection The product's tag The product's vendor The…" at bounding box center [153, 337] width 250 height 23
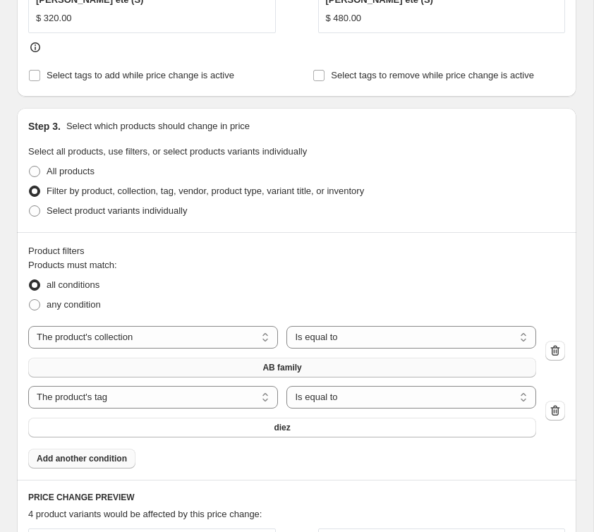
click at [325, 366] on button "AB family" at bounding box center [282, 367] width 508 height 20
click at [147, 334] on select "The product The product's collection The product's tag The product's vendor The…" at bounding box center [153, 337] width 250 height 23
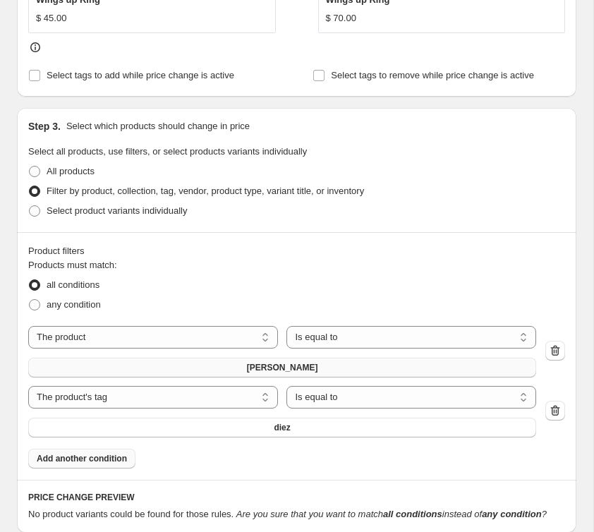
click at [324, 364] on button "[PERSON_NAME]" at bounding box center [282, 367] width 508 height 20
click at [383, 340] on select "Is equal to Is not equal to" at bounding box center [411, 337] width 250 height 23
click at [238, 346] on select "The product The product's collection The product's tag The product's vendor The…" at bounding box center [153, 337] width 250 height 23
select select "product_type"
click at [335, 370] on button "Accessories" at bounding box center [282, 367] width 508 height 20
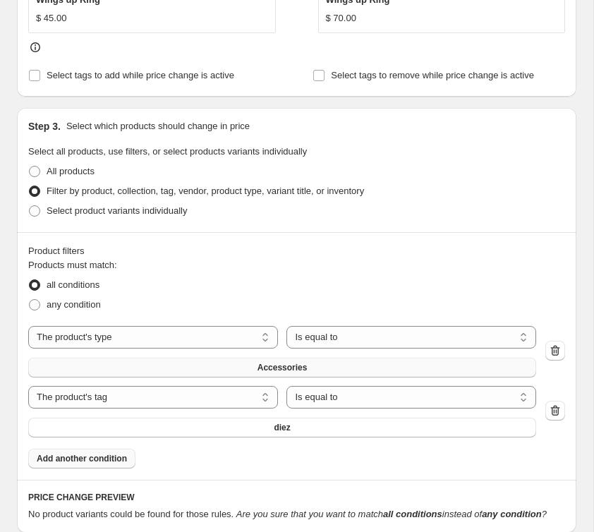
scroll to position [0, 0]
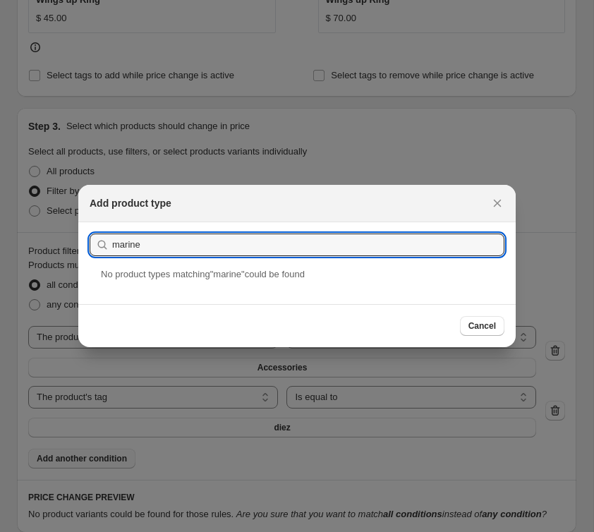
drag, startPoint x: 211, startPoint y: 236, endPoint x: 80, endPoint y: 231, distance: 131.9
click at [80, 231] on section "Submit marine" at bounding box center [296, 244] width 437 height 45
type input "pareo"
click at [493, 200] on icon "Close" at bounding box center [497, 204] width 8 height 8
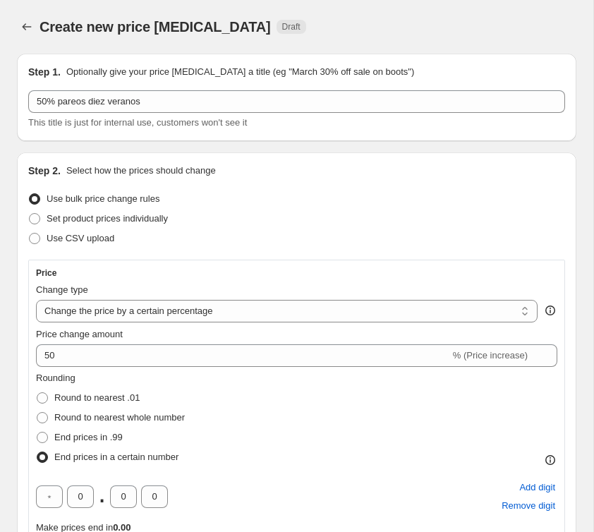
scroll to position [865, 0]
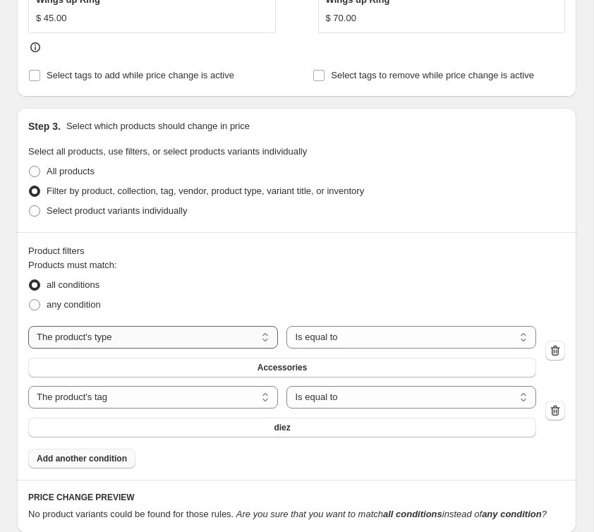
click at [226, 333] on select "The product The product's collection The product's tag The product's vendor The…" at bounding box center [153, 337] width 250 height 23
click at [337, 346] on select "Is equal to Is not equal to" at bounding box center [411, 337] width 250 height 23
click at [286, 326] on select "Is equal to Is not equal to" at bounding box center [411, 337] width 250 height 23
click at [218, 347] on select "The product The product's collection The product's tag The product's vendor The…" at bounding box center [153, 337] width 250 height 23
select select "tag"
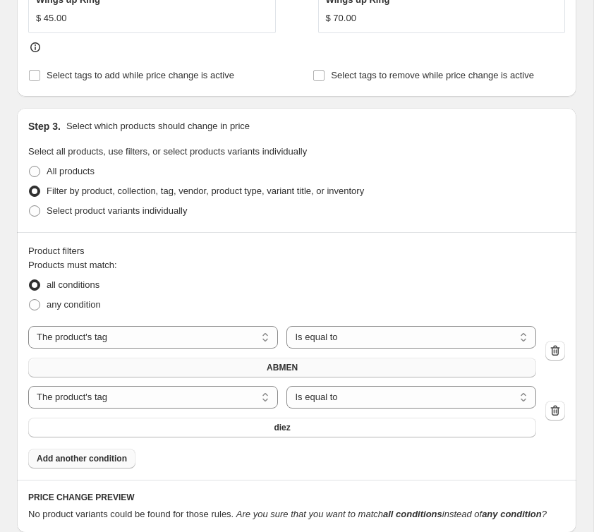
click at [309, 362] on button "ABMEN" at bounding box center [282, 367] width 508 height 20
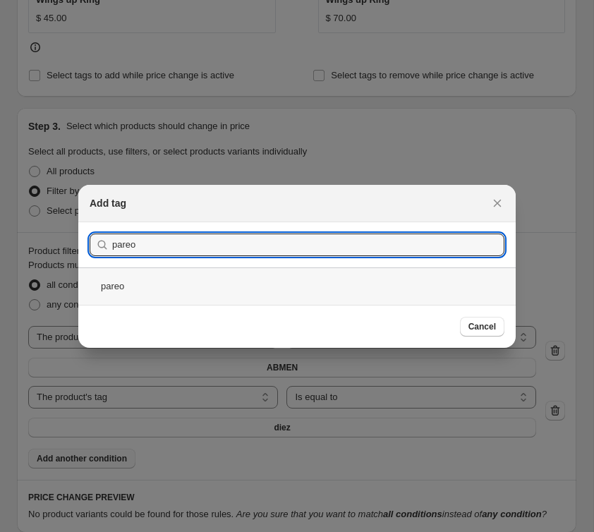
type input "pareo"
click at [160, 285] on div "pareo" at bounding box center [296, 285] width 437 height 37
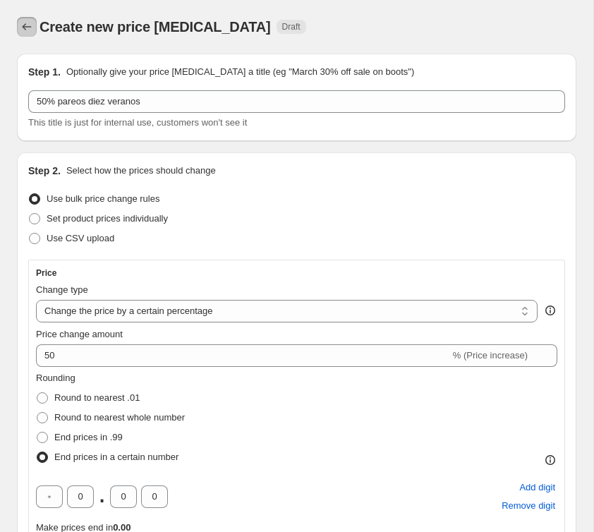
click at [32, 27] on icon "Price change jobs" at bounding box center [27, 27] width 14 height 14
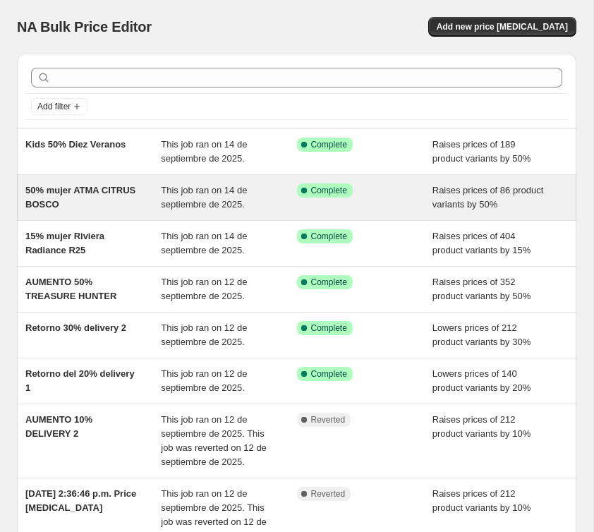
click at [86, 202] on span "50% mujer ATMA CITRUS BOSCO" at bounding box center [80, 197] width 110 height 25
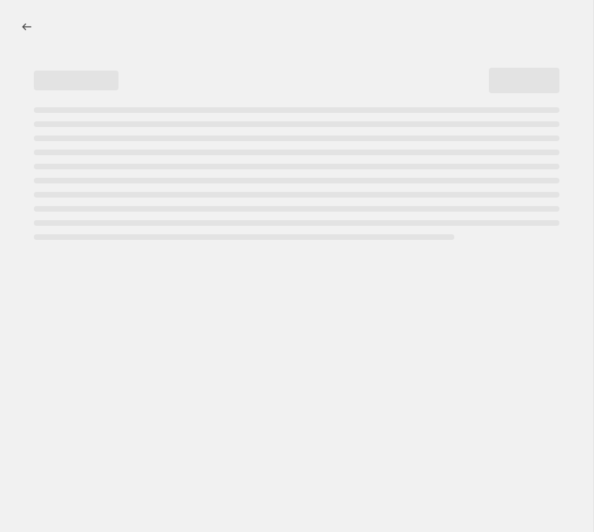
select select "percentage"
select select "no_change"
select select "tag"
select select "not_equal"
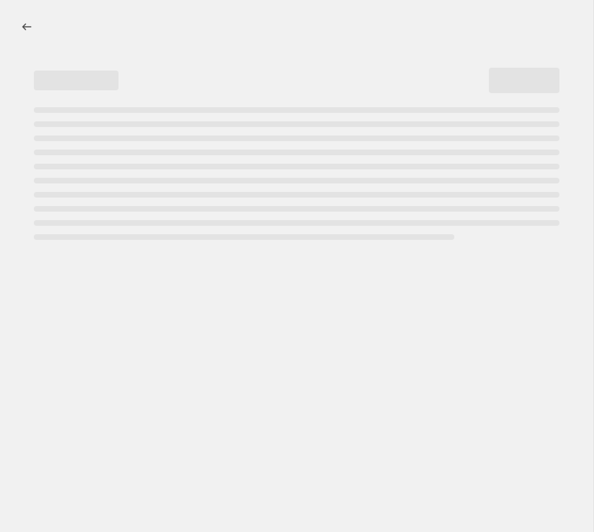
select select "tag"
select select "not_equal"
select select "tag"
select select "not_equal"
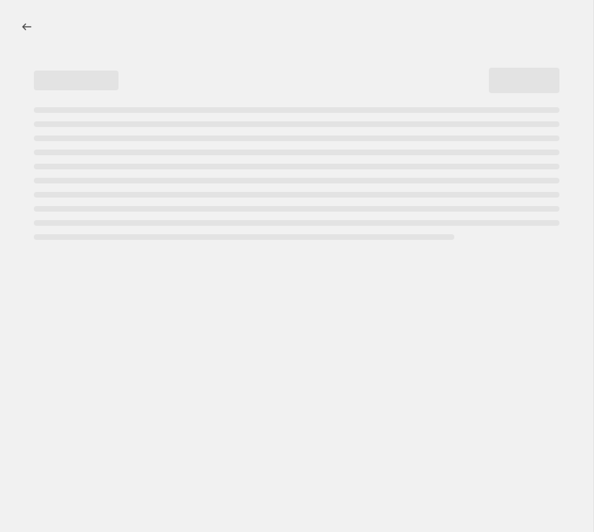
select select "tag"
select select "not_equal"
select select "tag"
select select "not_equal"
select select "tag"
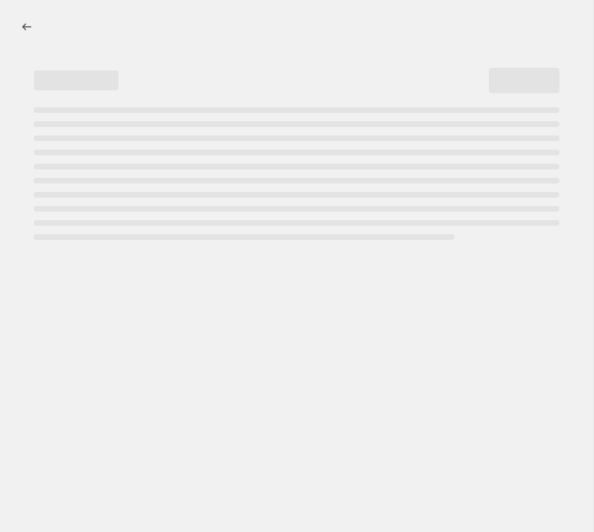
select select "not_equal"
select select "tag"
select select "not_equal"
select select "tag"
select select "not_equal"
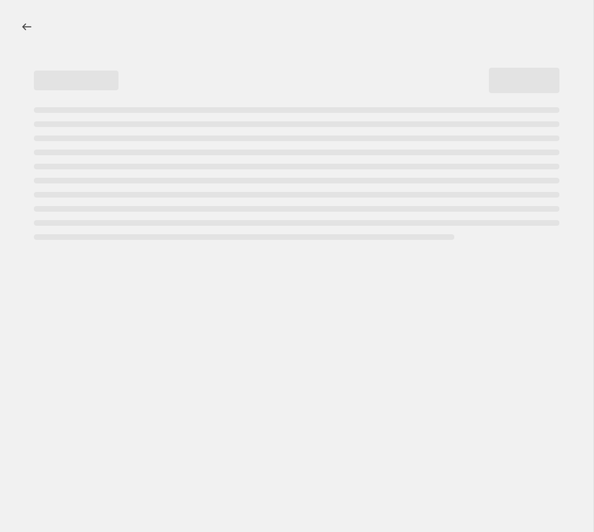
select select "tag"
select select "not_equal"
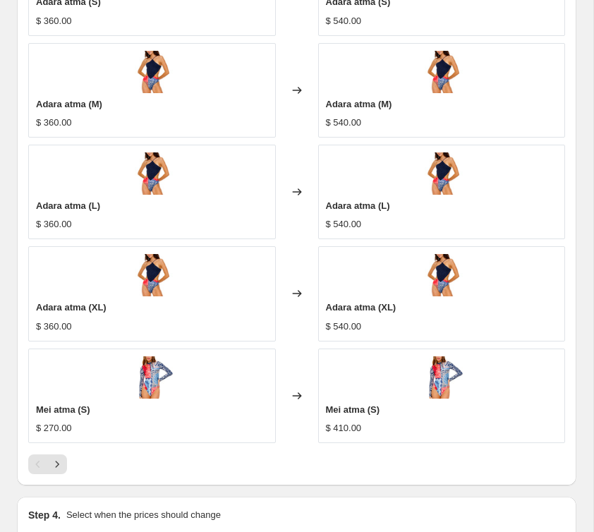
scroll to position [2051, 0]
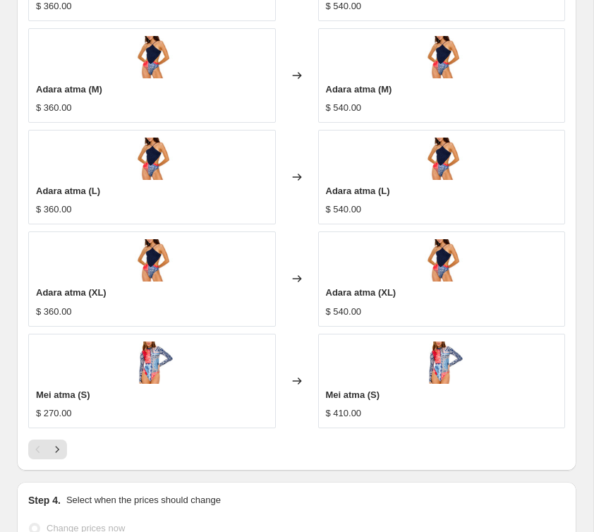
click at [67, 451] on div at bounding box center [296, 449] width 536 height 20
click at [59, 455] on icon "Next" at bounding box center [57, 449] width 14 height 14
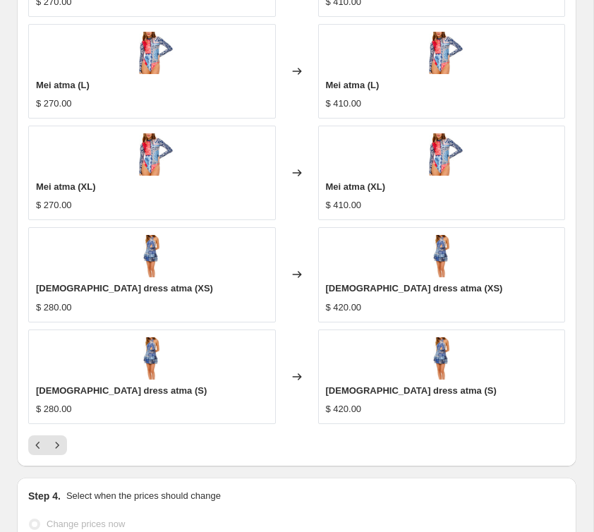
scroll to position [2206, 0]
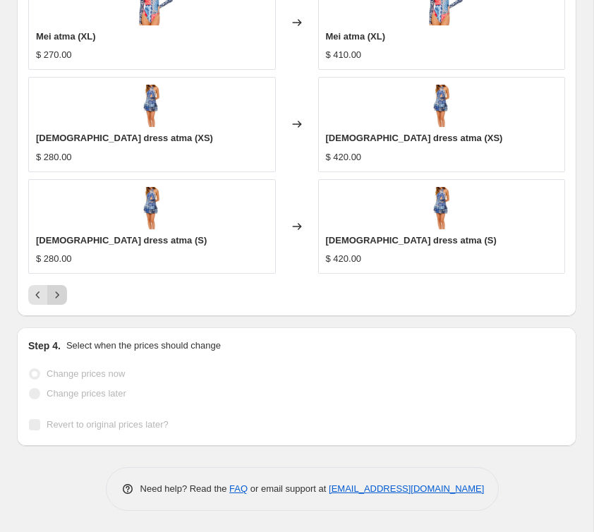
click at [61, 294] on icon "Next" at bounding box center [57, 295] width 14 height 14
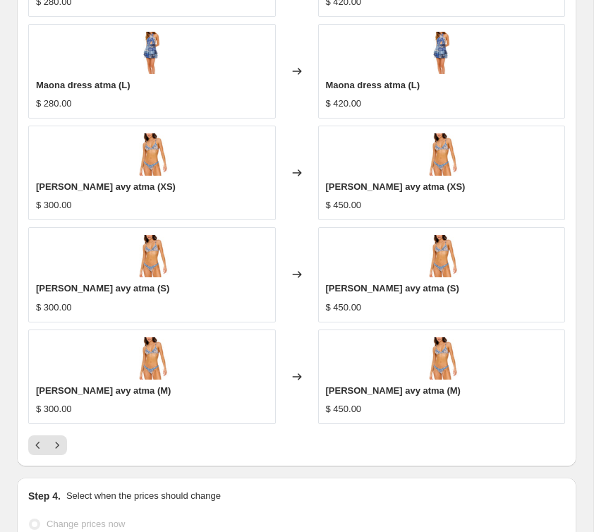
scroll to position [2052, 0]
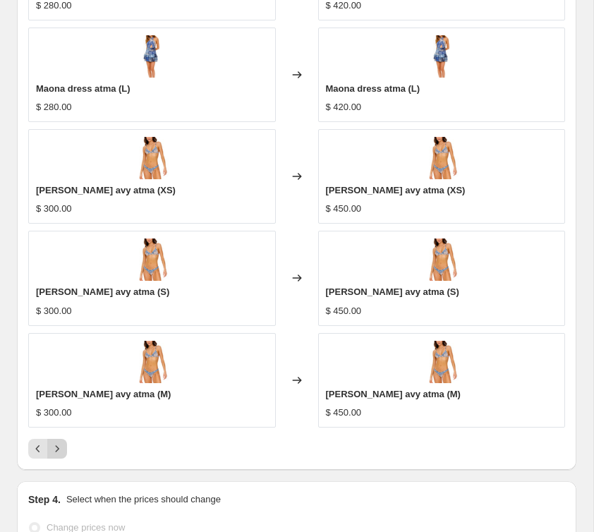
click at [61, 452] on icon "Next" at bounding box center [57, 448] width 14 height 14
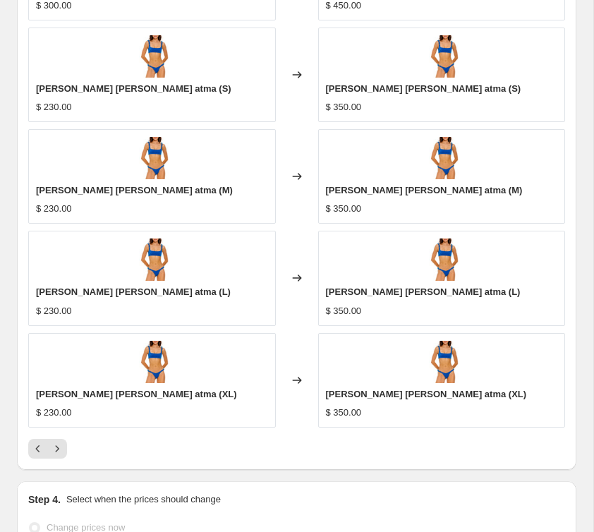
click at [67, 444] on div at bounding box center [296, 448] width 536 height 20
click at [61, 448] on icon "Next" at bounding box center [57, 448] width 14 height 14
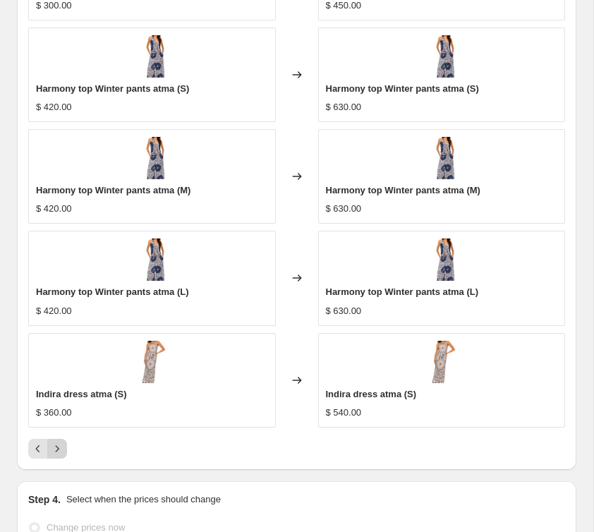
click at [60, 448] on icon "Next" at bounding box center [57, 448] width 14 height 14
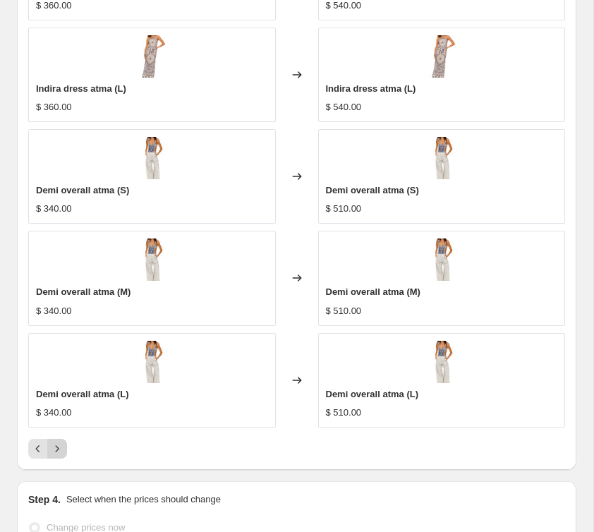
click at [60, 448] on icon "Next" at bounding box center [57, 448] width 14 height 14
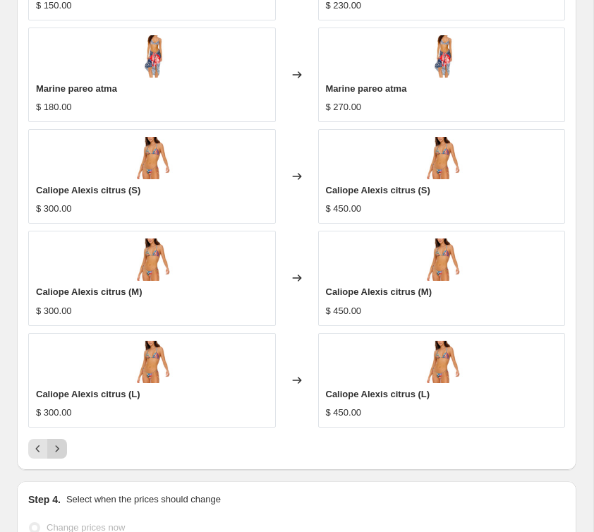
click at [60, 448] on icon "Next" at bounding box center [57, 448] width 14 height 14
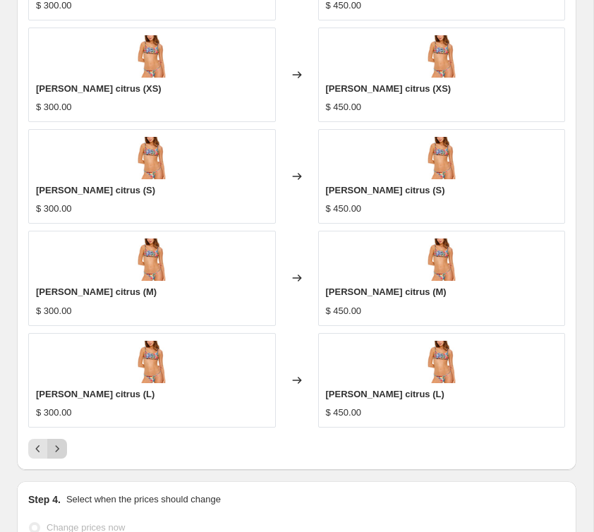
click at [60, 448] on icon "Next" at bounding box center [57, 448] width 14 height 14
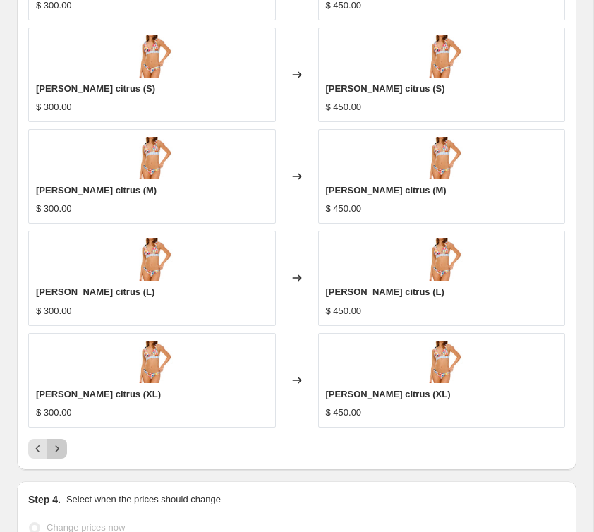
click at [60, 448] on icon "Next" at bounding box center [57, 448] width 14 height 14
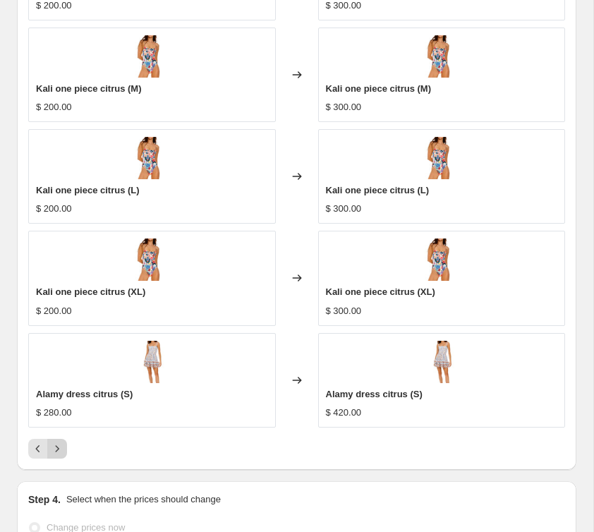
click at [62, 446] on icon "Next" at bounding box center [57, 448] width 14 height 14
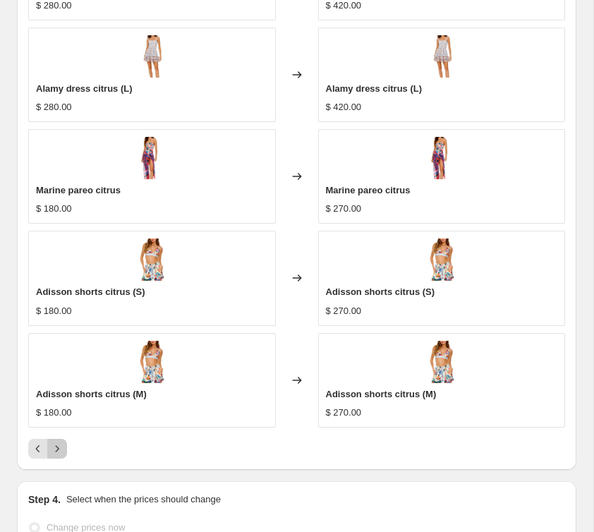
click at [62, 446] on icon "Next" at bounding box center [57, 448] width 14 height 14
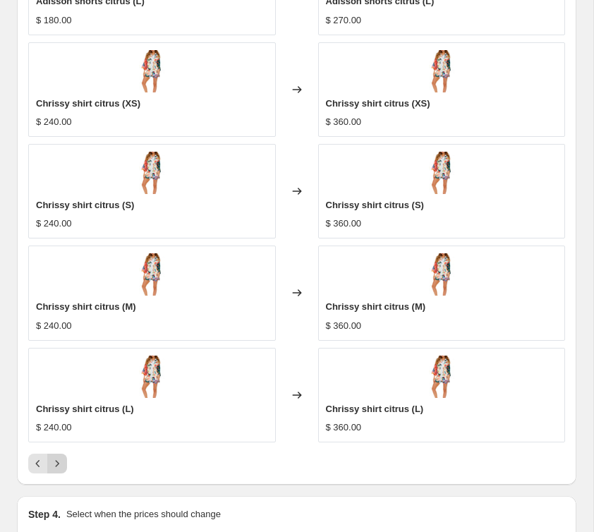
click at [62, 446] on div "Adisson shorts citrus (L) $ 180.00 Changed to Adisson shorts citrus (L) $ 270.0…" at bounding box center [296, 206] width 536 height 533
click at [59, 453] on button "Next" at bounding box center [57, 463] width 20 height 20
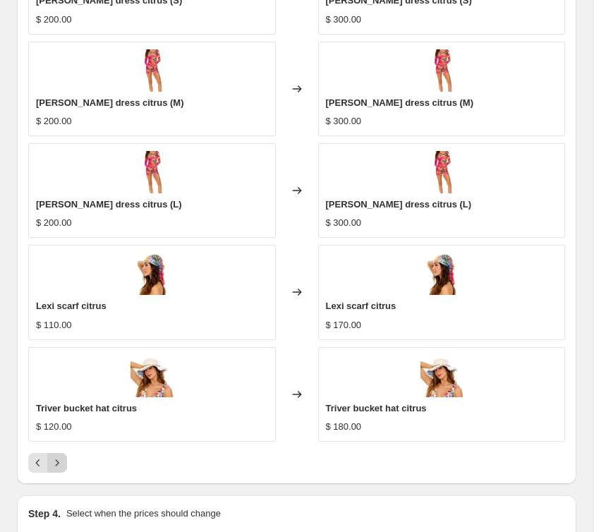
click at [62, 455] on icon "Next" at bounding box center [57, 462] width 14 height 14
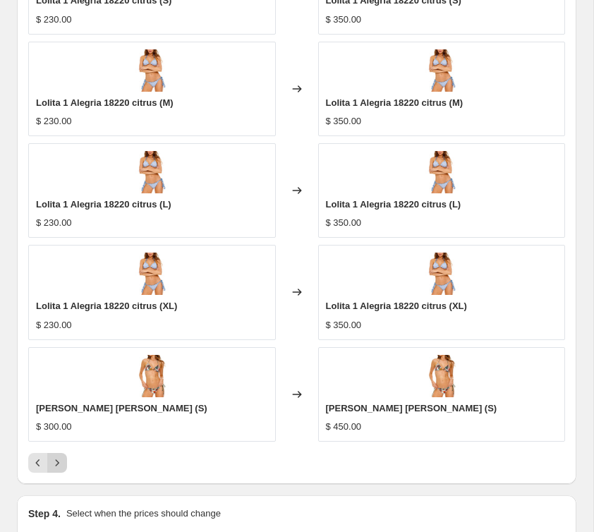
click at [62, 456] on icon "Next" at bounding box center [57, 462] width 14 height 14
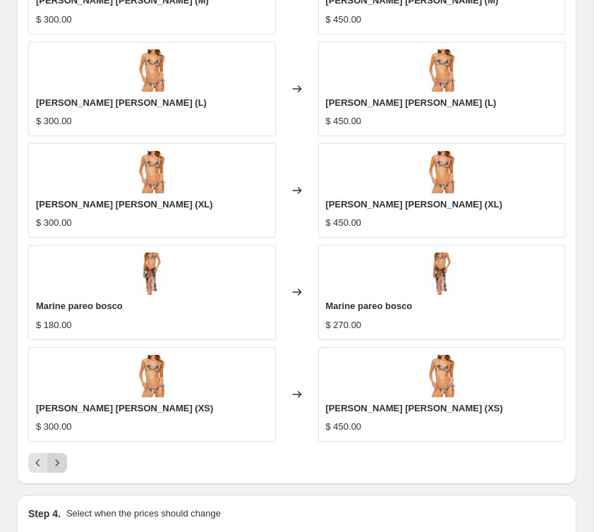
click at [61, 458] on icon "Next" at bounding box center [57, 462] width 14 height 14
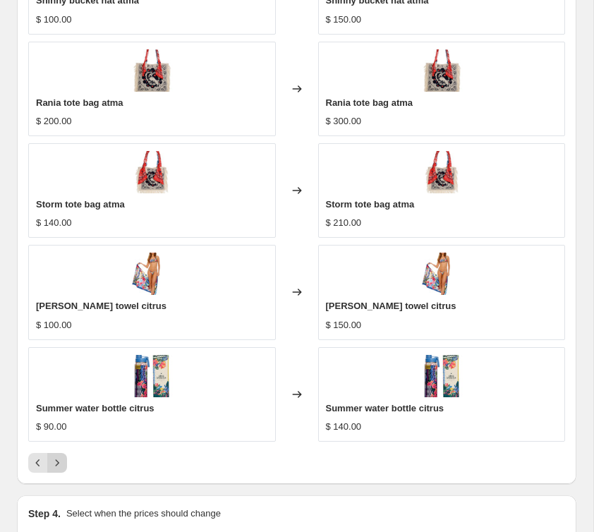
click at [61, 458] on icon "Next" at bounding box center [57, 462] width 14 height 14
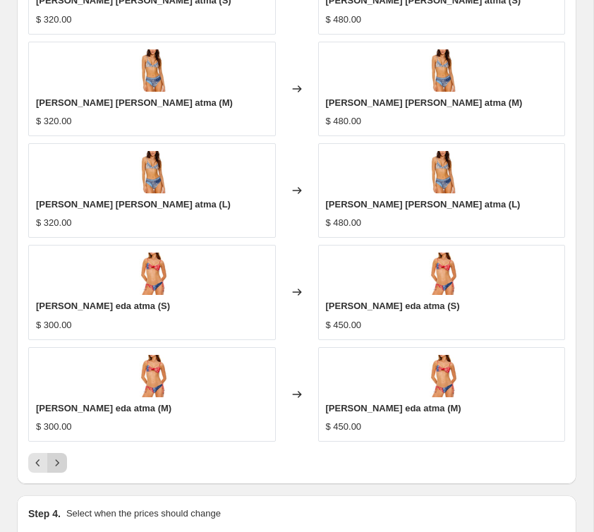
click at [61, 458] on icon "Next" at bounding box center [57, 462] width 14 height 14
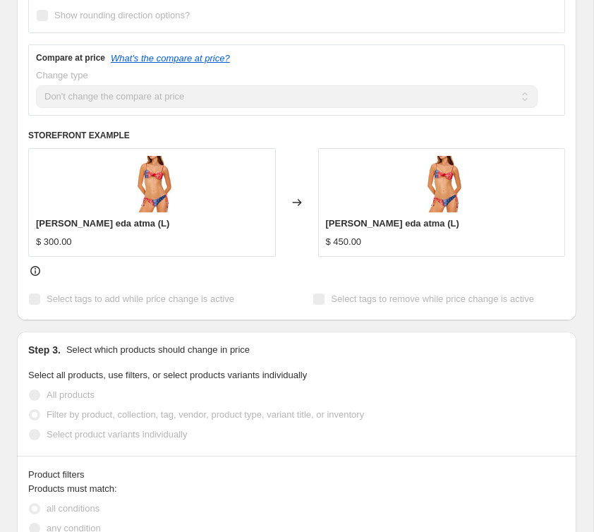
scroll to position [0, 0]
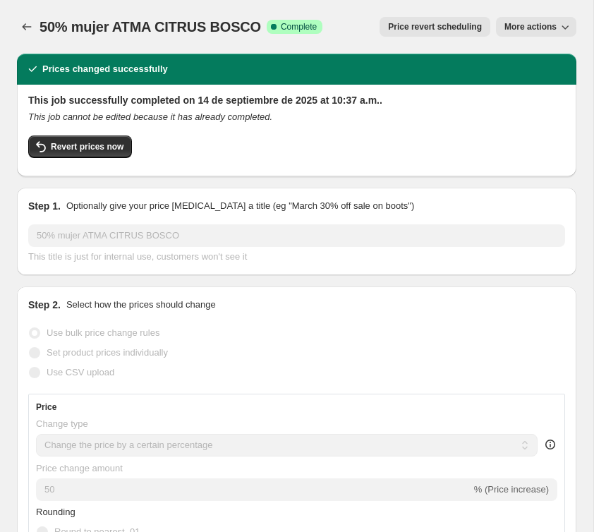
click at [23, 38] on div "50% mujer ATMA CITRUS BOSCO. This page is ready 50% mujer ATMA CITRUS BOSCO Suc…" at bounding box center [296, 27] width 559 height 54
click at [28, 30] on icon "Price change jobs" at bounding box center [27, 27] width 14 height 14
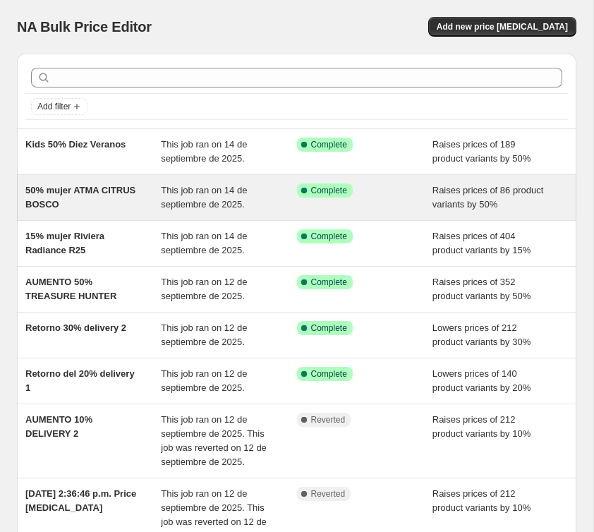
click at [73, 197] on div "50% mujer ATMA CITRUS BOSCO" at bounding box center [92, 197] width 135 height 28
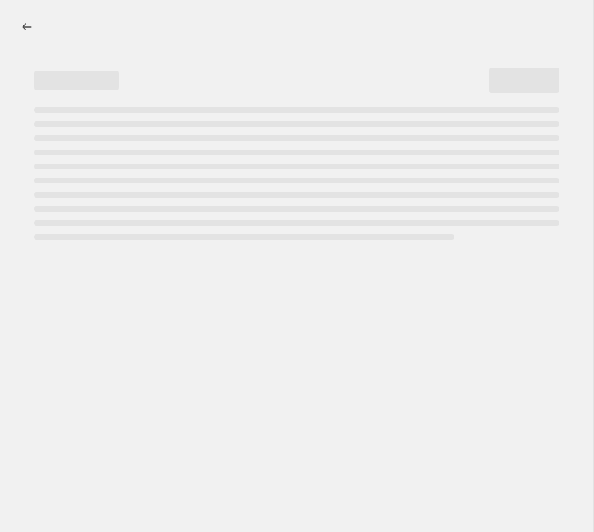
select select "percentage"
select select "no_change"
select select "tag"
select select "not_equal"
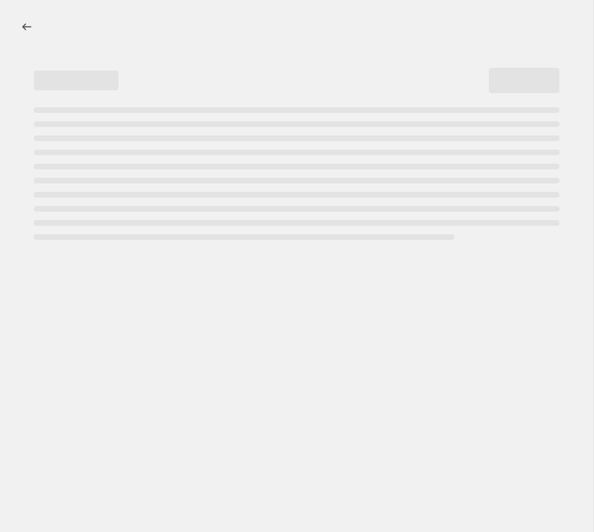
select select "tag"
select select "not_equal"
select select "tag"
select select "not_equal"
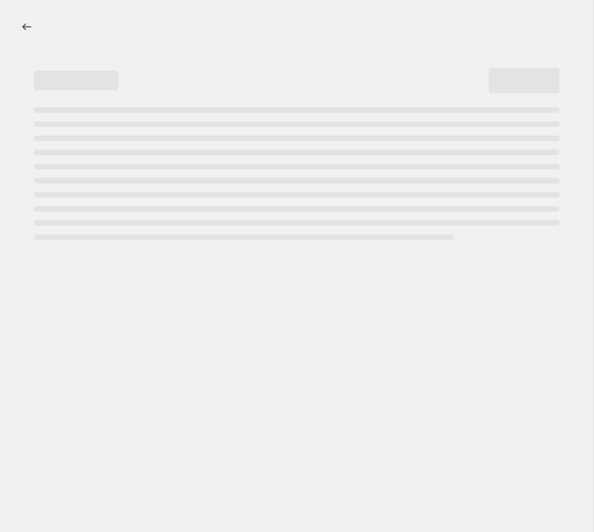
select select "tag"
select select "not_equal"
select select "tag"
select select "not_equal"
select select "tag"
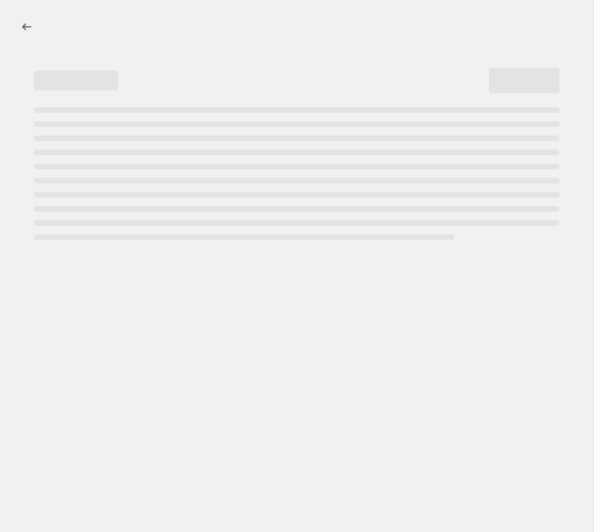
select select "not_equal"
select select "tag"
select select "not_equal"
select select "tag"
select select "not_equal"
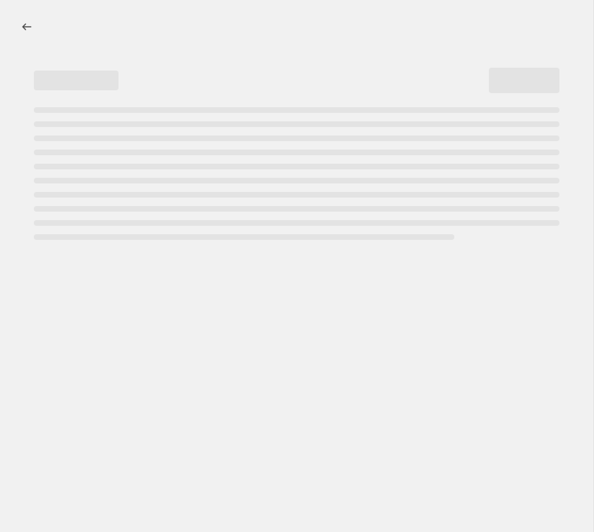
select select "tag"
select select "not_equal"
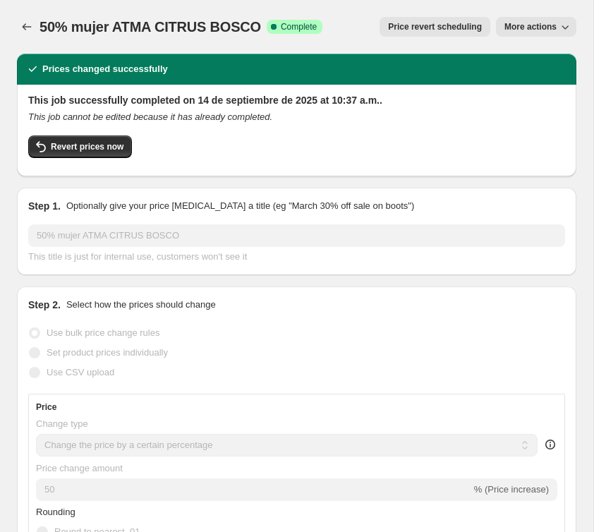
click at [512, 30] on span "More actions" at bounding box center [530, 26] width 52 height 11
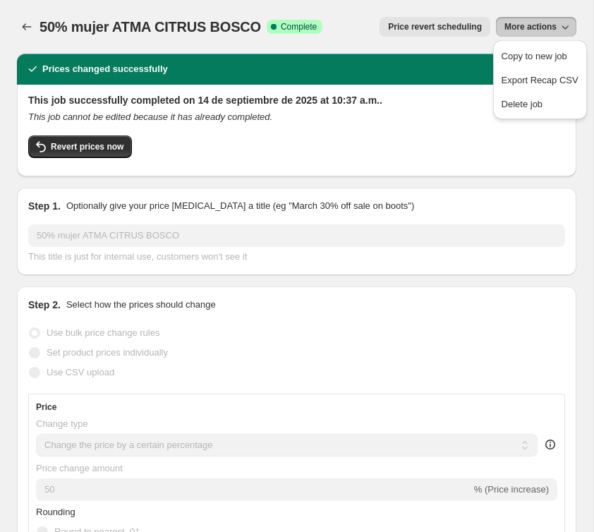
click at [541, 27] on span "More actions" at bounding box center [530, 26] width 52 height 11
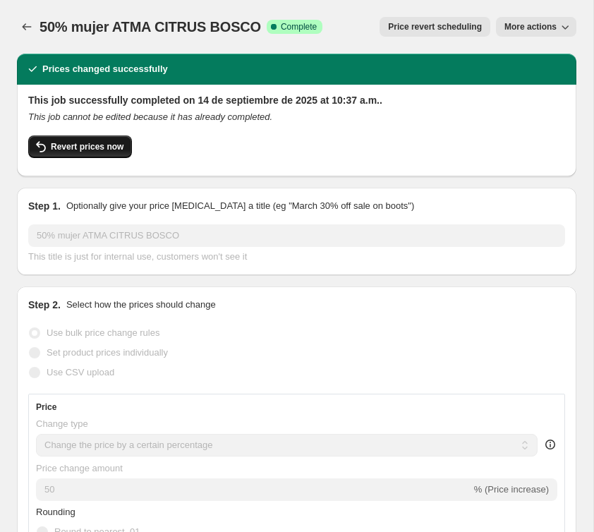
click at [78, 146] on span "Revert prices now" at bounding box center [87, 146] width 73 height 11
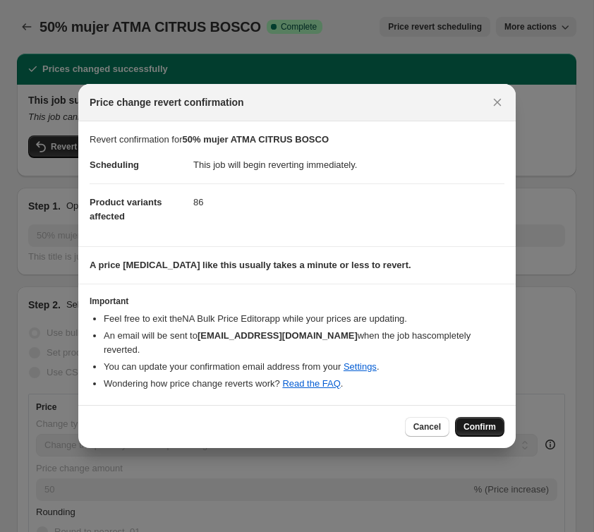
click at [464, 421] on span "Confirm" at bounding box center [479, 426] width 32 height 11
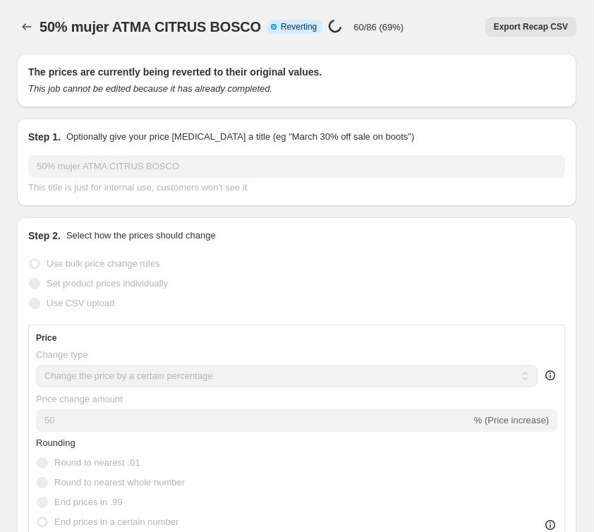
select select "percentage"
select select "no_change"
select select "tag"
select select "not_equal"
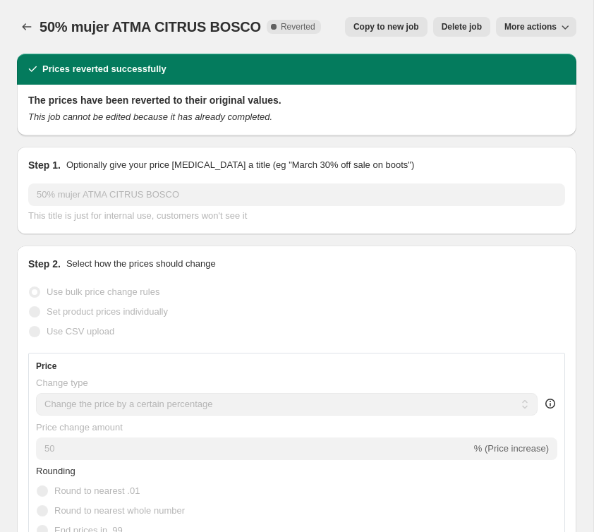
click at [68, 37] on div "50% mujer ATMA CITRUS BOSCO. This page is ready 50% mujer ATMA CITRUS BOSCO Com…" at bounding box center [296, 27] width 559 height 54
click at [25, 32] on icon "Price change jobs" at bounding box center [27, 27] width 14 height 14
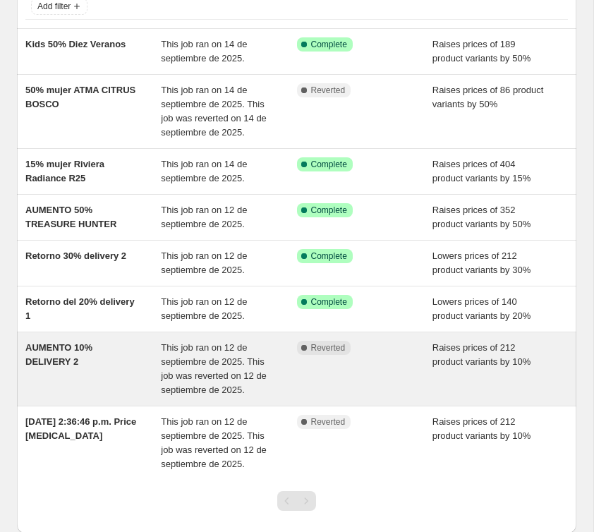
scroll to position [103, 0]
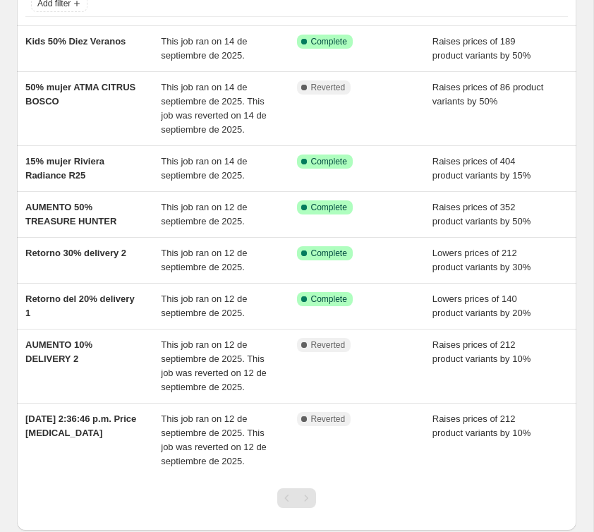
click at [0, 195] on div "NA Bulk Price Editor. This page is ready NA Bulk Price Editor Add new price [ME…" at bounding box center [296, 256] width 593 height 719
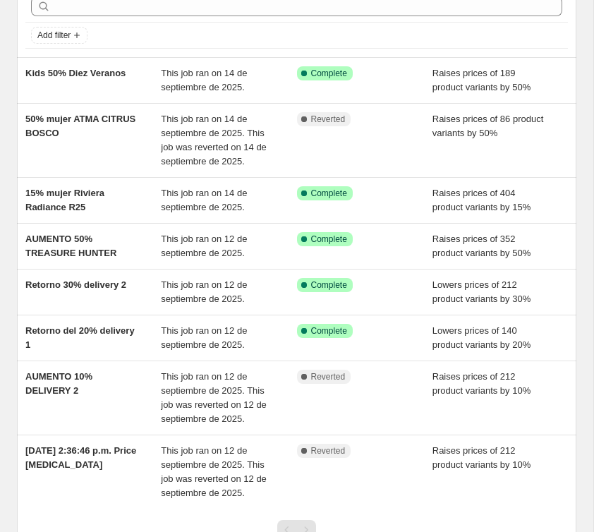
scroll to position [65, 0]
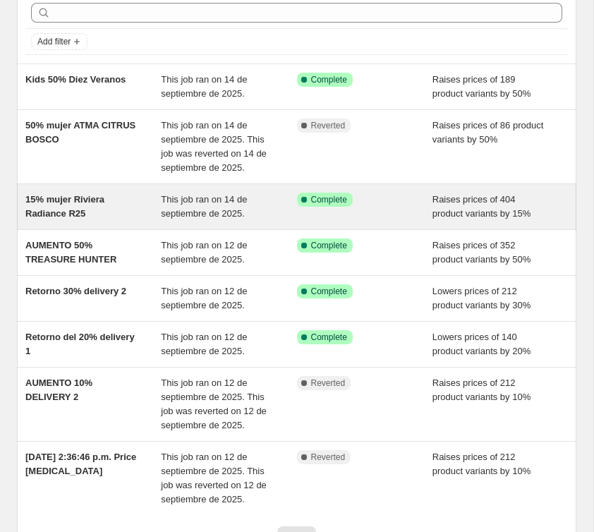
click at [128, 212] on div "15% mujer Riviera Radiance R25" at bounding box center [92, 206] width 135 height 28
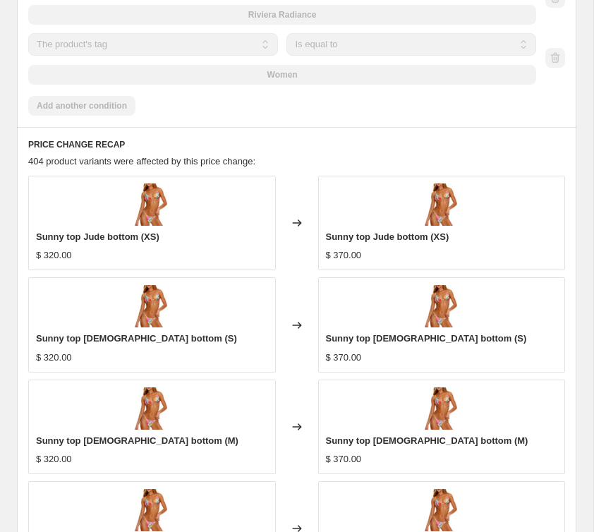
scroll to position [1534, 0]
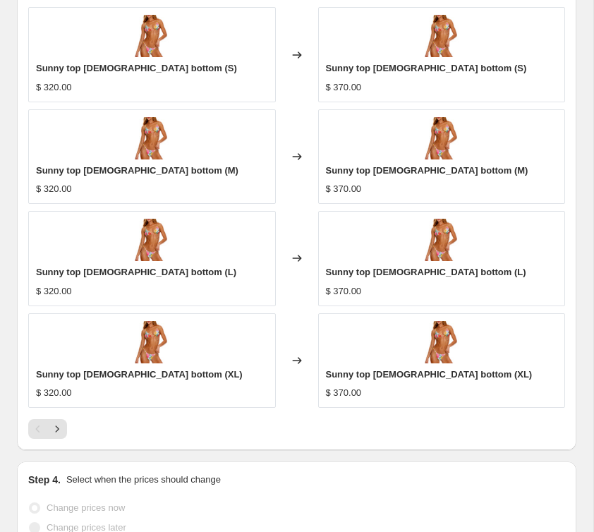
click at [46, 426] on div "Pagination" at bounding box center [38, 429] width 20 height 20
click at [54, 427] on icon "Next" at bounding box center [57, 429] width 14 height 14
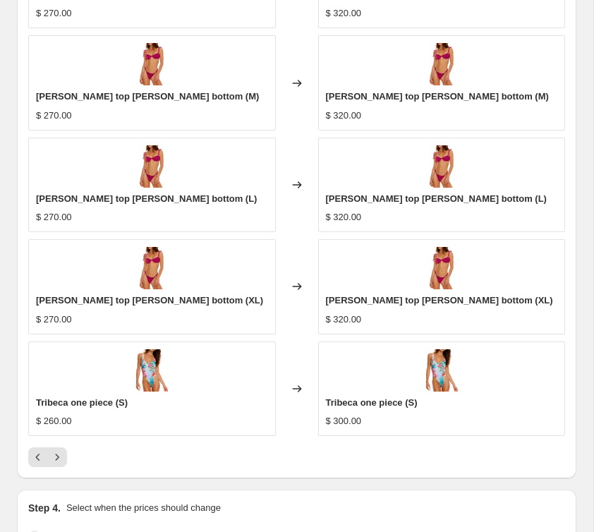
scroll to position [1499, 0]
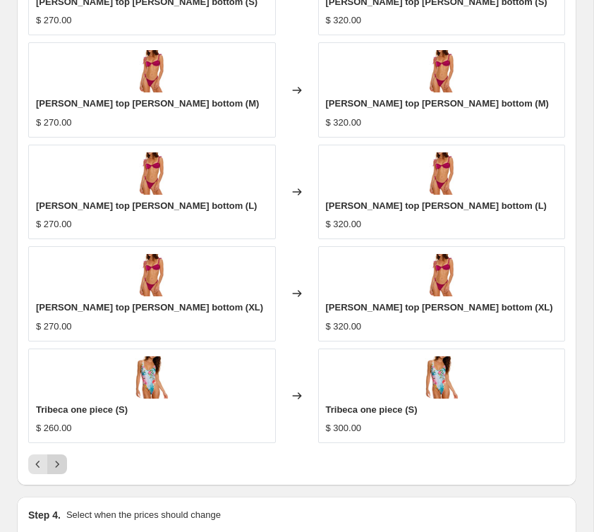
click at [52, 471] on button "Next" at bounding box center [57, 464] width 20 height 20
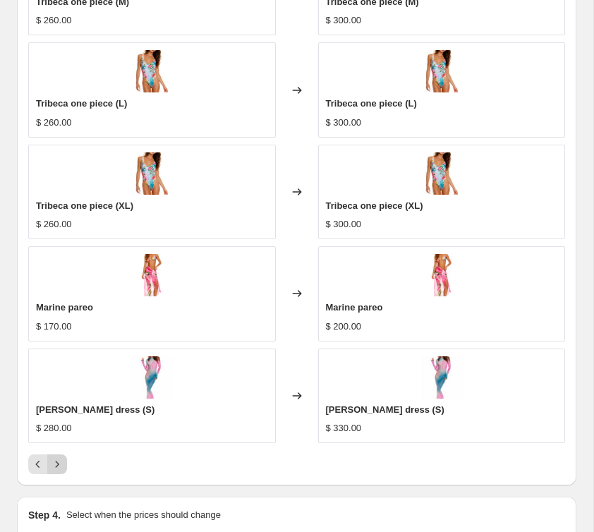
click at [60, 468] on icon "Next" at bounding box center [57, 464] width 14 height 14
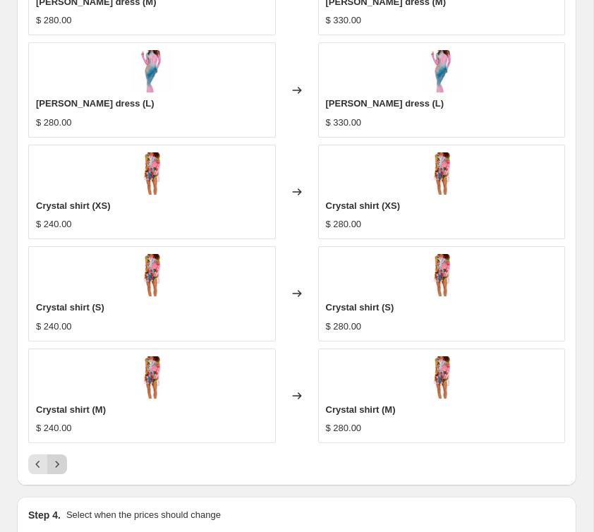
click at [60, 468] on icon "Next" at bounding box center [57, 464] width 14 height 14
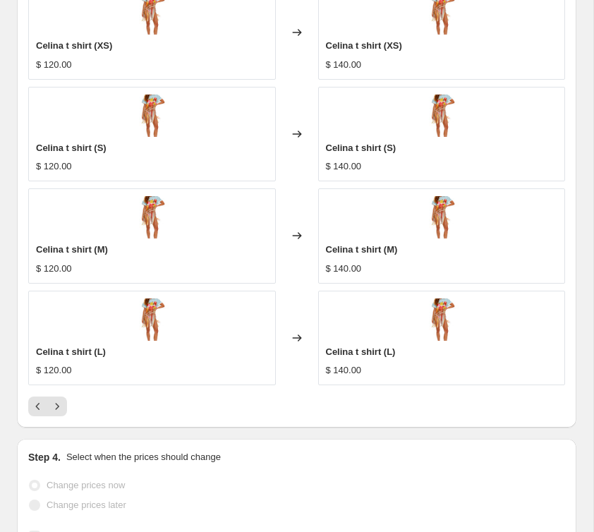
scroll to position [1541, 0]
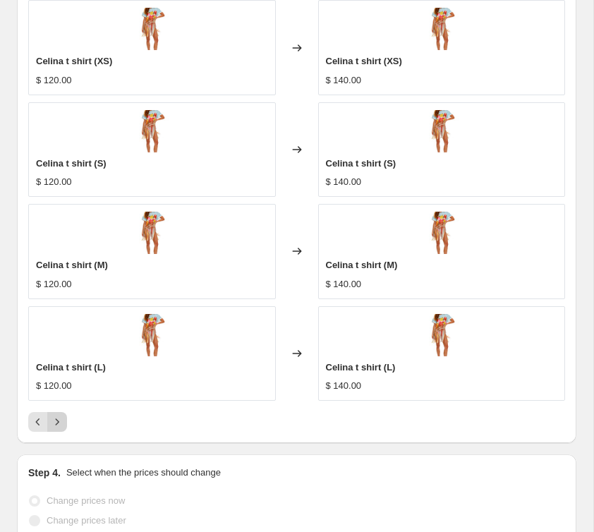
click at [61, 419] on icon "Next" at bounding box center [57, 422] width 14 height 14
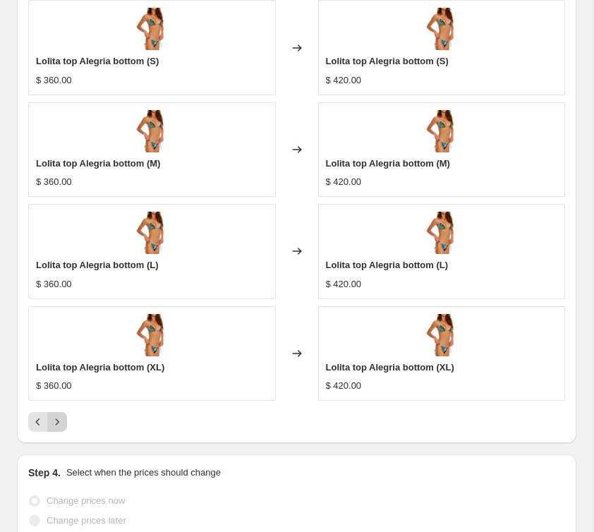
click at [52, 417] on icon "Next" at bounding box center [57, 422] width 14 height 14
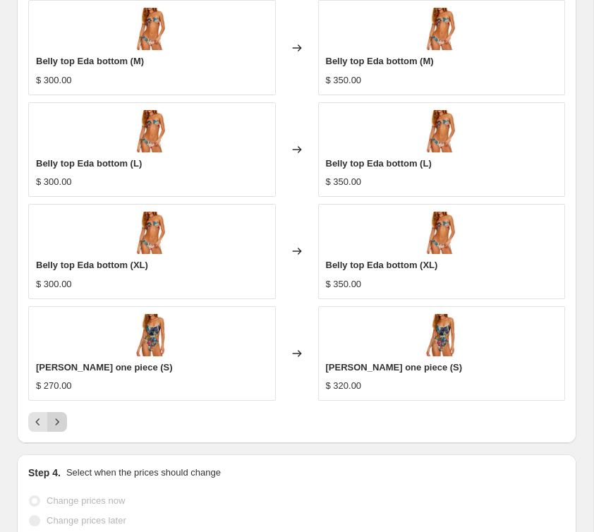
click at [52, 421] on icon "Next" at bounding box center [57, 422] width 14 height 14
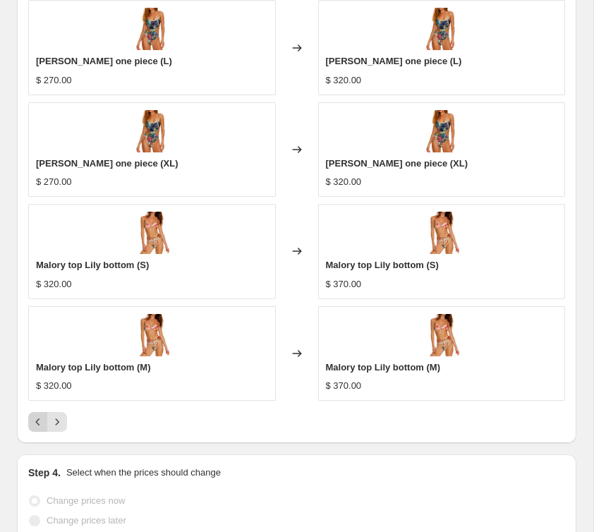
click at [44, 422] on icon "Previous" at bounding box center [38, 422] width 14 height 14
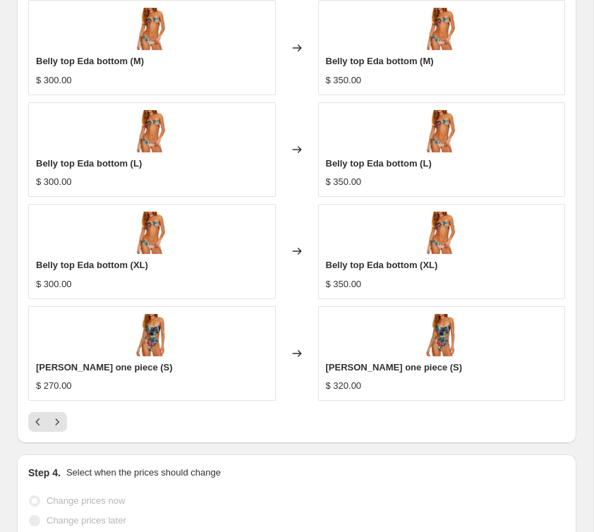
scroll to position [1542, 0]
click at [62, 424] on icon "Next" at bounding box center [57, 421] width 14 height 14
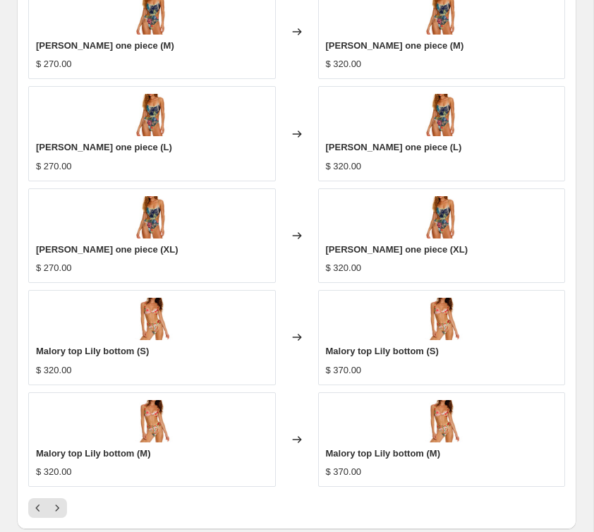
scroll to position [1448, 0]
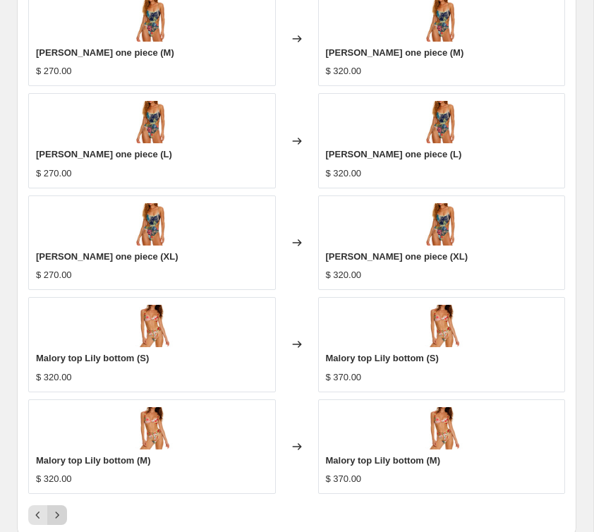
click at [52, 508] on icon "Next" at bounding box center [57, 515] width 14 height 14
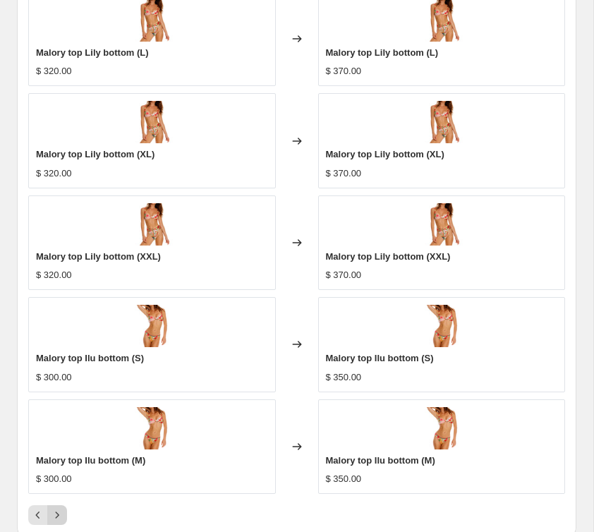
click at [51, 512] on icon "Next" at bounding box center [57, 515] width 14 height 14
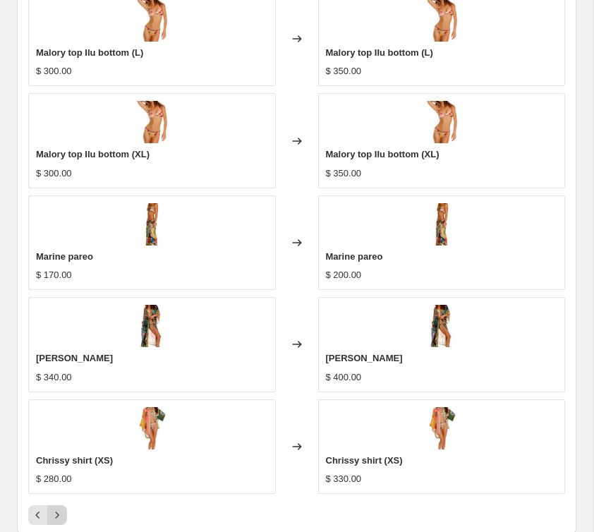
click at [55, 515] on icon "Next" at bounding box center [57, 515] width 14 height 14
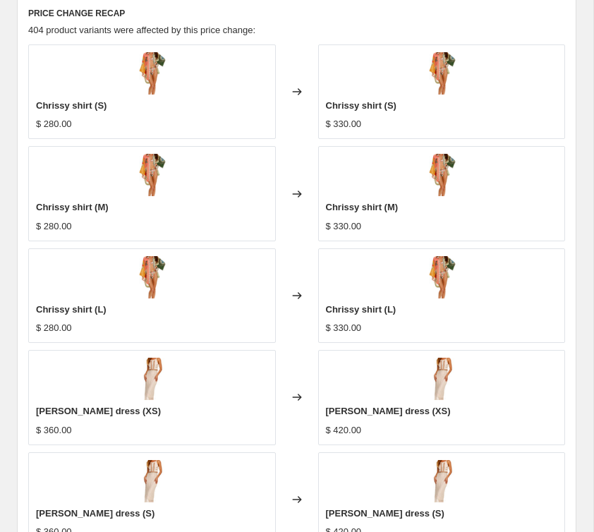
scroll to position [1668, 0]
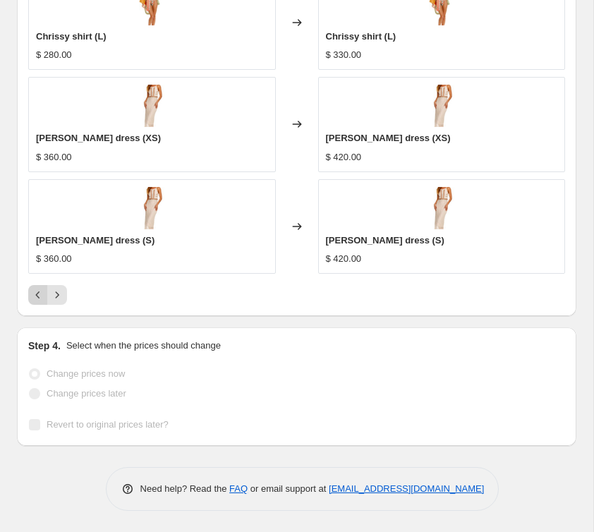
click at [36, 302] on button "Previous" at bounding box center [38, 295] width 20 height 20
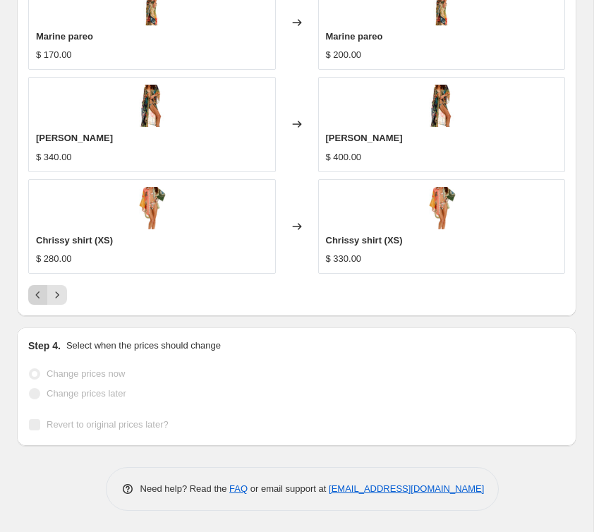
click at [36, 302] on button "Previous" at bounding box center [38, 295] width 20 height 20
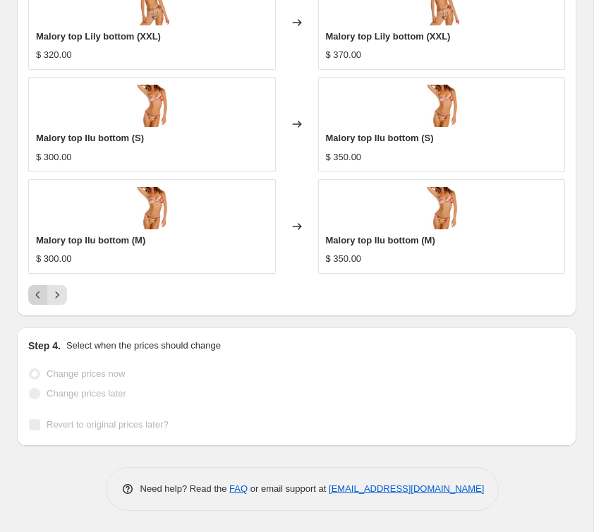
click at [36, 302] on button "Previous" at bounding box center [38, 295] width 20 height 20
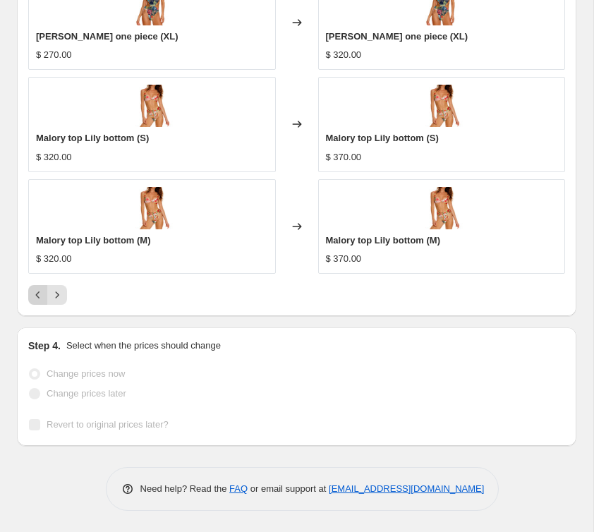
click at [36, 302] on button "Previous" at bounding box center [38, 295] width 20 height 20
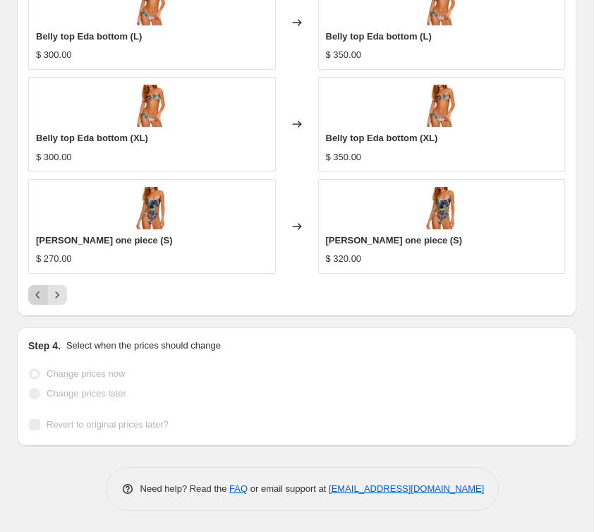
click at [36, 302] on button "Previous" at bounding box center [38, 295] width 20 height 20
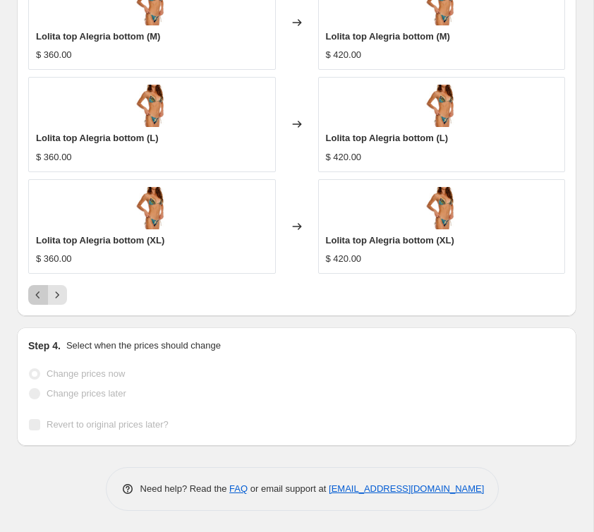
click at [36, 302] on button "Previous" at bounding box center [38, 295] width 20 height 20
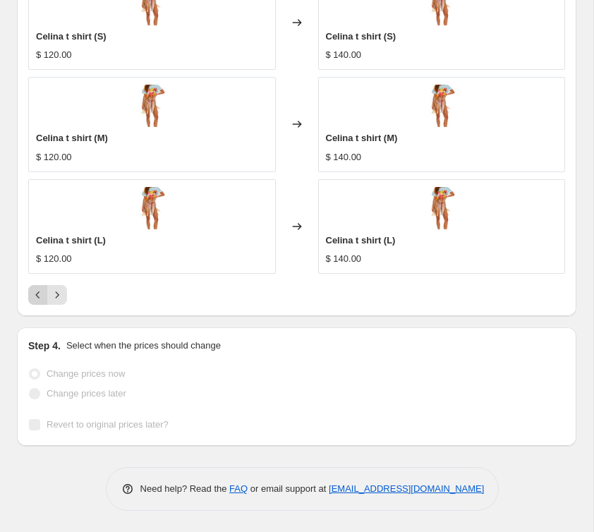
click at [36, 302] on button "Previous" at bounding box center [38, 295] width 20 height 20
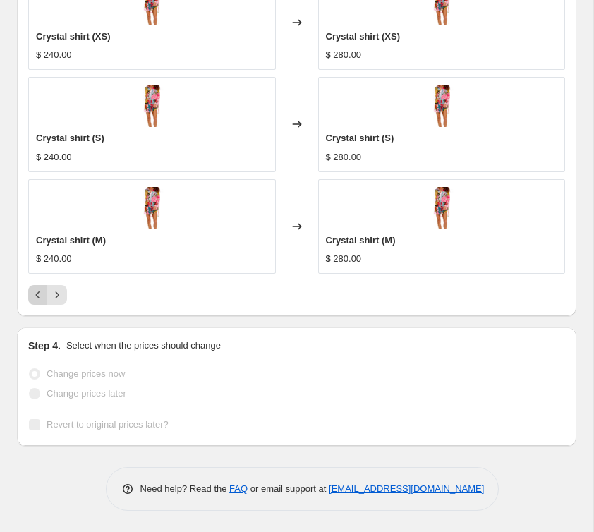
click at [36, 302] on button "Previous" at bounding box center [38, 295] width 20 height 20
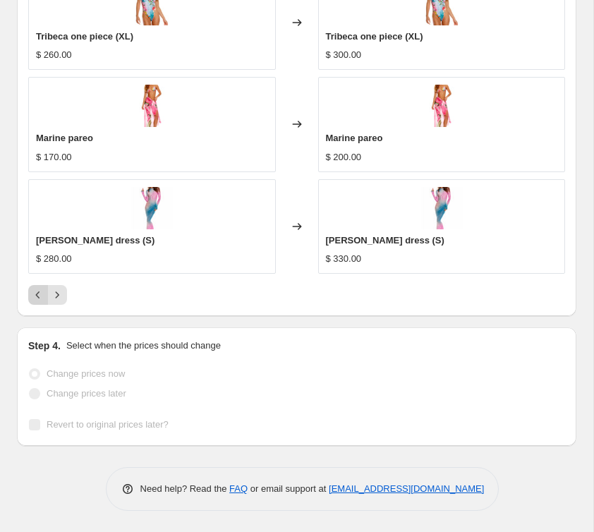
click at [36, 302] on button "Previous" at bounding box center [38, 295] width 20 height 20
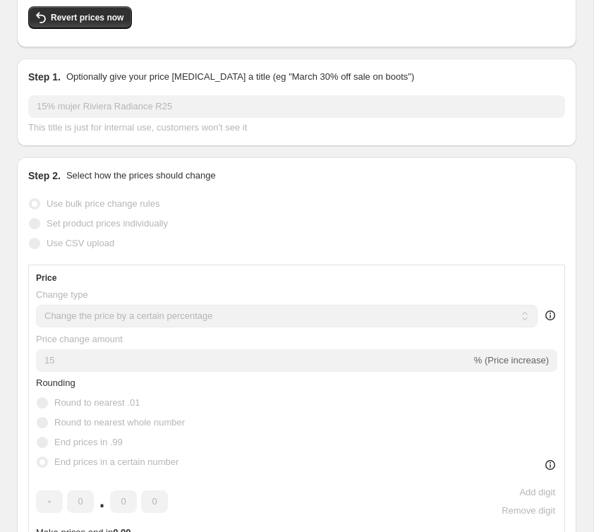
scroll to position [0, 0]
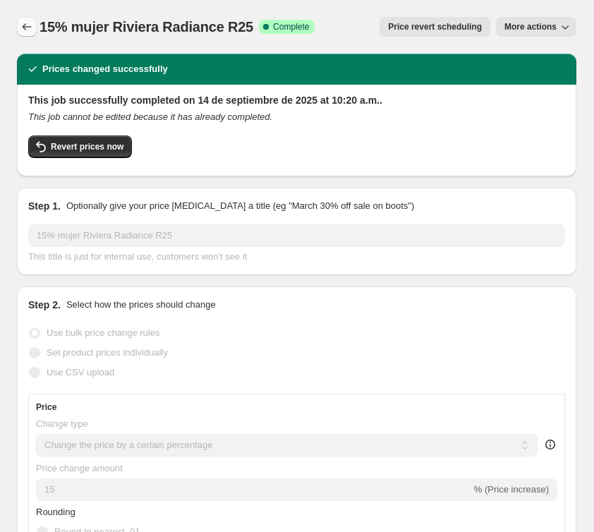
click at [30, 33] on icon "Price change jobs" at bounding box center [27, 27] width 14 height 14
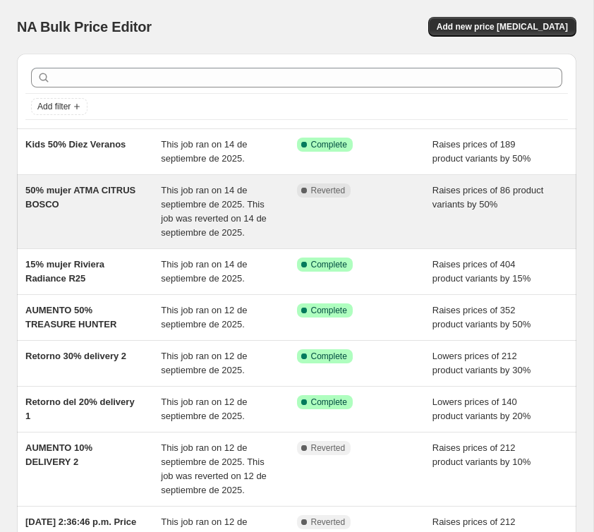
scroll to position [14, 0]
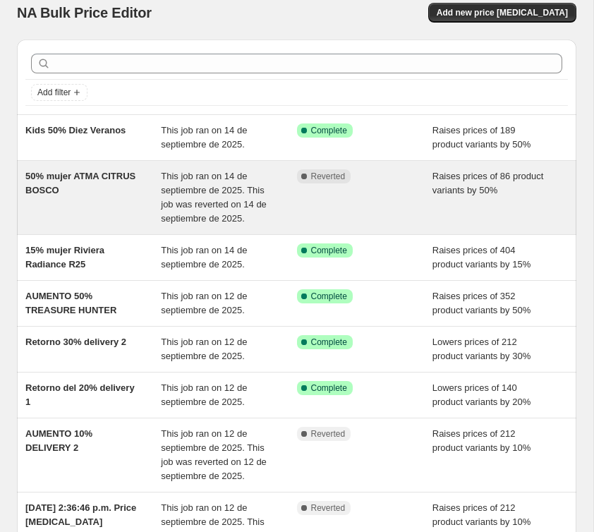
click at [145, 198] on div "50% mujer ATMA CITRUS BOSCO" at bounding box center [92, 197] width 135 height 56
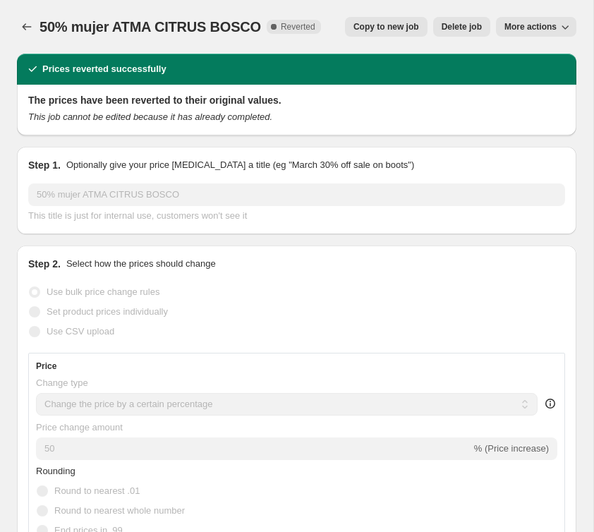
click at [362, 27] on span "Copy to new job" at bounding box center [386, 26] width 66 height 11
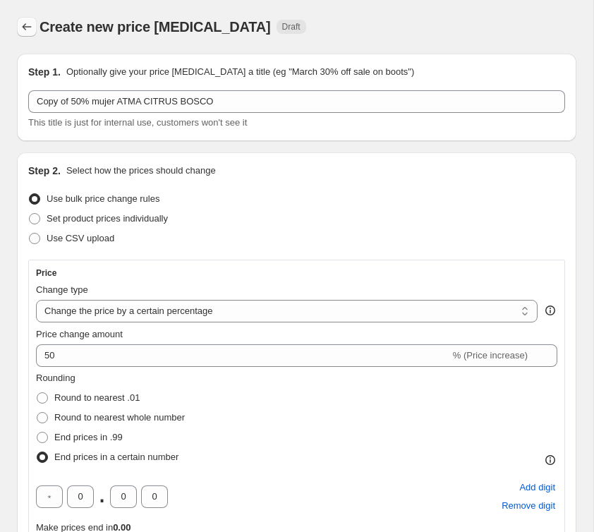
click at [17, 32] on button "Price change jobs" at bounding box center [27, 27] width 20 height 20
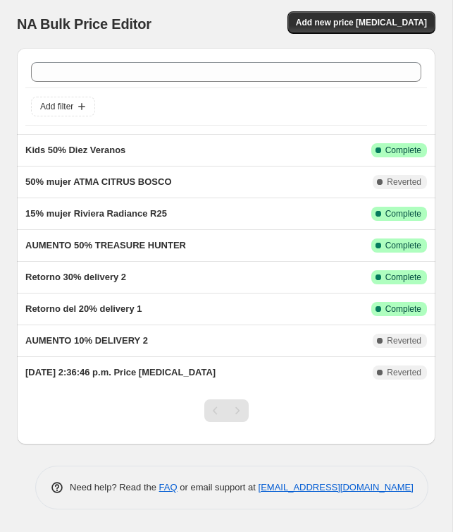
click at [288, 461] on div "Add filter Kids 50% Diez Veranos This job ran on 14 de septiembre de 2025. Succ…" at bounding box center [226, 273] width 419 height 472
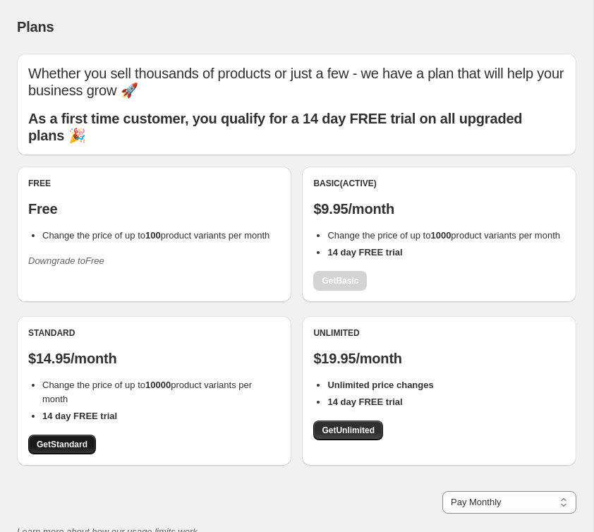
click at [70, 450] on span "Get Standard" at bounding box center [62, 443] width 51 height 11
